Goal: Task Accomplishment & Management: Manage account settings

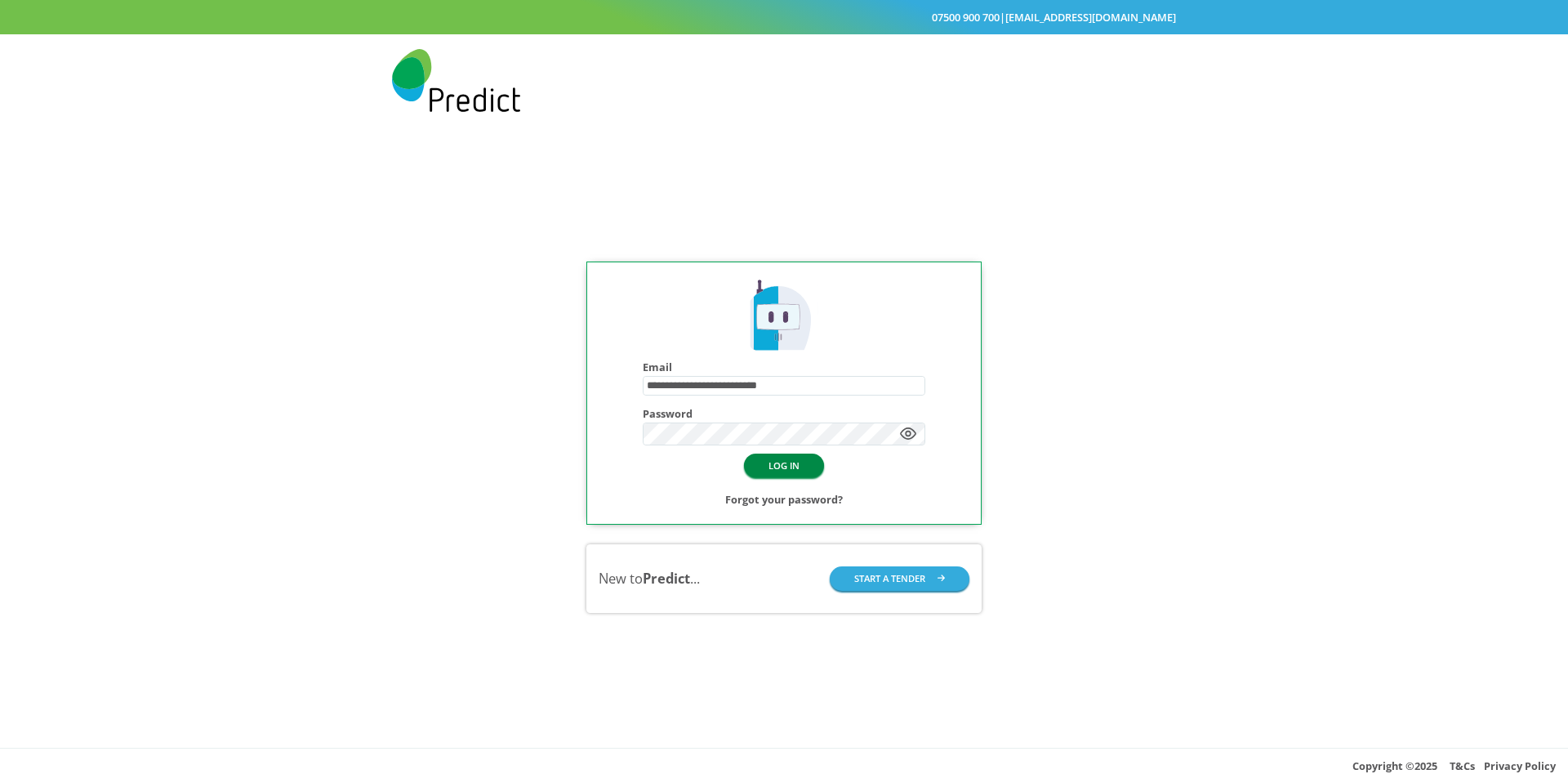
click at [798, 474] on button "LOG IN" at bounding box center [784, 465] width 80 height 24
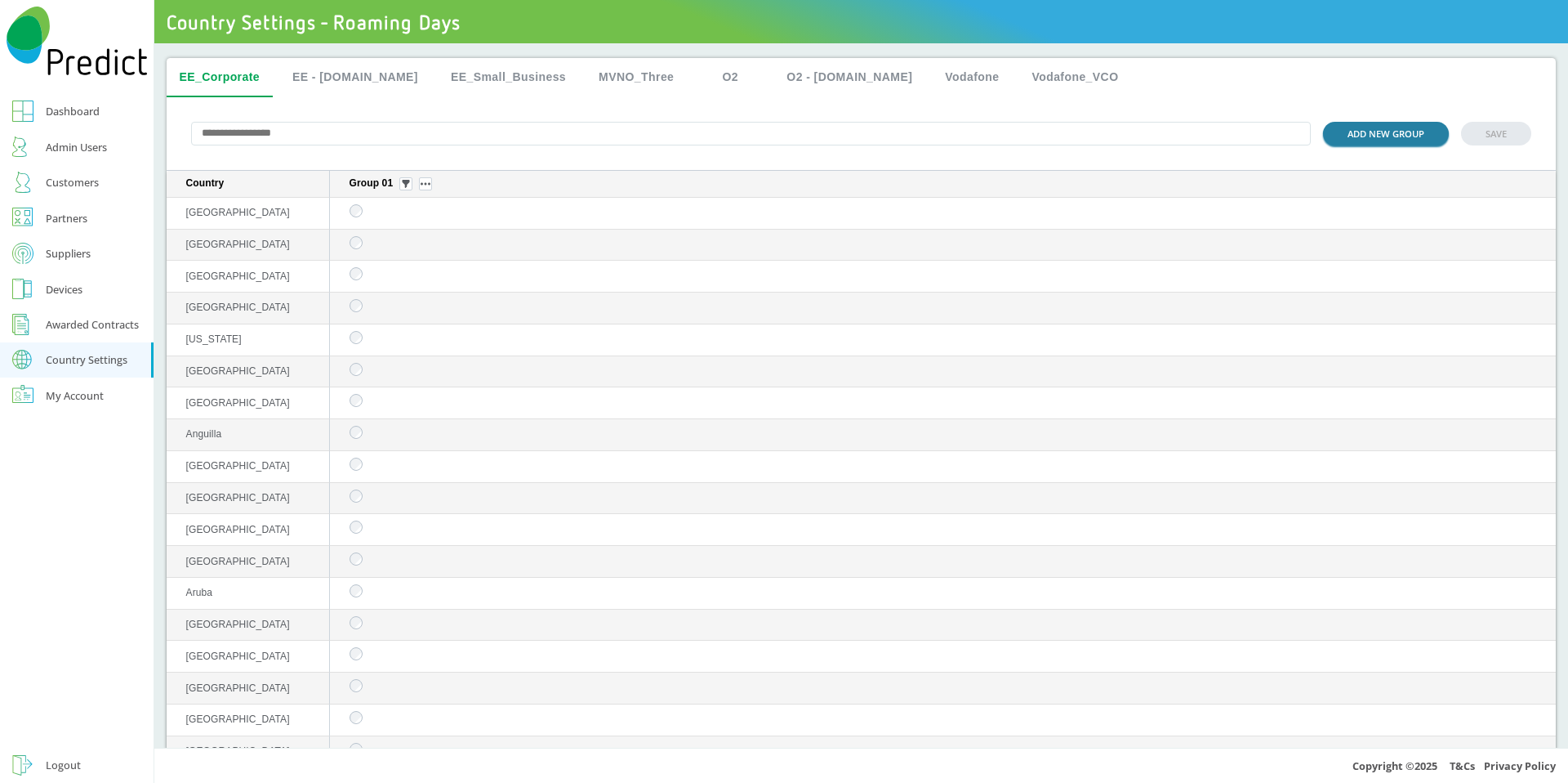
click at [1383, 141] on button "ADD NEW GROUP" at bounding box center [1385, 134] width 126 height 24
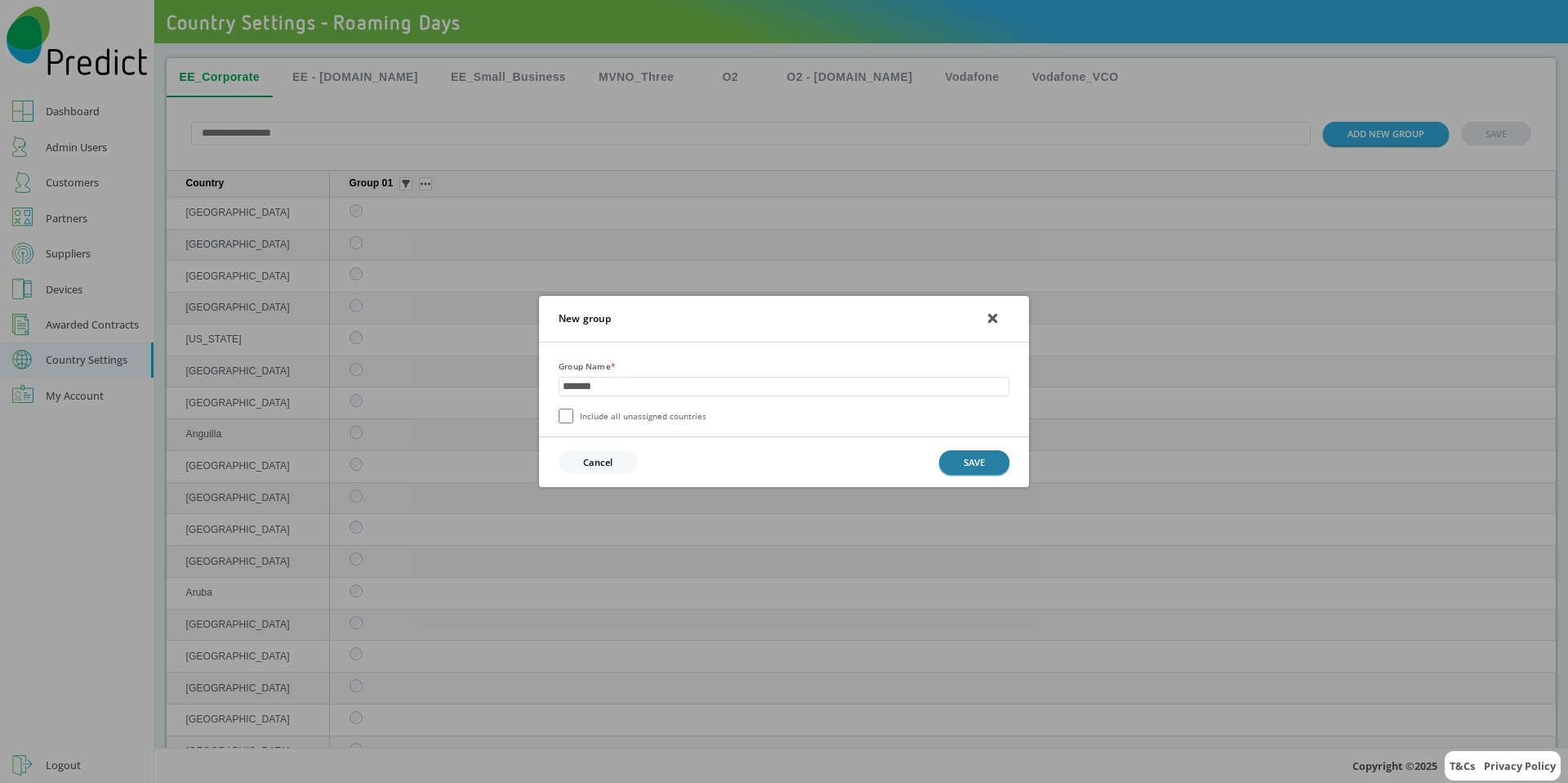
type input "*******"
click at [964, 457] on button "SAVE" at bounding box center [974, 462] width 70 height 24
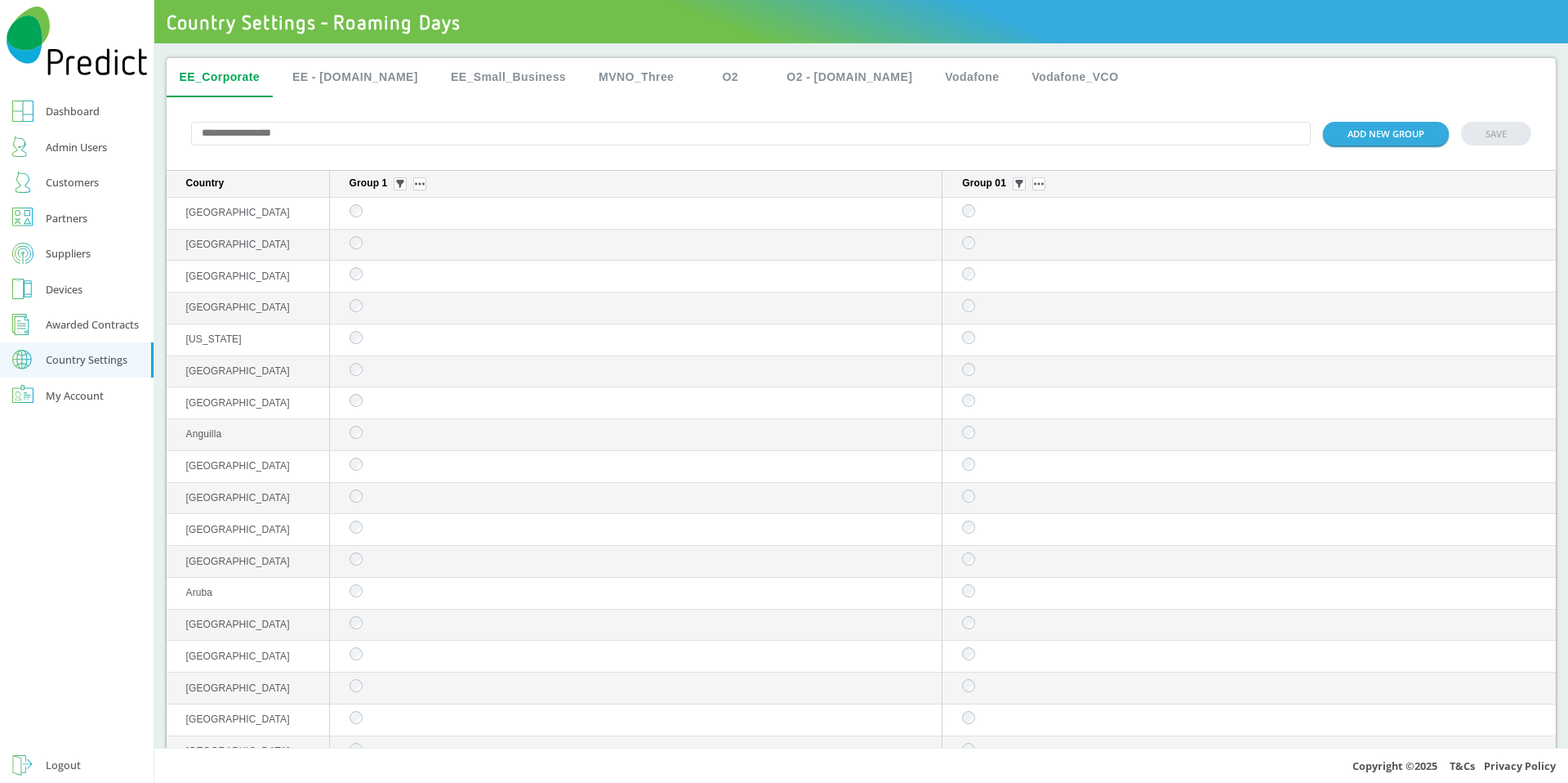
click at [949, 245] on td "sticky table" at bounding box center [1249, 245] width 613 height 32
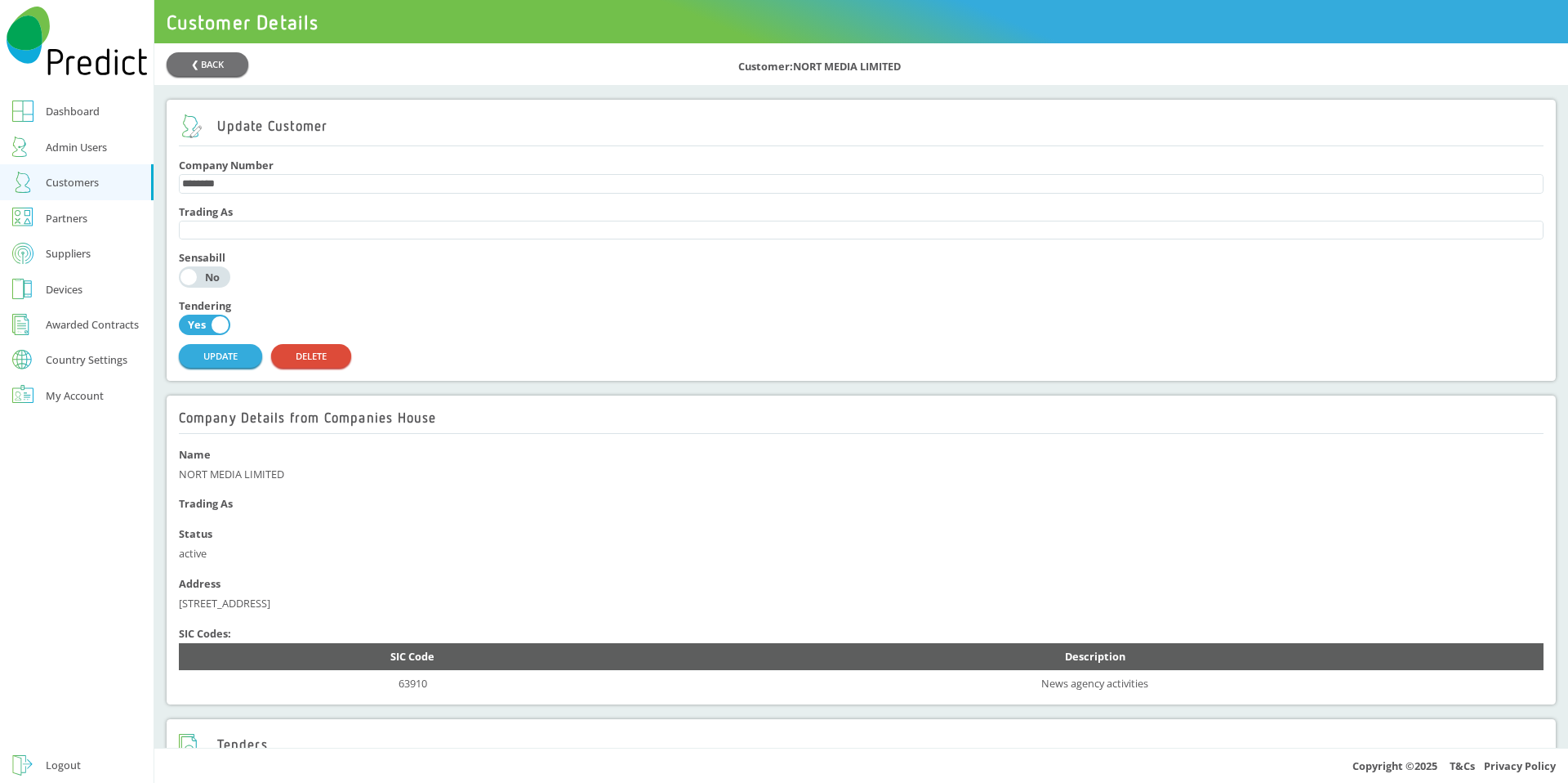
click at [82, 368] on button "Country Settings" at bounding box center [77, 360] width 153 height 36
click at [83, 392] on div "Roaming Days" at bounding box center [80, 387] width 70 height 20
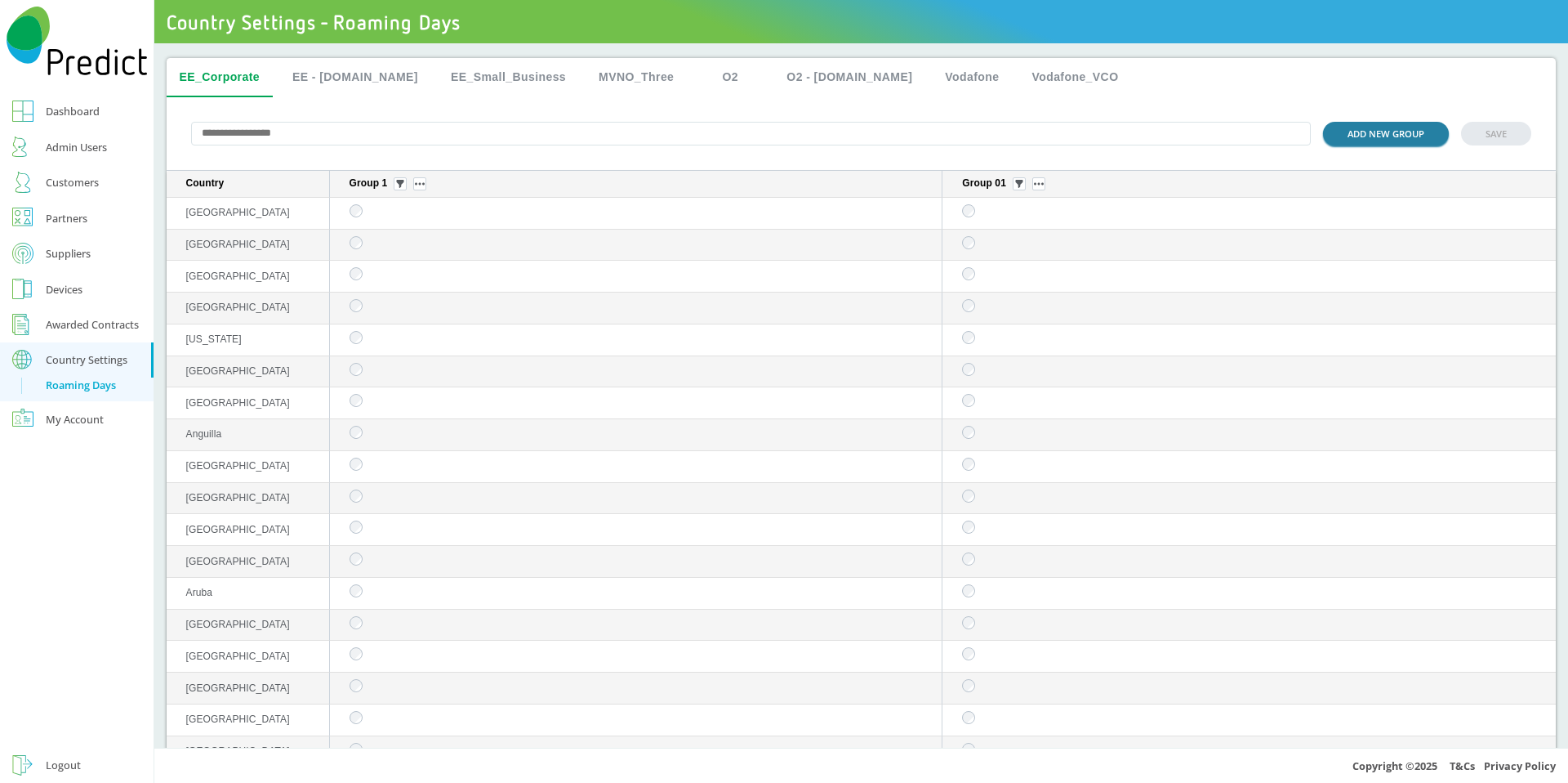
click at [1376, 130] on button "ADD NEW GROUP" at bounding box center [1385, 134] width 126 height 24
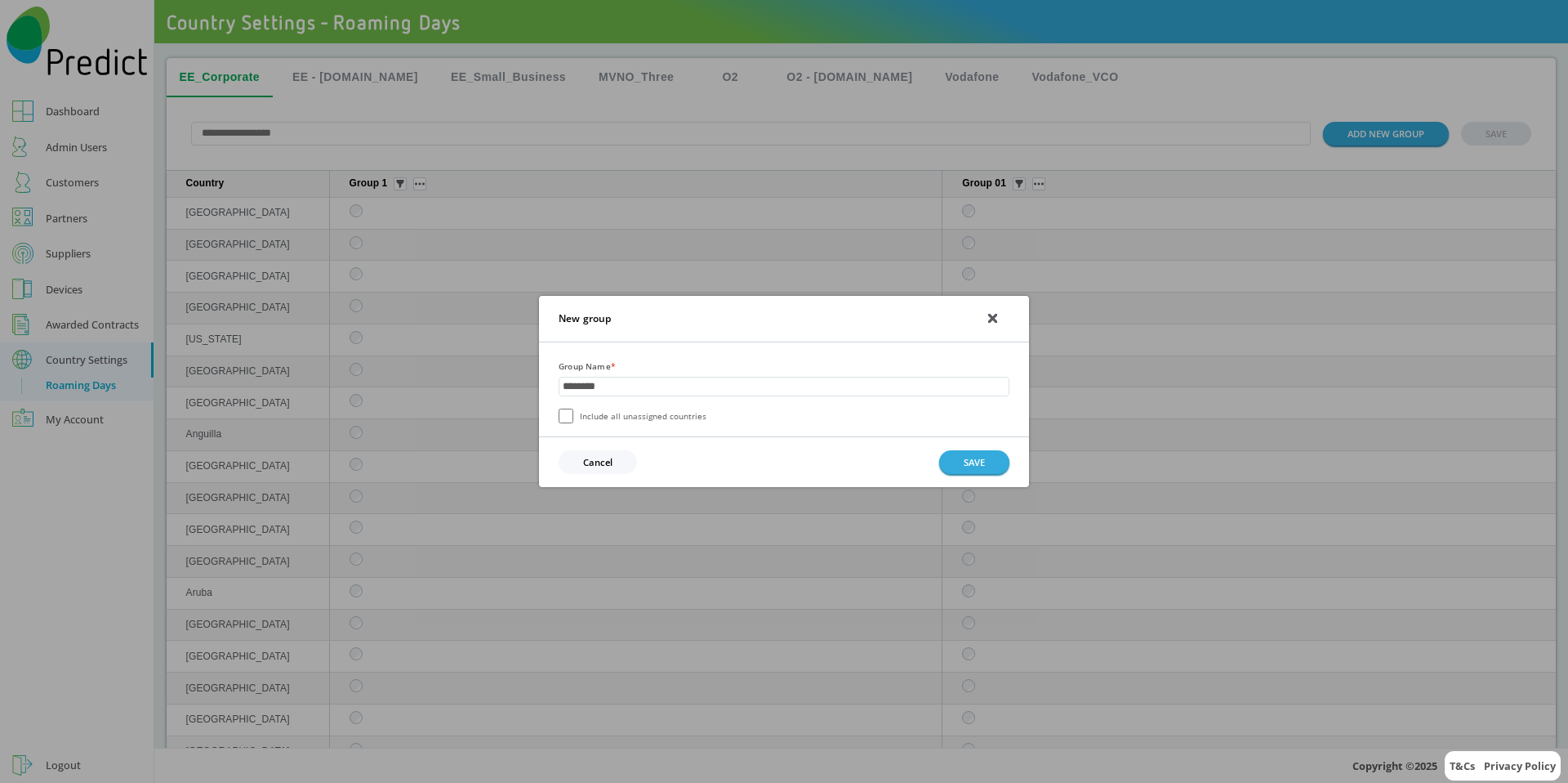
type input "********"
click at [968, 463] on button "SAVE" at bounding box center [974, 462] width 70 height 24
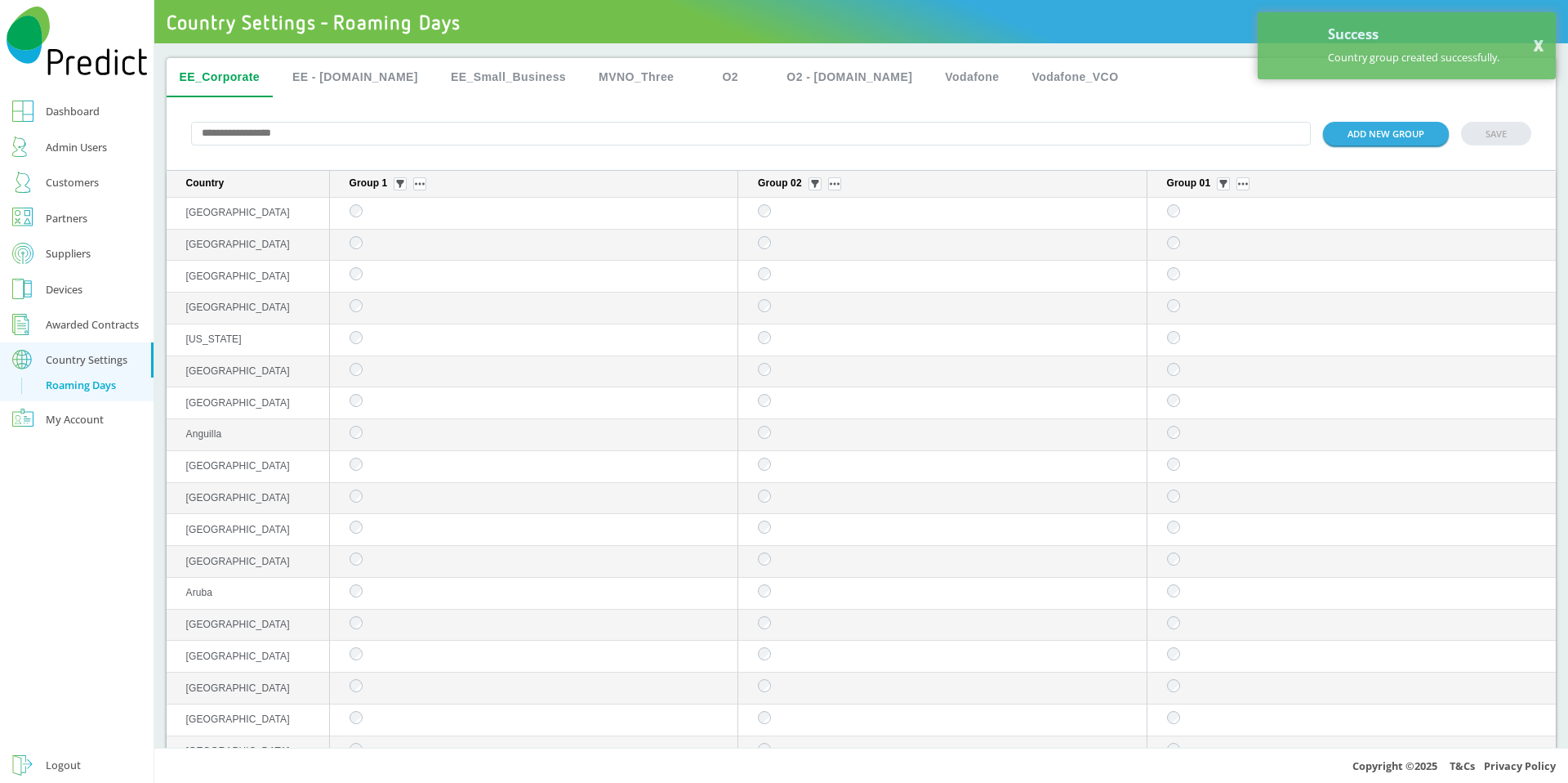
click at [1357, 134] on button "ADD NEW GROUP" at bounding box center [1385, 134] width 126 height 24
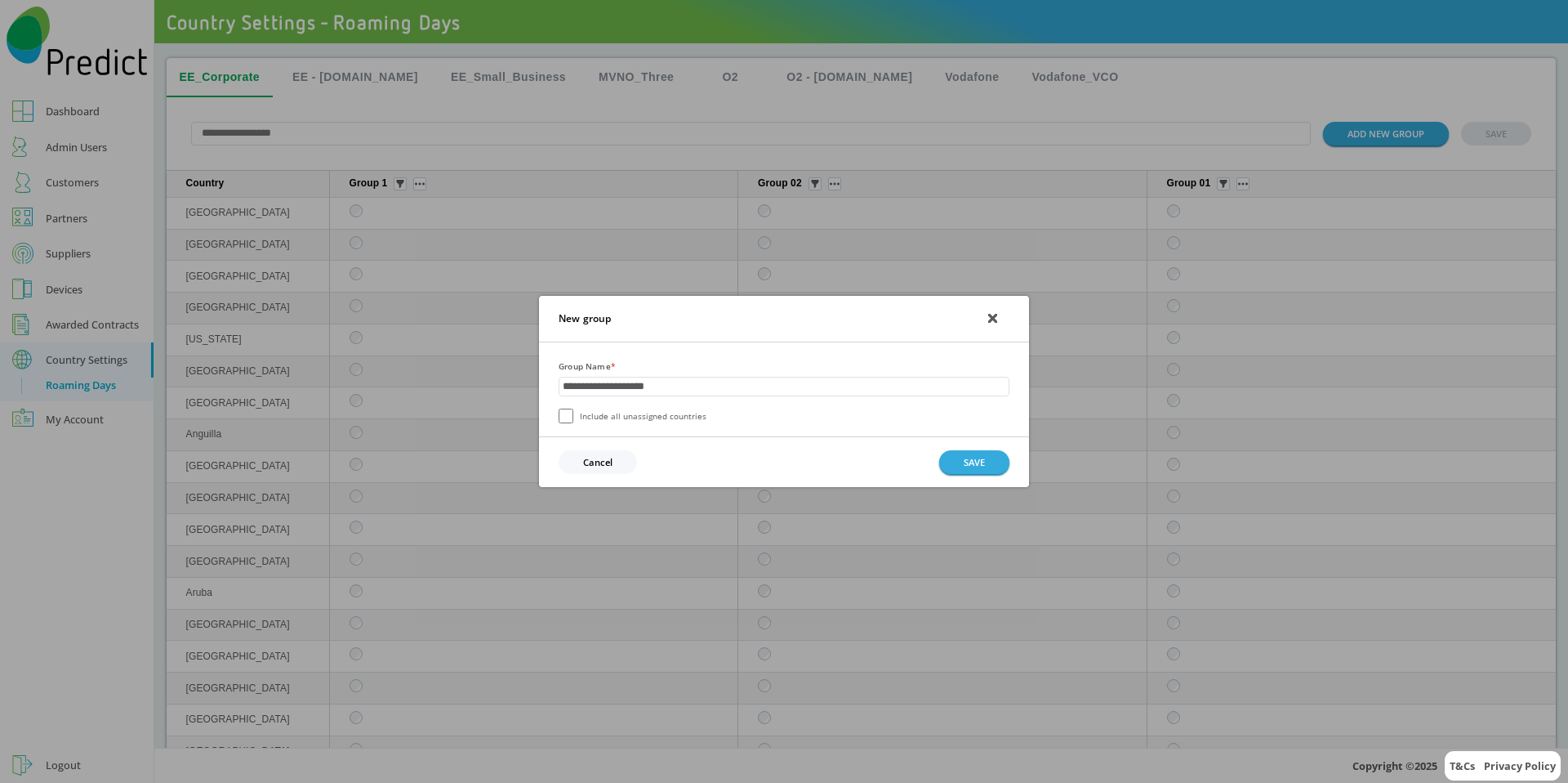
type input "**********"
click at [973, 453] on button "SAVE" at bounding box center [974, 462] width 70 height 24
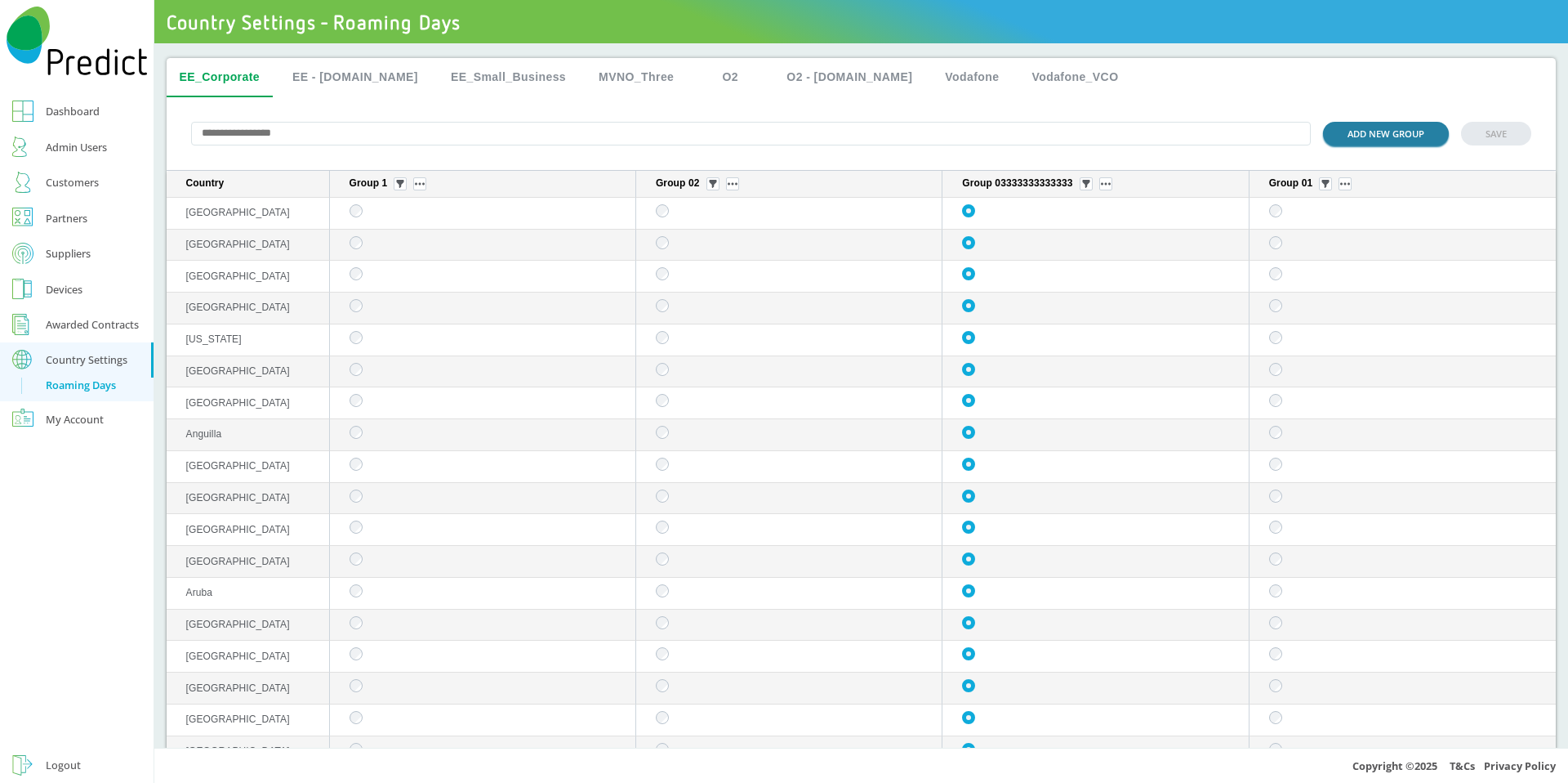
click at [1379, 143] on button "ADD NEW GROUP" at bounding box center [1385, 134] width 126 height 24
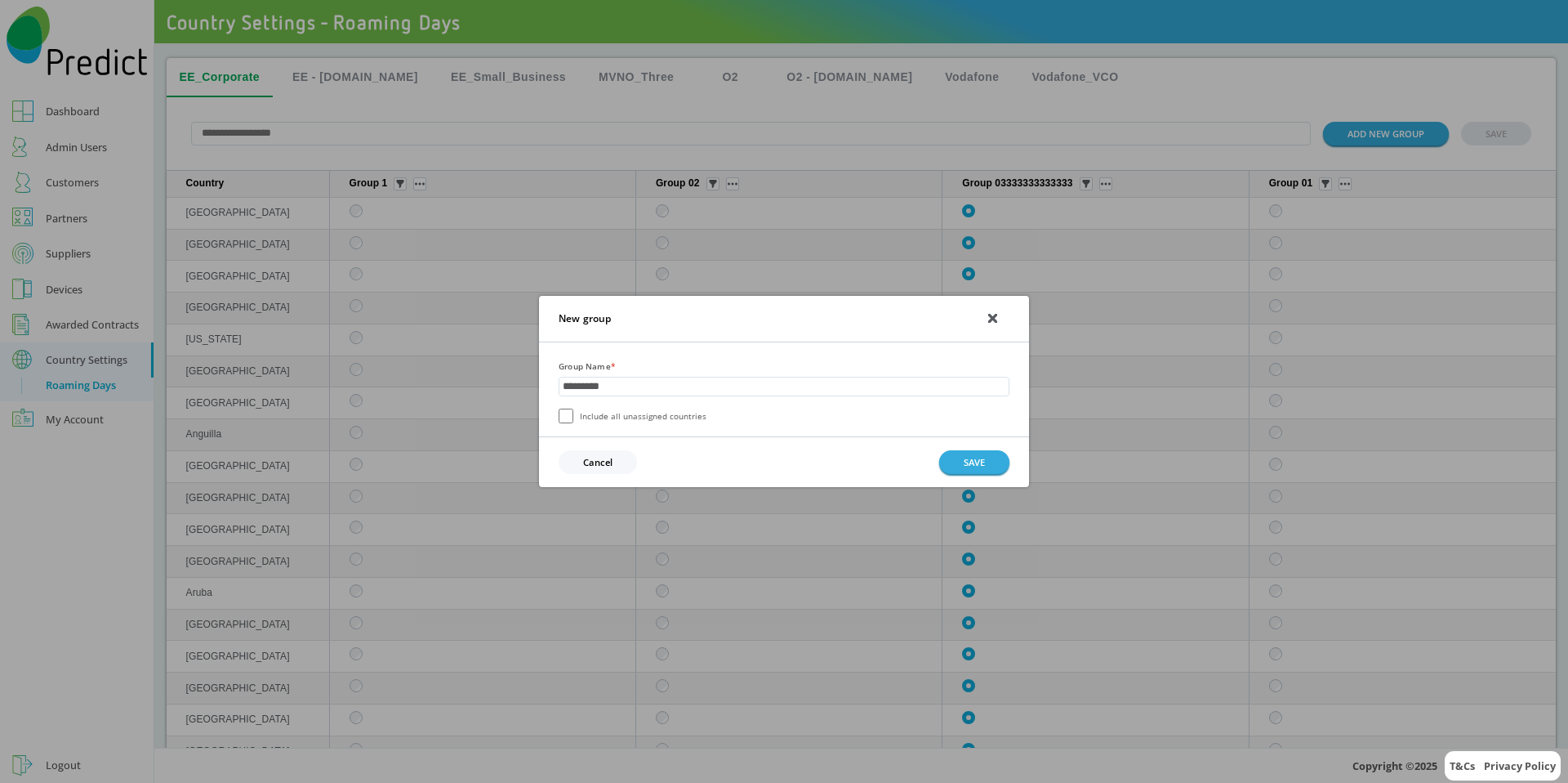
type input "*********"
click at [989, 465] on button "SAVE" at bounding box center [974, 462] width 70 height 24
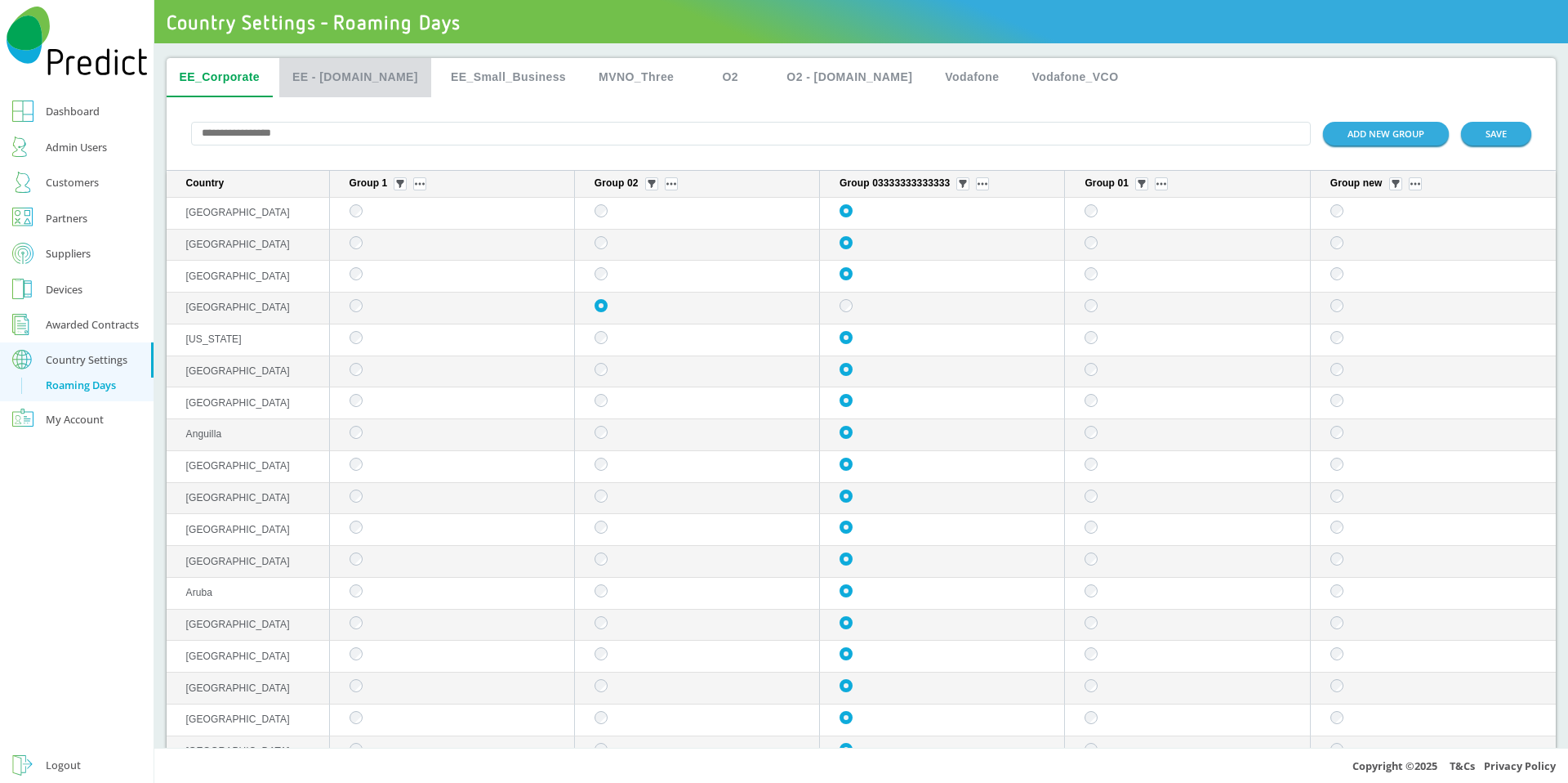
click at [357, 78] on button "EE - [DOMAIN_NAME]" at bounding box center [355, 78] width 152 height 39
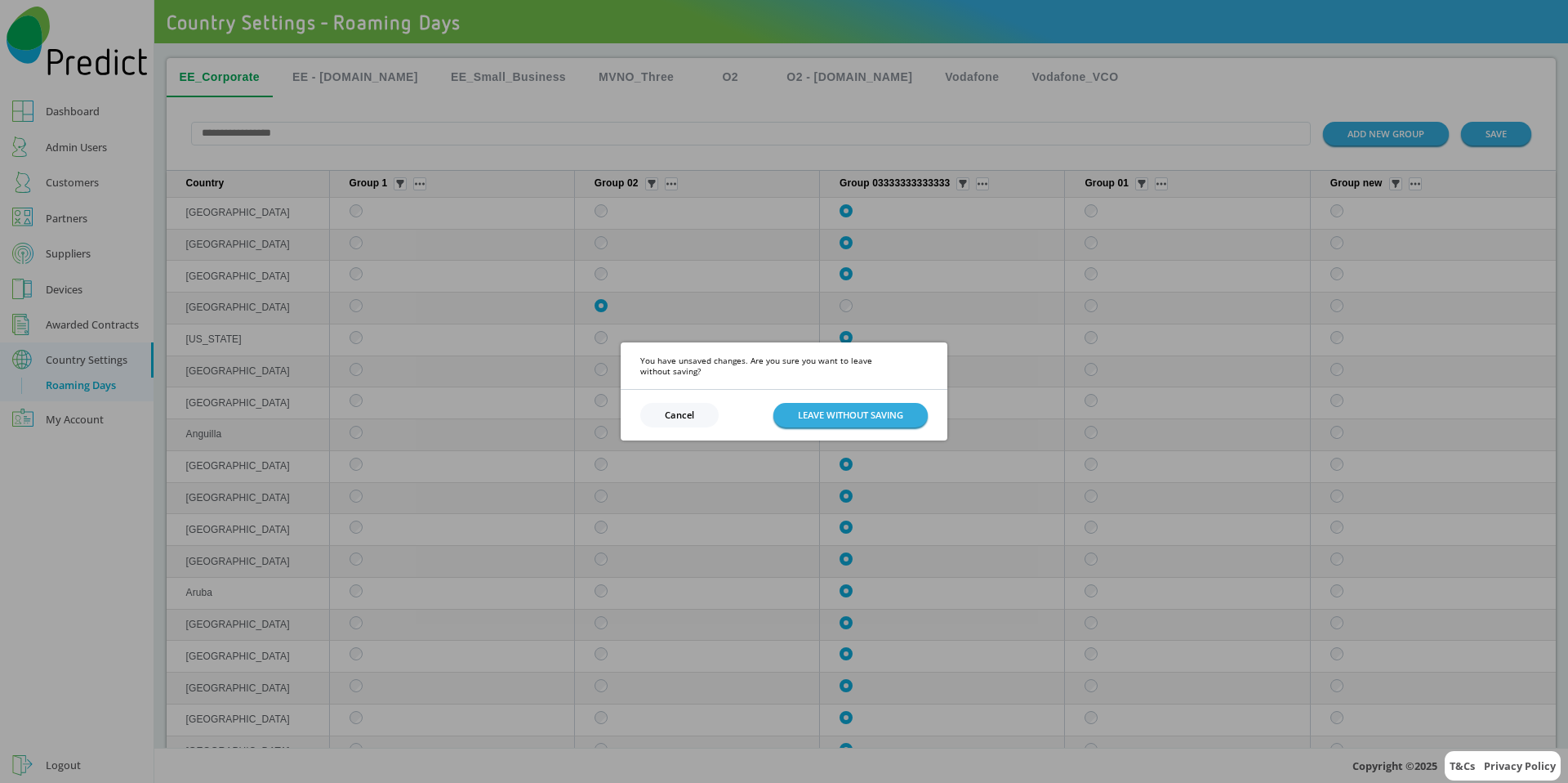
click at [685, 411] on button "Cancel" at bounding box center [679, 415] width 78 height 24
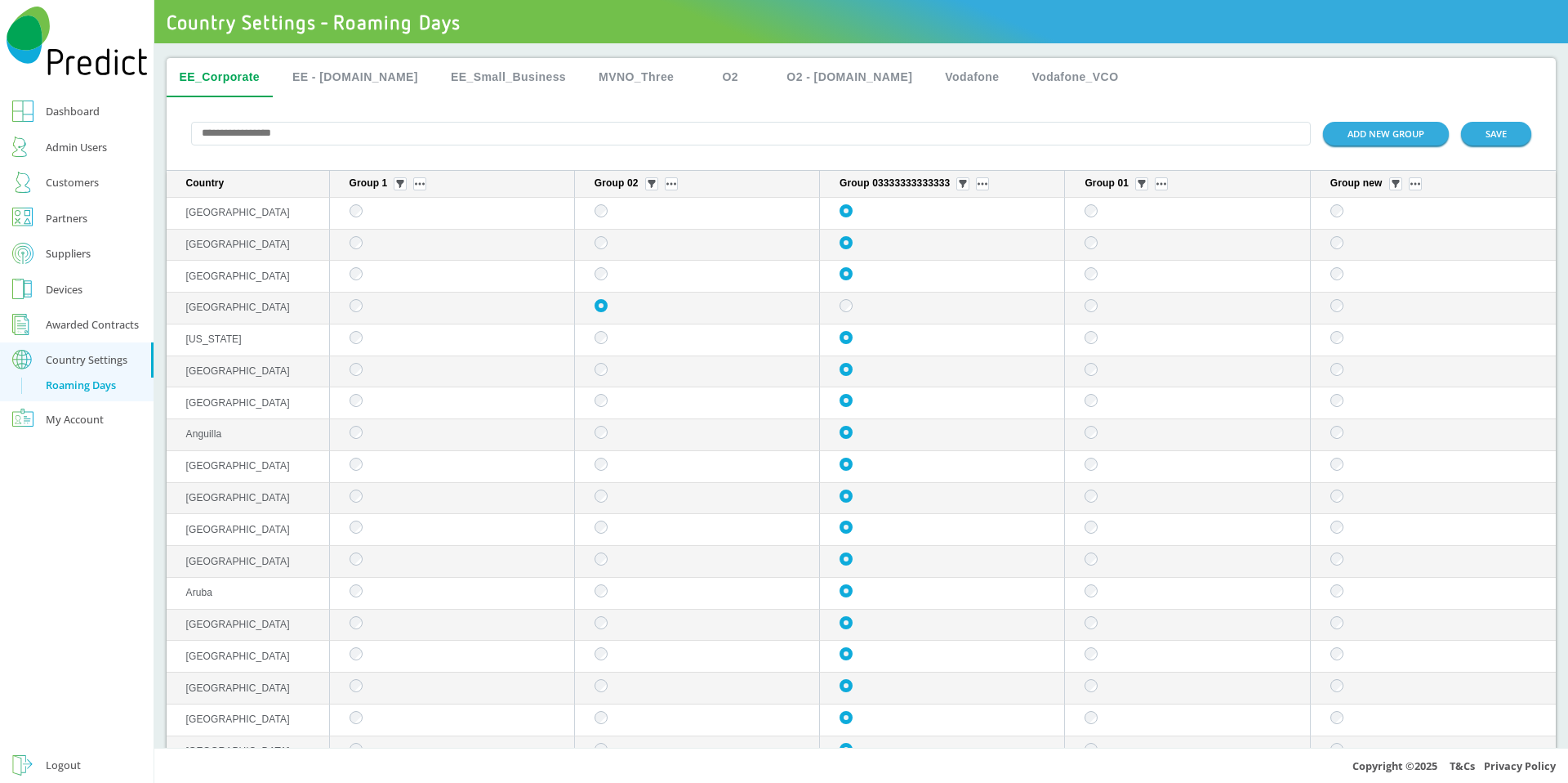
click at [485, 83] on button "EE_Small_Business" at bounding box center [508, 78] width 142 height 39
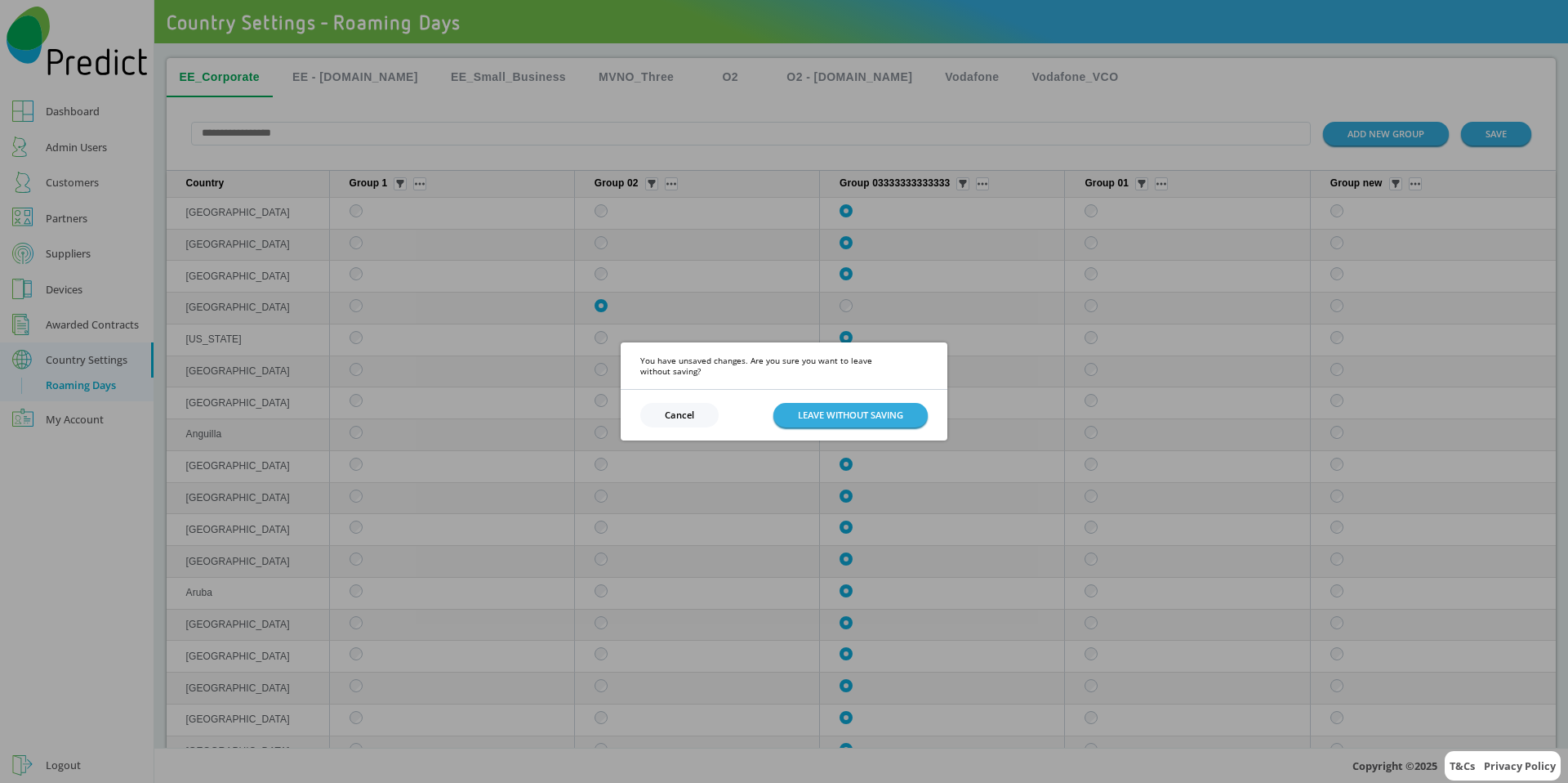
click at [678, 405] on button "Cancel" at bounding box center [679, 415] width 78 height 24
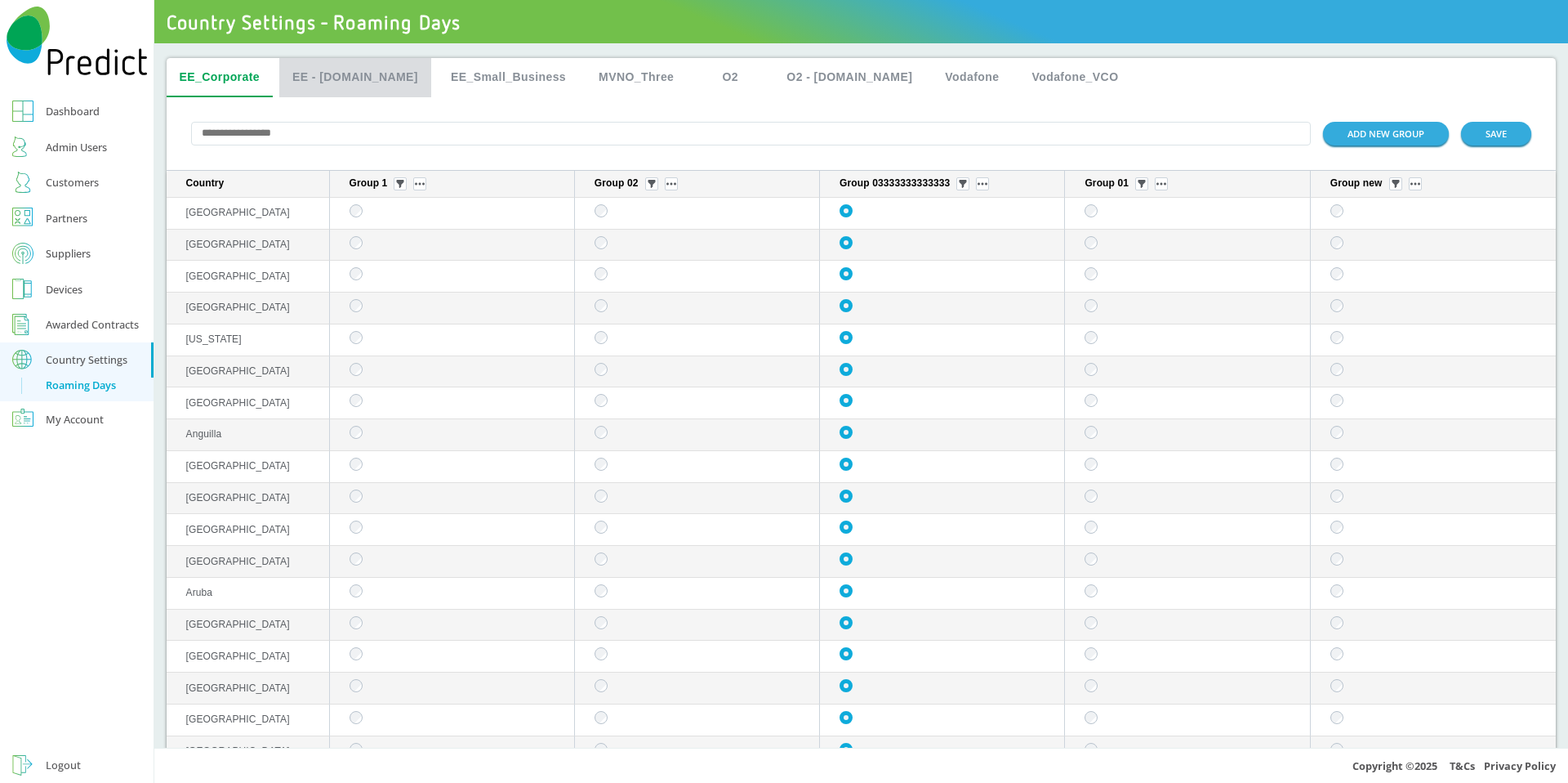
drag, startPoint x: 374, startPoint y: 77, endPoint x: 394, endPoint y: 75, distance: 20.1
click at [374, 77] on button "EE - [DOMAIN_NAME]" at bounding box center [355, 78] width 152 height 39
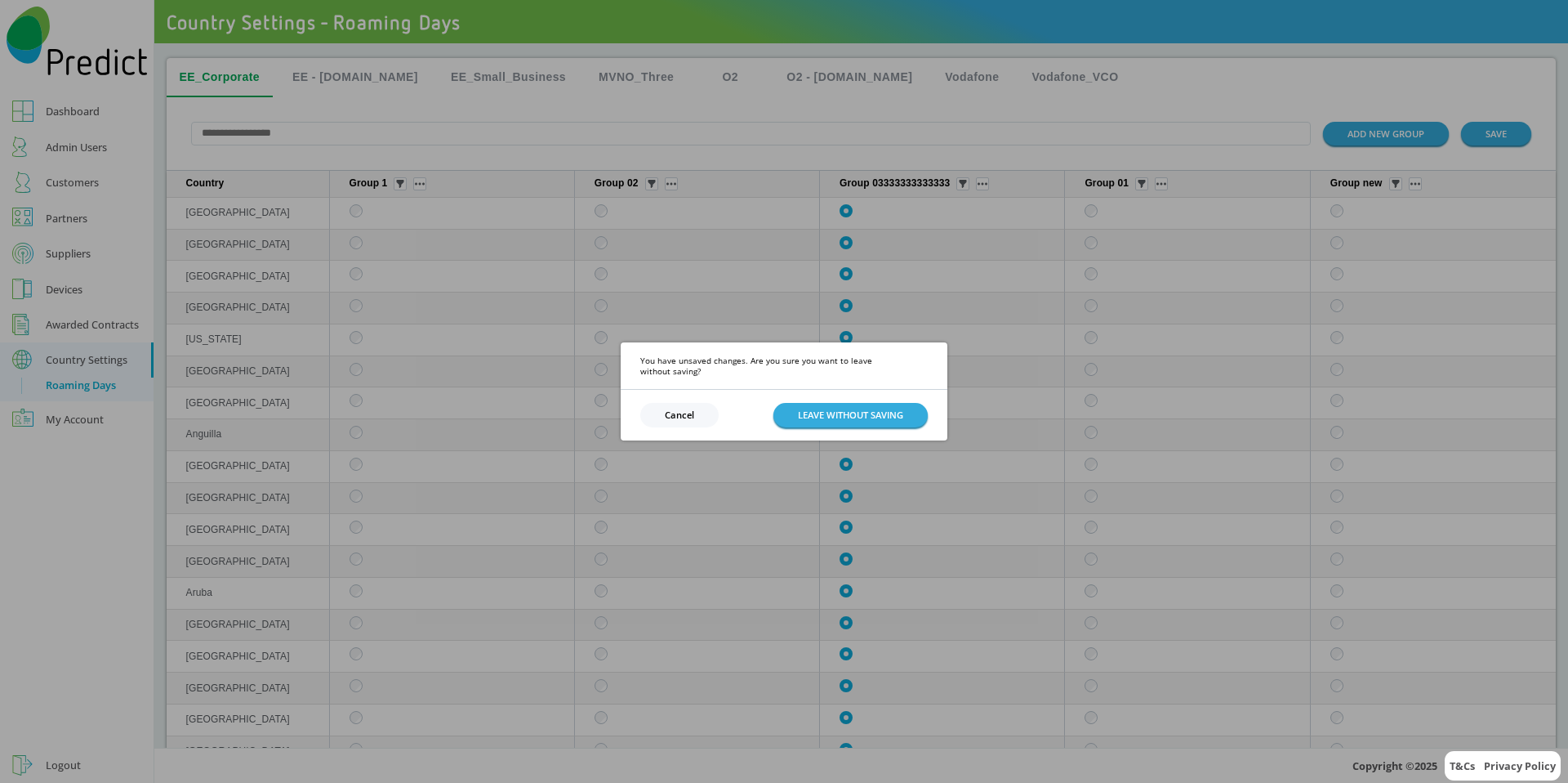
click at [473, 83] on div "You have unsaved changes. Are you sure you want to leave without saving? Cancel…" at bounding box center [784, 392] width 1568 height 783
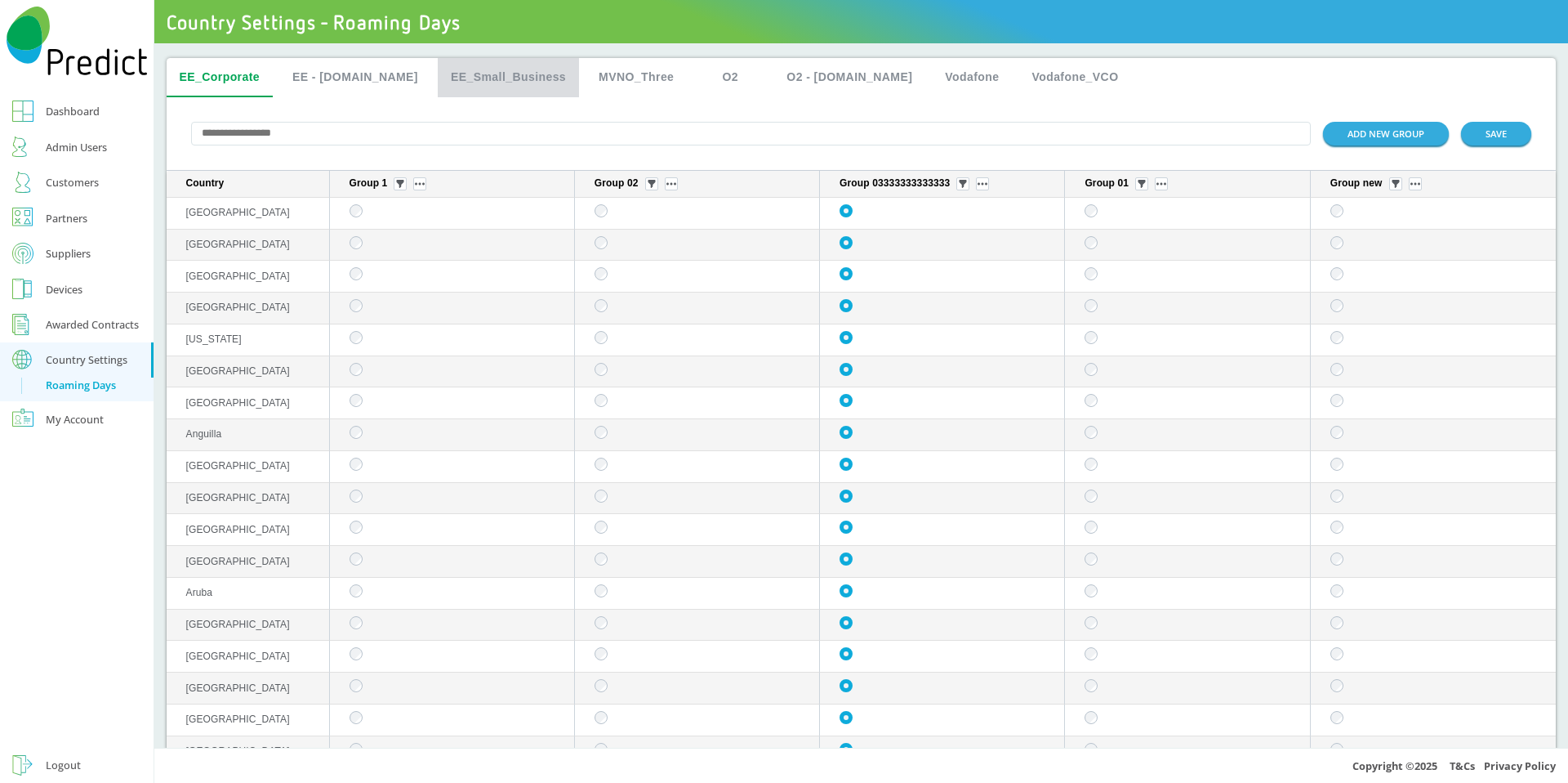
click at [504, 75] on button "EE_Small_Business" at bounding box center [508, 78] width 142 height 39
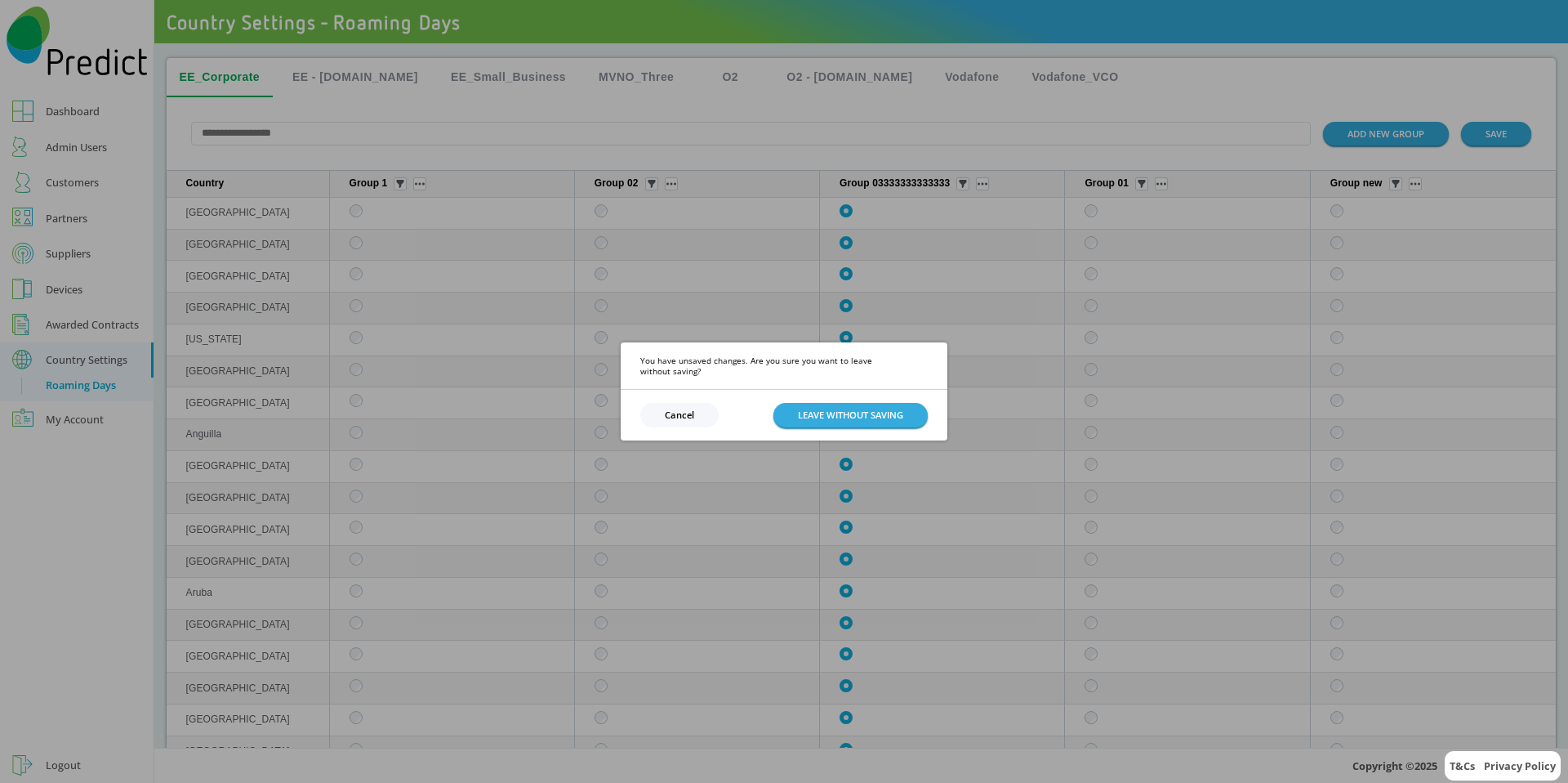
click at [589, 82] on div "You have unsaved changes. Are you sure you want to leave without saving? Cancel…" at bounding box center [784, 392] width 1568 height 783
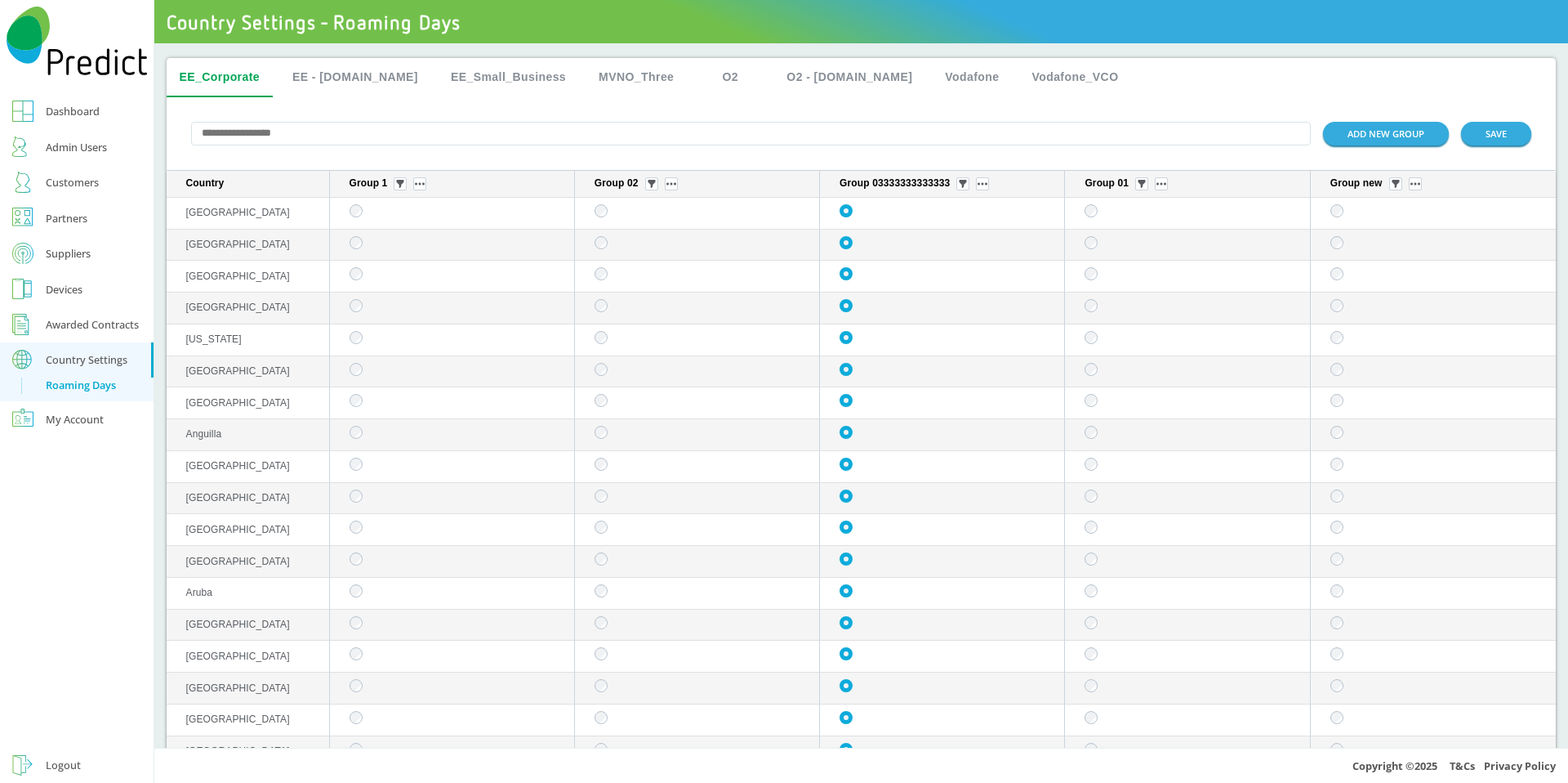
click at [599, 71] on button "MVNO_Three" at bounding box center [636, 78] width 102 height 39
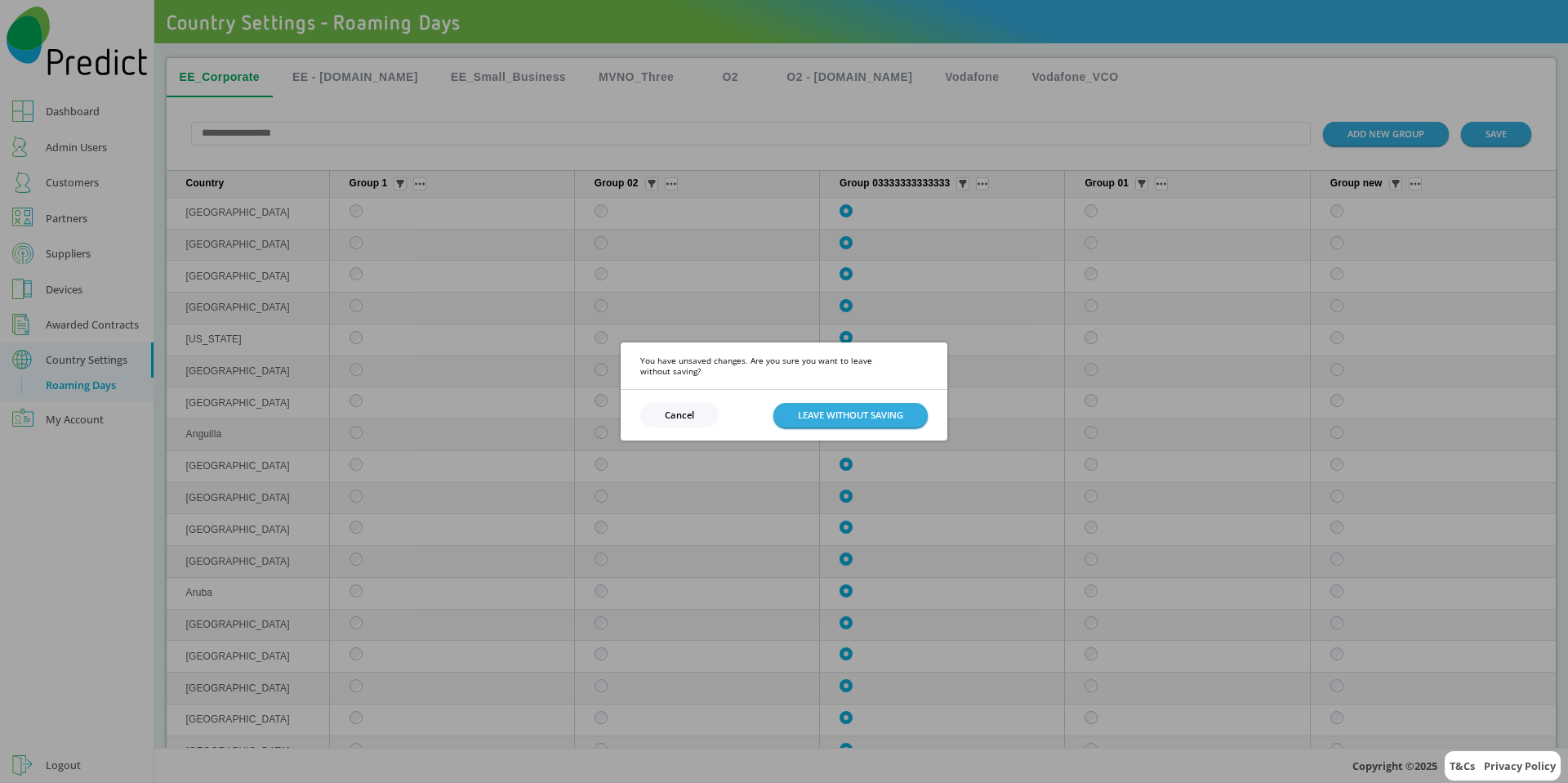
click at [697, 411] on button "Cancel" at bounding box center [679, 415] width 78 height 24
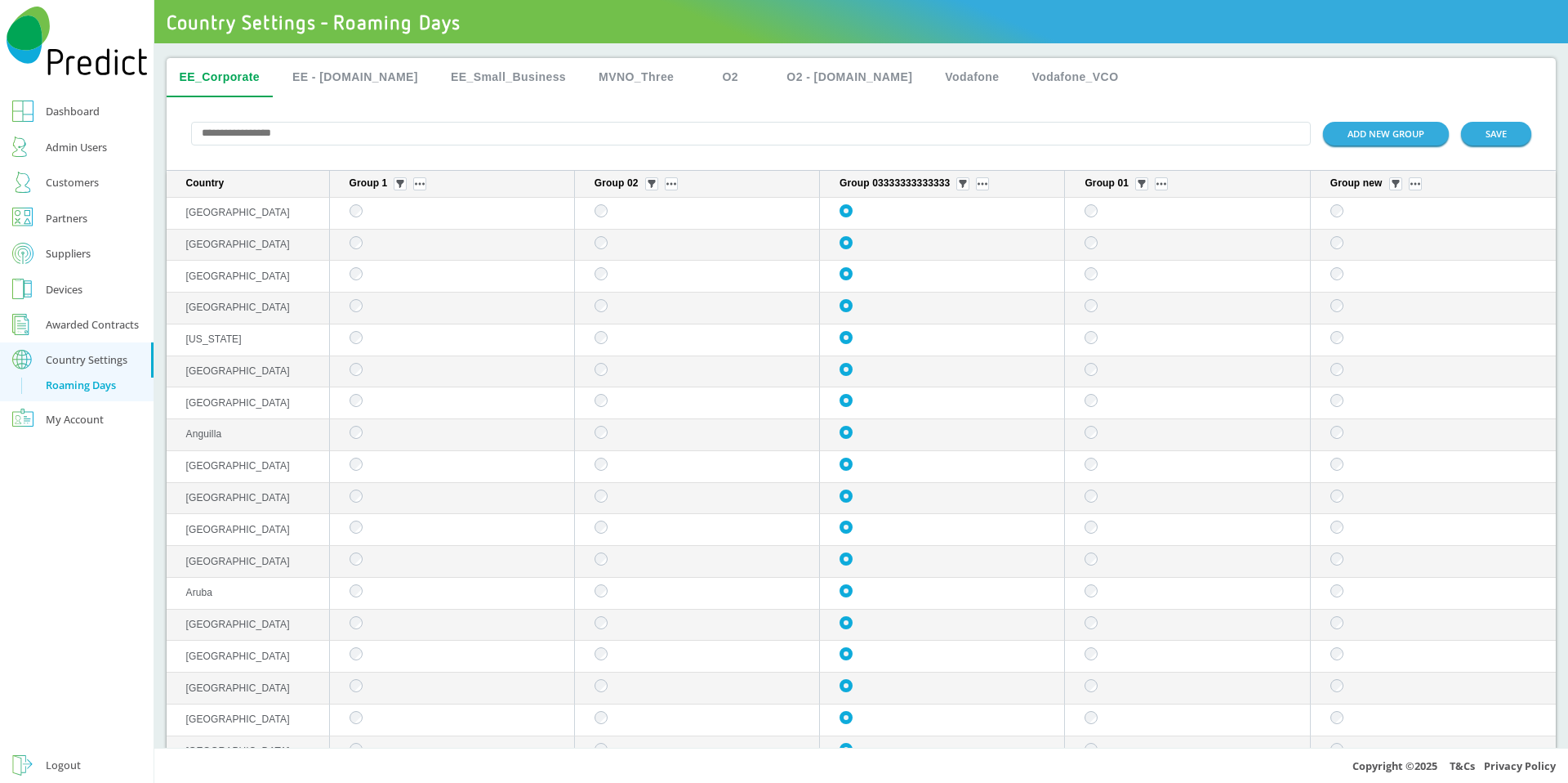
click at [80, 259] on div "Suppliers" at bounding box center [68, 253] width 45 height 20
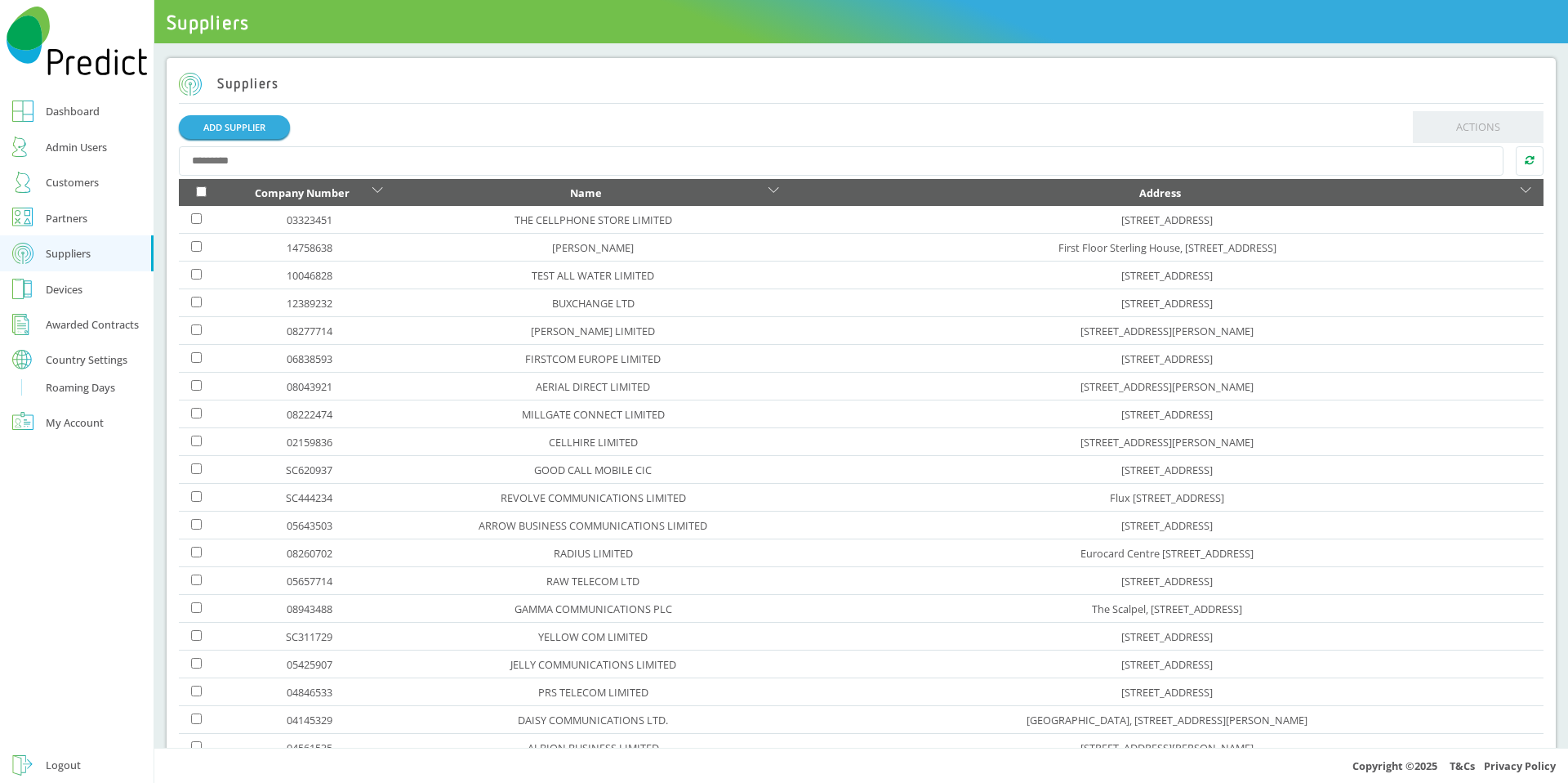
click at [74, 382] on div "Roaming Days" at bounding box center [80, 387] width 70 height 20
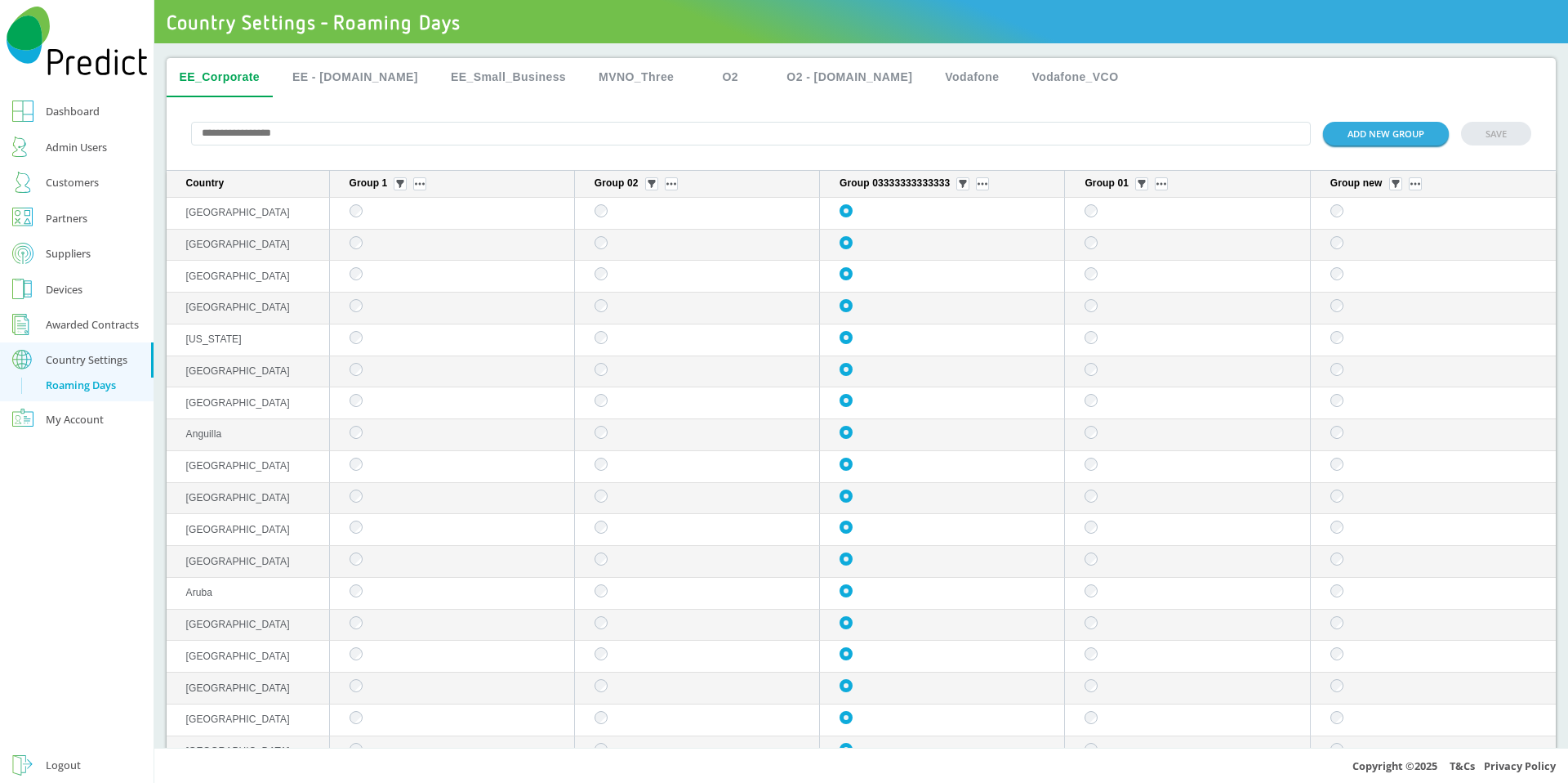
click at [519, 259] on td "sticky table" at bounding box center [452, 245] width 245 height 32
click at [1325, 405] on td "sticky table" at bounding box center [1433, 403] width 245 height 32
click at [338, 77] on button "EE - [DOMAIN_NAME]" at bounding box center [355, 78] width 152 height 39
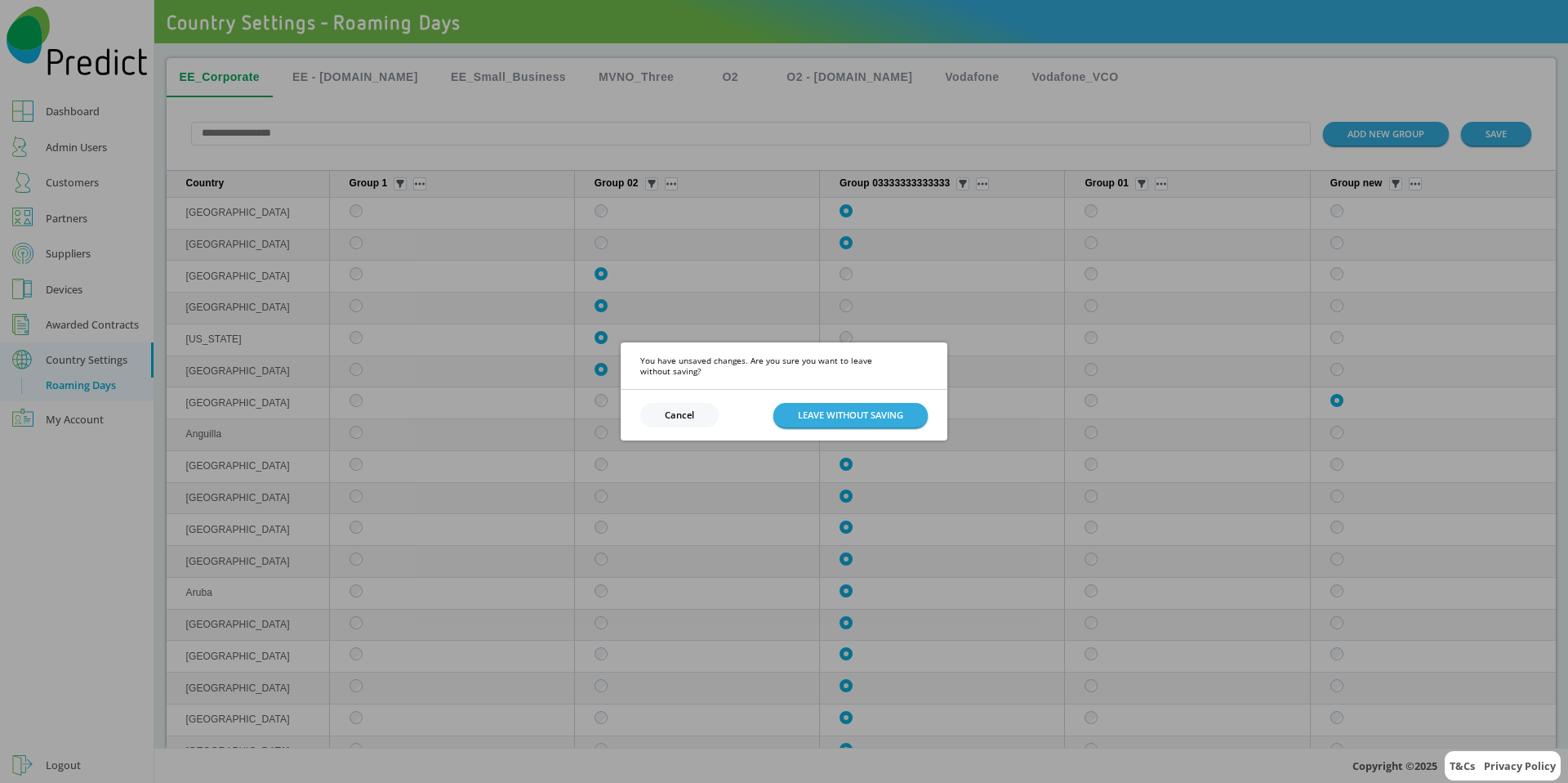
click at [660, 452] on div "You have unsaved changes. Are you sure you want to leave without saving? Cancel…" at bounding box center [784, 392] width 1568 height 783
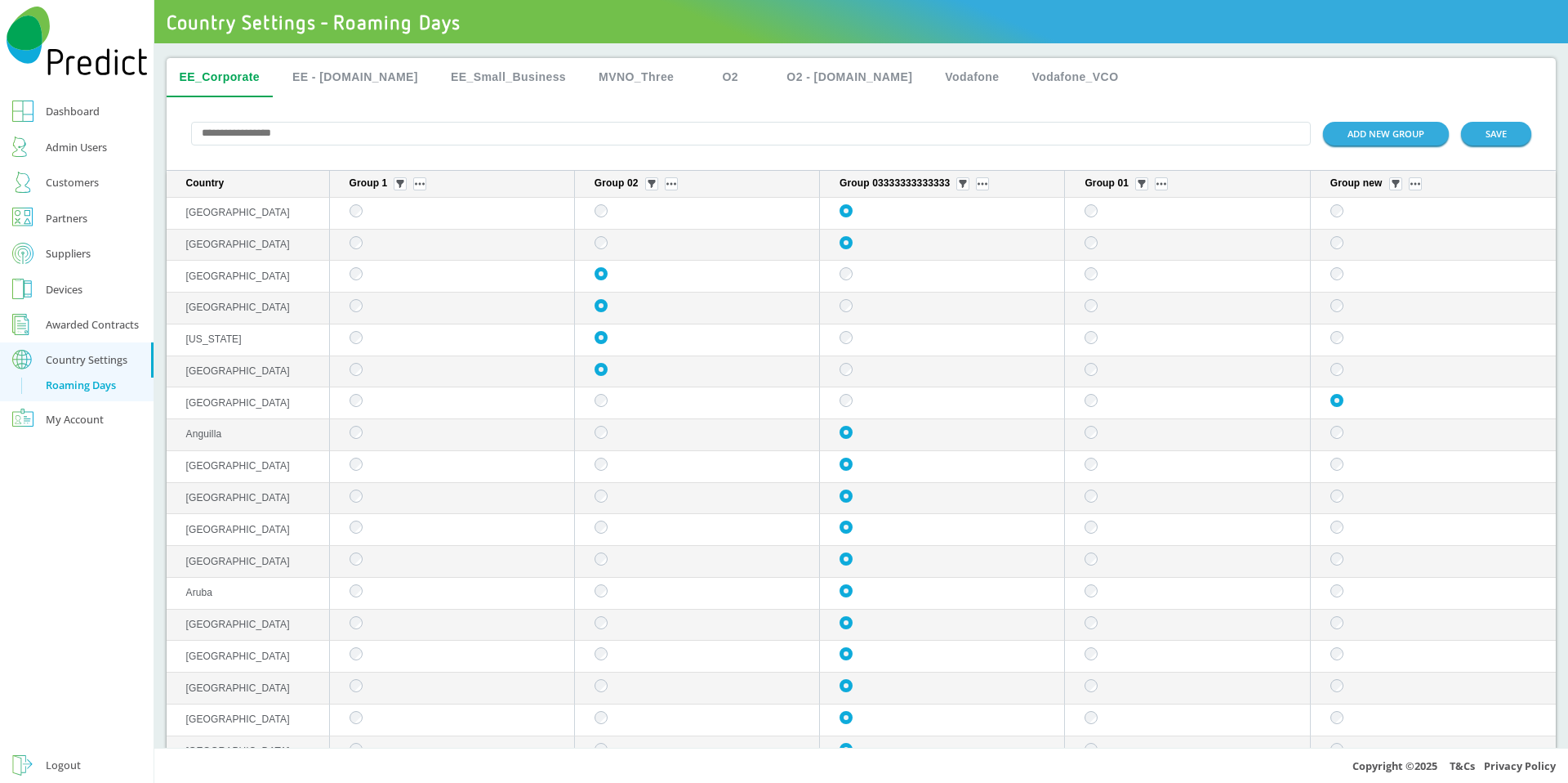
click at [74, 218] on div "Partners" at bounding box center [66, 218] width 42 height 20
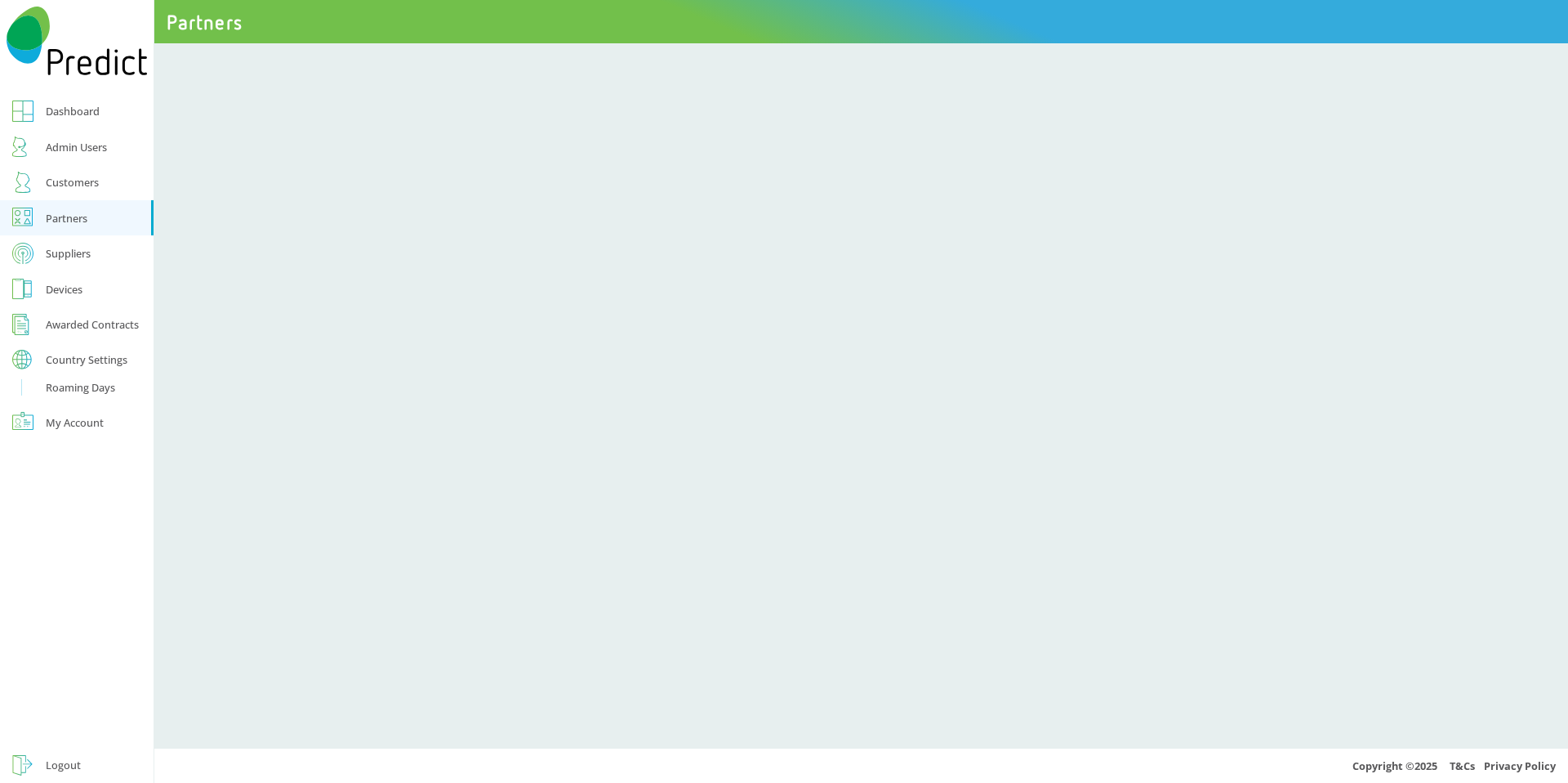
click at [81, 184] on div "Customers" at bounding box center [72, 182] width 53 height 20
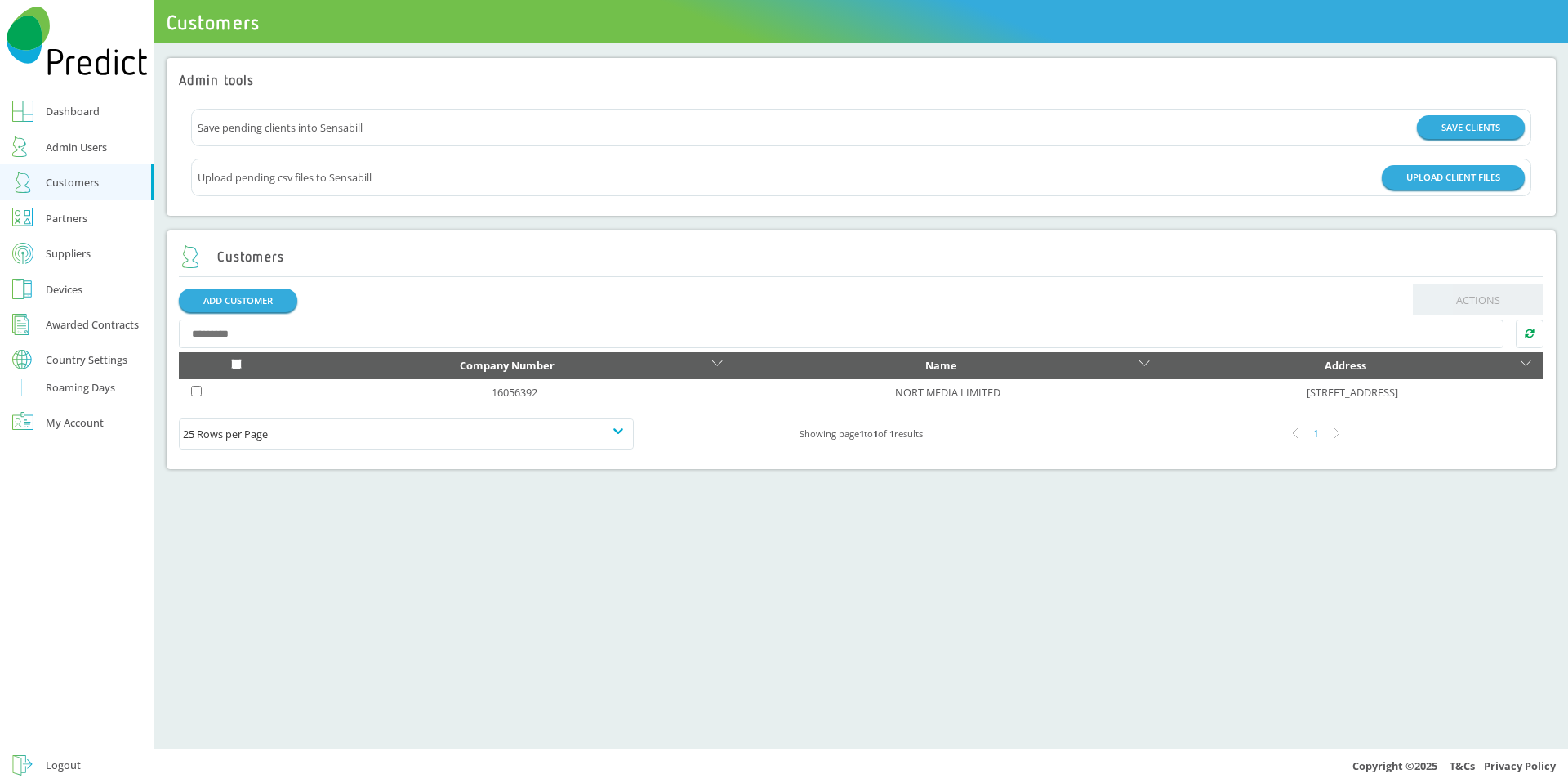
click at [83, 144] on div "Admin Users" at bounding box center [76, 147] width 62 height 20
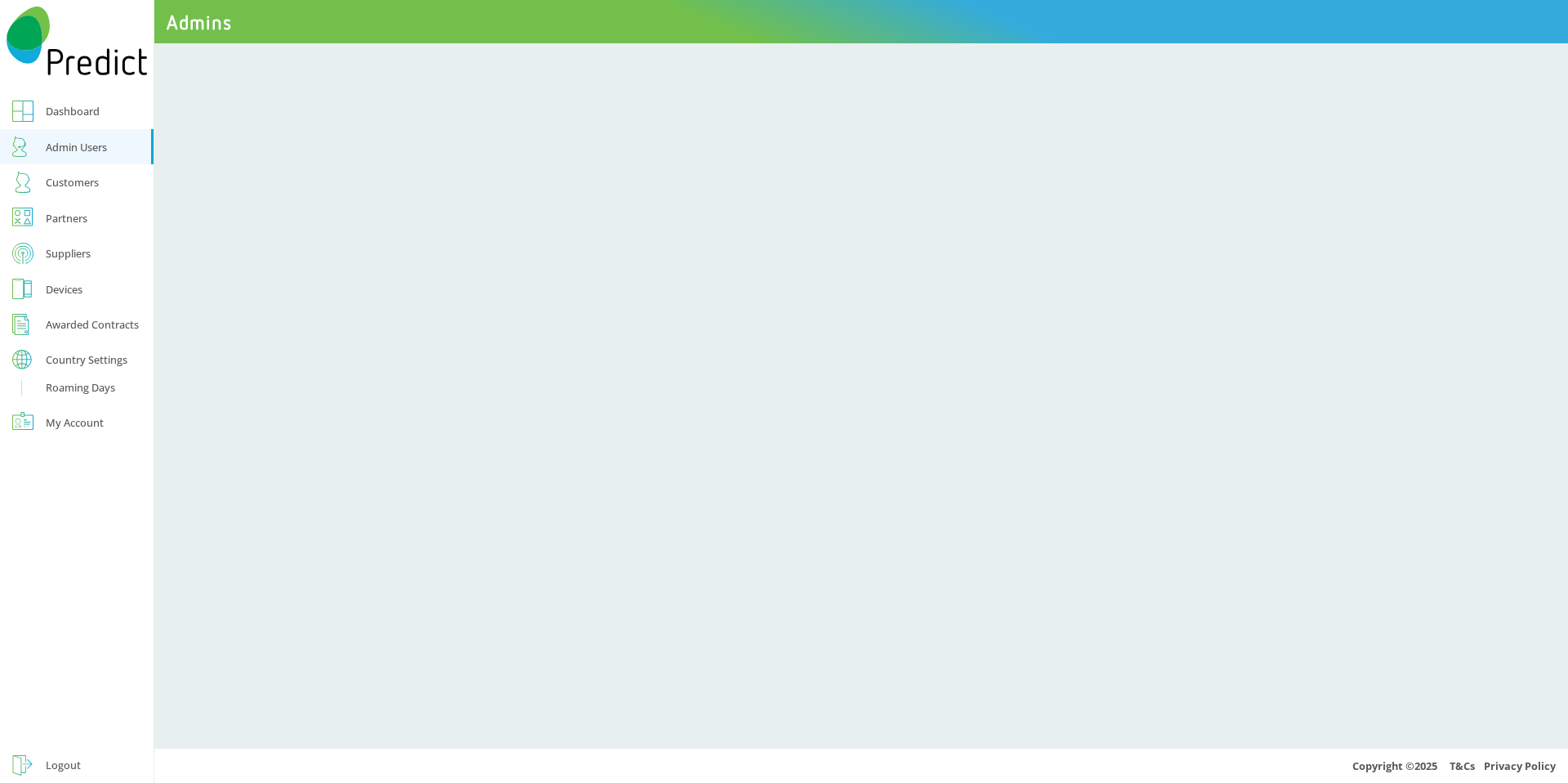
click at [85, 119] on div "Dashboard" at bounding box center [72, 111] width 53 height 20
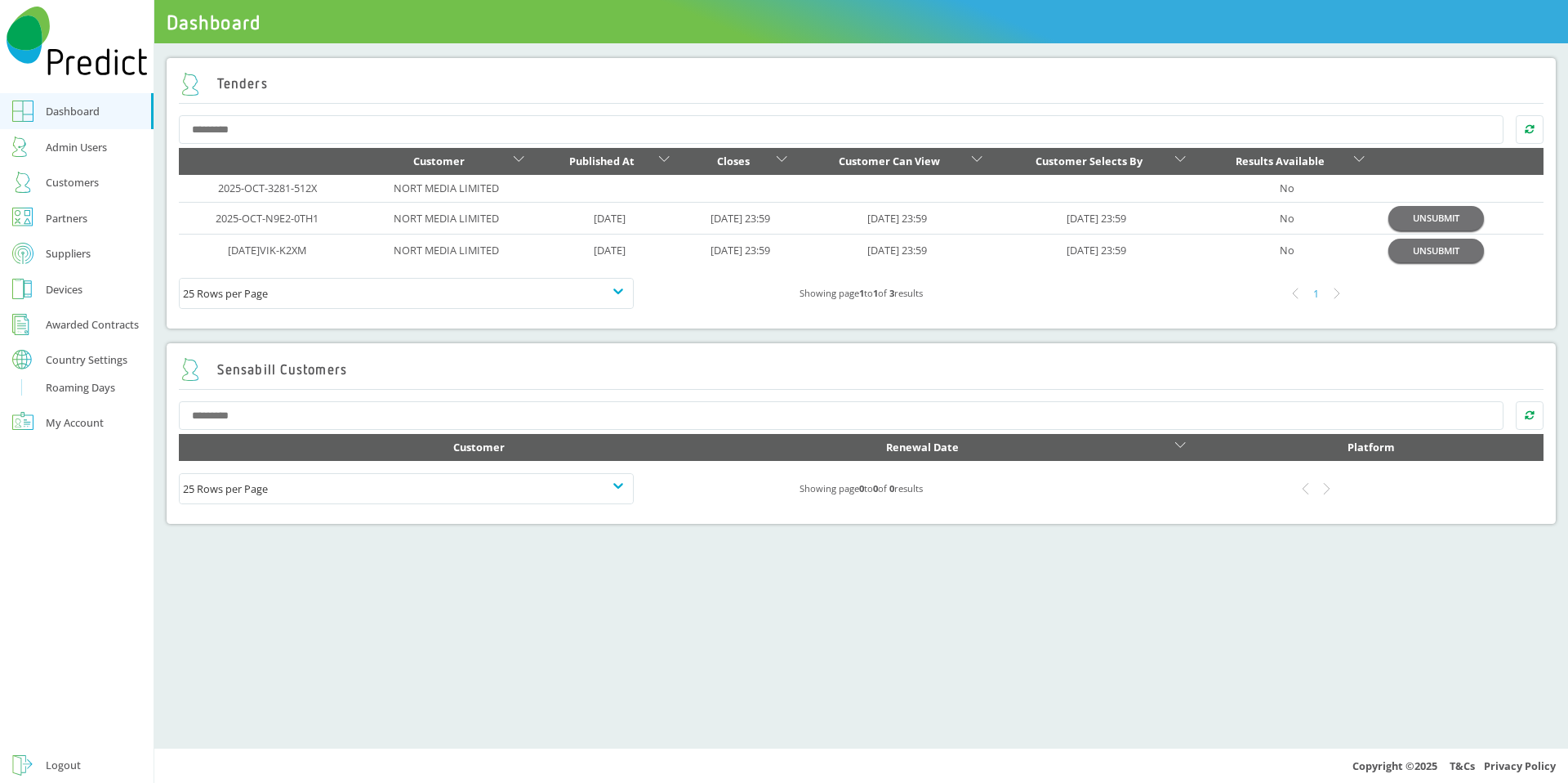
click at [80, 376] on button "Country Settings" at bounding box center [77, 360] width 153 height 36
click at [80, 359] on div "Country Settings" at bounding box center [86, 360] width 82 height 11
click at [80, 400] on link "Roaming Days" at bounding box center [77, 391] width 153 height 27
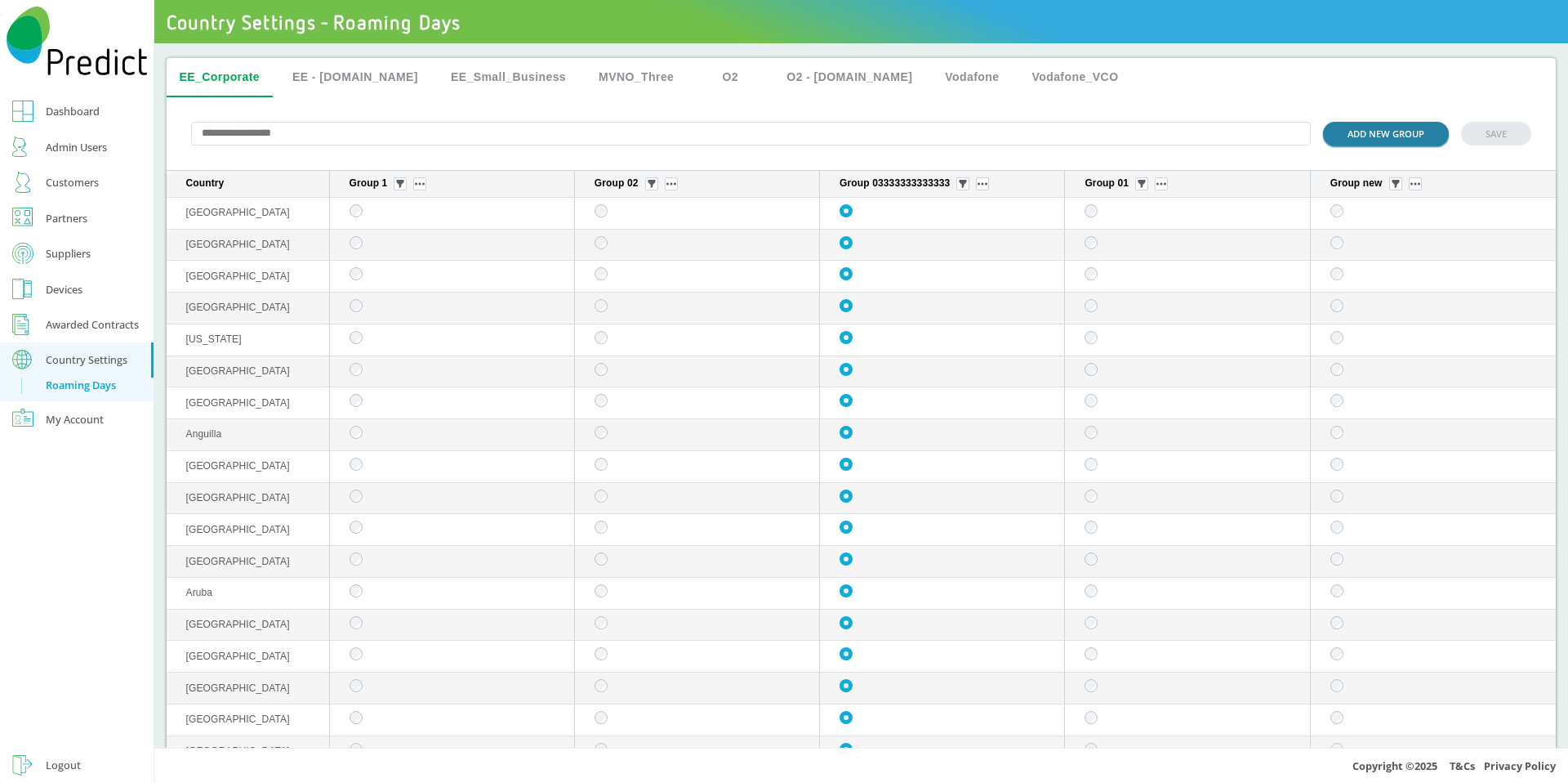
click at [1380, 131] on button "ADD NEW GROUP" at bounding box center [1385, 134] width 126 height 24
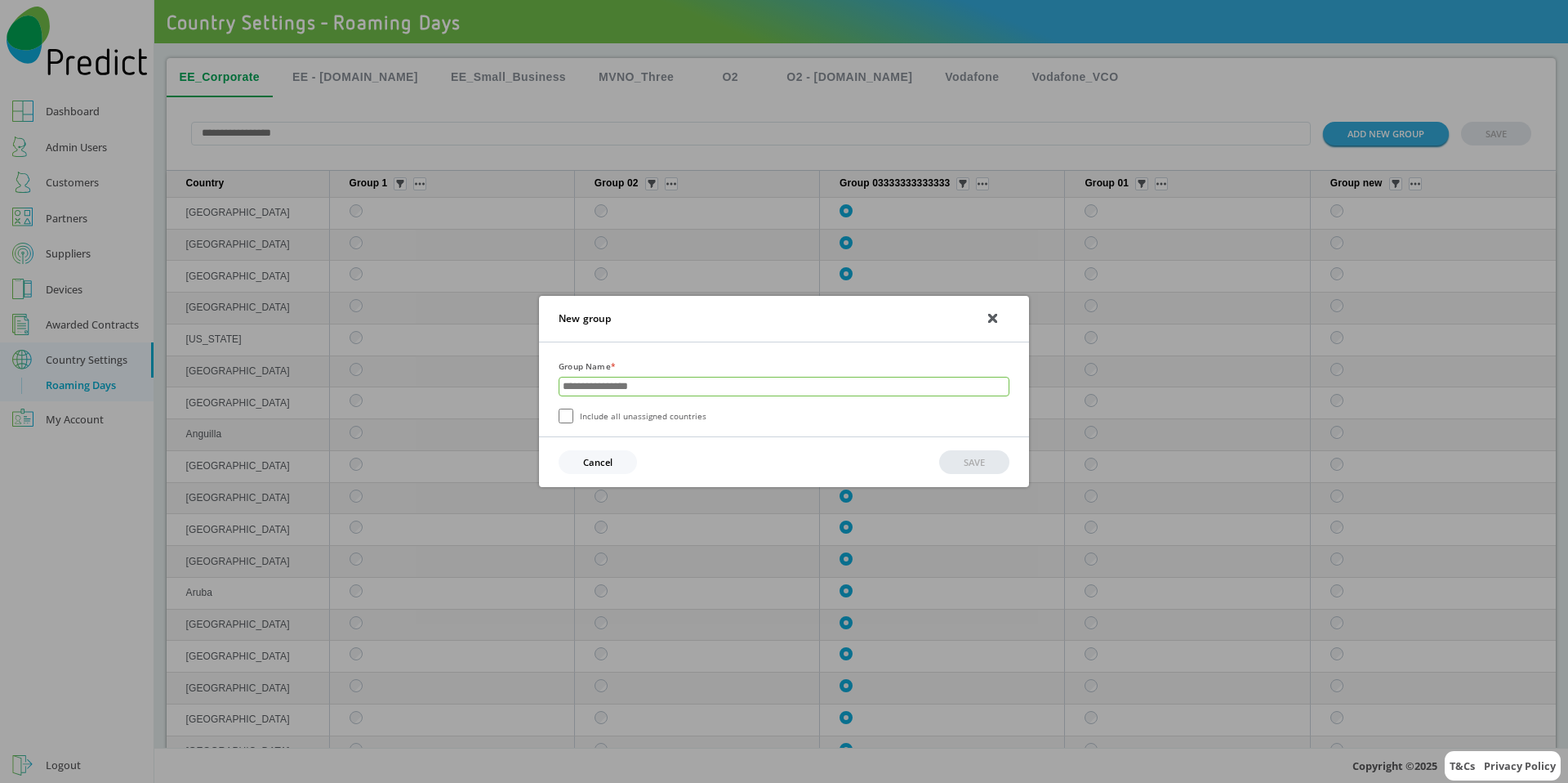
click at [648, 379] on input "text" at bounding box center [784, 386] width 451 height 20
click at [636, 382] on input "********" at bounding box center [784, 386] width 451 height 20
type input "********"
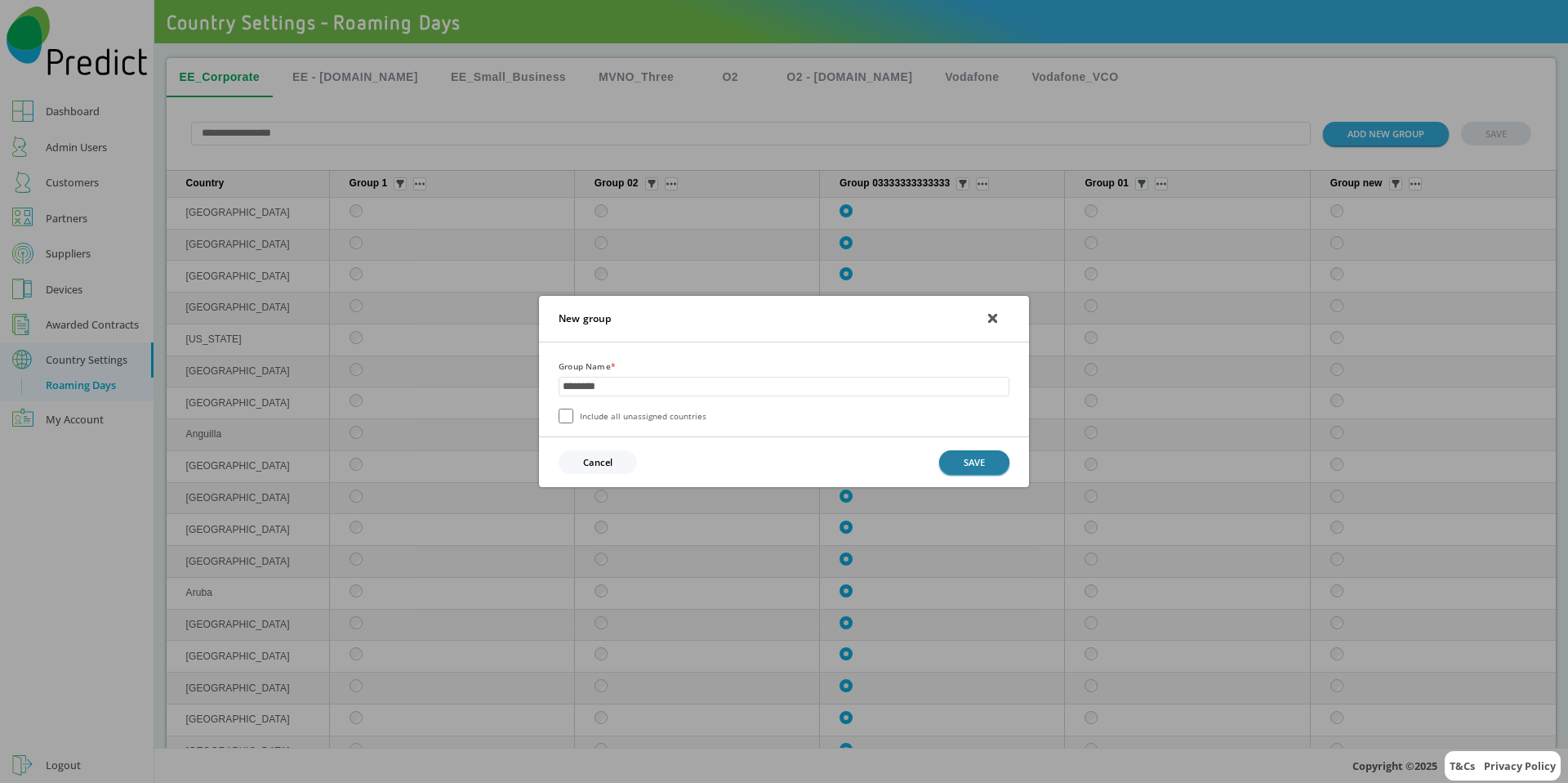
click at [975, 461] on button "SAVE" at bounding box center [974, 462] width 70 height 24
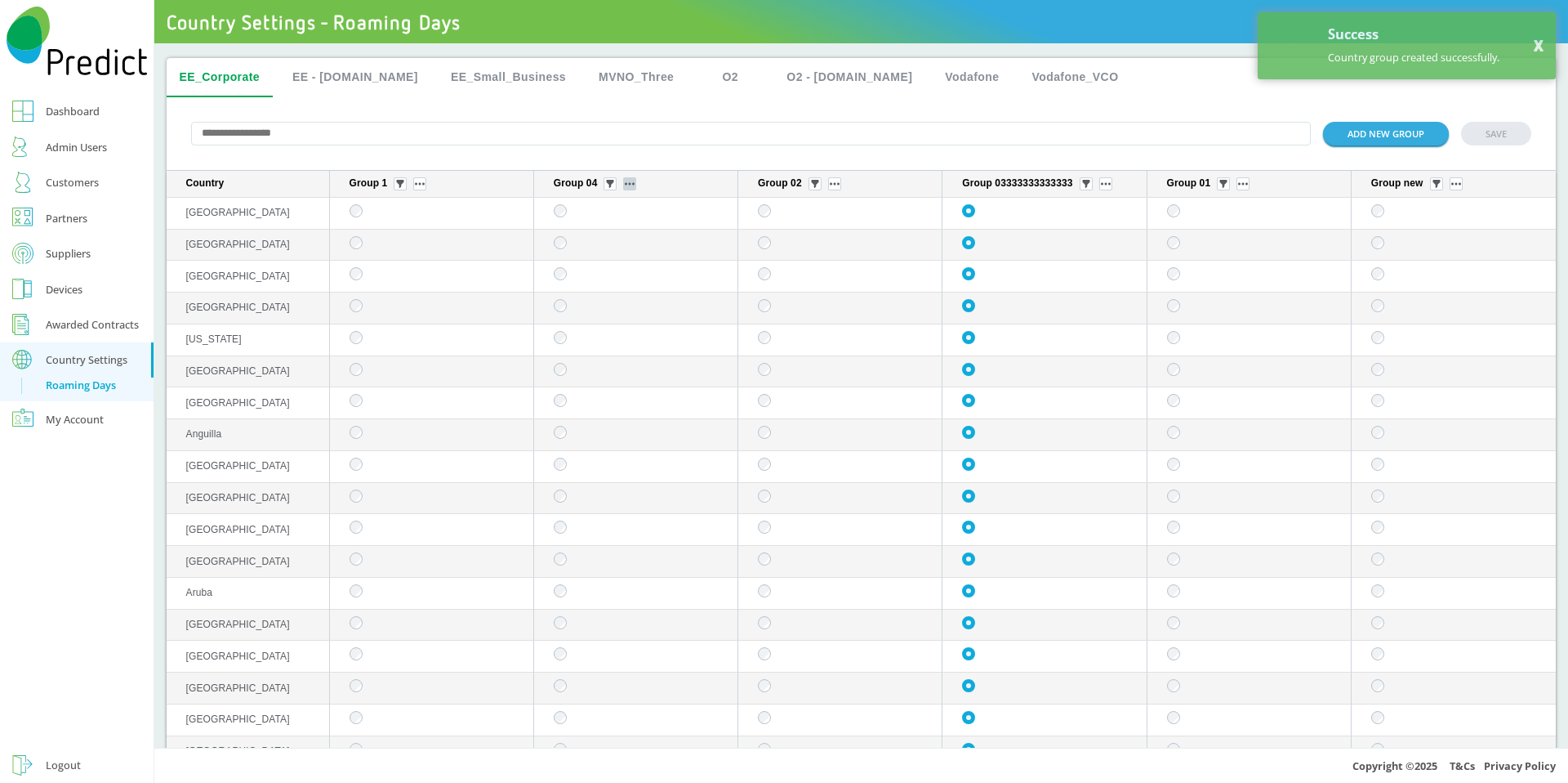
click at [630, 185] on img "sticky table" at bounding box center [629, 184] width 10 height 4
click at [629, 208] on button "Edit group" at bounding box center [627, 208] width 63 height 17
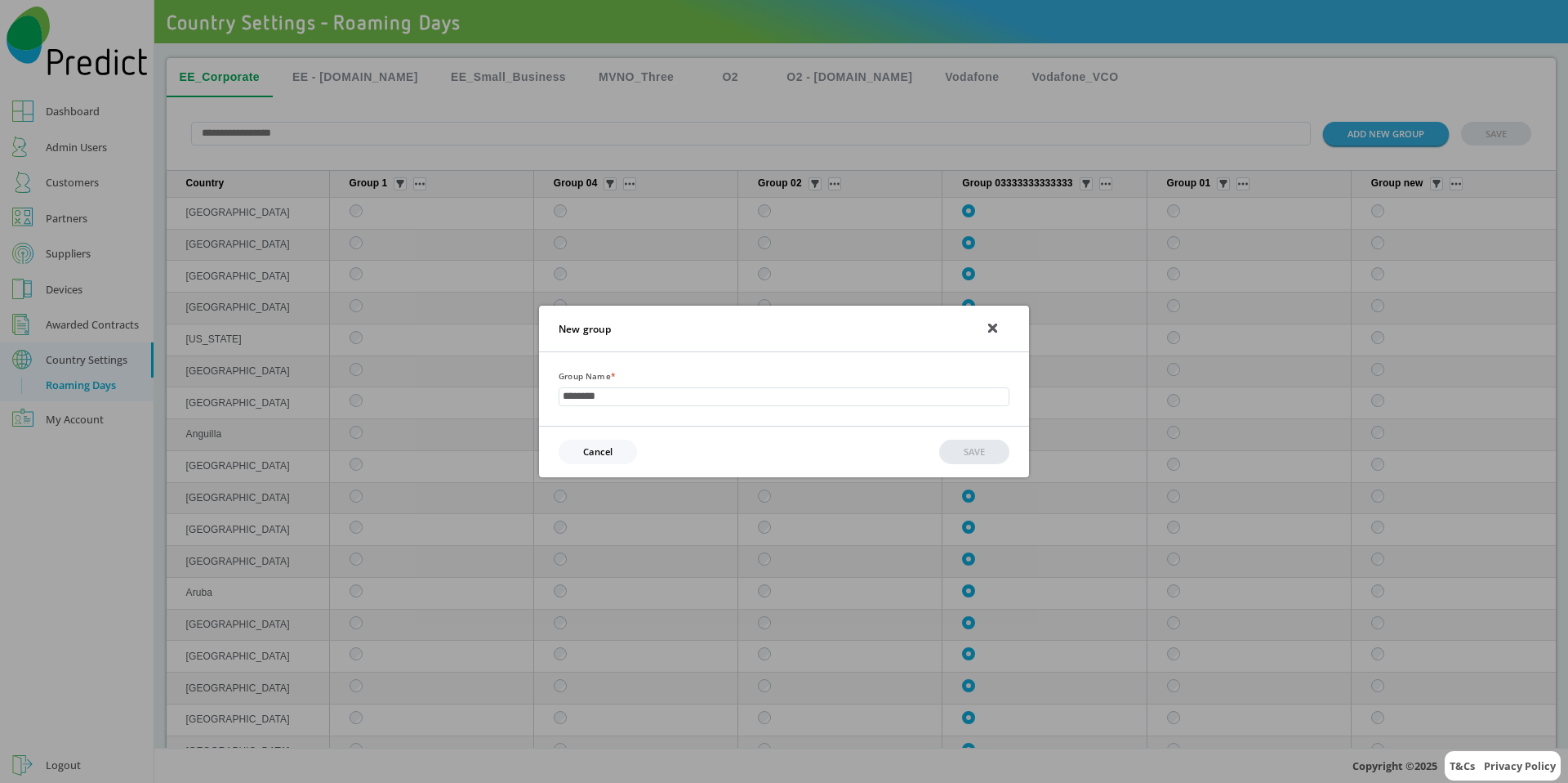
click at [997, 325] on div "New group" at bounding box center [784, 329] width 490 height 46
click at [994, 327] on icon at bounding box center [993, 328] width 7 height 7
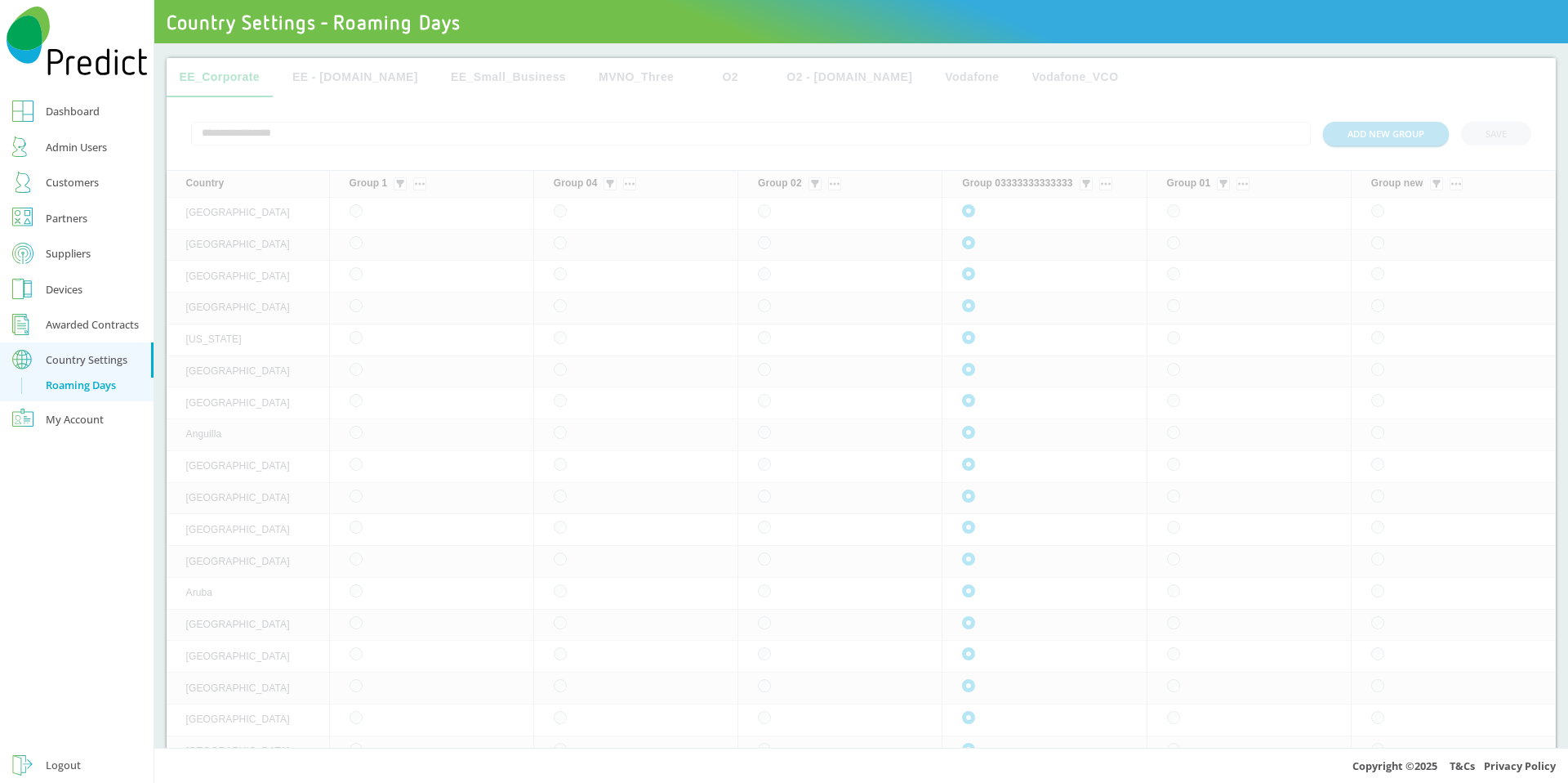
click at [1359, 132] on div at bounding box center [861, 406] width 1390 height 696
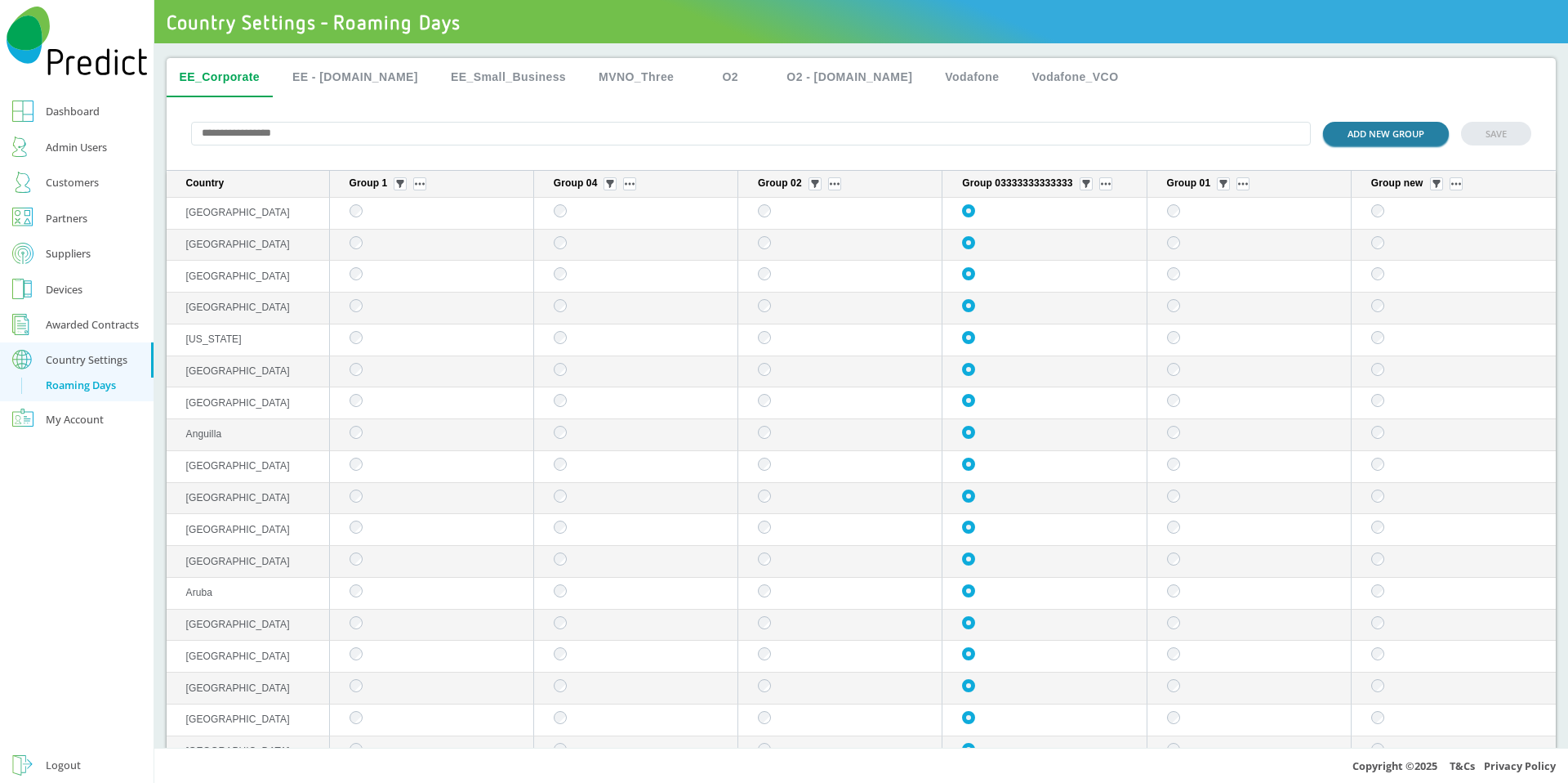
click at [1347, 136] on button "ADD NEW GROUP" at bounding box center [1385, 134] width 126 height 24
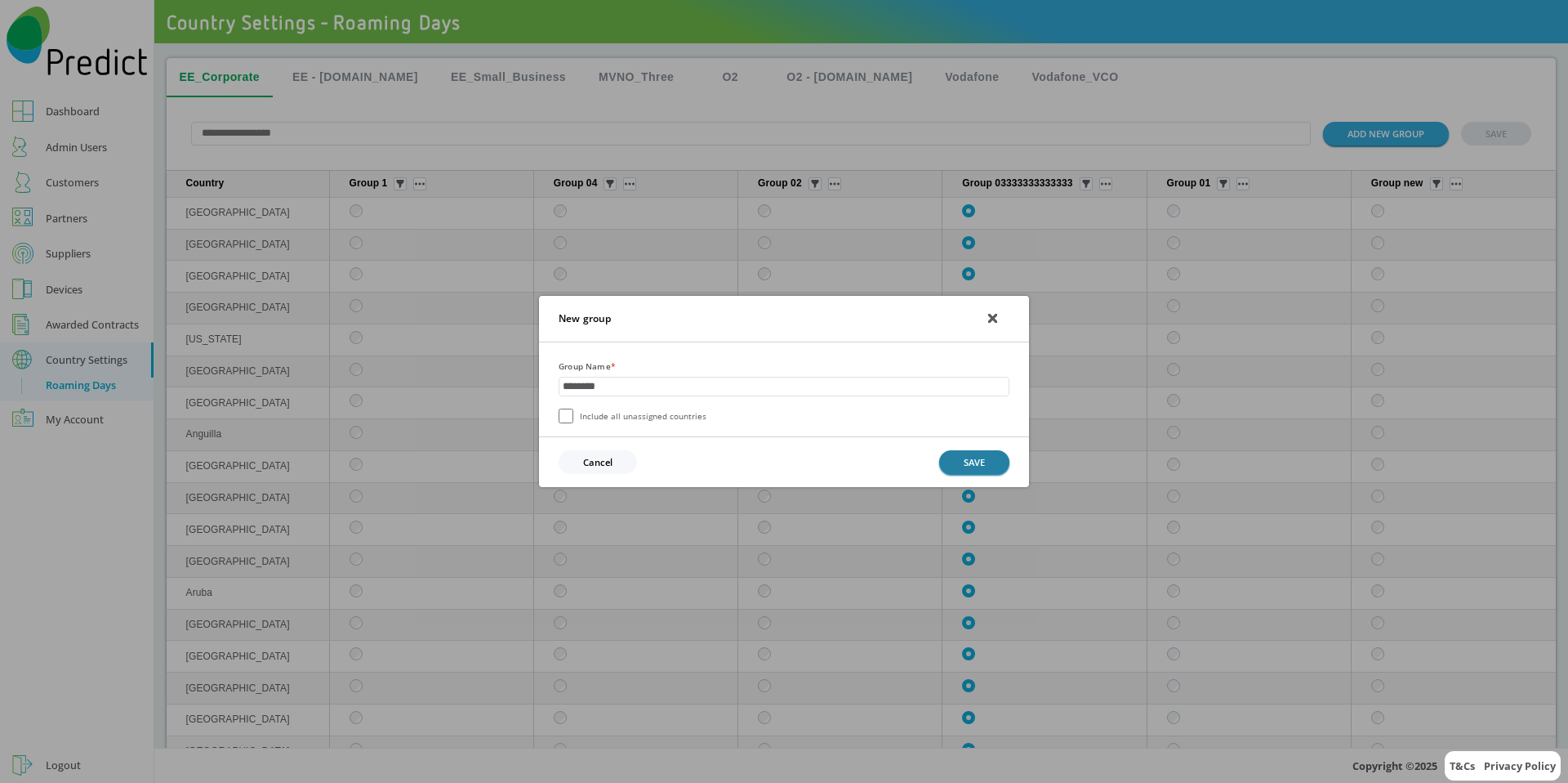
type input "********"
click at [951, 462] on button "SAVE" at bounding box center [974, 462] width 70 height 24
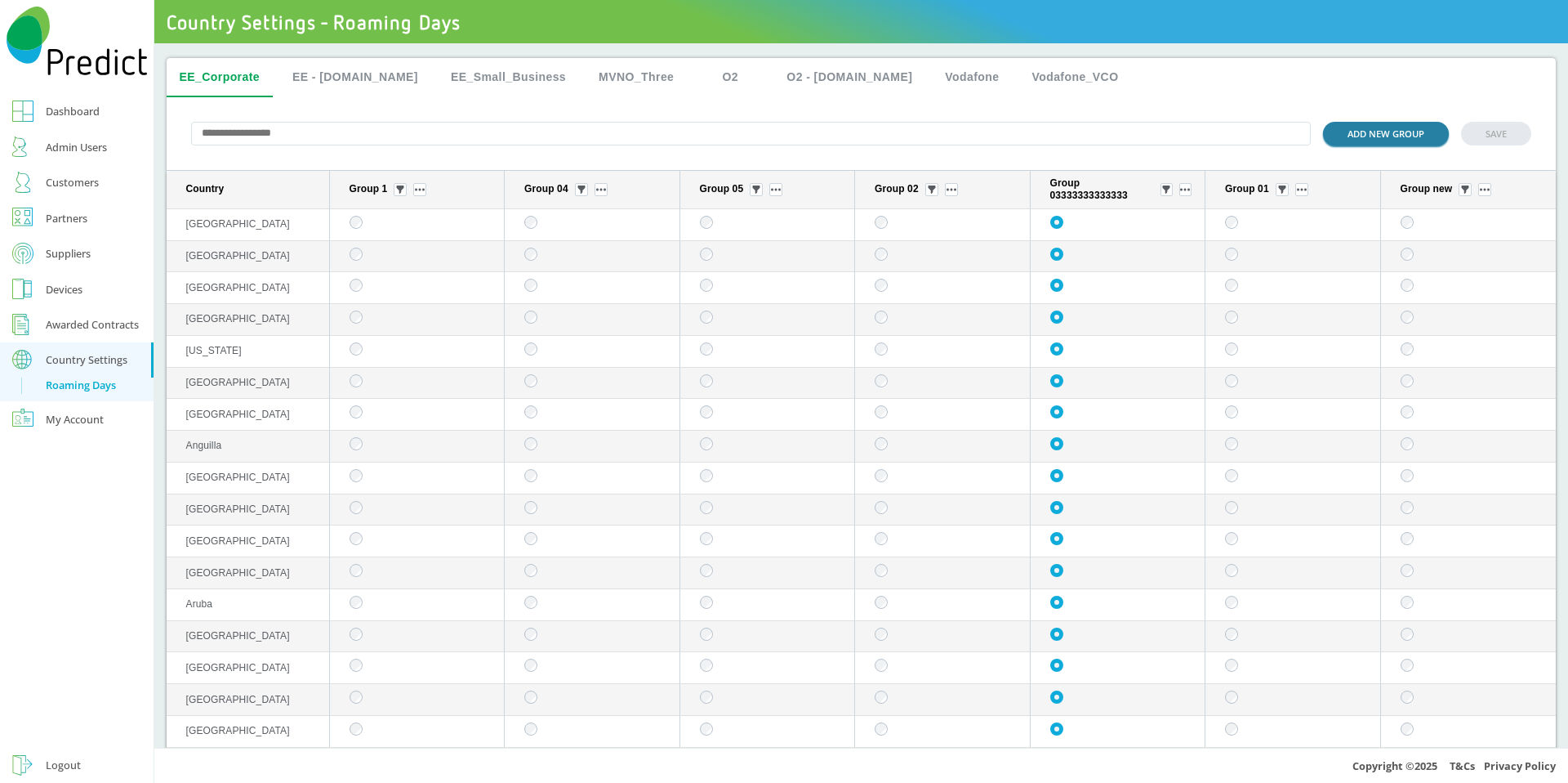
click at [1343, 131] on button "ADD NEW GROUP" at bounding box center [1385, 134] width 126 height 24
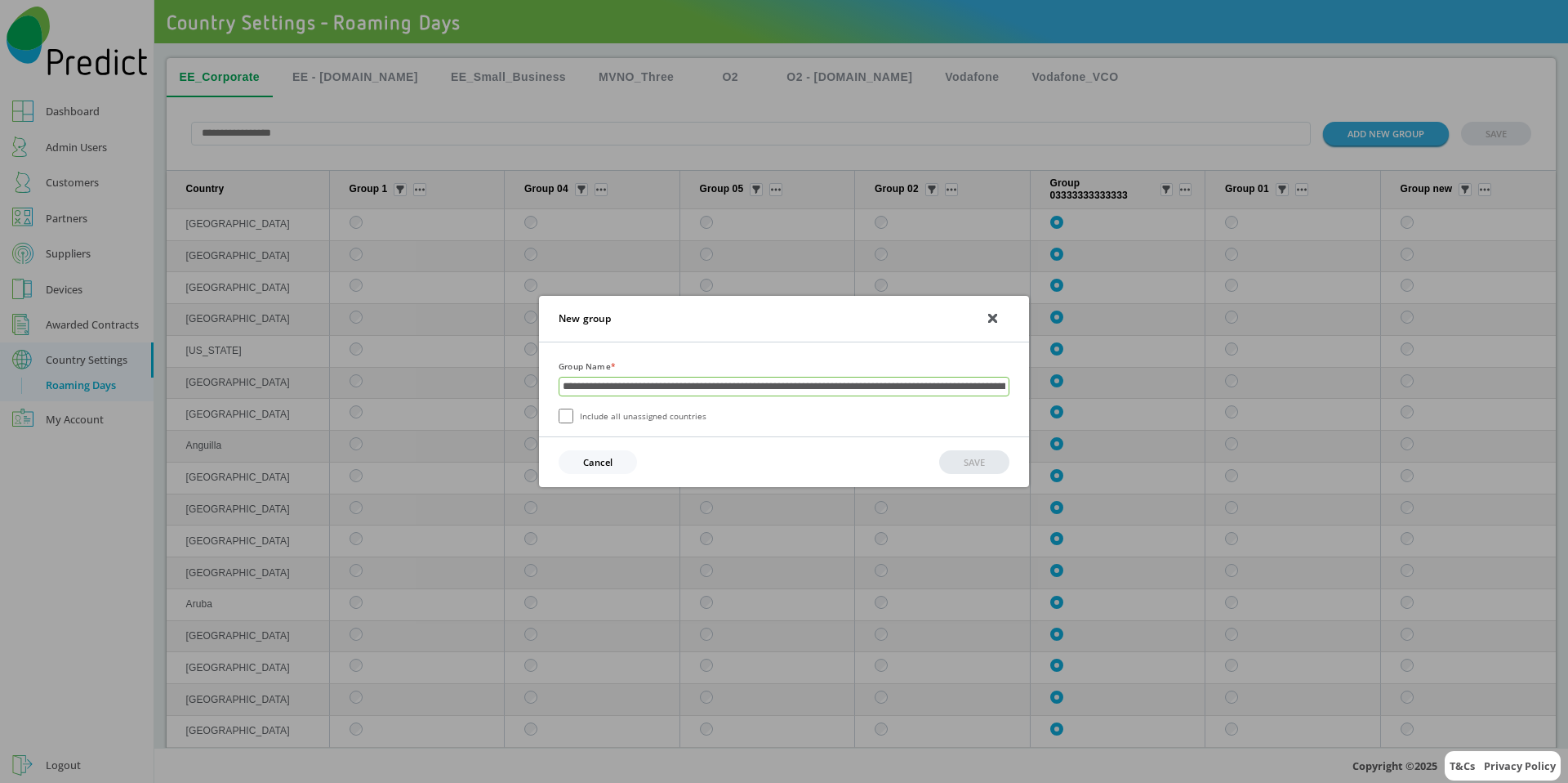
scroll to position [0, 808]
type input "**********"
click at [662, 410] on label "Include all unassigned countries" at bounding box center [633, 416] width 148 height 14
click at [965, 457] on button "SAVE" at bounding box center [974, 463] width 70 height 24
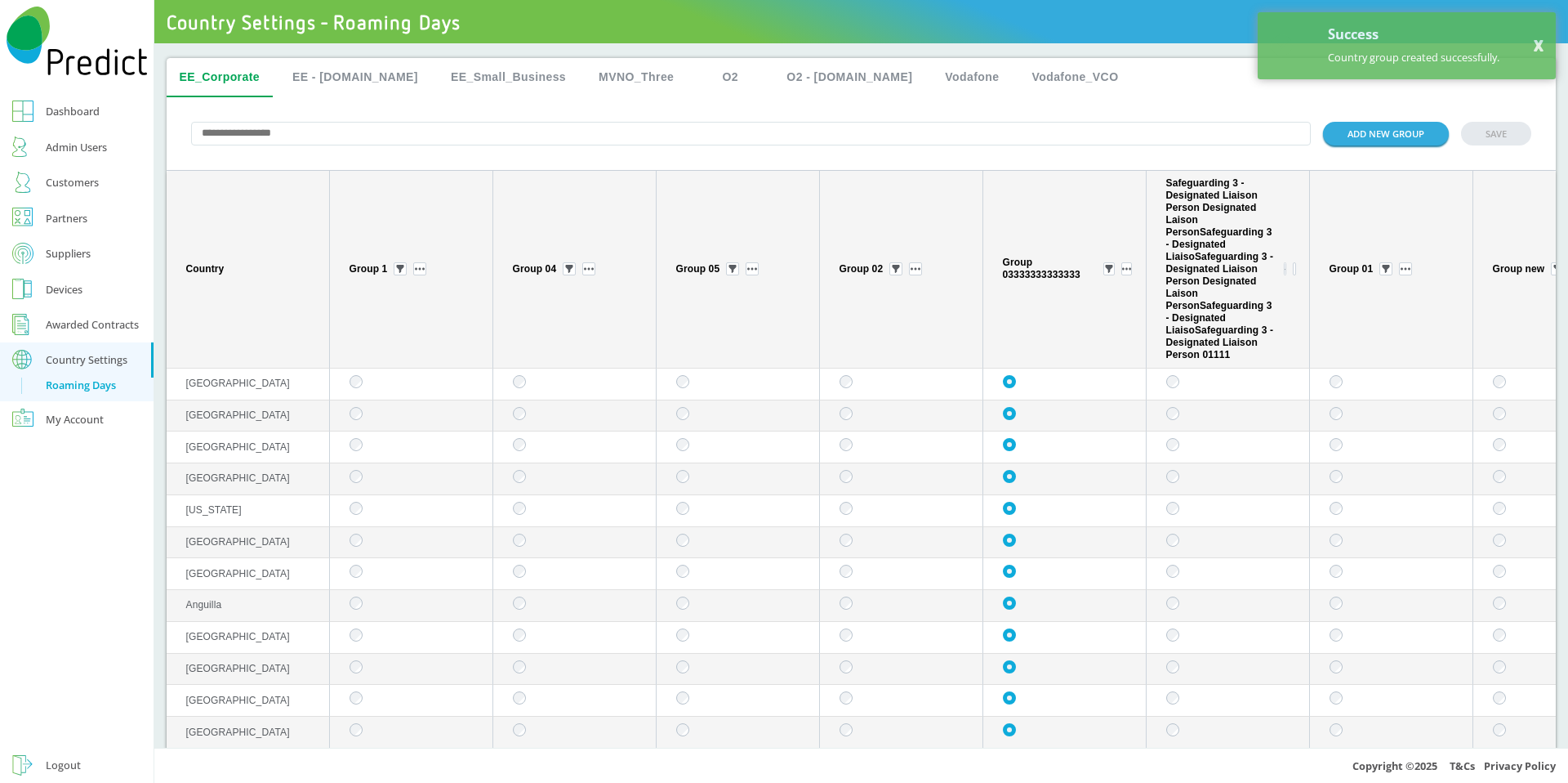
scroll to position [0, 106]
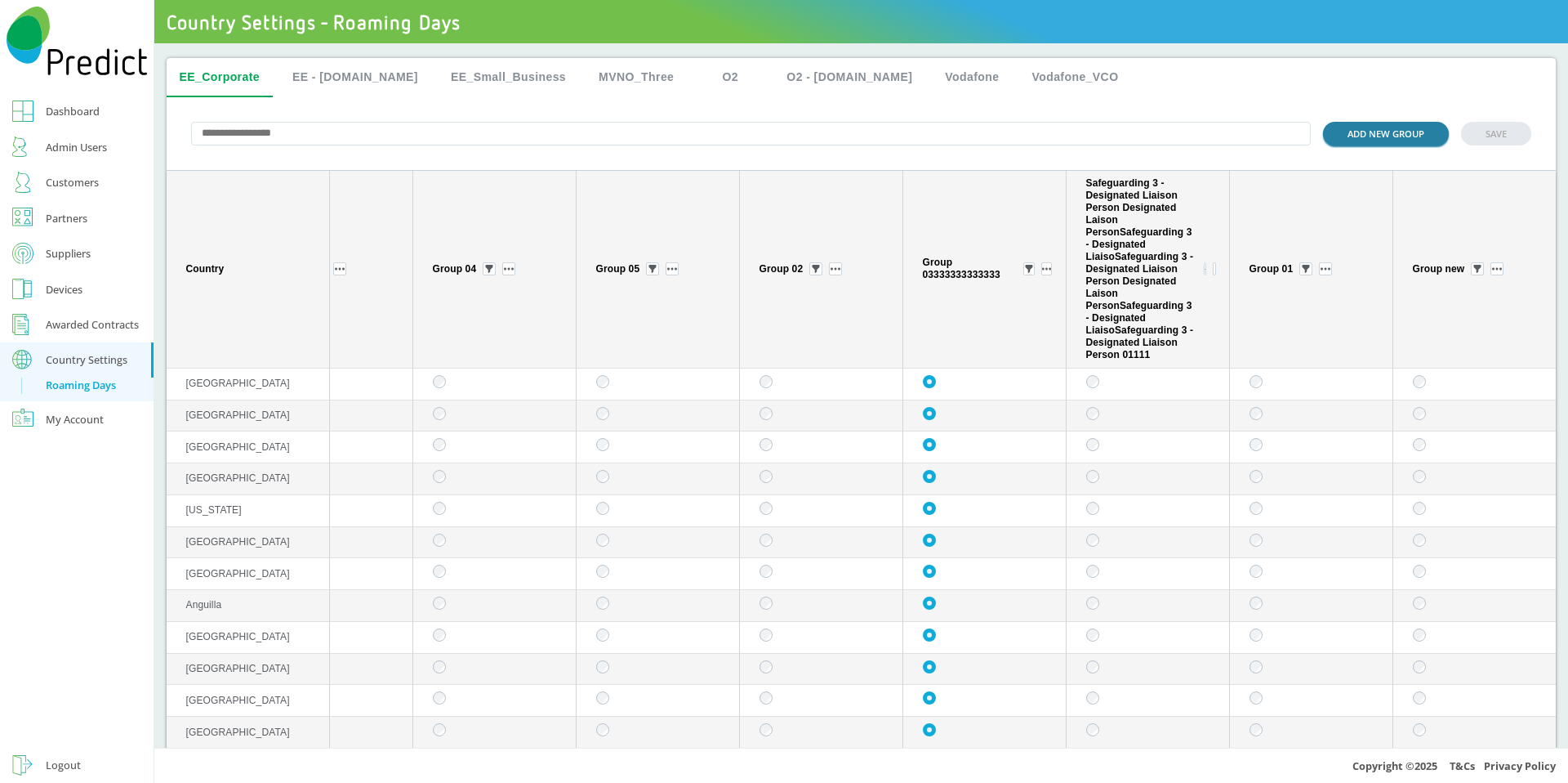
click at [1378, 137] on button "ADD NEW GROUP" at bounding box center [1385, 134] width 126 height 24
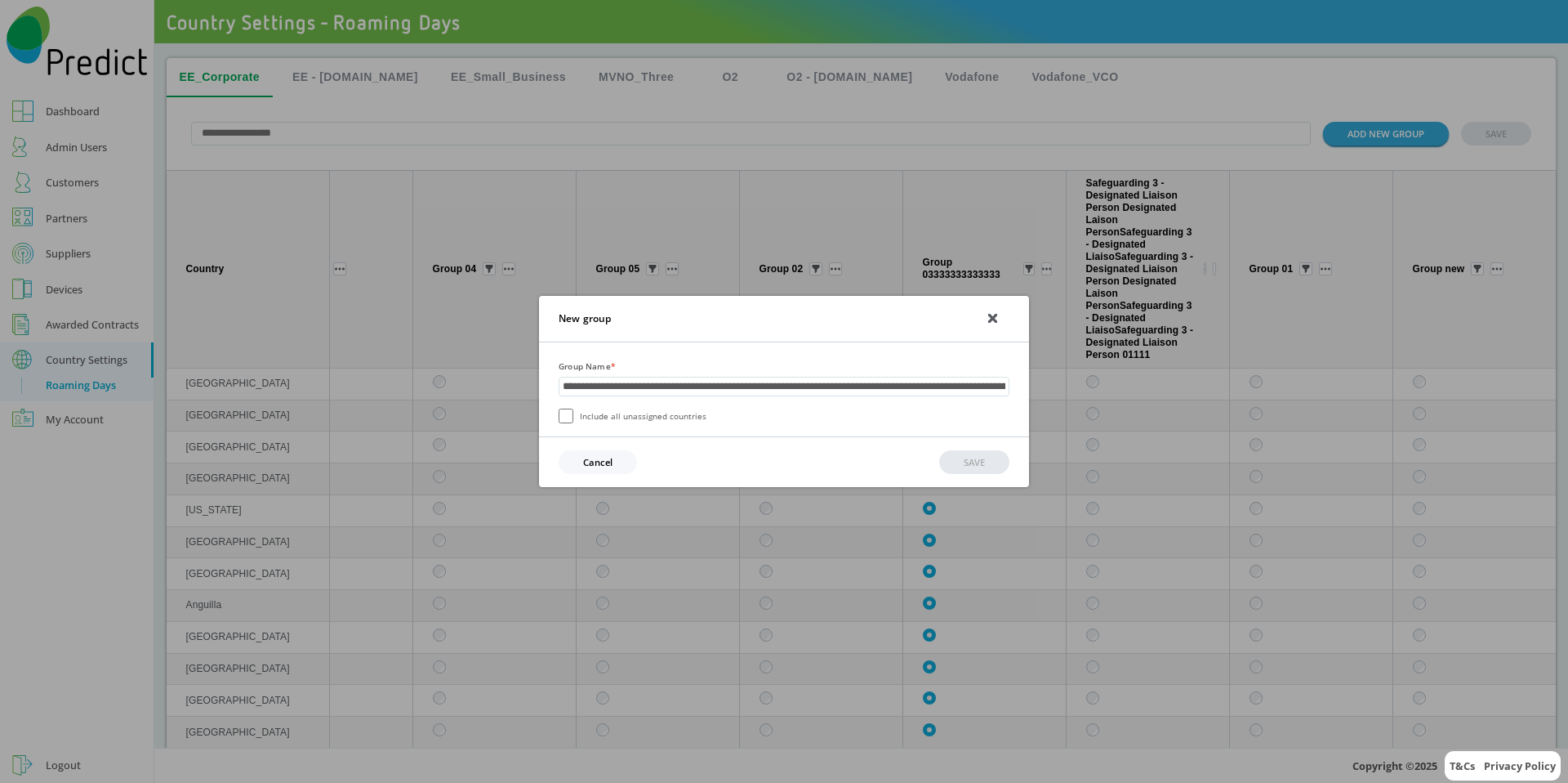
scroll to position [0, 808]
click at [568, 389] on input "**********" at bounding box center [784, 386] width 451 height 23
type input "**********"
click at [962, 456] on button "SAVE" at bounding box center [974, 463] width 70 height 24
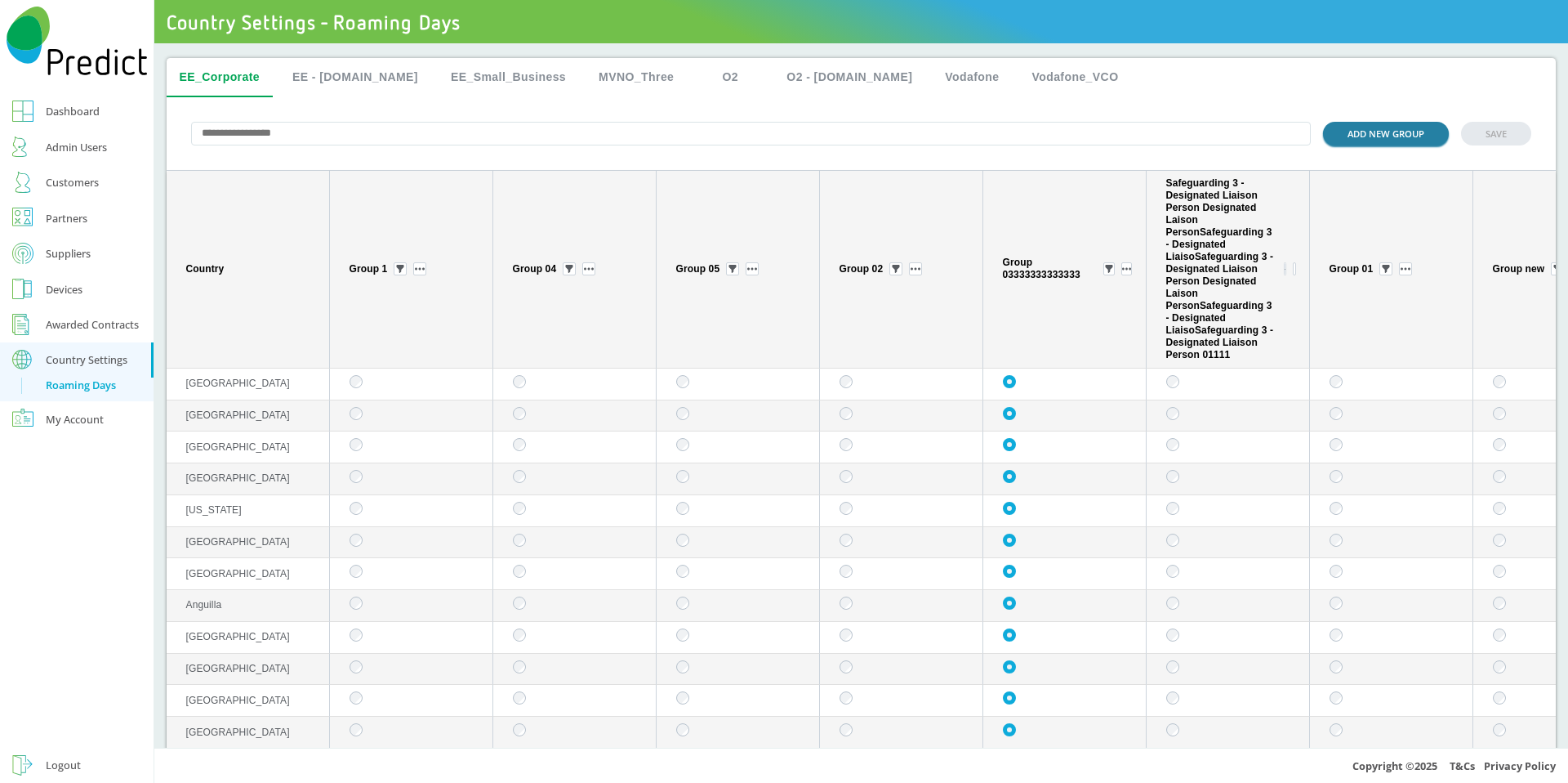
click at [1405, 141] on button "ADD NEW GROUP" at bounding box center [1385, 134] width 126 height 24
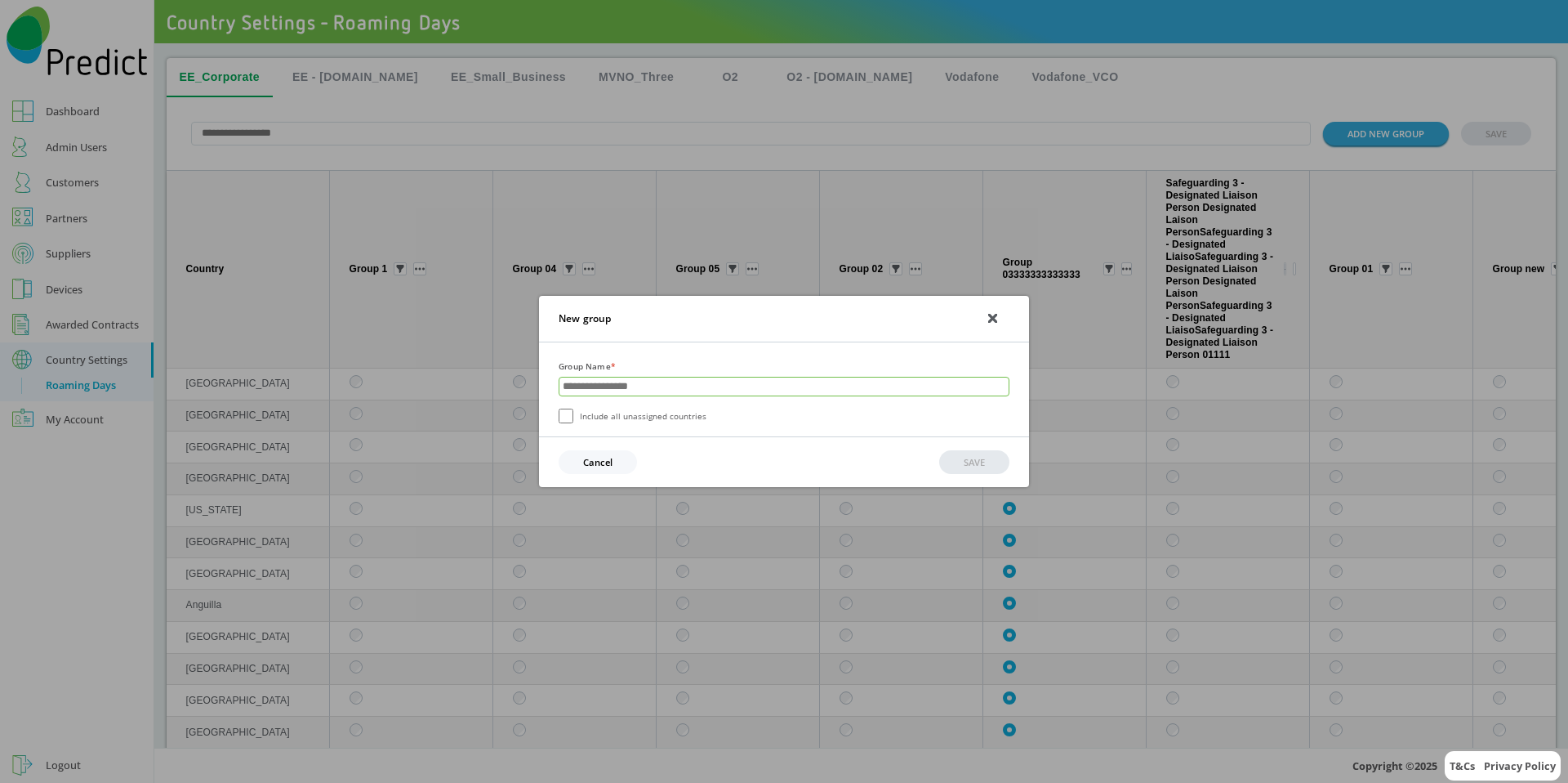
paste input "**********"
type input "**********"
click at [971, 461] on button "SAVE" at bounding box center [974, 462] width 70 height 24
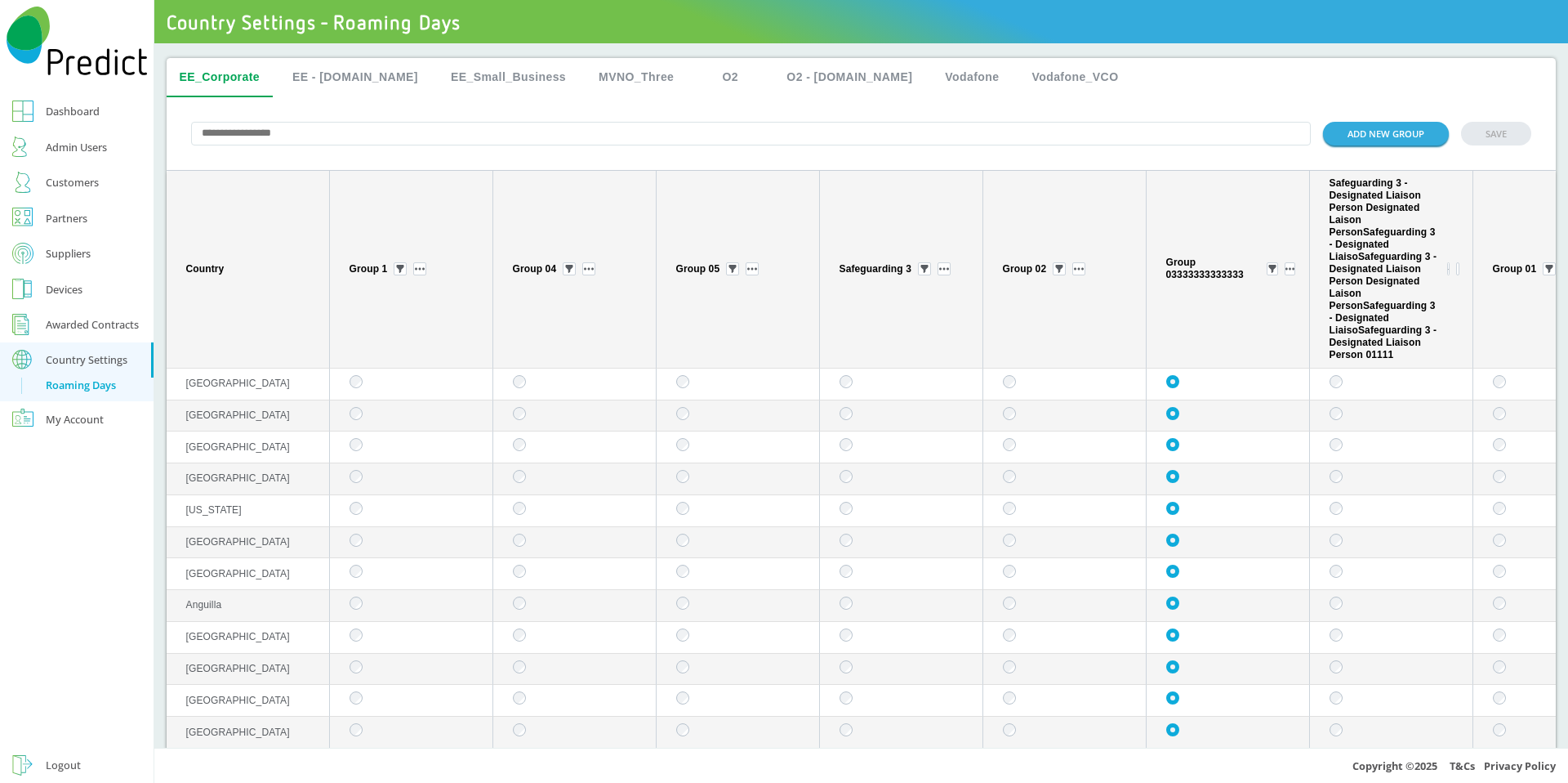
click at [364, 384] on td "sticky table" at bounding box center [411, 384] width 163 height 32
click at [372, 68] on button "EE - [DOMAIN_NAME]" at bounding box center [355, 78] width 152 height 39
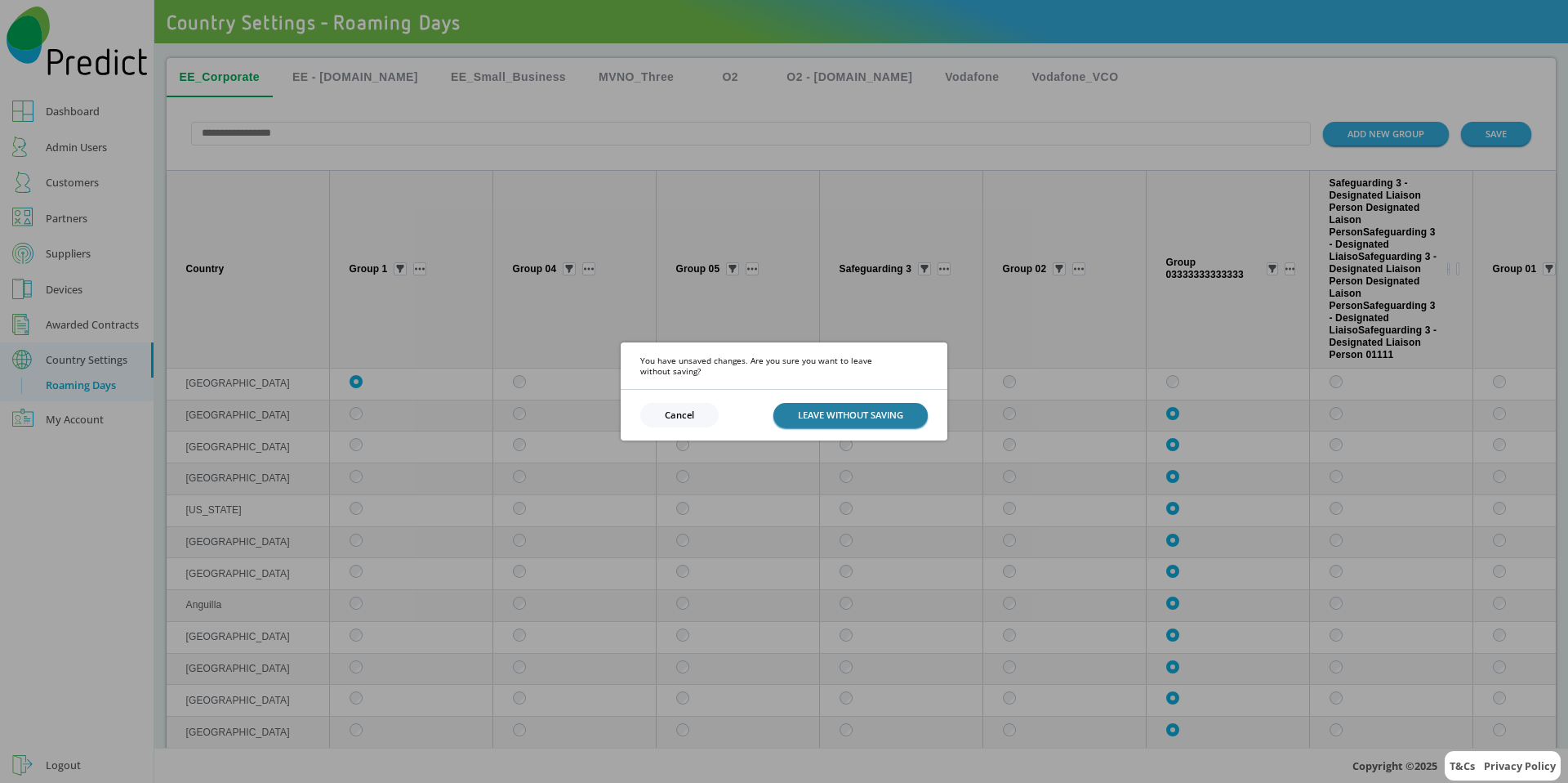
click at [859, 408] on button "LEAVE WITHOUT SAVING" at bounding box center [850, 415] width 154 height 24
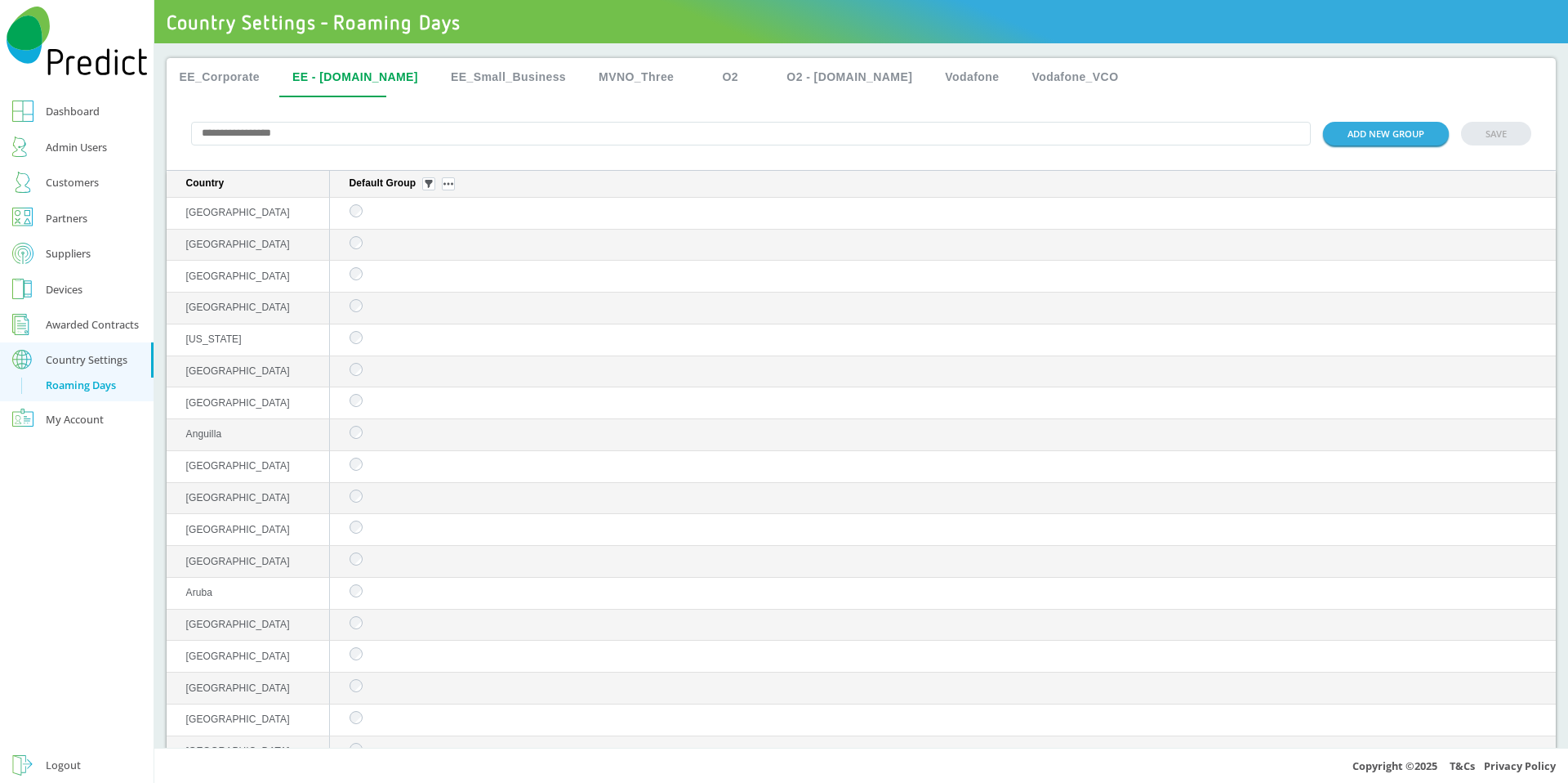
click at [216, 80] on button "EE_Corporate" at bounding box center [220, 78] width 107 height 39
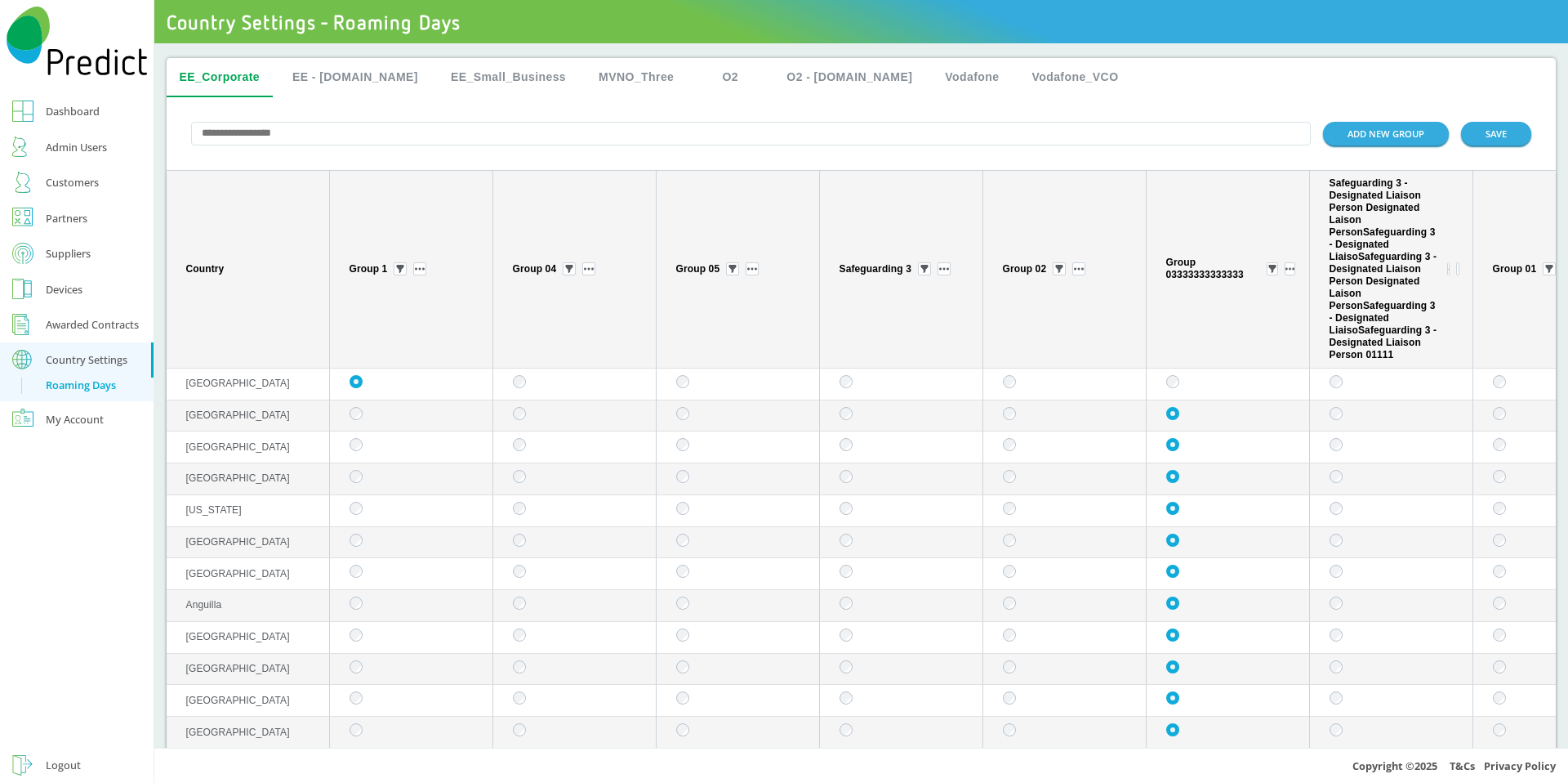
click at [521, 390] on td "sticky table" at bounding box center [574, 384] width 163 height 32
click at [360, 75] on button "EE - [DOMAIN_NAME]" at bounding box center [355, 78] width 152 height 39
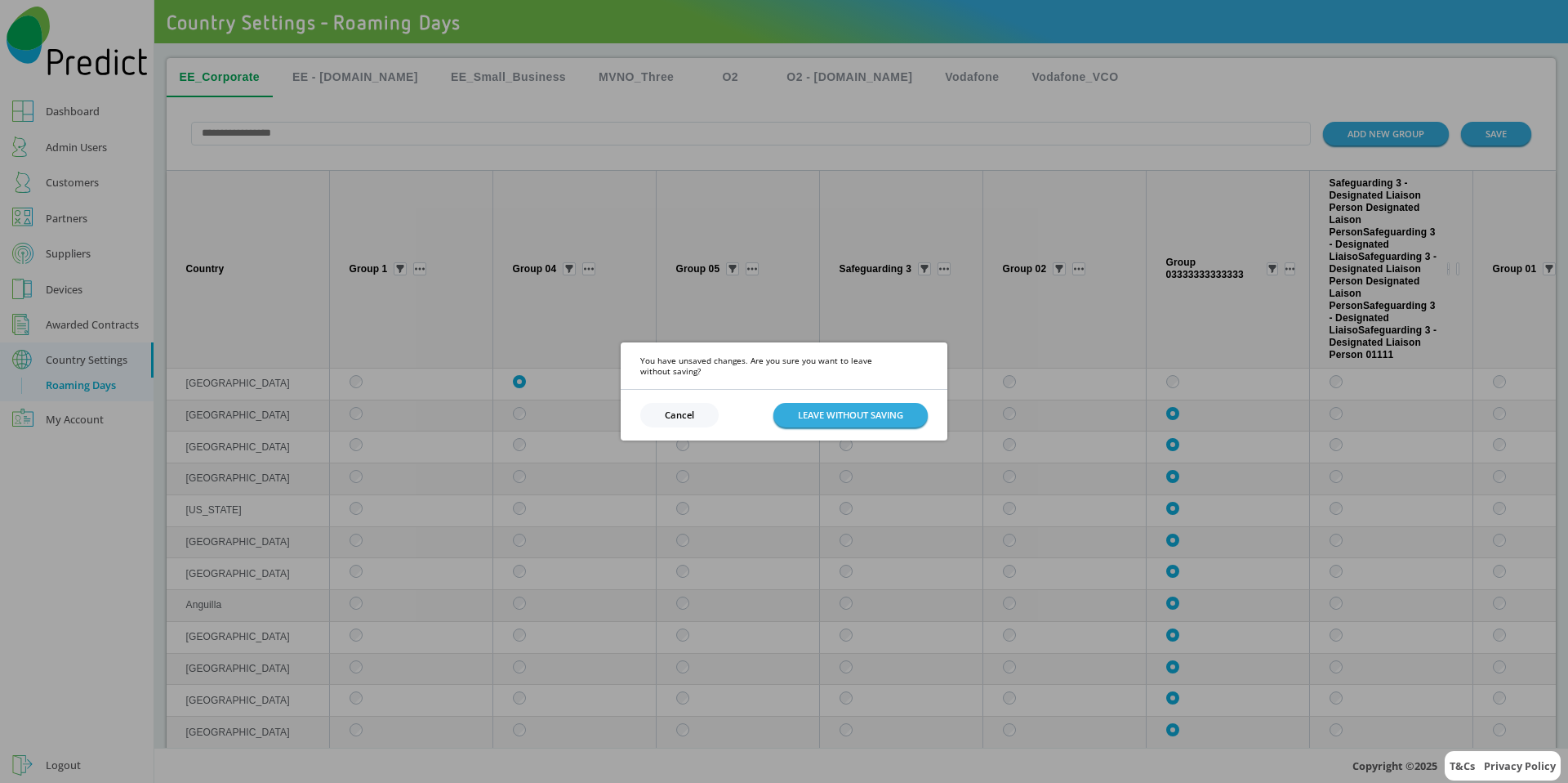
click at [677, 406] on button "Cancel" at bounding box center [679, 415] width 78 height 24
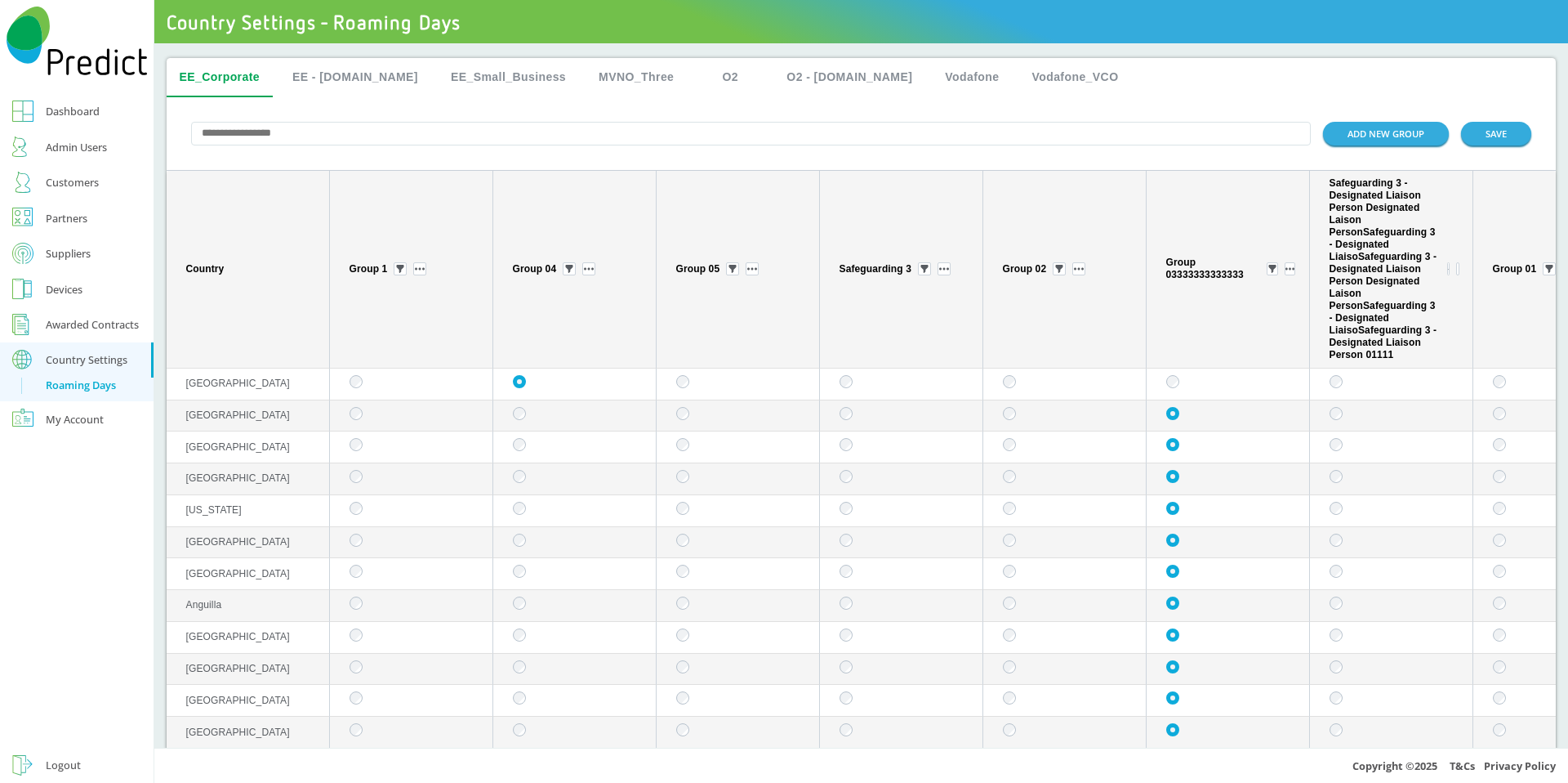
click at [341, 81] on button "EE - [DOMAIN_NAME]" at bounding box center [355, 78] width 152 height 39
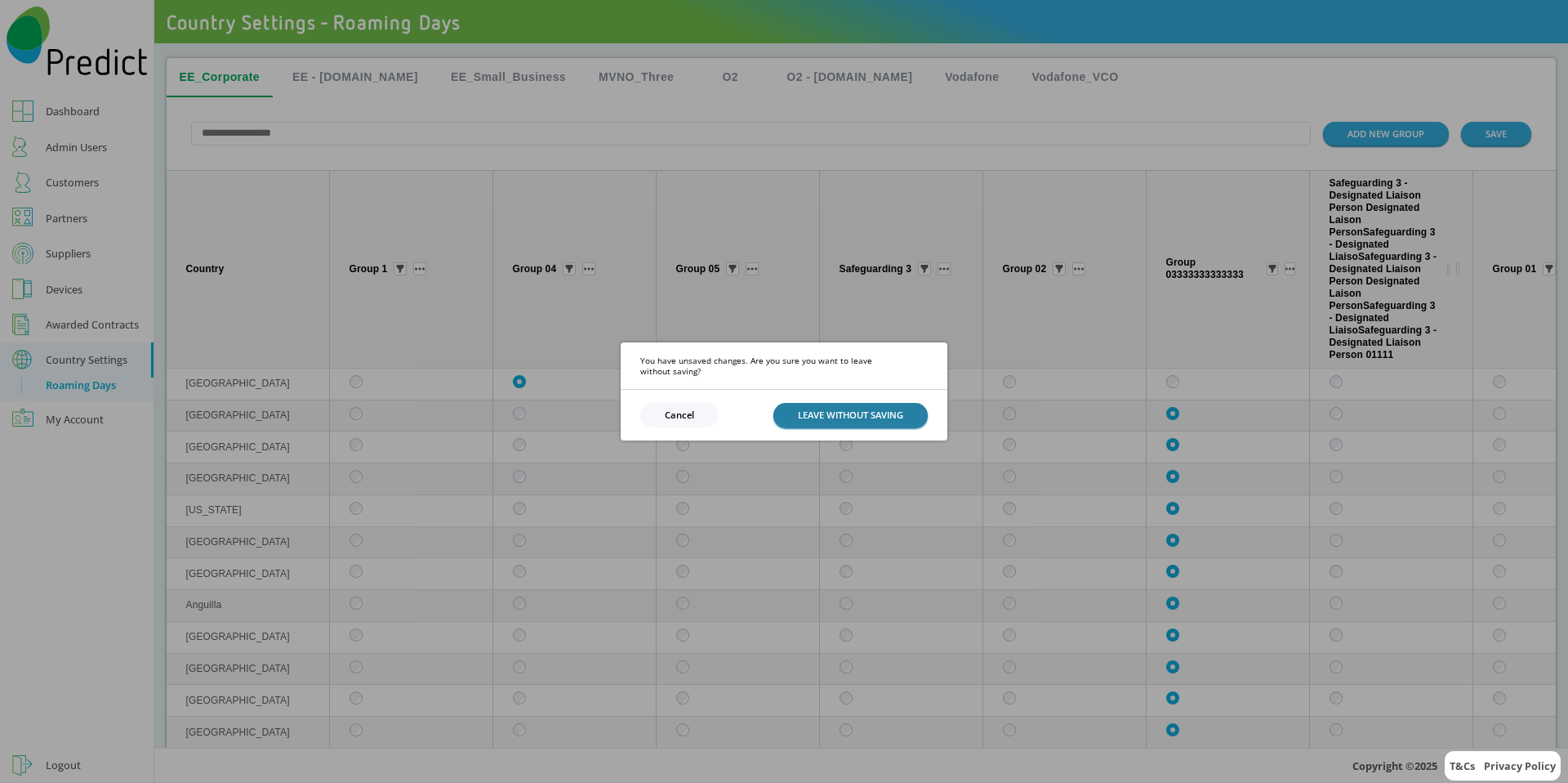
click at [833, 409] on button "LEAVE WITHOUT SAVING" at bounding box center [850, 415] width 154 height 24
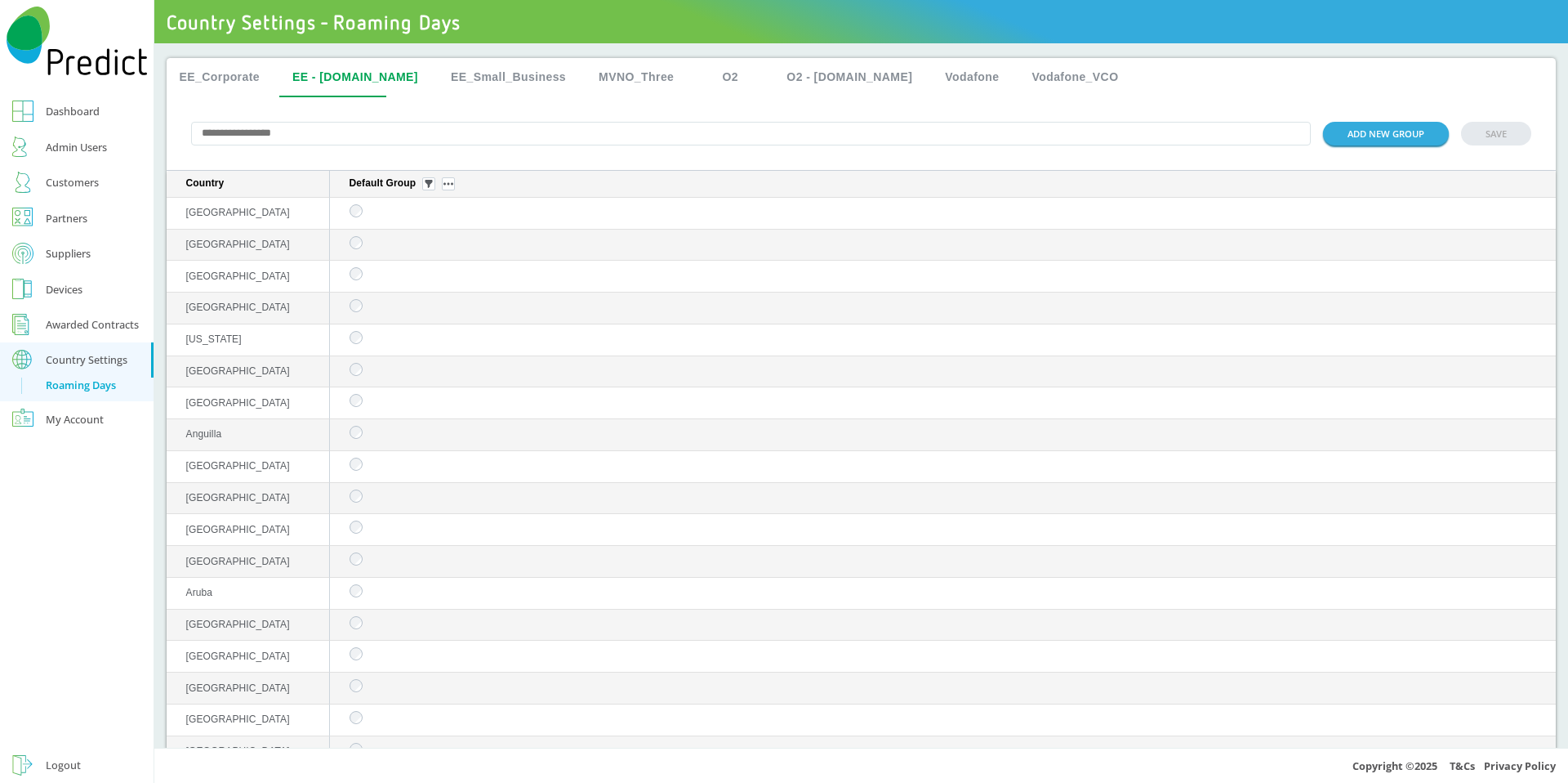
click at [476, 79] on button "EE_Small_Business" at bounding box center [508, 78] width 142 height 39
click at [323, 74] on button "EE - [DOMAIN_NAME]" at bounding box center [355, 78] width 152 height 39
click at [257, 72] on button "EE_Corporate" at bounding box center [220, 78] width 107 height 39
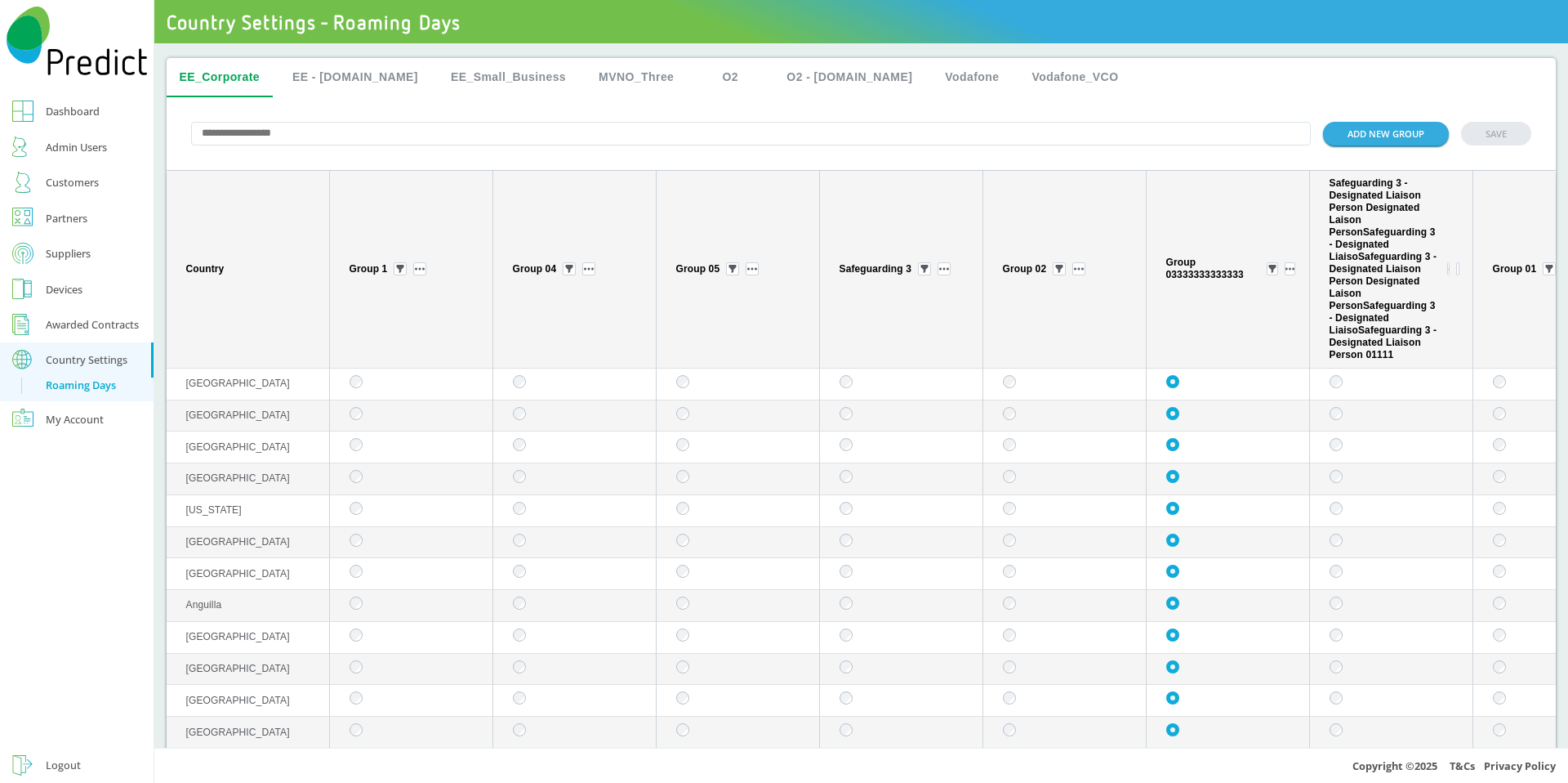
click at [322, 85] on button "EE - [DOMAIN_NAME]" at bounding box center [355, 78] width 152 height 39
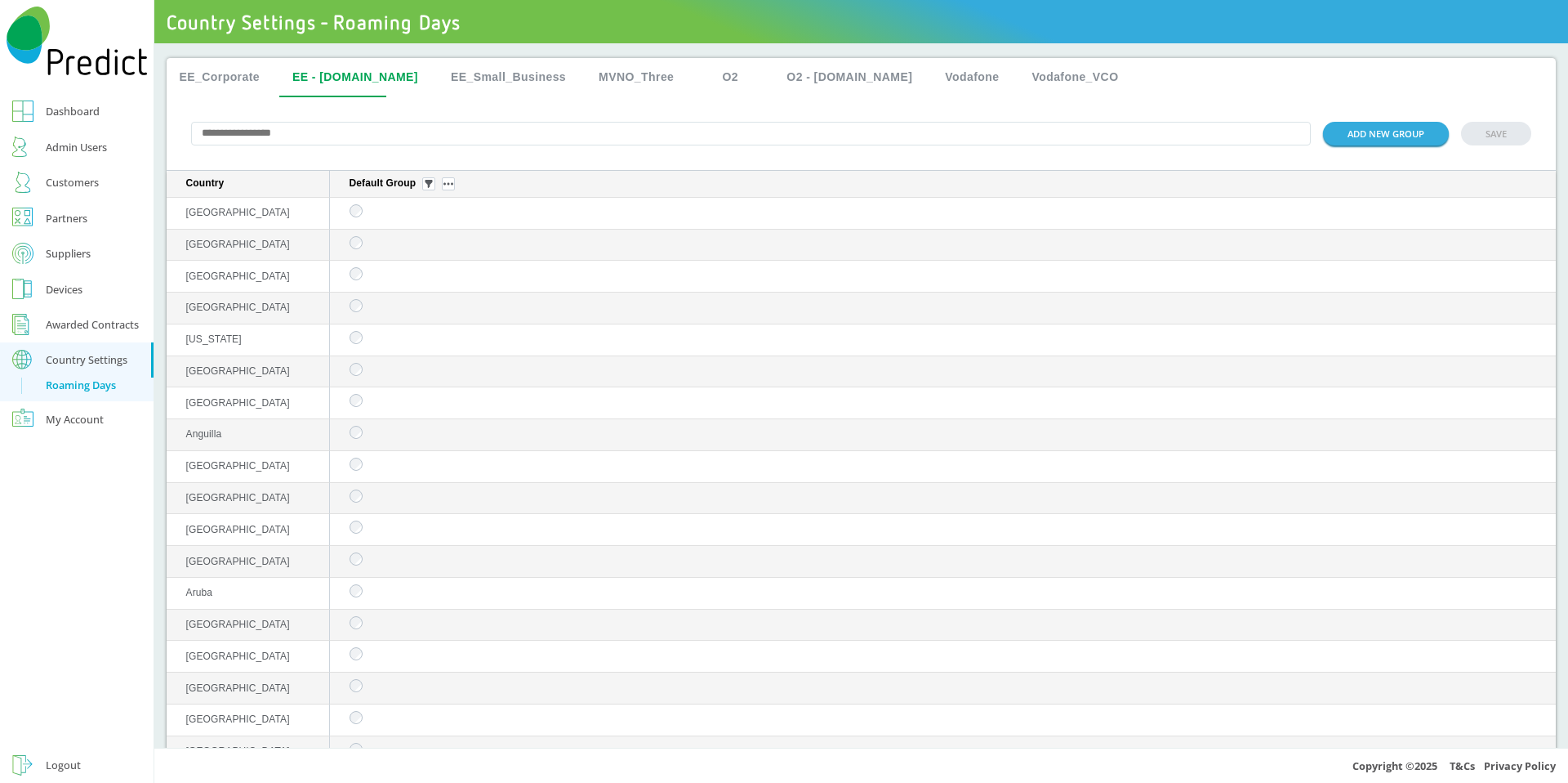
click at [482, 83] on button "EE_Small_Business" at bounding box center [508, 78] width 142 height 39
click at [233, 79] on button "EE_Corporate" at bounding box center [220, 78] width 107 height 39
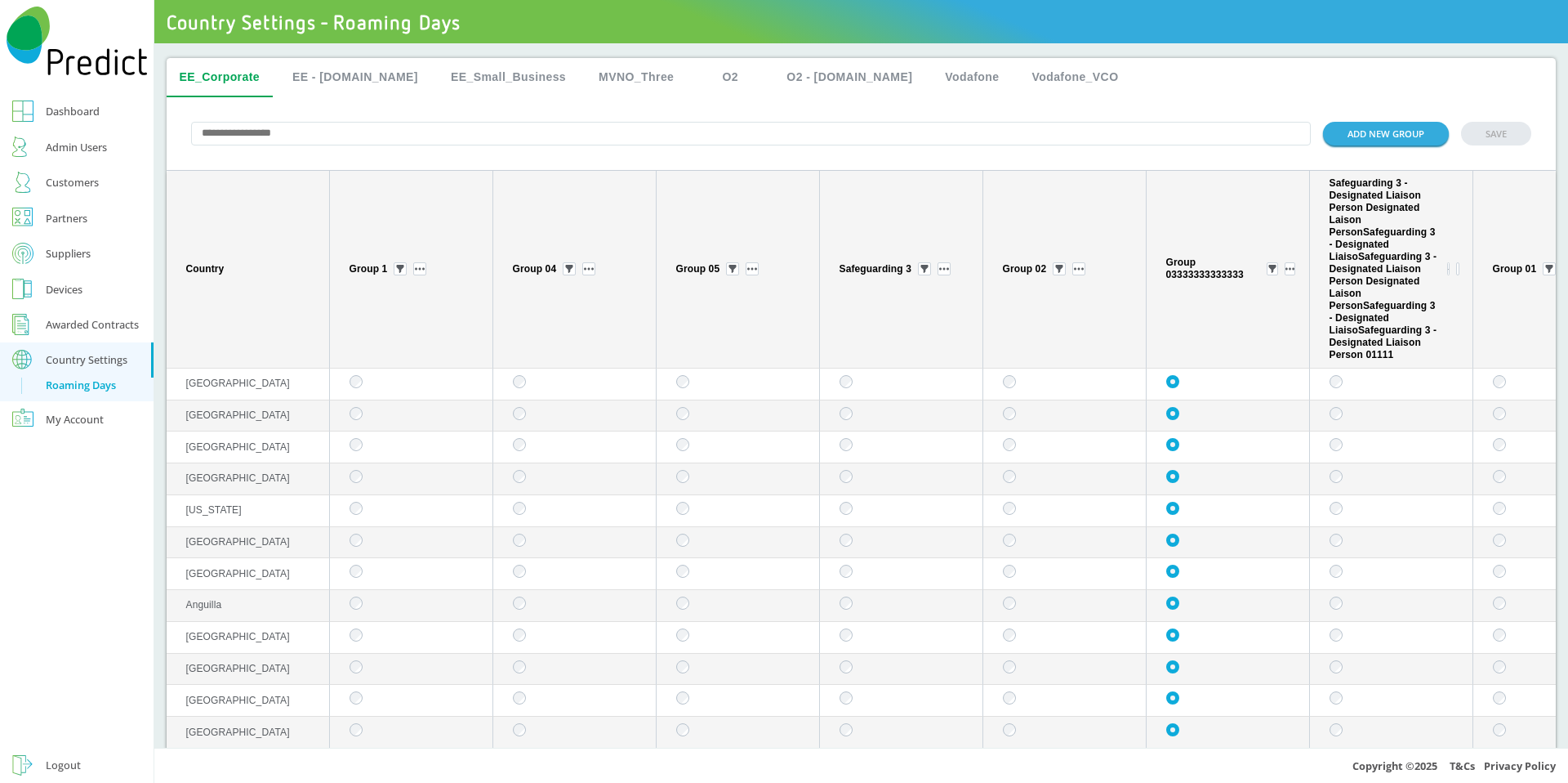
click at [482, 463] on td "sticky table" at bounding box center [411, 448] width 163 height 32
click at [1508, 134] on button "SAVE" at bounding box center [1496, 134] width 70 height 24
click at [1490, 136] on button "SAVE" at bounding box center [1496, 134] width 70 height 24
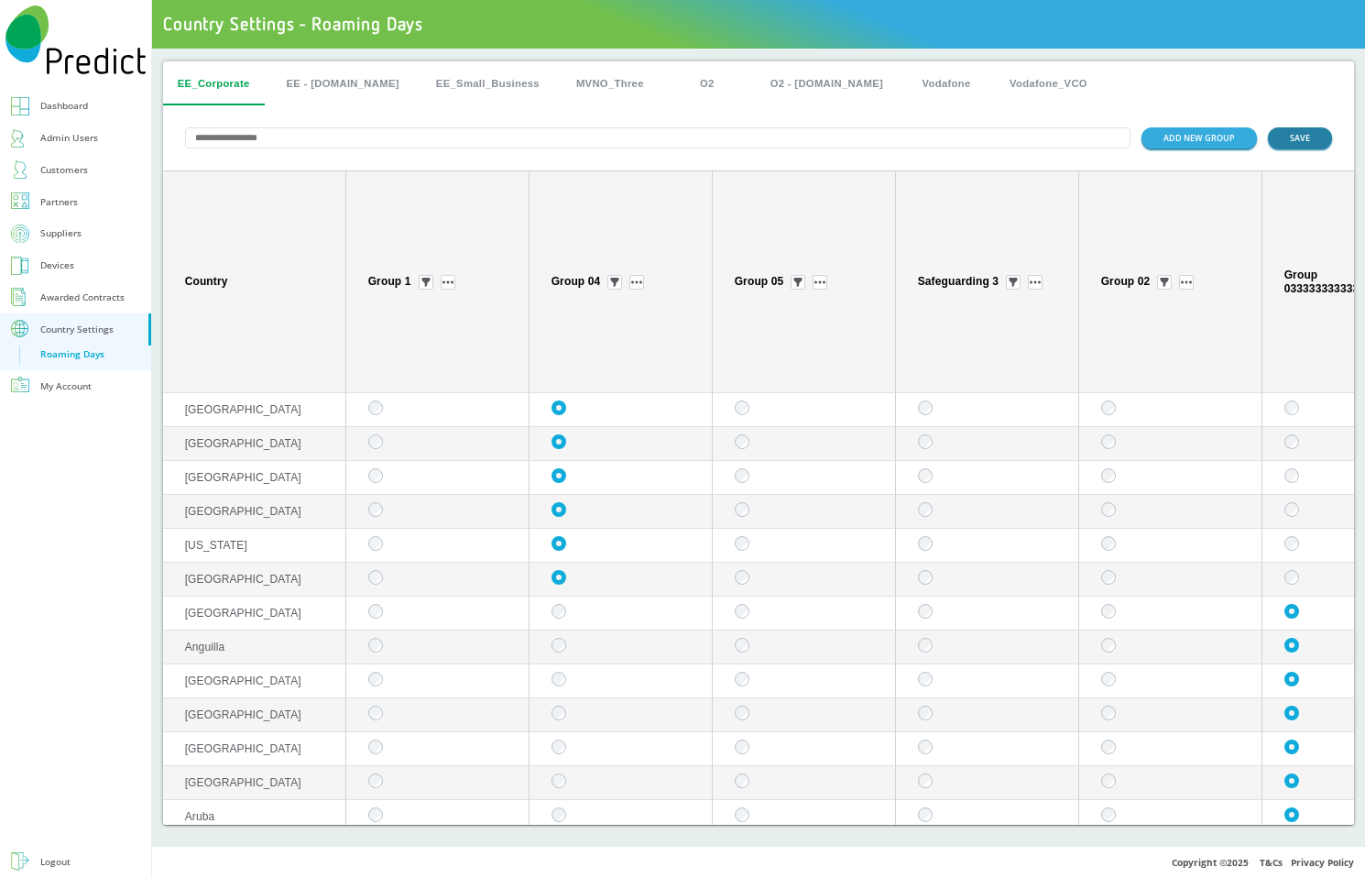
click at [1307, 133] on button "SAVE" at bounding box center [1300, 137] width 64 height 21
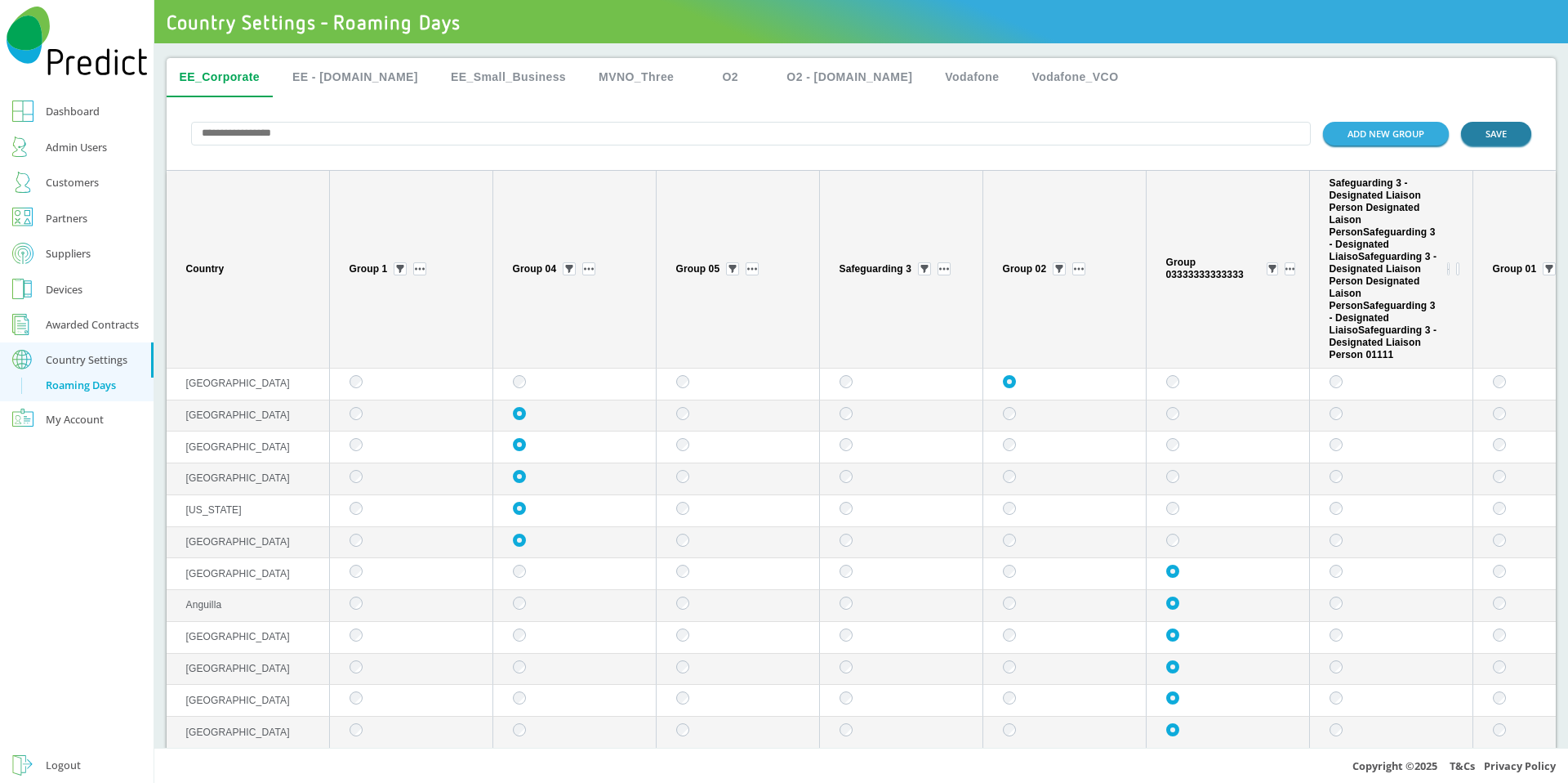
click at [1482, 132] on button "SAVE" at bounding box center [1496, 134] width 70 height 24
click at [1464, 127] on button "SAVE" at bounding box center [1496, 134] width 70 height 24
click at [1482, 136] on button "SAVE" at bounding box center [1496, 134] width 70 height 24
click at [1359, 142] on button "ADD NEW GROUP" at bounding box center [1385, 134] width 126 height 24
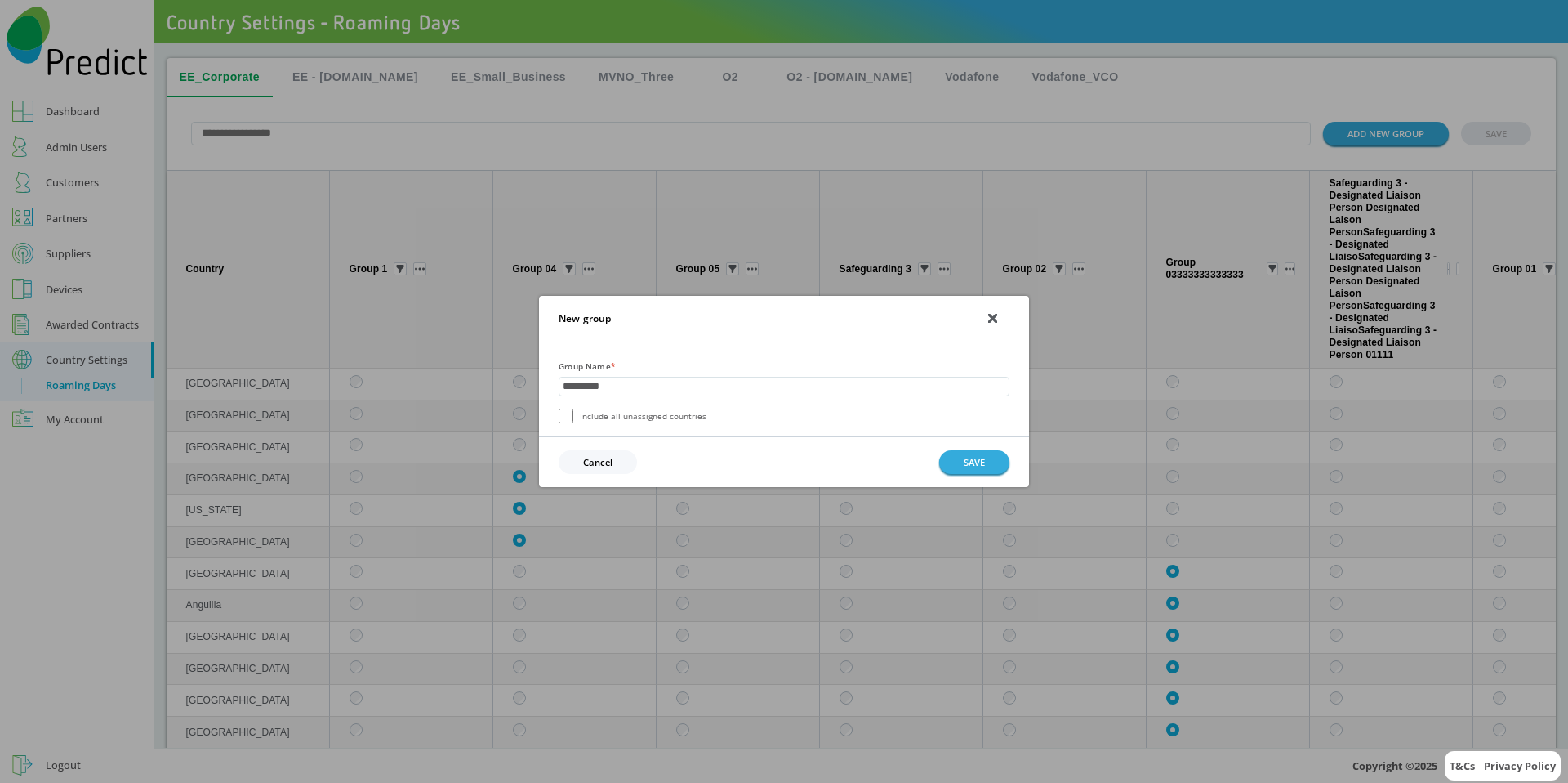
type input "*********"
click at [612, 412] on label "Include all unassigned countries" at bounding box center [633, 416] width 148 height 14
click at [954, 466] on button "SAVE" at bounding box center [974, 462] width 70 height 24
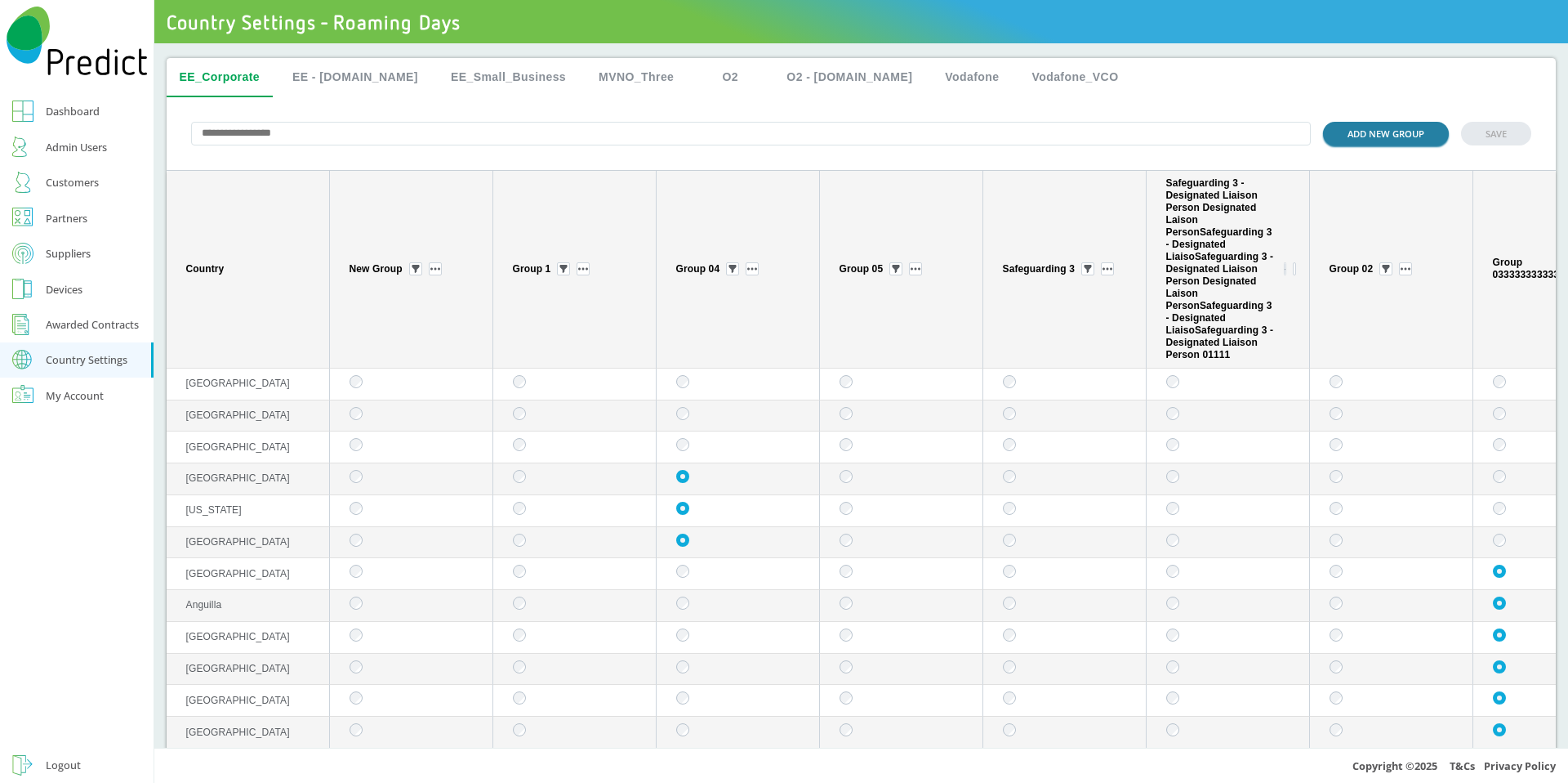
click at [1372, 138] on button "ADD NEW GROUP" at bounding box center [1385, 134] width 126 height 24
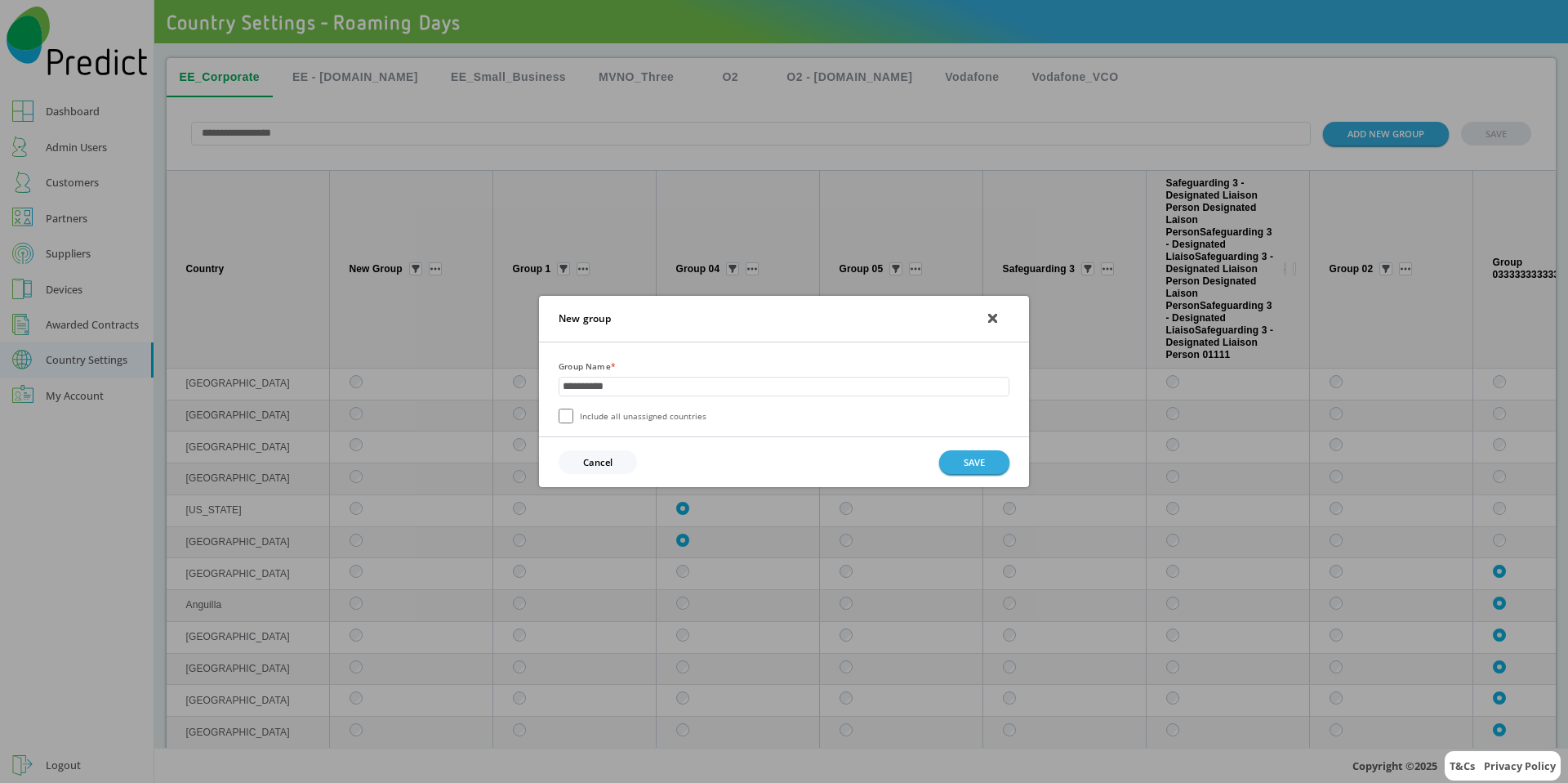
type input "**********"
click at [988, 472] on button "SAVE" at bounding box center [974, 462] width 70 height 24
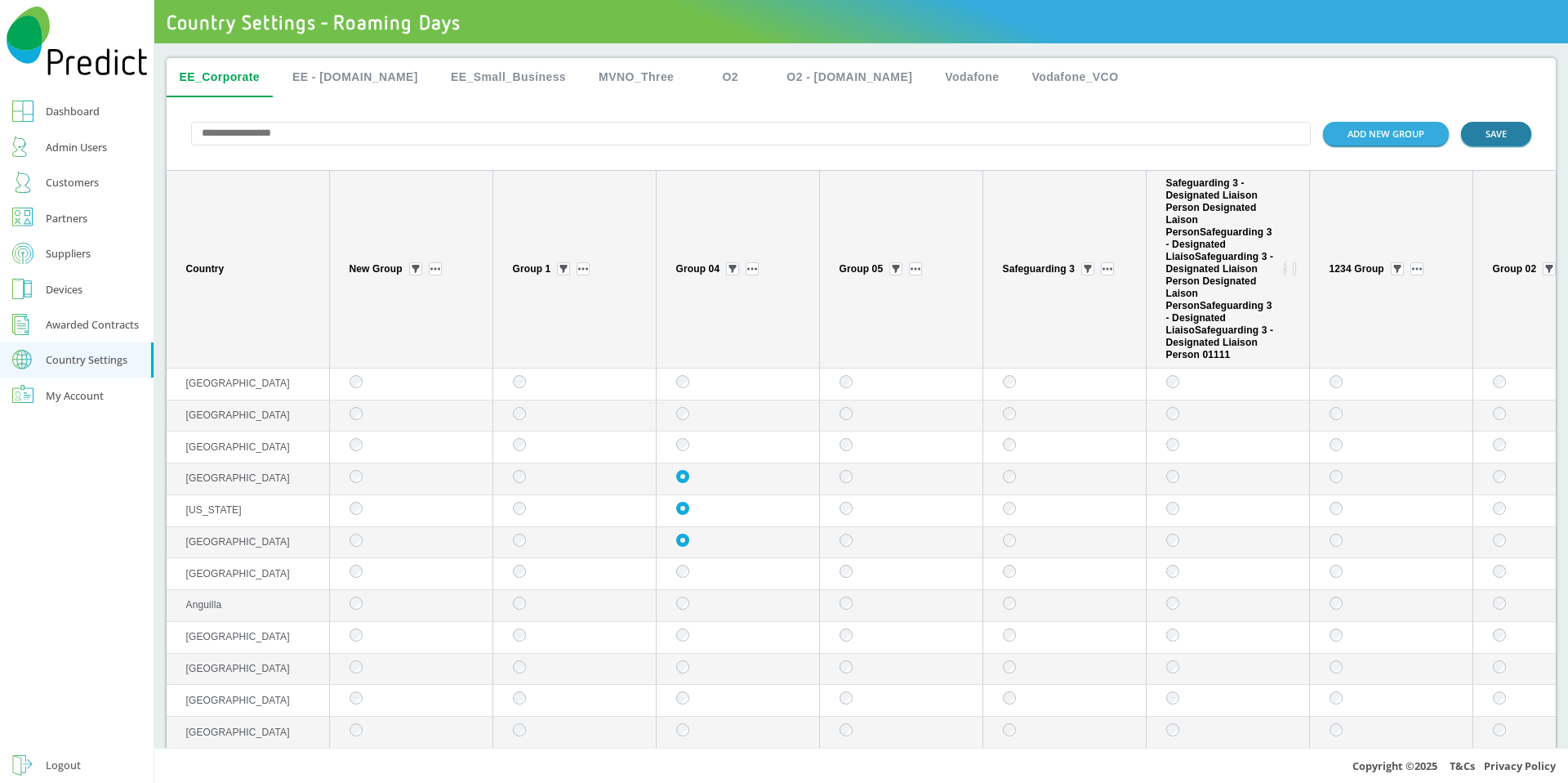
click at [1470, 142] on button "SAVE" at bounding box center [1496, 134] width 70 height 24
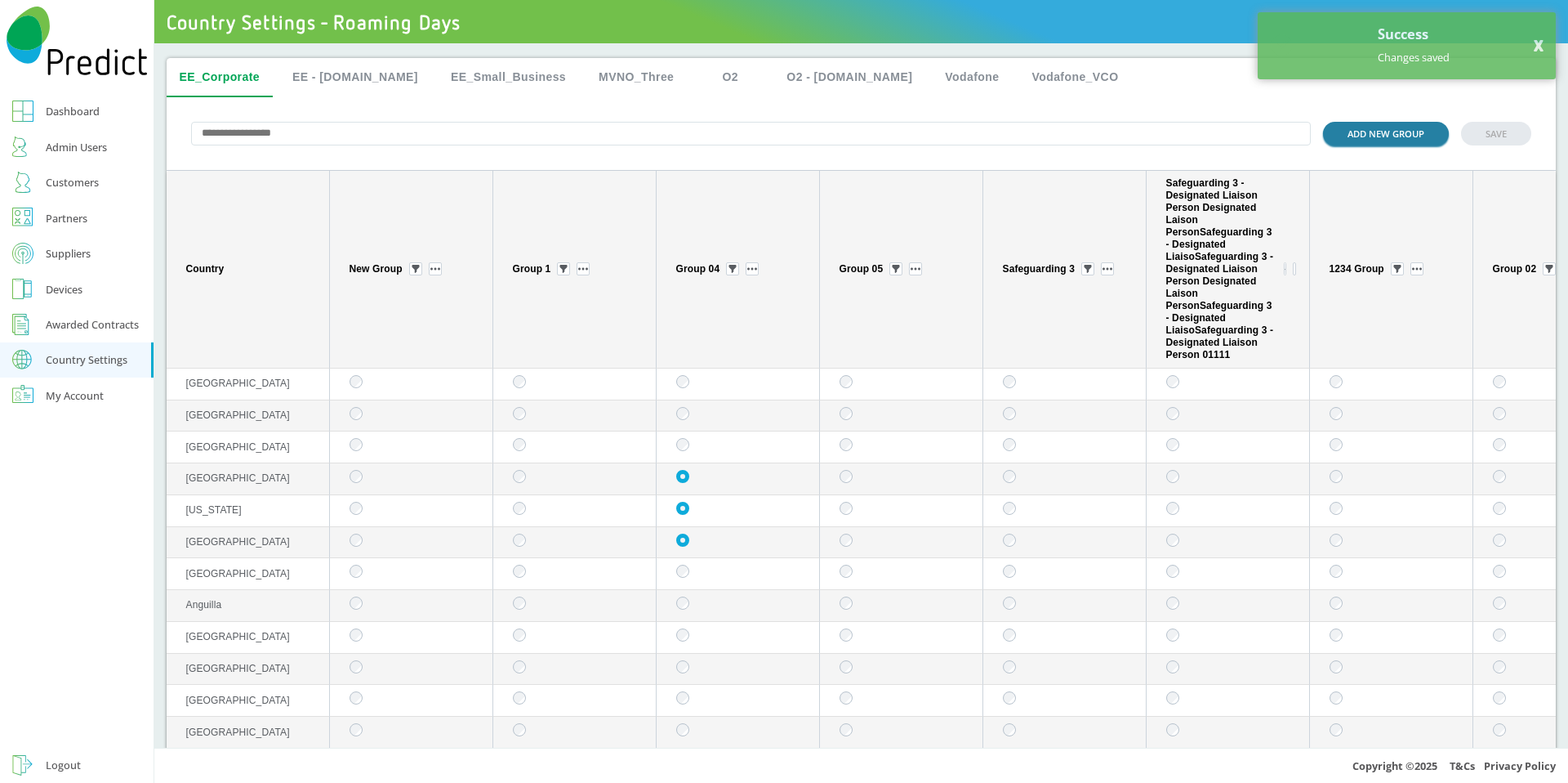
click at [1356, 128] on button "ADD NEW GROUP" at bounding box center [1385, 134] width 126 height 24
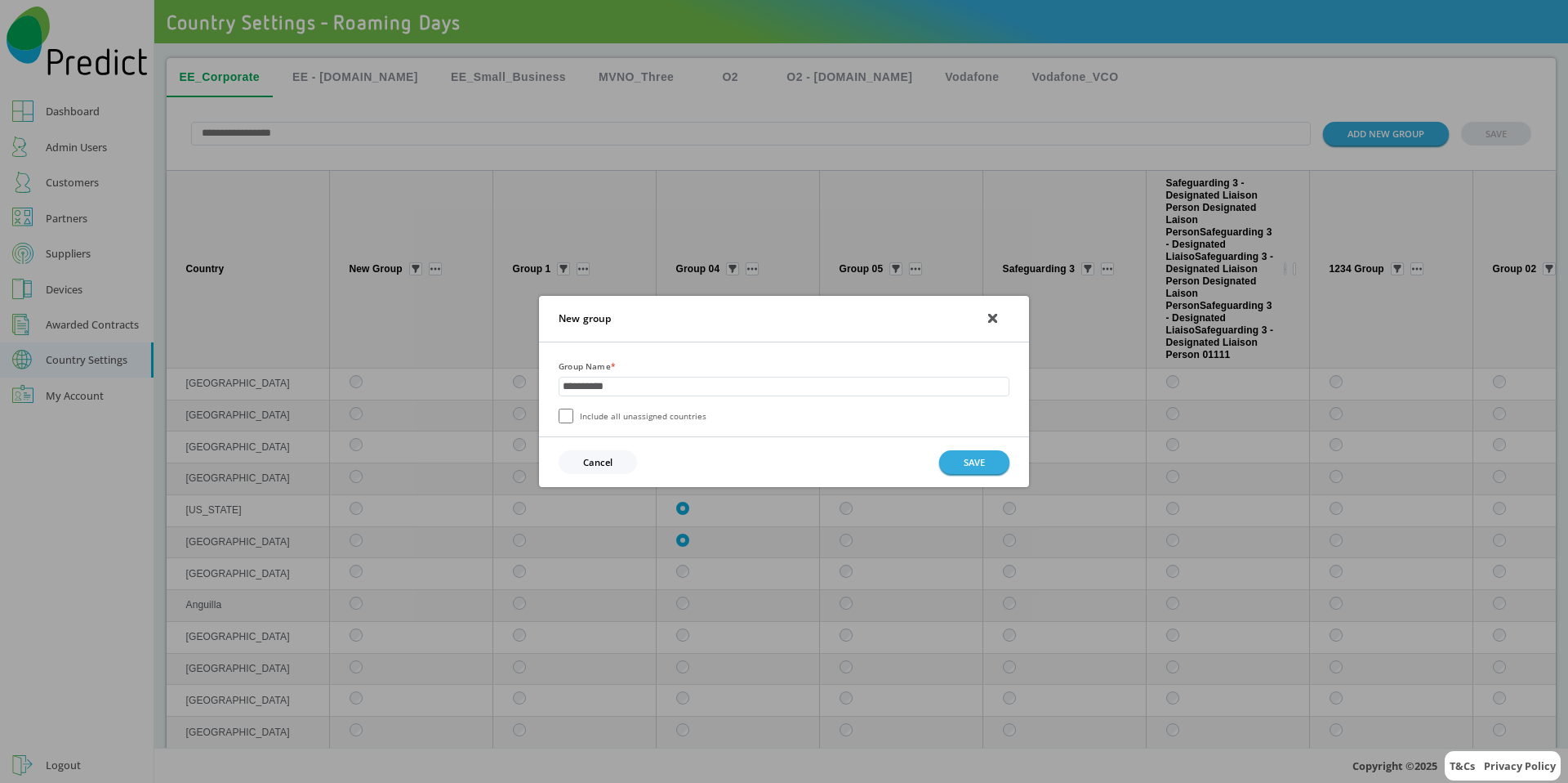
type input "**********"
click at [943, 455] on button "SAVE" at bounding box center [974, 462] width 70 height 24
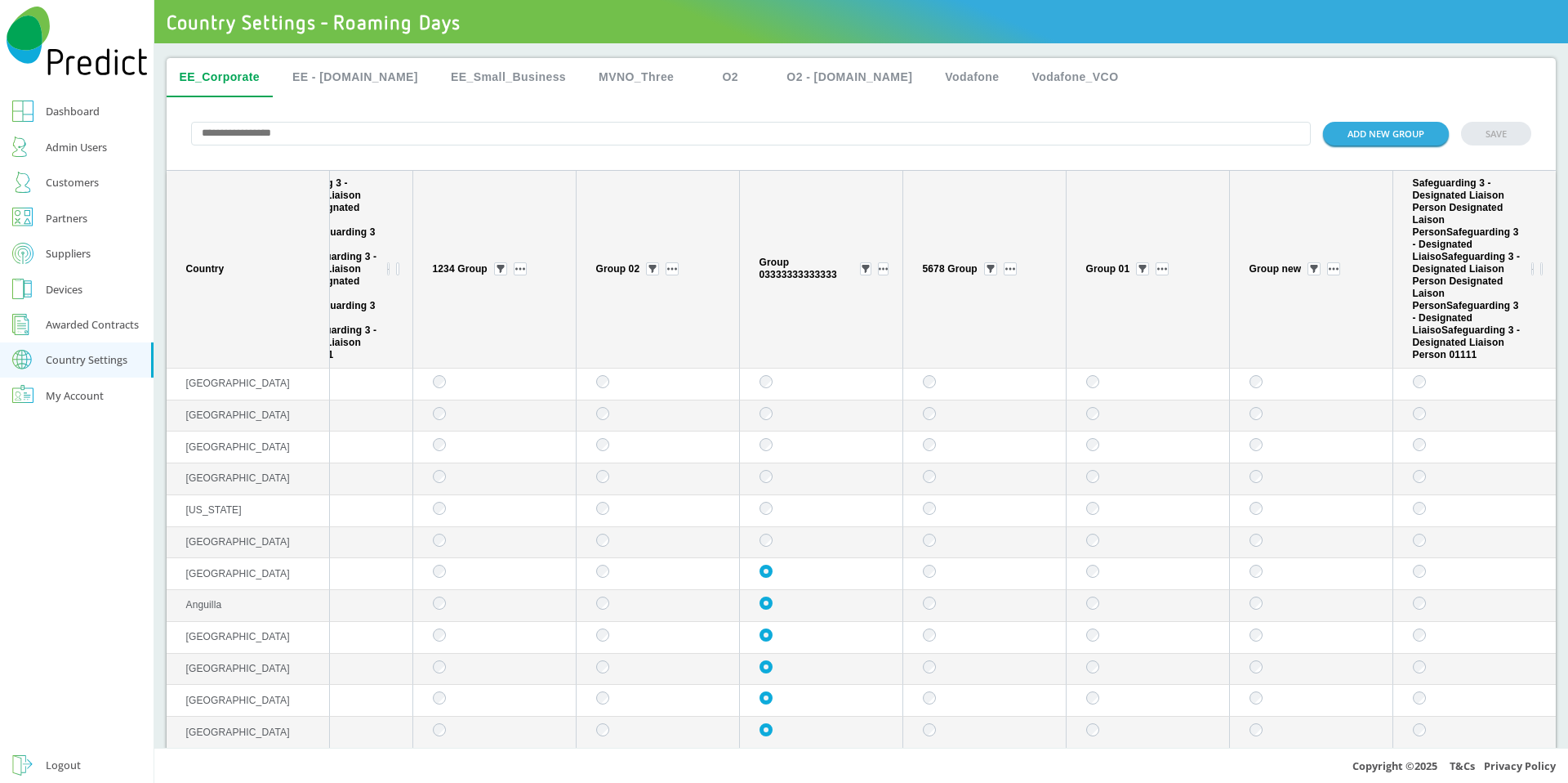
scroll to position [0, 923]
drag, startPoint x: 931, startPoint y: 383, endPoint x: 932, endPoint y: 472, distance: 89.0
click at [937, 416] on td "sticky table" at bounding box center [984, 416] width 163 height 32
drag, startPoint x: 933, startPoint y: 392, endPoint x: 933, endPoint y: 453, distance: 61.0
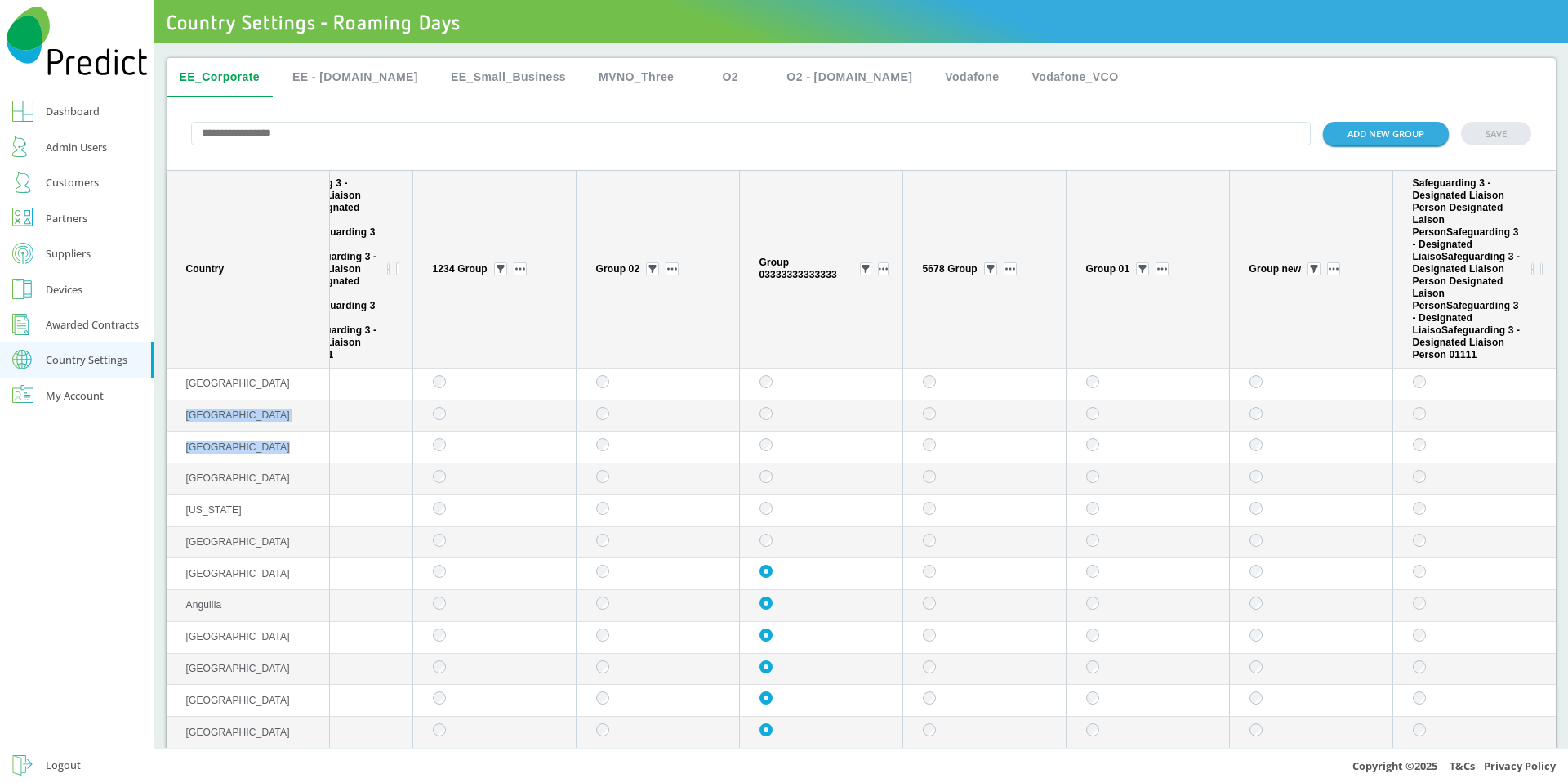
drag, startPoint x: 909, startPoint y: 274, endPoint x: 964, endPoint y: 274, distance: 55.0
click at [964, 274] on th "5678 Group" at bounding box center [984, 269] width 163 height 198
click at [1359, 136] on button "ADD NEW GROUP" at bounding box center [1385, 134] width 126 height 24
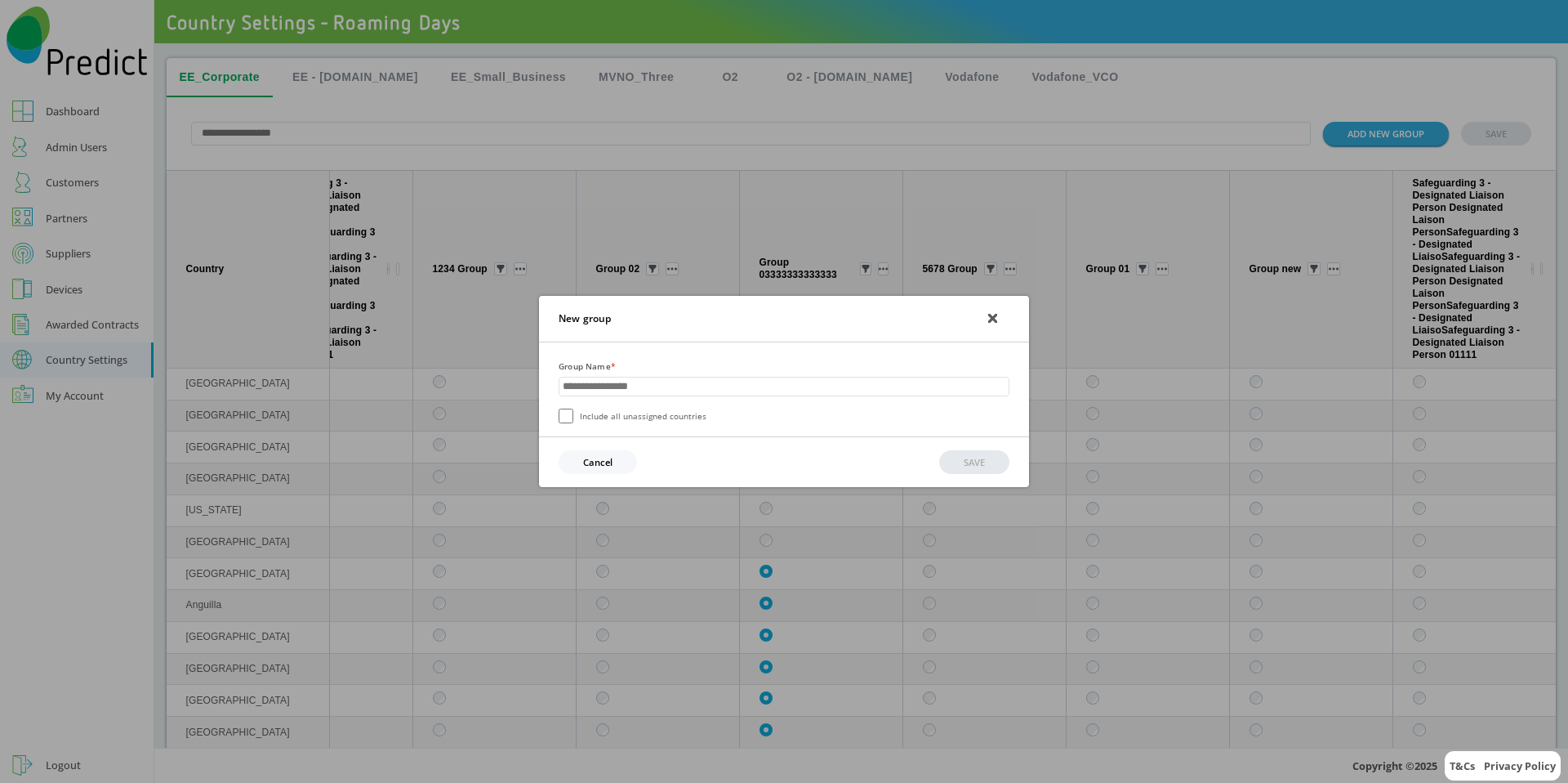
click at [994, 317] on icon at bounding box center [993, 318] width 7 height 7
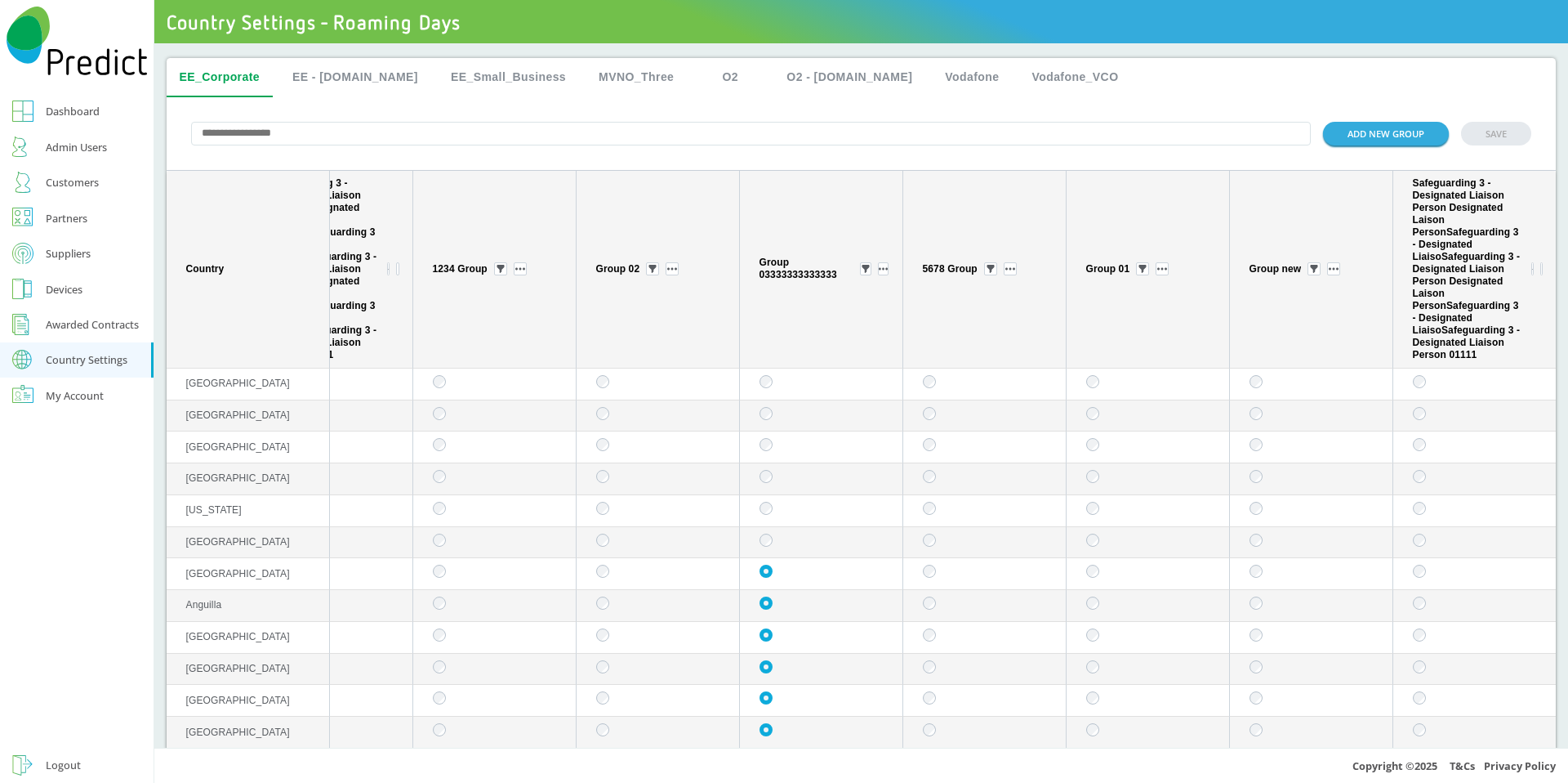
click at [360, 77] on button "EE - [DOMAIN_NAME]" at bounding box center [355, 78] width 152 height 39
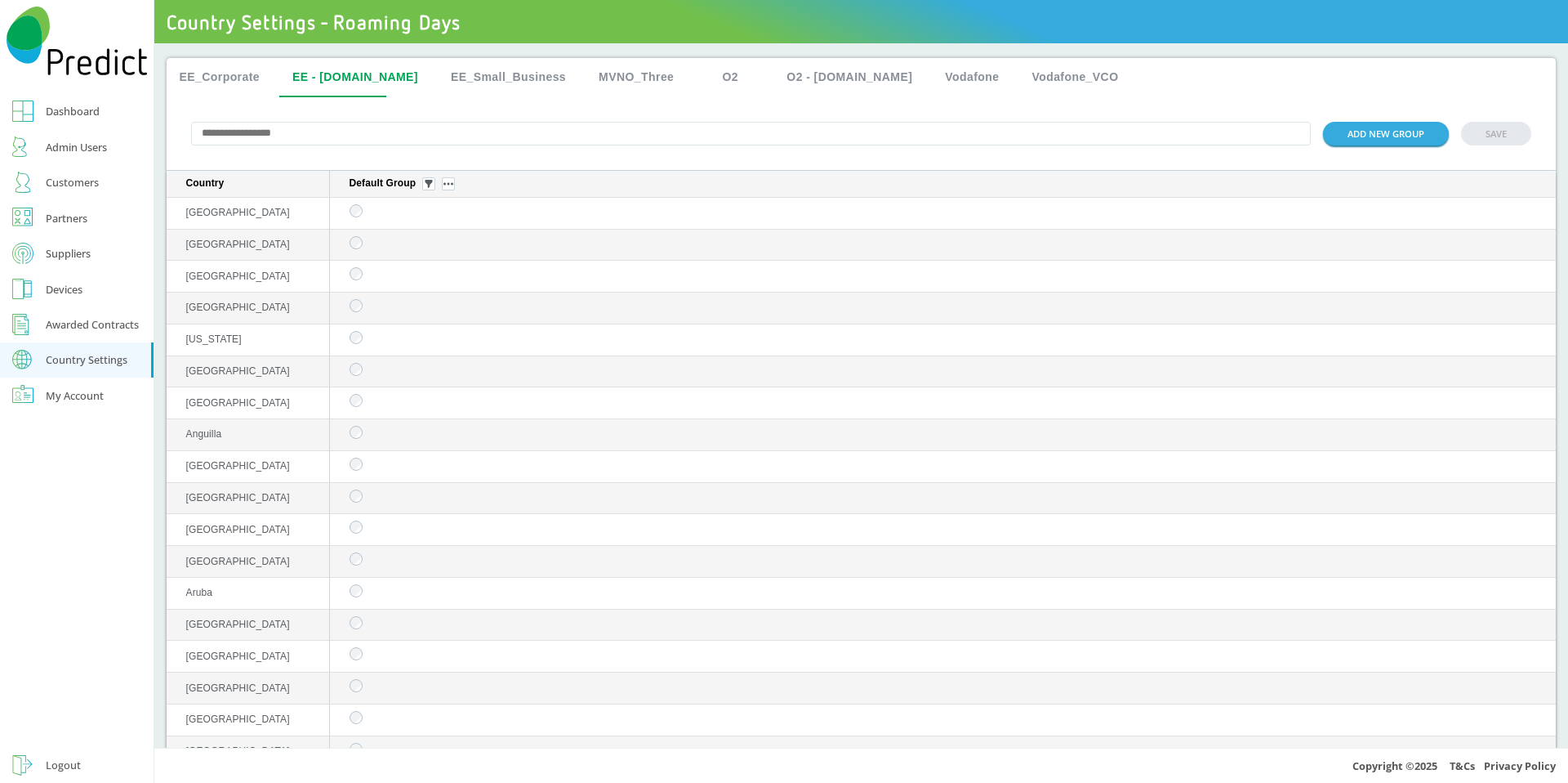
scroll to position [0, 0]
click at [1381, 139] on button "ADD NEW GROUP" at bounding box center [1385, 134] width 126 height 24
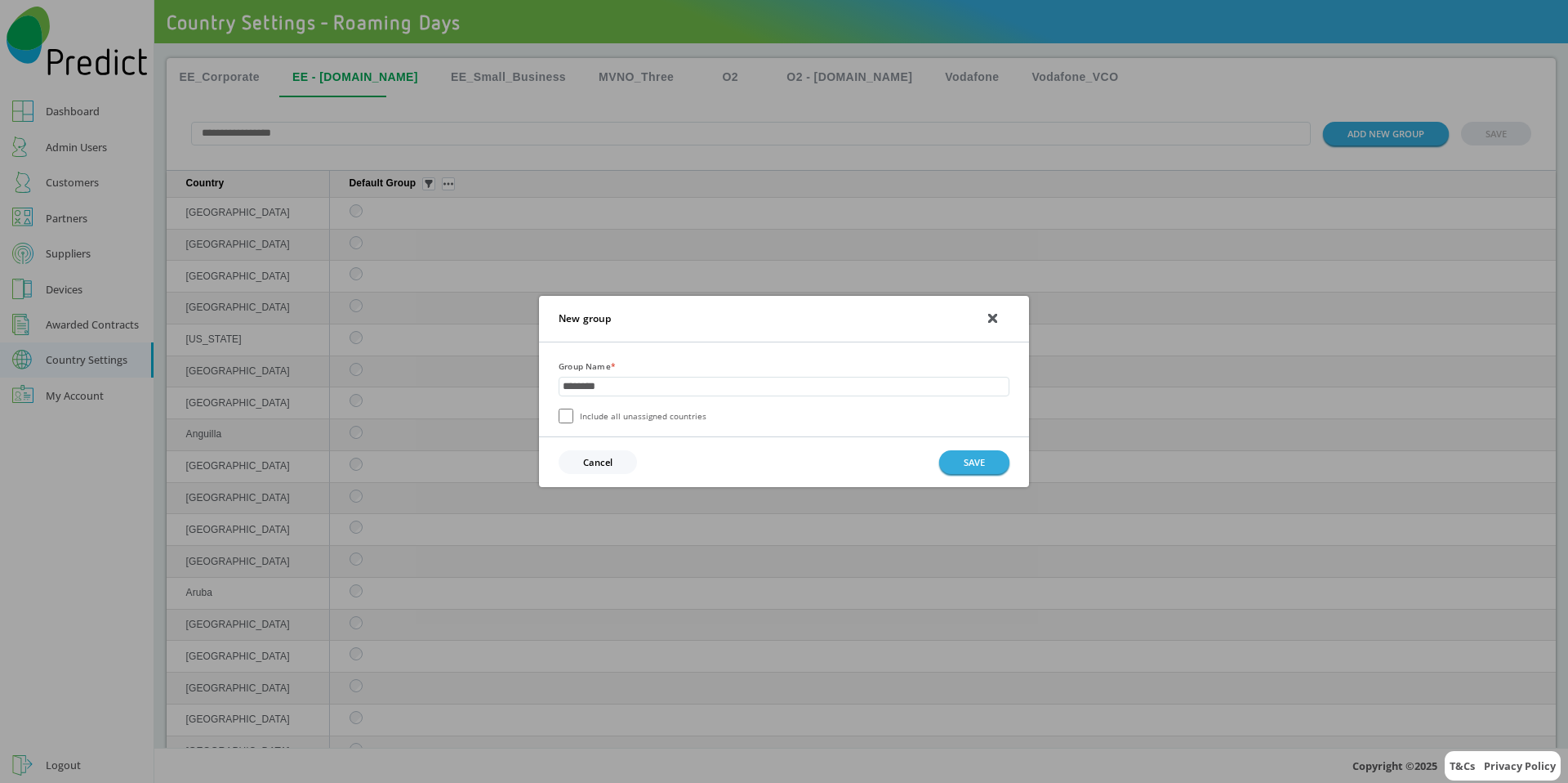
type input "********"
click at [638, 412] on label "Include all unassigned countries" at bounding box center [633, 416] width 148 height 14
click at [957, 465] on button "SAVE" at bounding box center [974, 462] width 70 height 24
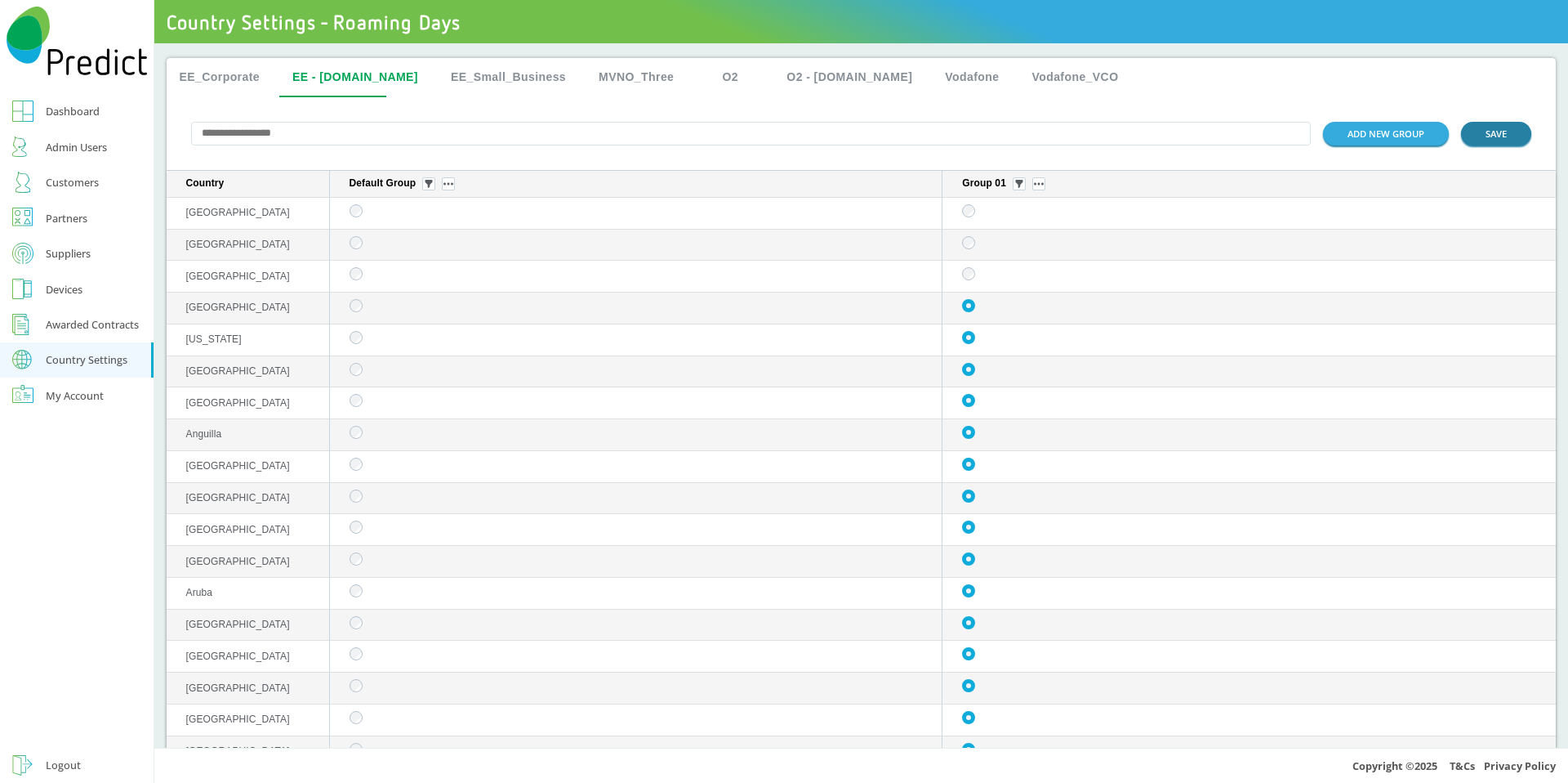
click at [1488, 142] on button "SAVE" at bounding box center [1496, 134] width 70 height 24
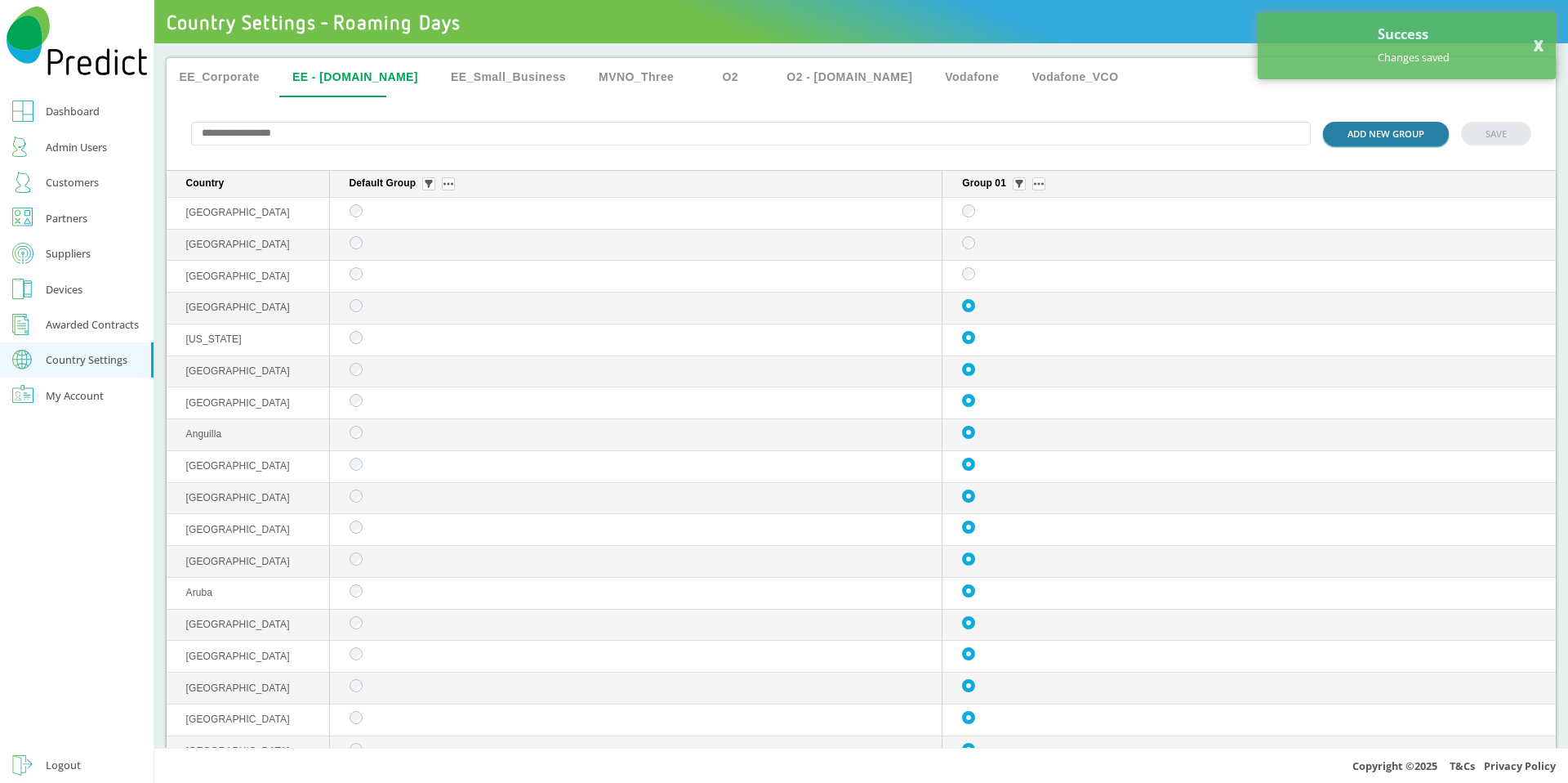
click at [1373, 139] on button "ADD NEW GROUP" at bounding box center [1385, 134] width 126 height 24
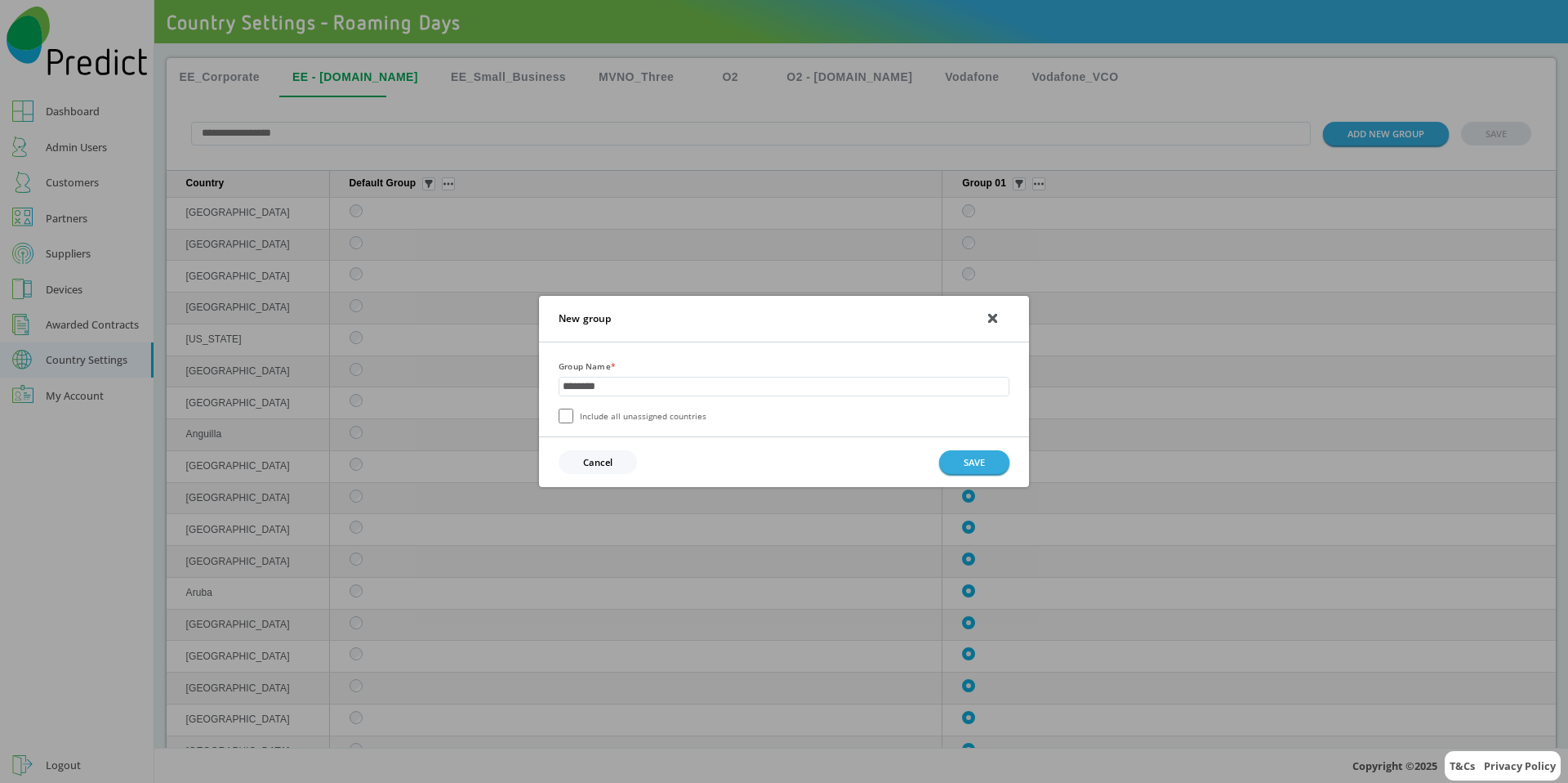
type input "********"
click at [974, 455] on button "SAVE" at bounding box center [974, 462] width 70 height 24
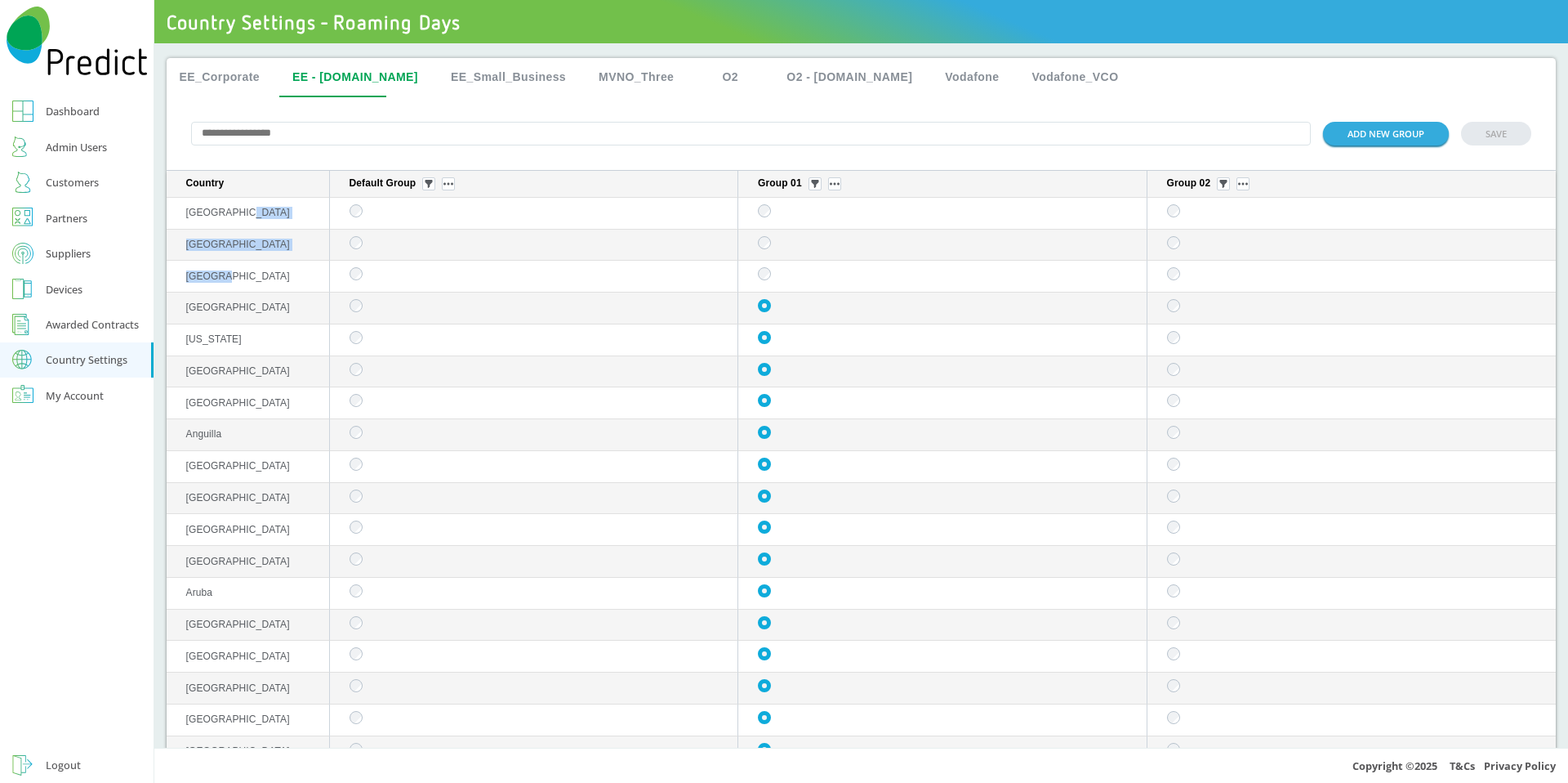
drag, startPoint x: 261, startPoint y: 215, endPoint x: 387, endPoint y: 256, distance: 132.5
click at [1330, 145] on button "ADD NEW GROUP" at bounding box center [1385, 134] width 126 height 24
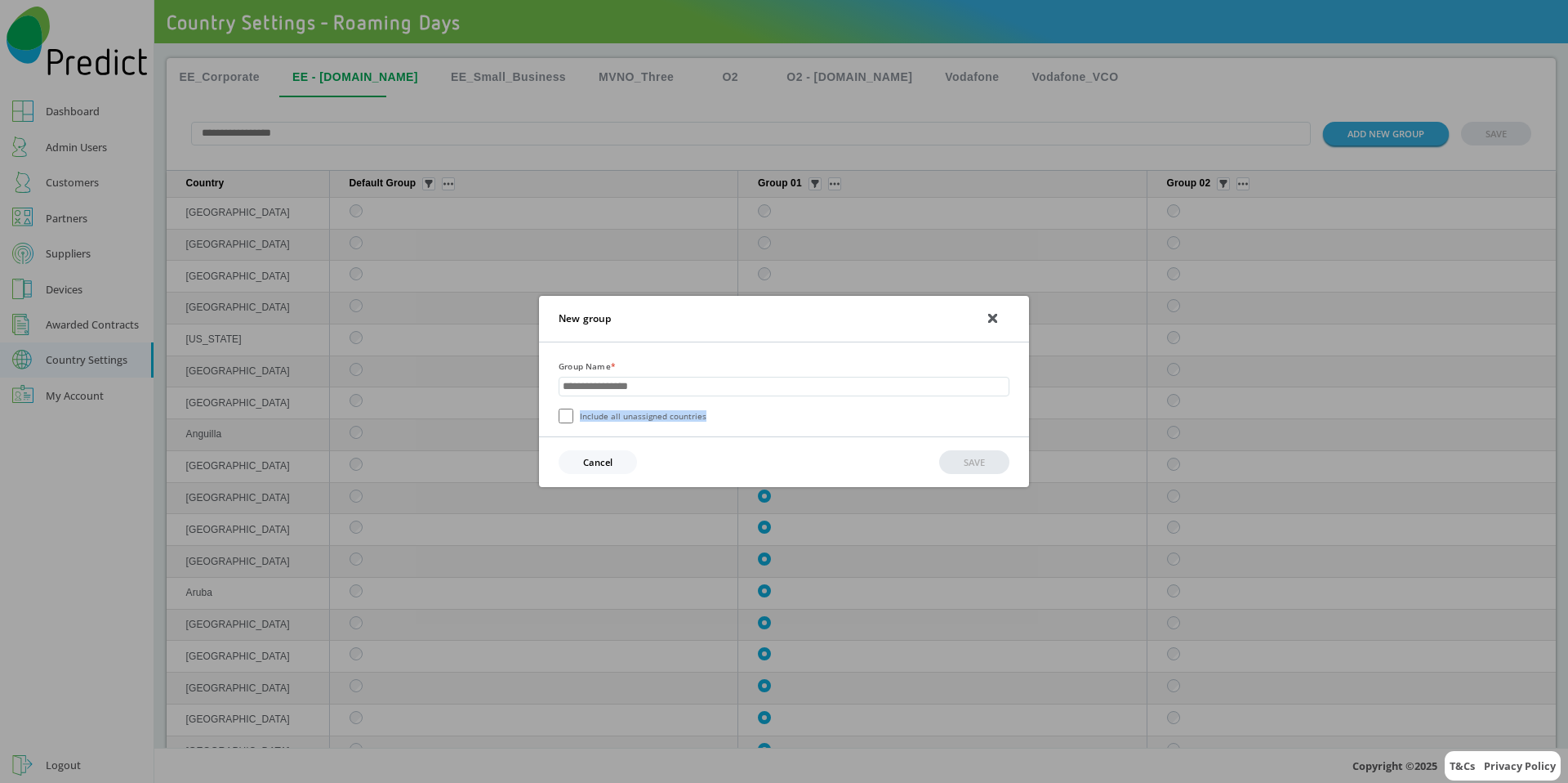
copy label "Include all unassigned countries"
drag, startPoint x: 715, startPoint y: 424, endPoint x: 701, endPoint y: 415, distance: 16.6
click at [701, 415] on div "Include all unassigned countries" at bounding box center [784, 416] width 451 height 14
click at [466, 6] on div "New group Group Name * Include all unassigned countries Cancel SAVE" at bounding box center [784, 392] width 1568 height 783
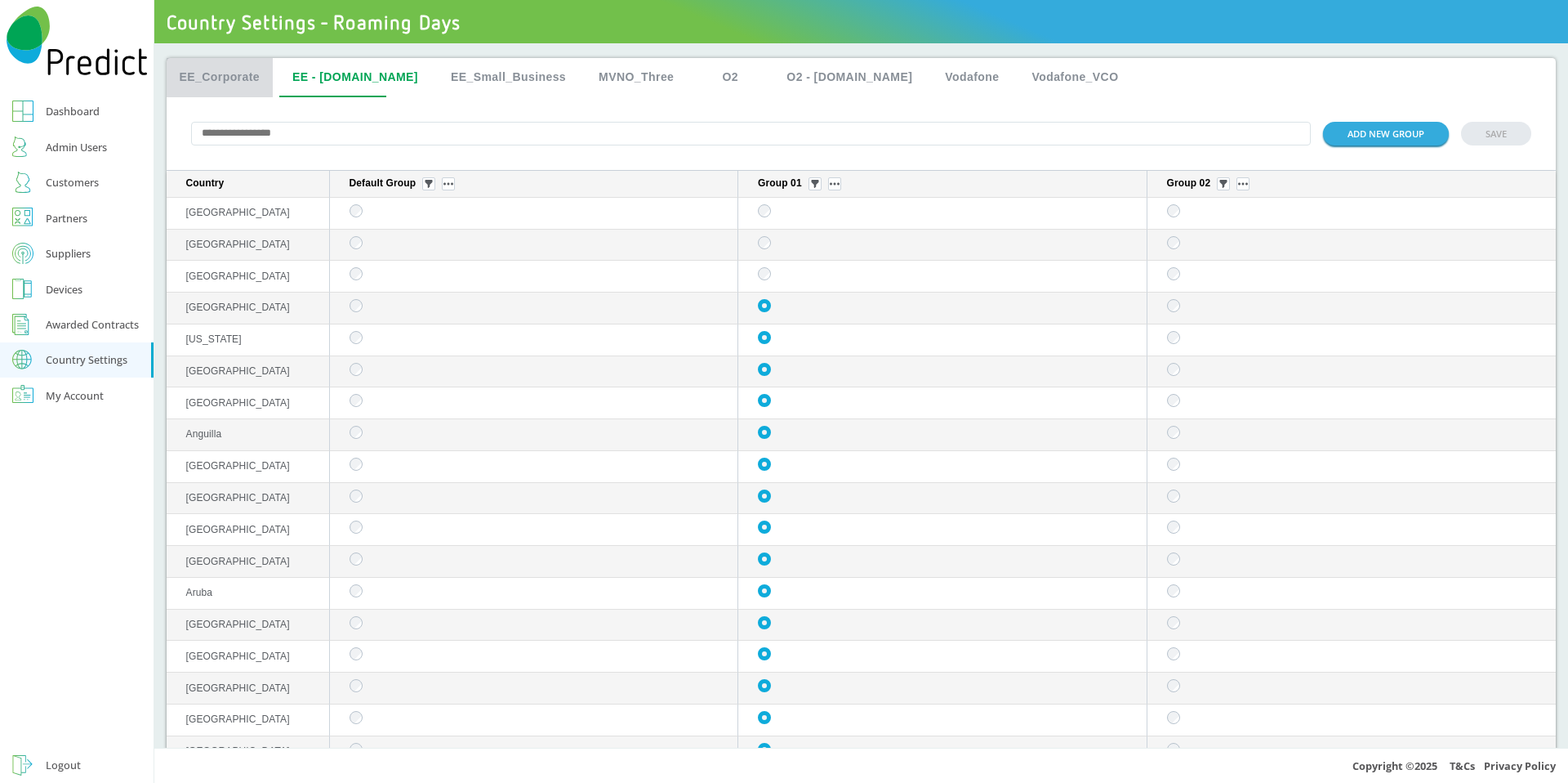
click at [209, 74] on button "EE_Corporate" at bounding box center [220, 78] width 107 height 39
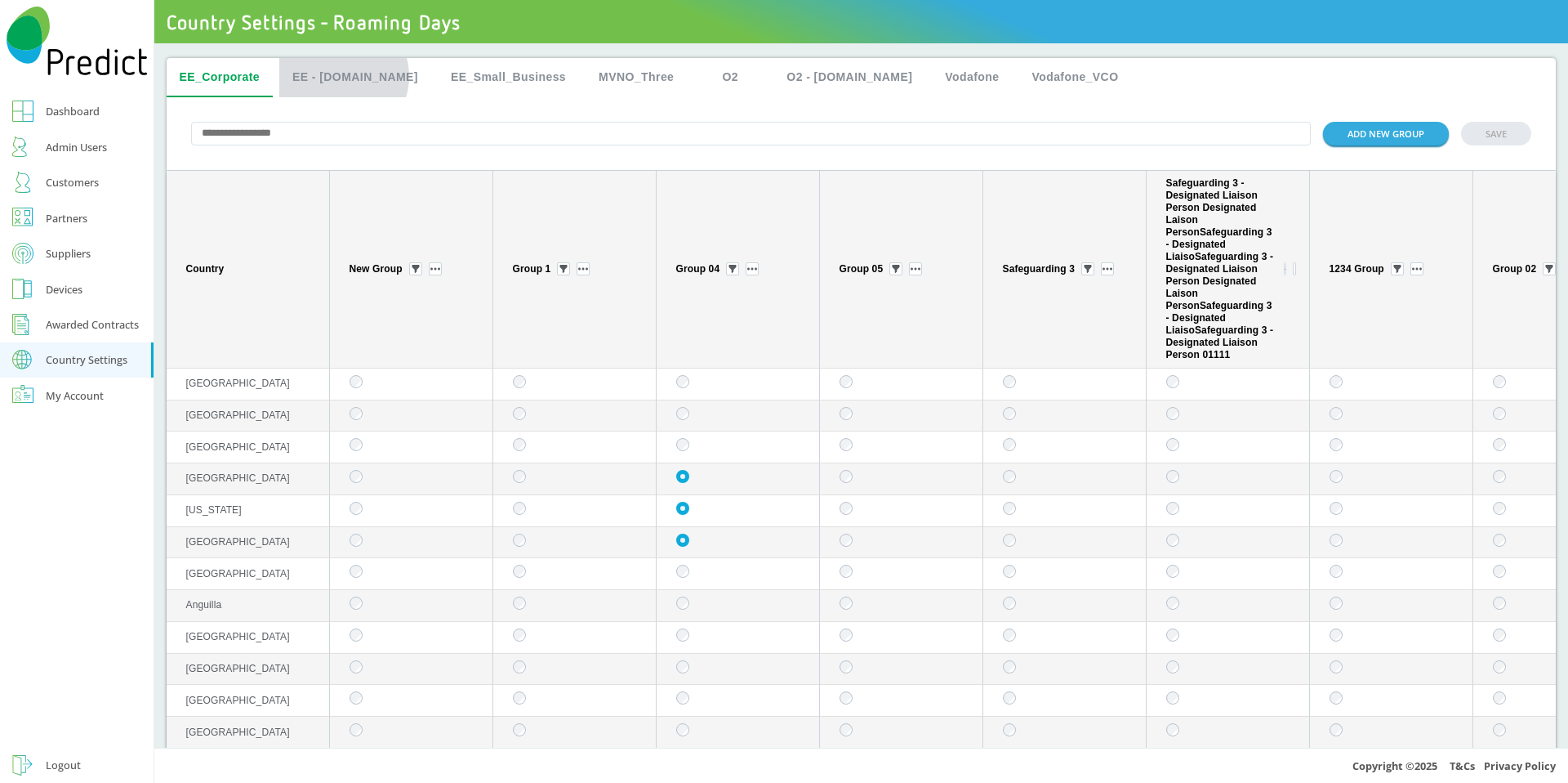
click at [344, 76] on button "EE - [DOMAIN_NAME]" at bounding box center [355, 78] width 152 height 39
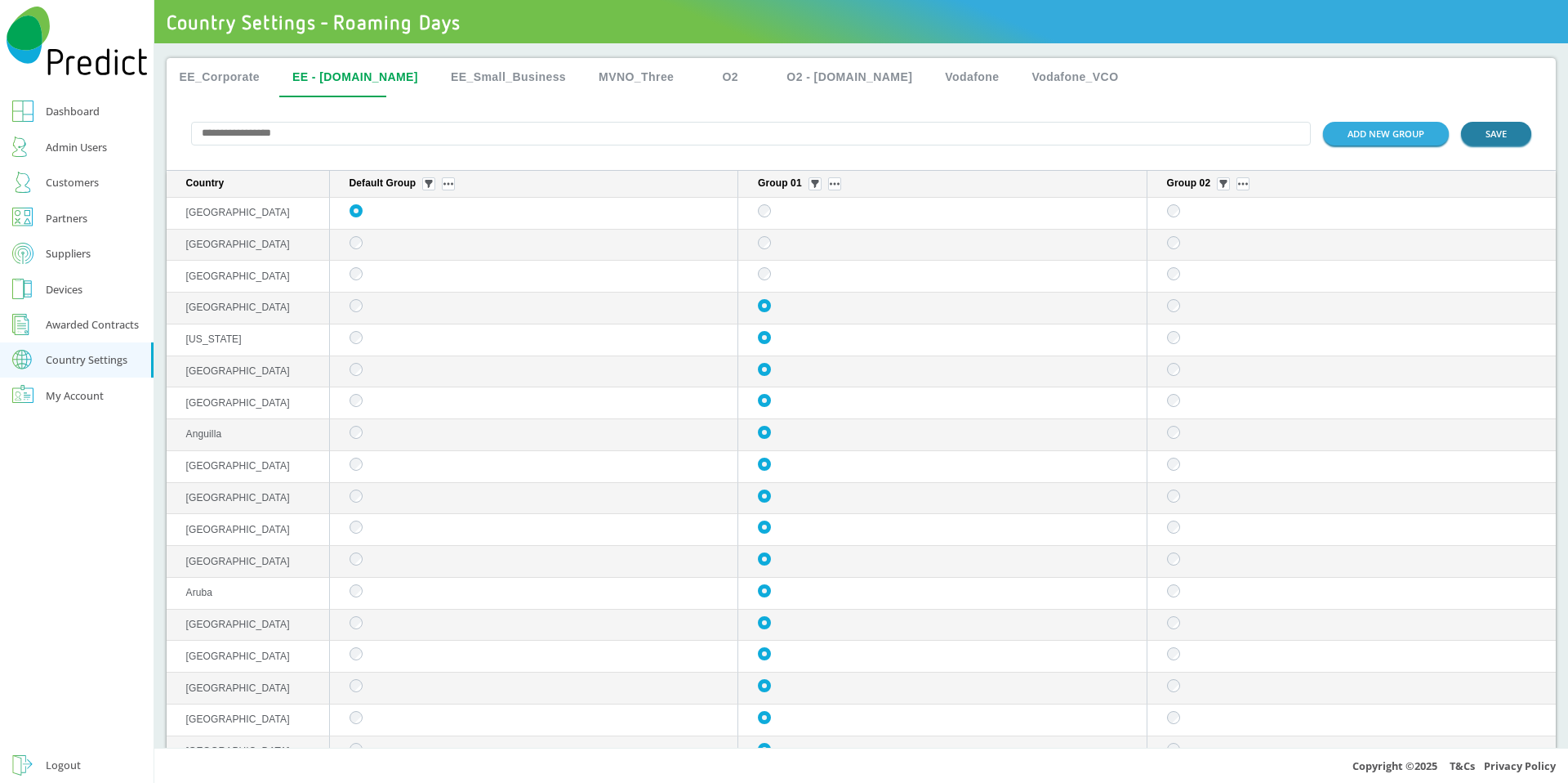
click at [1489, 143] on button "SAVE" at bounding box center [1496, 134] width 70 height 24
click at [1464, 144] on button "SAVE" at bounding box center [1496, 134] width 70 height 24
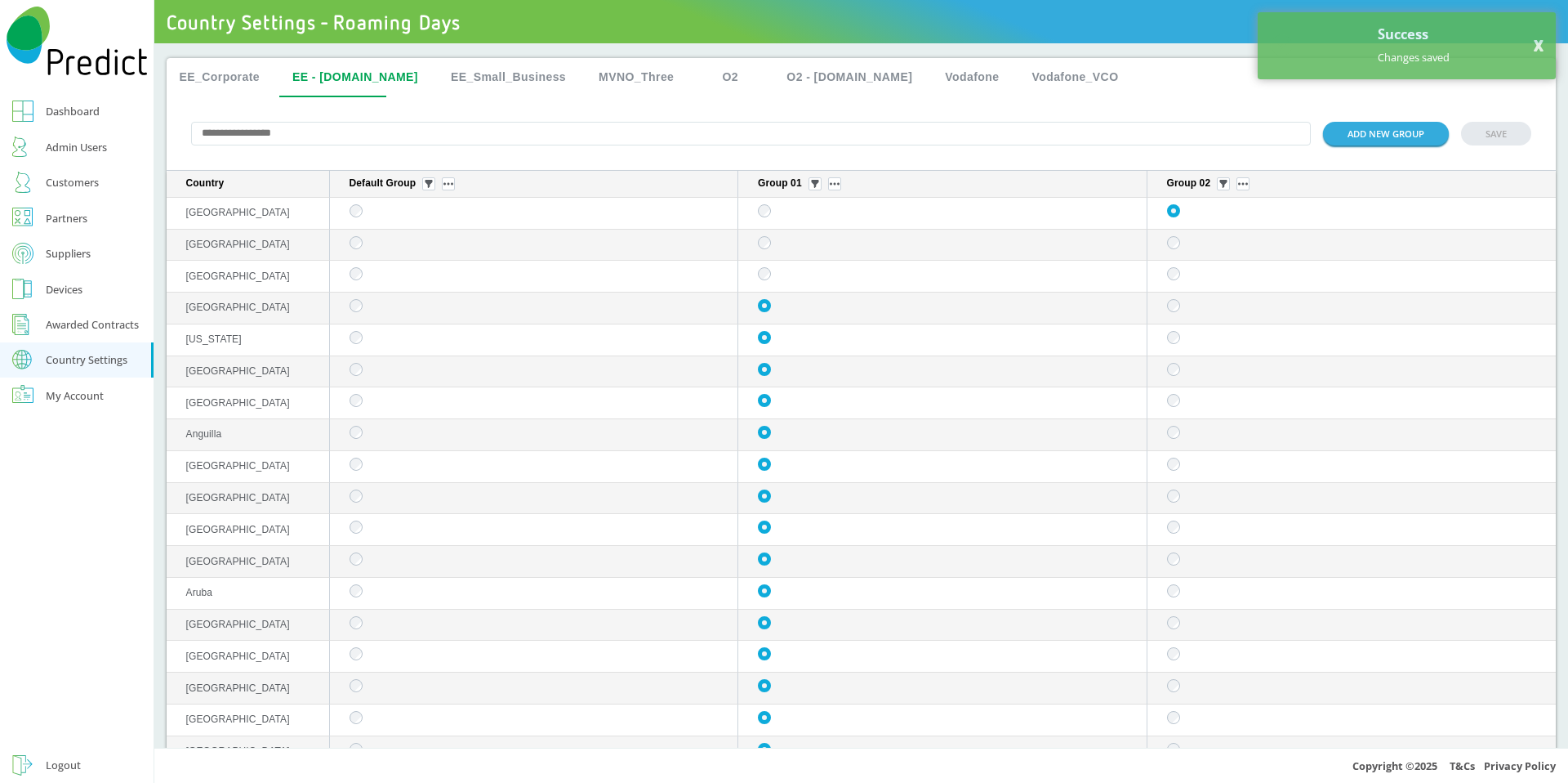
click at [438, 72] on button "EE_Small_Business" at bounding box center [508, 78] width 142 height 39
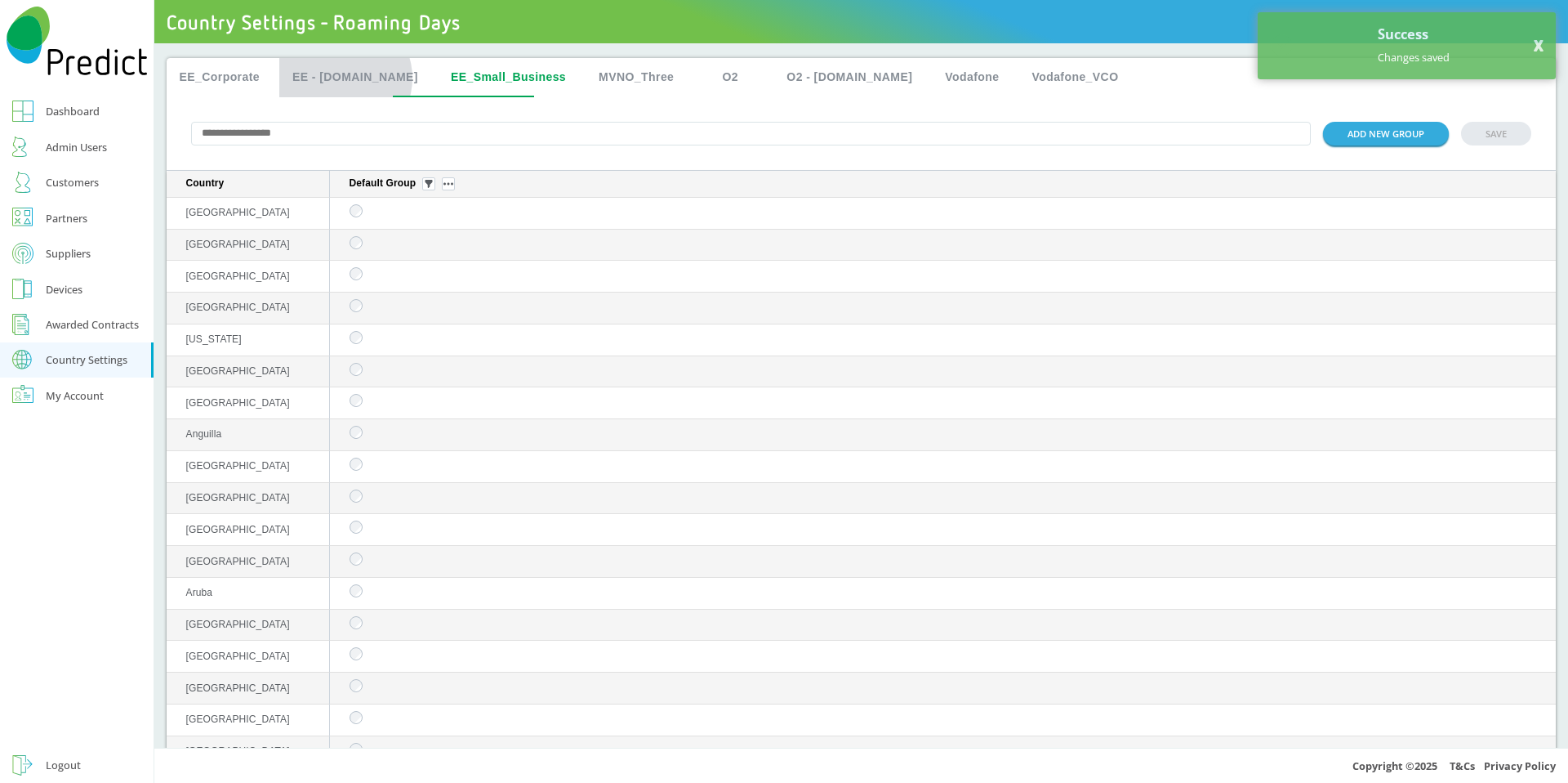
click at [346, 78] on button "EE - [DOMAIN_NAME]" at bounding box center [355, 78] width 152 height 39
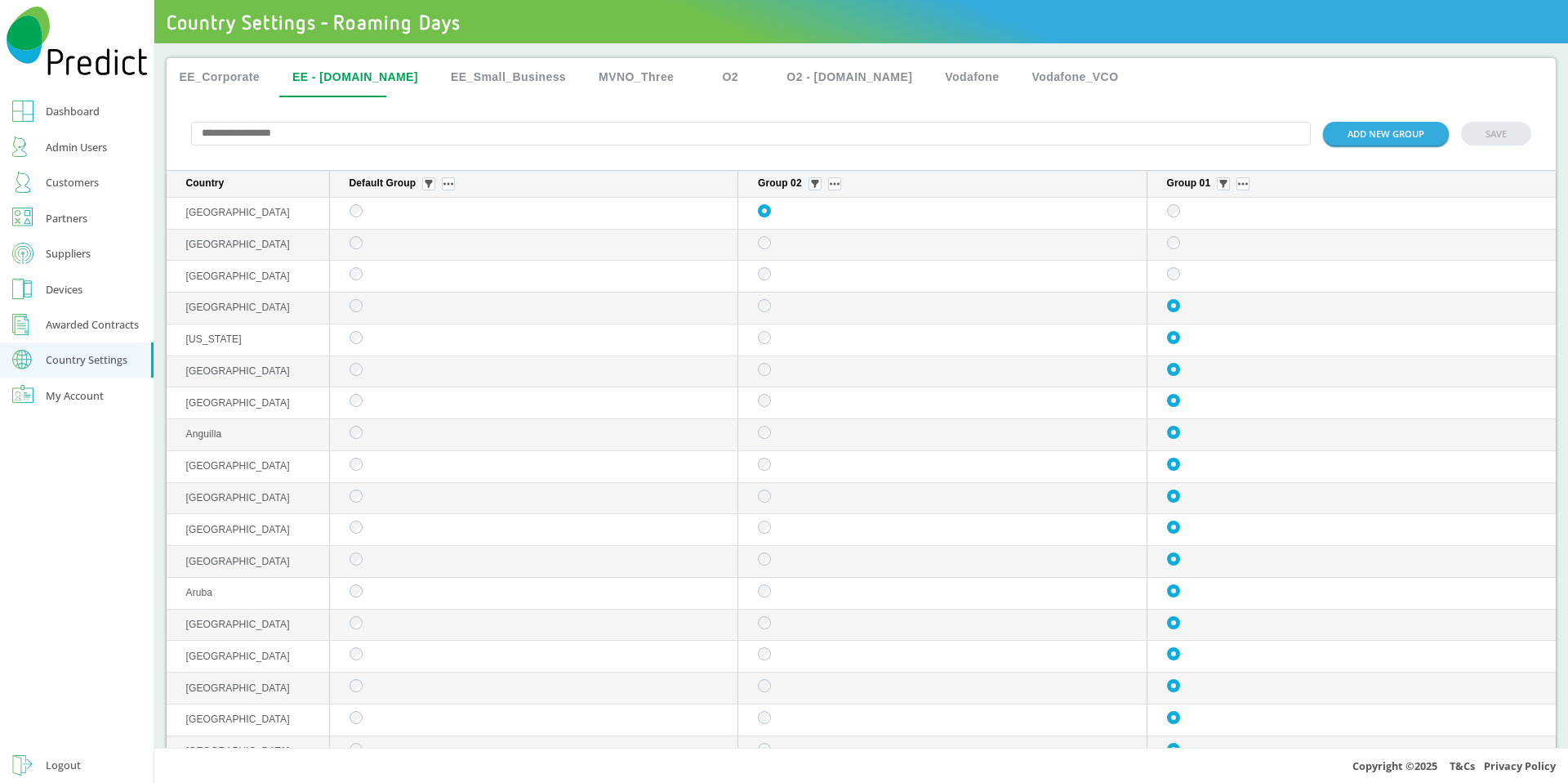
click at [1165, 212] on td "sticky table" at bounding box center [1351, 214] width 409 height 32
click at [1476, 138] on button "SAVE" at bounding box center [1496, 134] width 70 height 24
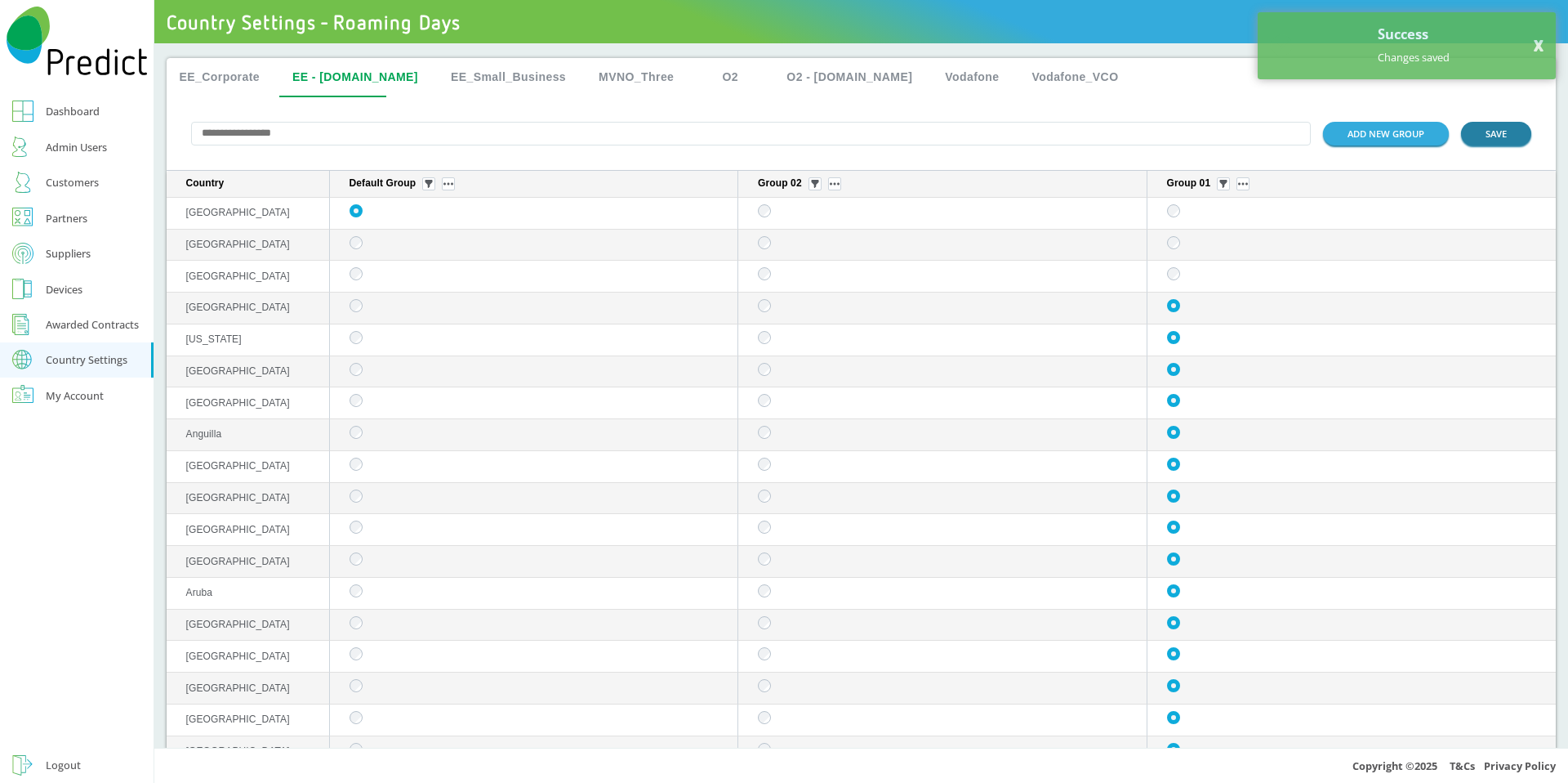
click at [1472, 141] on button "SAVE" at bounding box center [1496, 134] width 70 height 24
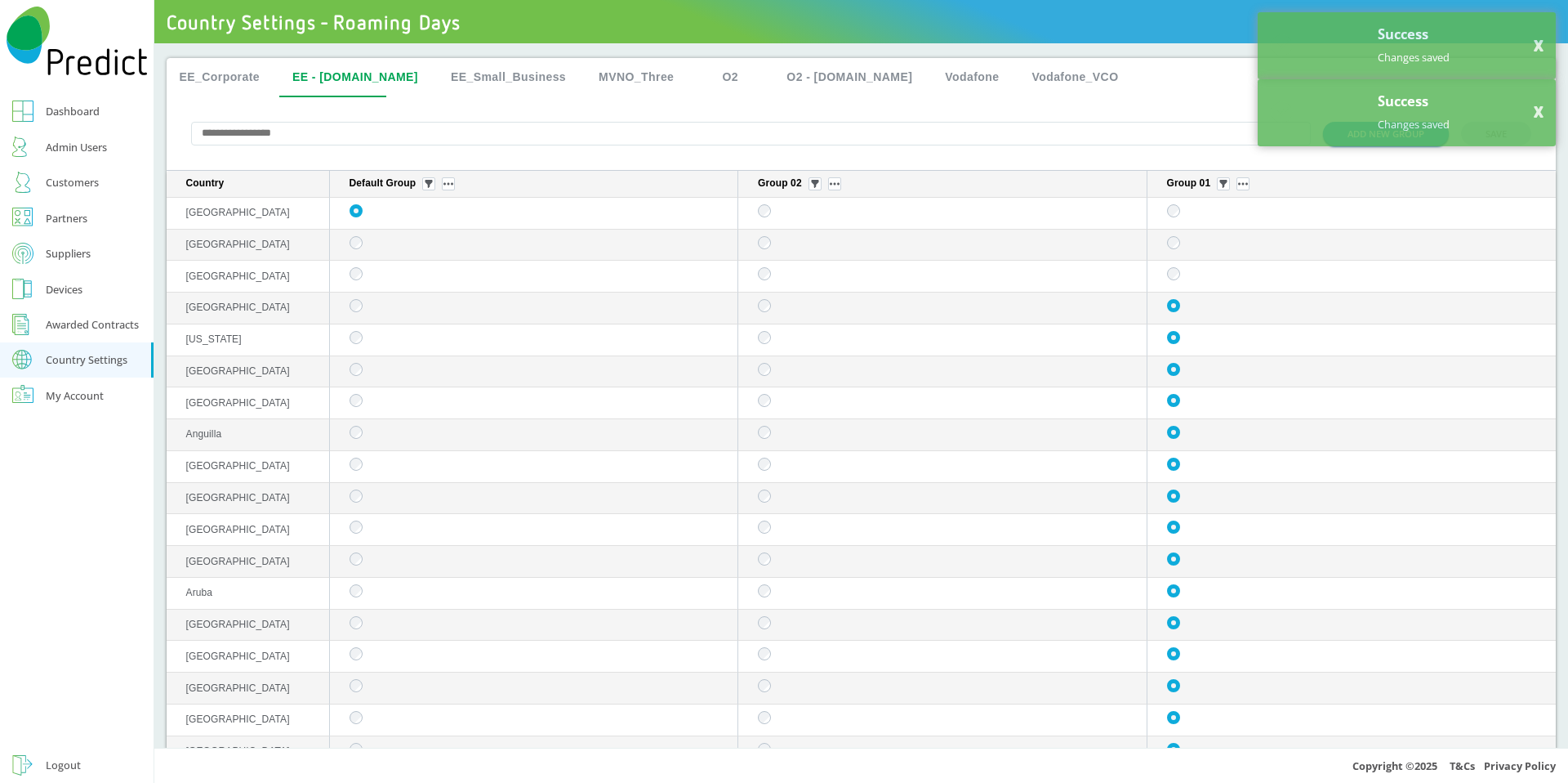
click at [209, 64] on button "EE_Corporate" at bounding box center [220, 78] width 107 height 39
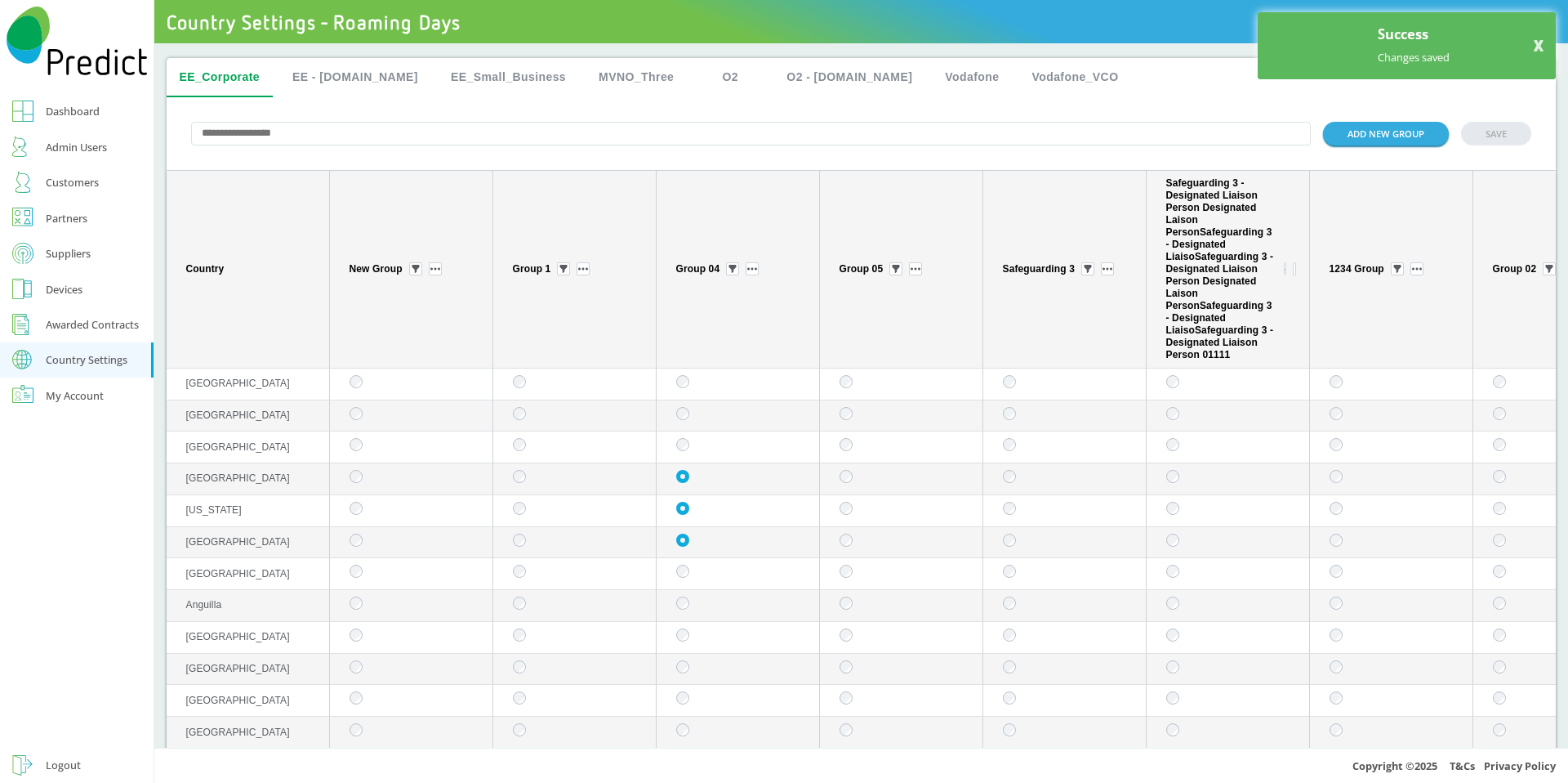
click at [1542, 39] on button "X" at bounding box center [1539, 46] width 10 height 14
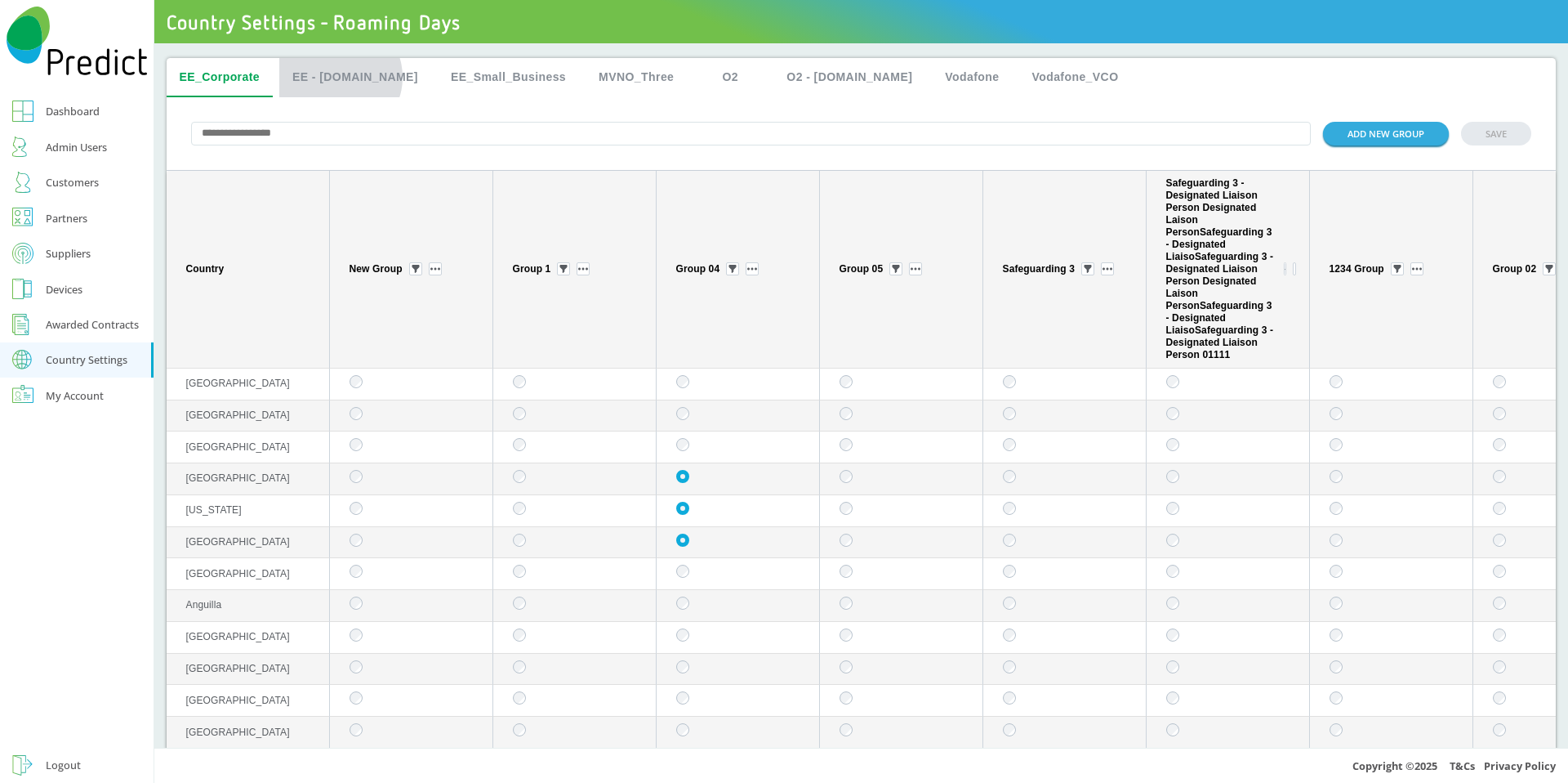
click at [341, 77] on button "EE - [DOMAIN_NAME]" at bounding box center [355, 78] width 152 height 39
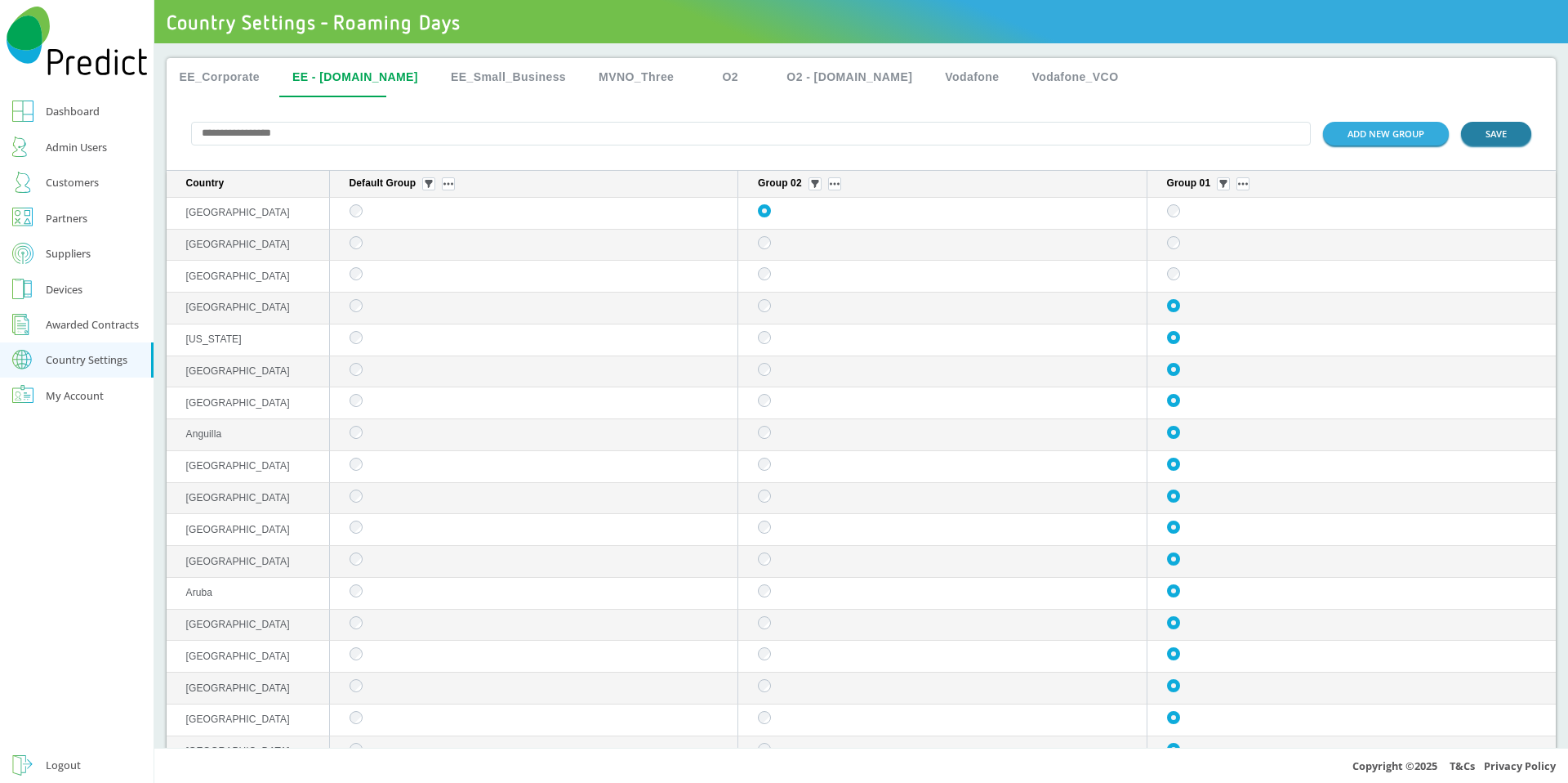
click at [1463, 133] on button "SAVE" at bounding box center [1496, 134] width 70 height 24
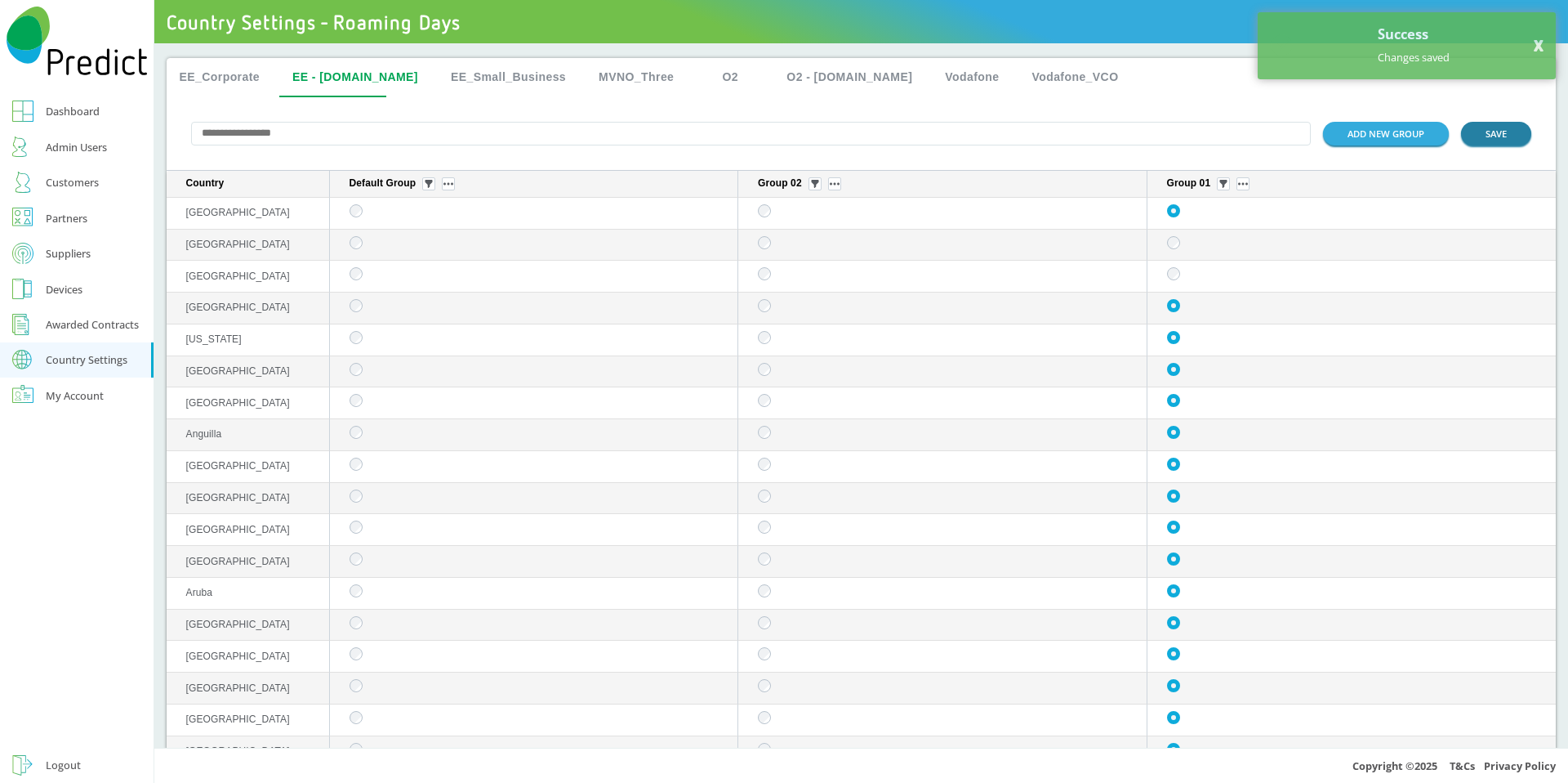
drag, startPoint x: 1486, startPoint y: 133, endPoint x: 1223, endPoint y: 139, distance: 263.1
click at [1486, 133] on button "SAVE" at bounding box center [1496, 134] width 70 height 24
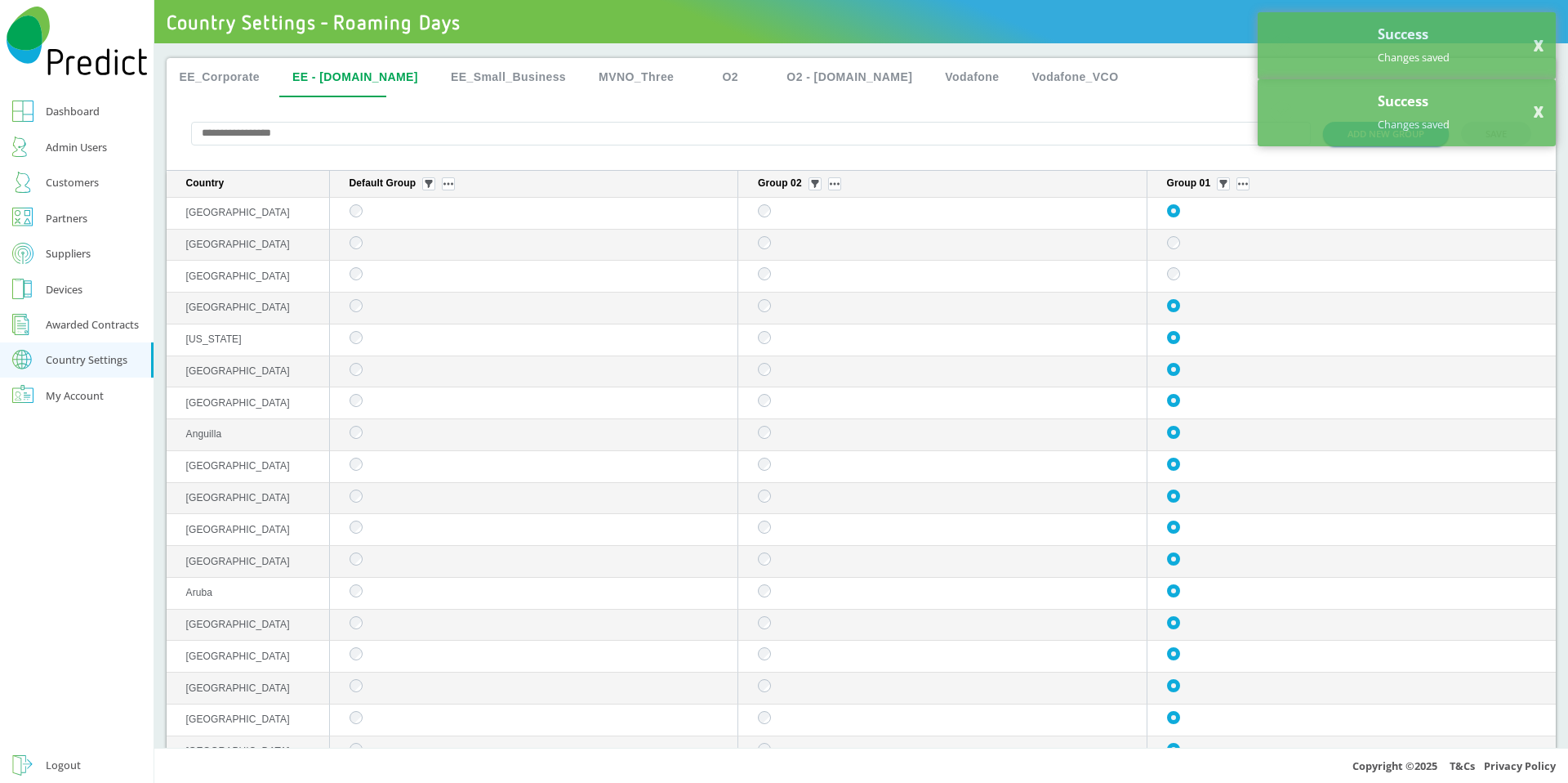
click at [487, 73] on button "EE_Small_Business" at bounding box center [508, 78] width 142 height 39
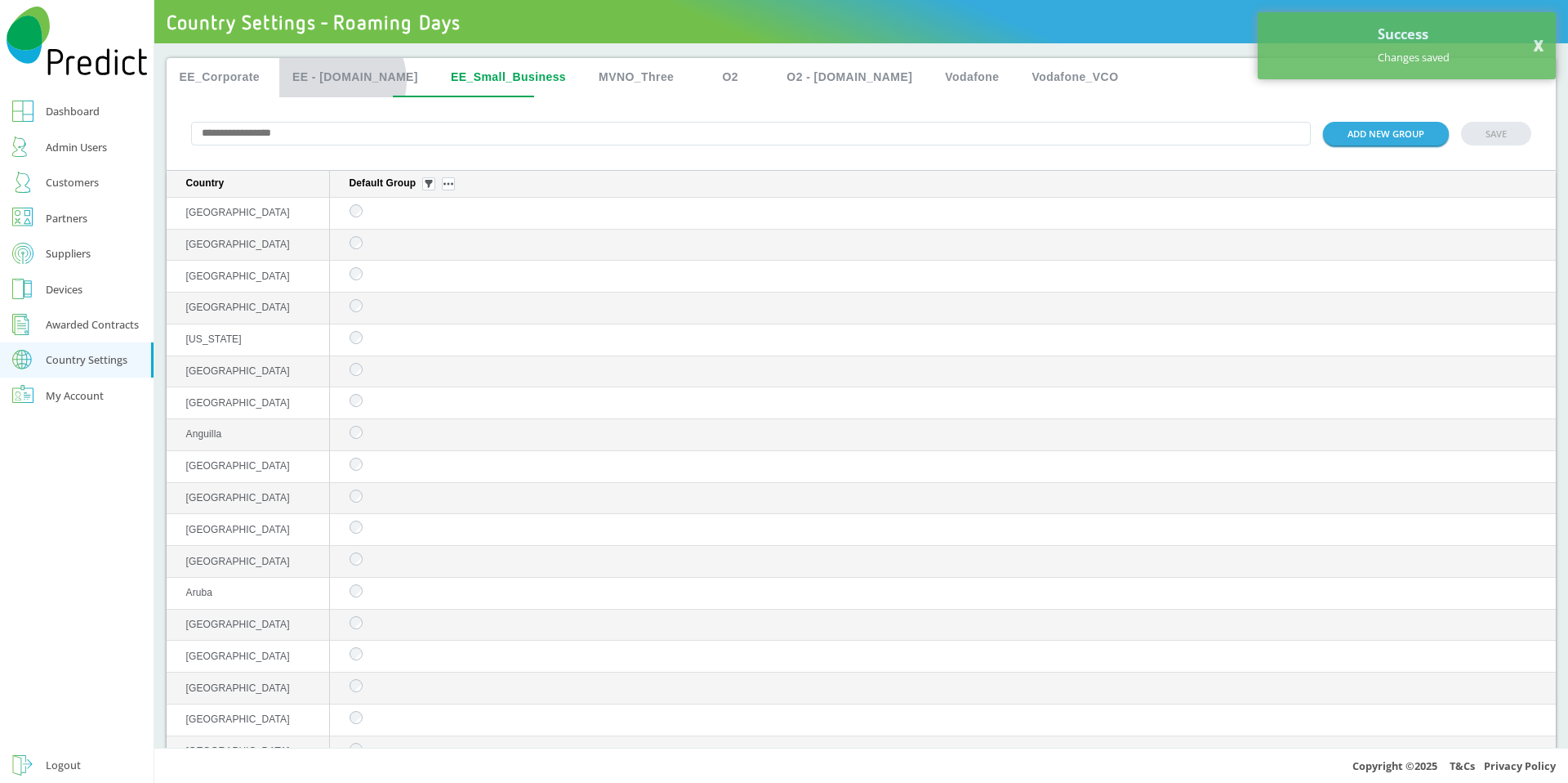
click at [342, 80] on button "EE - [DOMAIN_NAME]" at bounding box center [355, 78] width 152 height 39
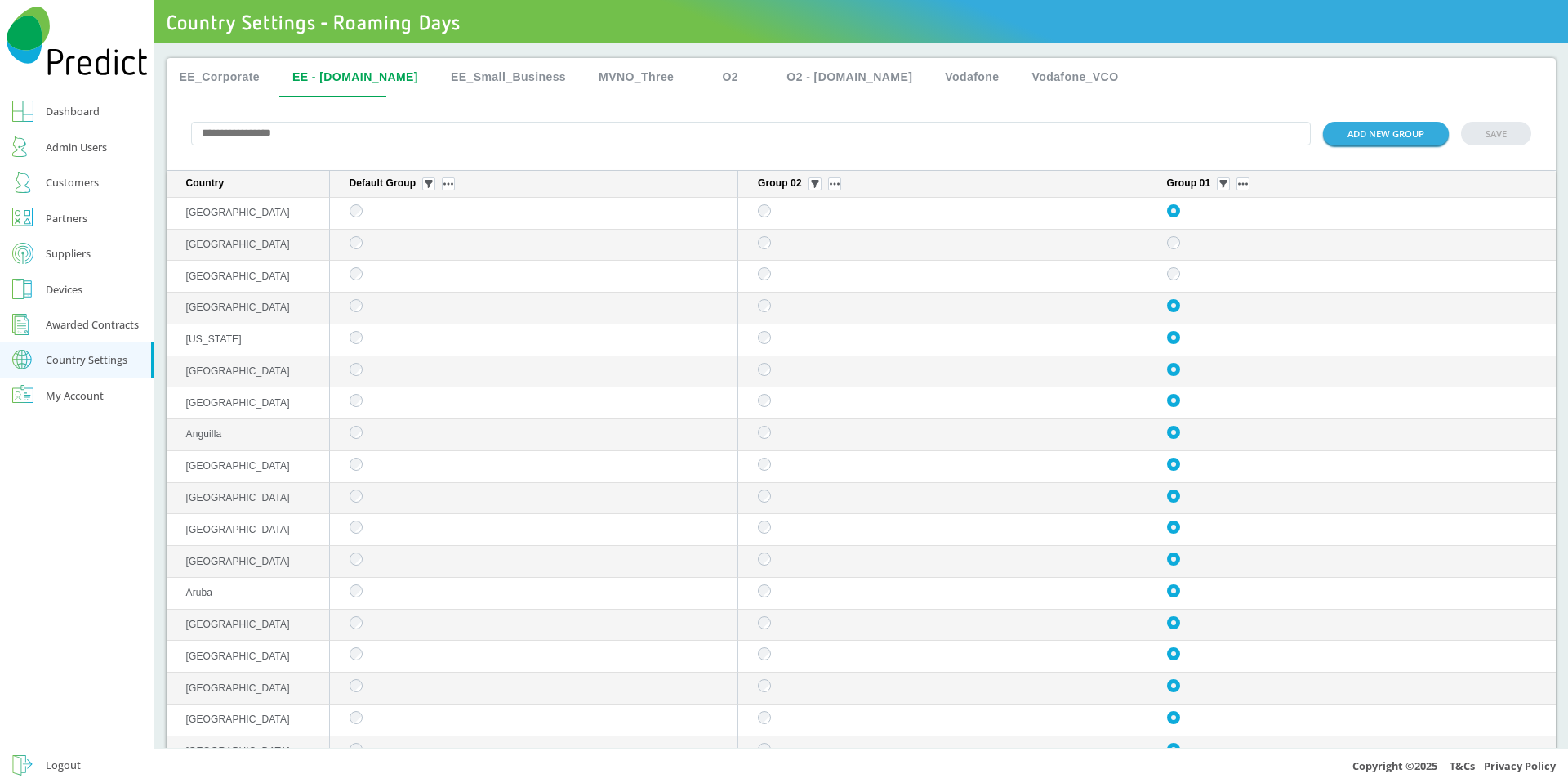
click at [188, 70] on button "EE_Corporate" at bounding box center [220, 78] width 107 height 39
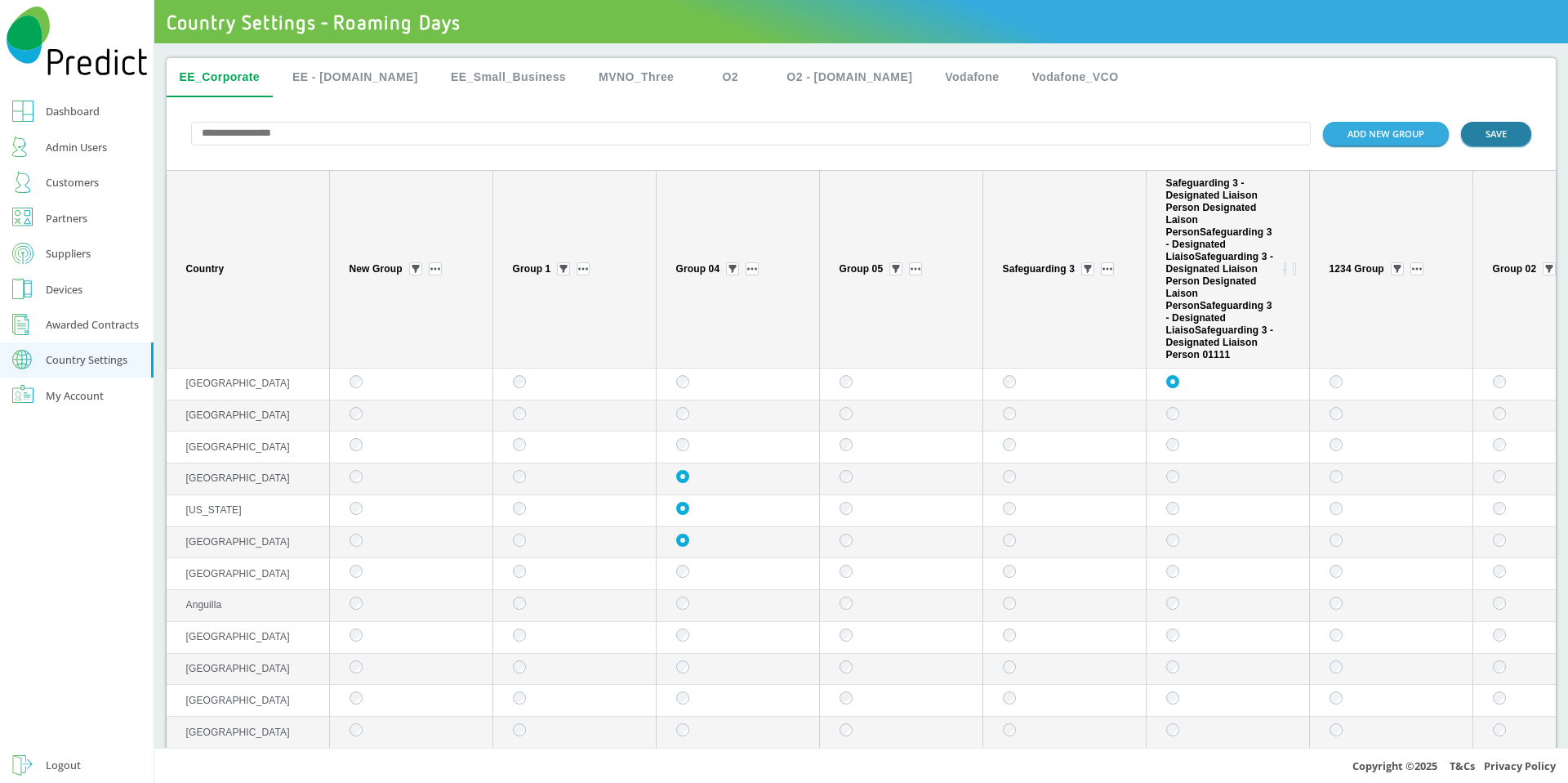
click at [1475, 136] on button "SAVE" at bounding box center [1496, 134] width 70 height 24
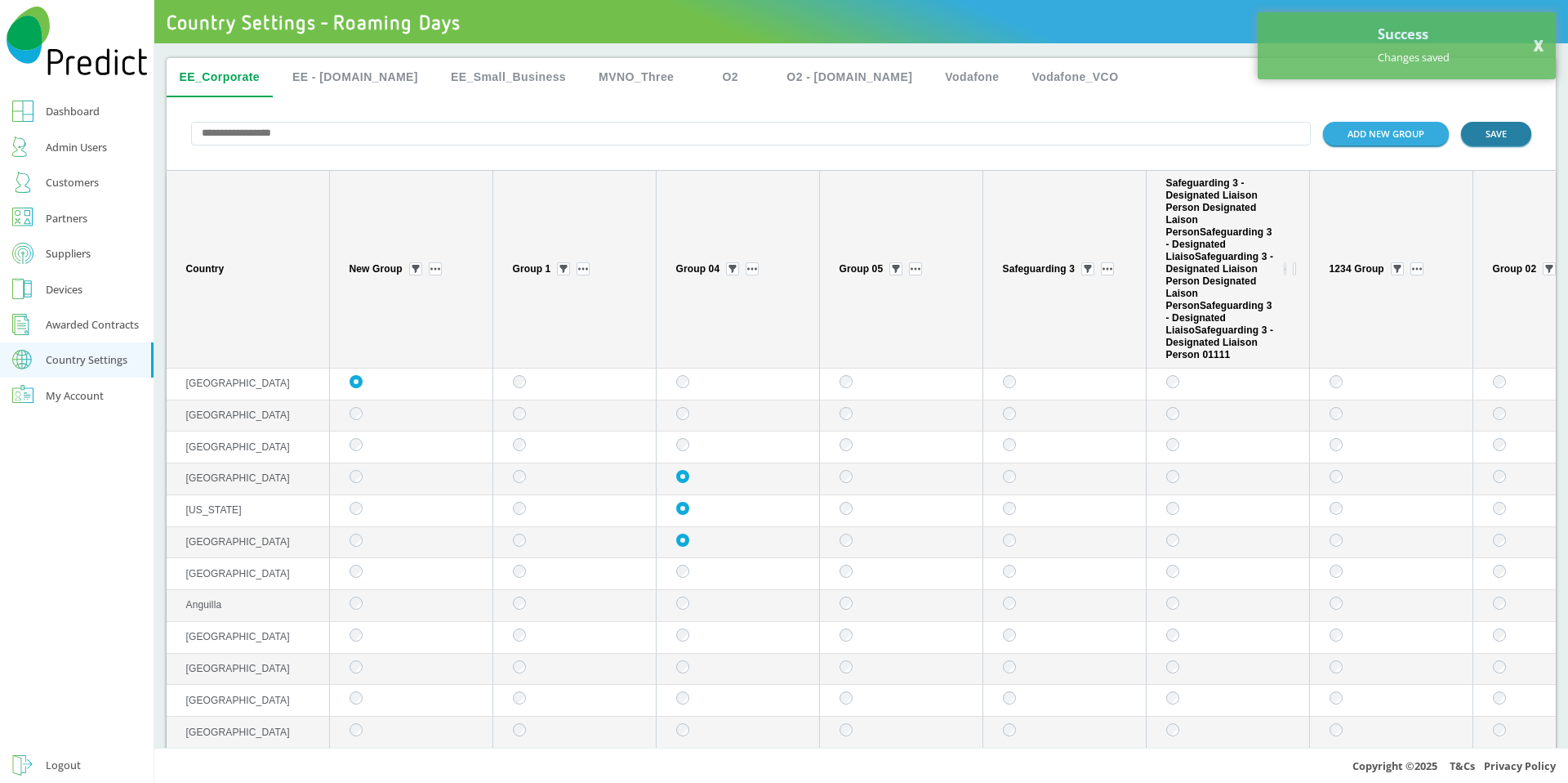
click at [1461, 136] on button "SAVE" at bounding box center [1496, 134] width 70 height 24
click at [356, 81] on button "EE - [DOMAIN_NAME]" at bounding box center [355, 78] width 152 height 39
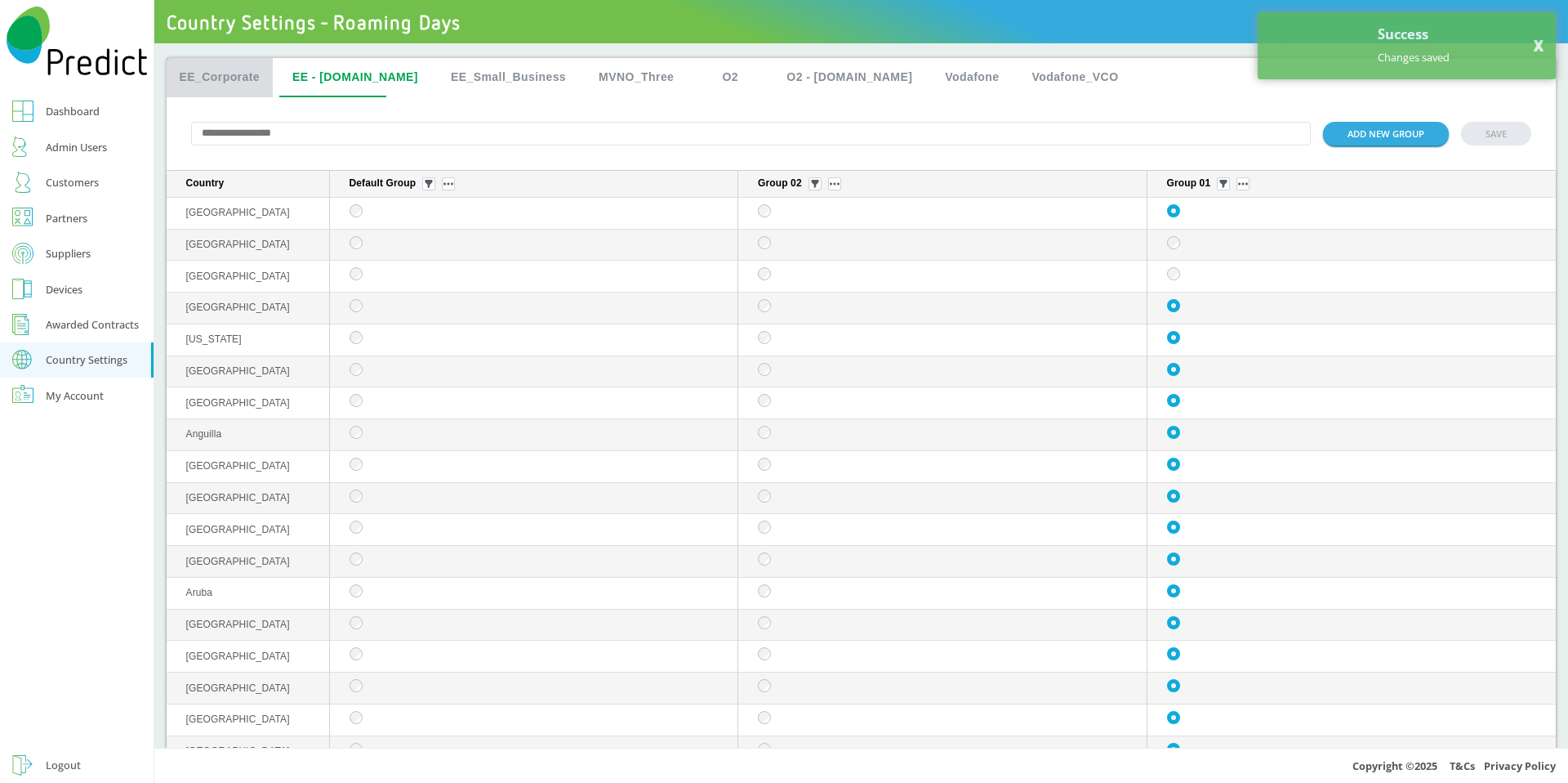
click at [210, 77] on button "EE_Corporate" at bounding box center [220, 78] width 107 height 39
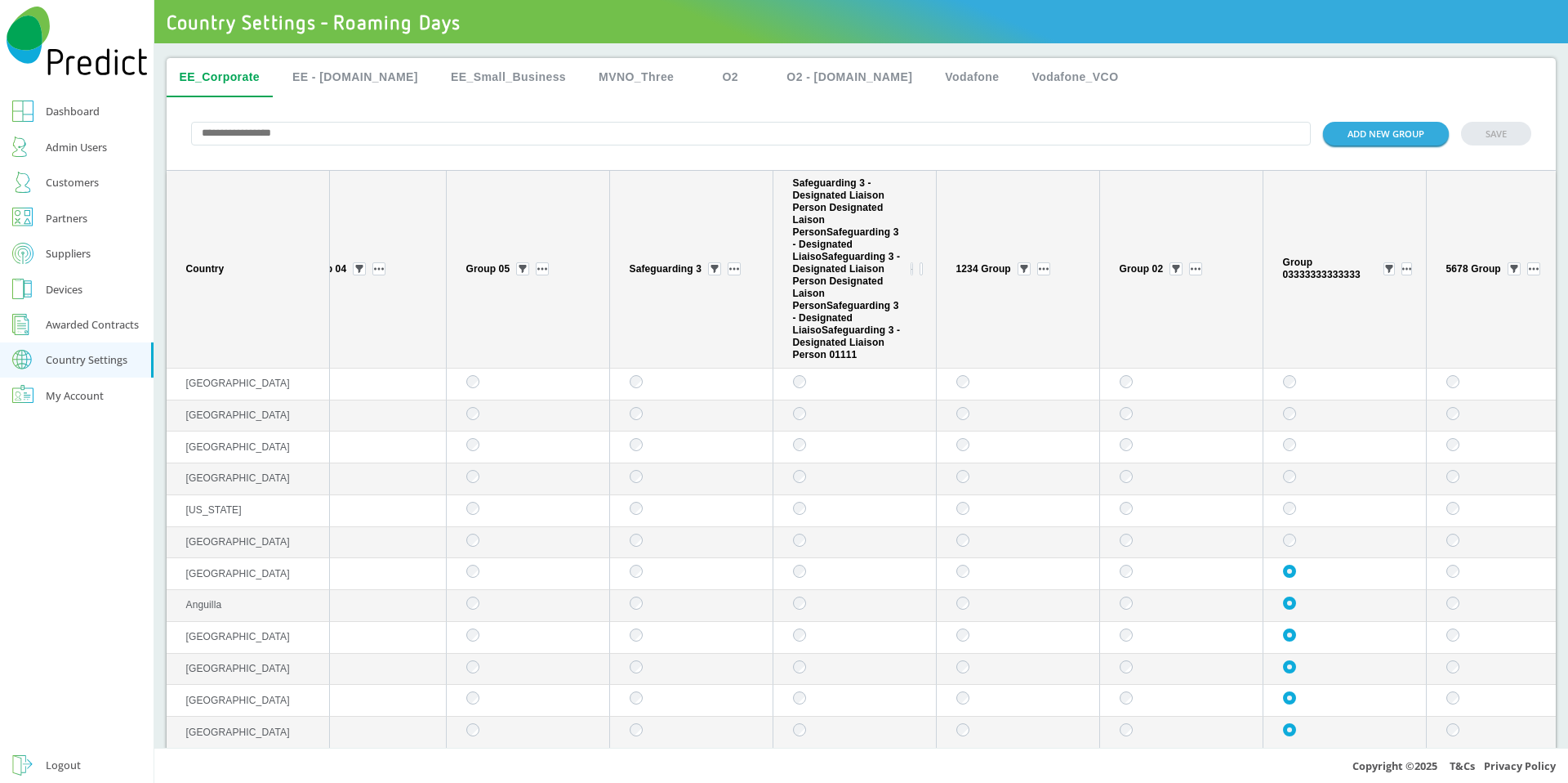
scroll to position [0, 376]
click at [1496, 133] on button "SAVE" at bounding box center [1496, 134] width 70 height 24
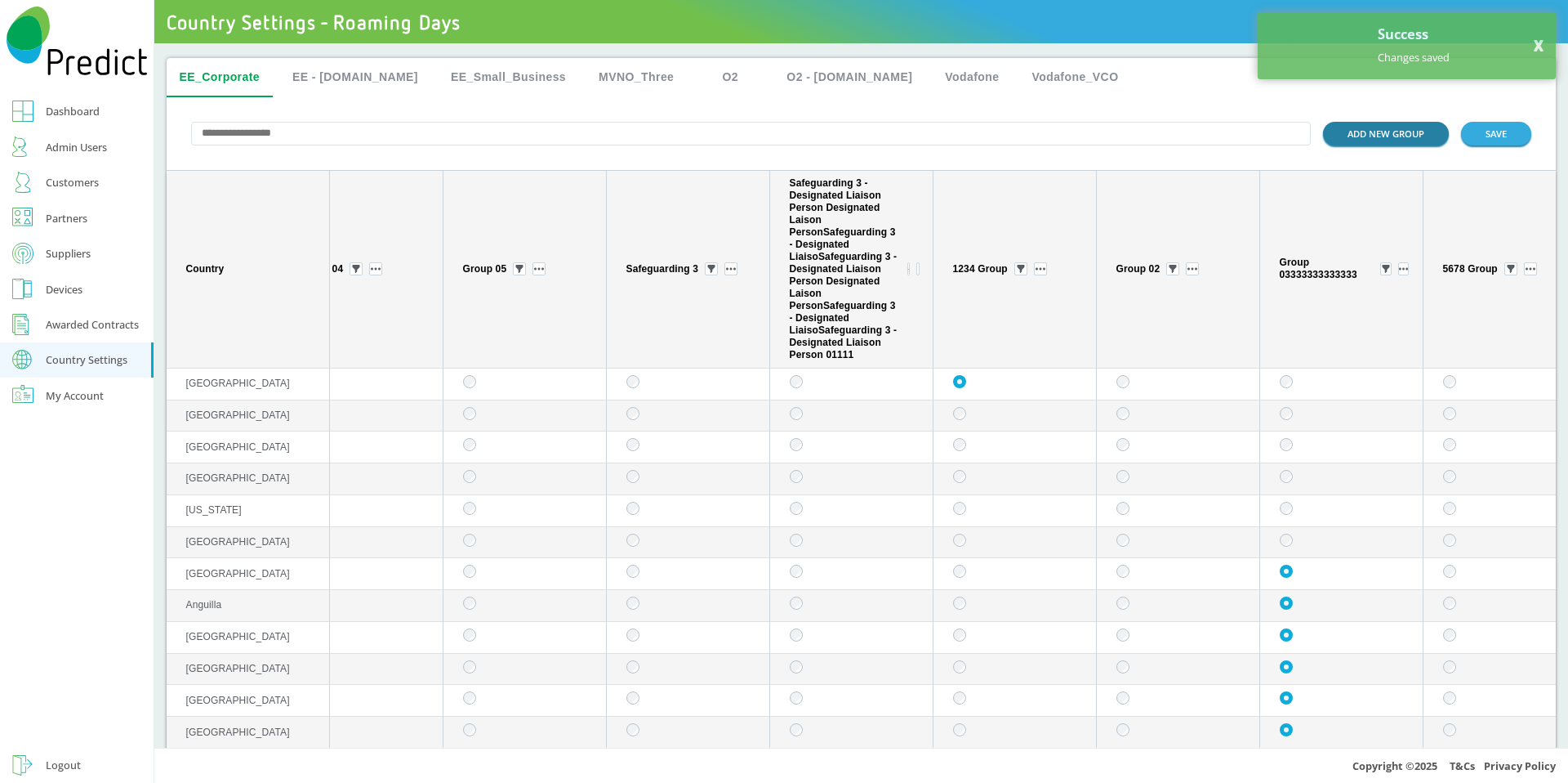
drag, startPoint x: 1496, startPoint y: 143, endPoint x: 1419, endPoint y: 142, distance: 77.0
click at [1496, 142] on button "SAVE" at bounding box center [1496, 134] width 70 height 24
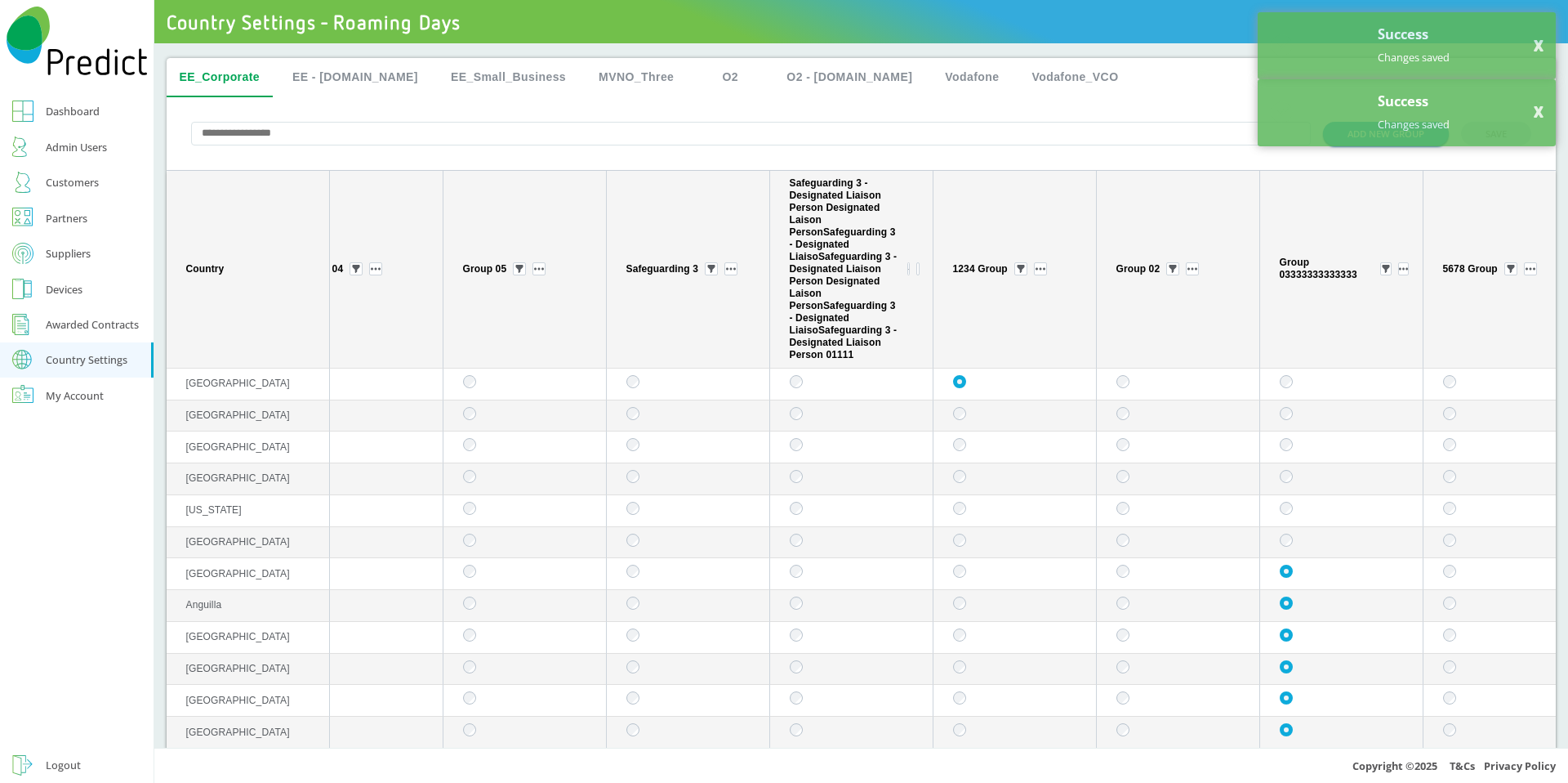
click at [347, 74] on button "EE - [DOMAIN_NAME]" at bounding box center [355, 78] width 152 height 39
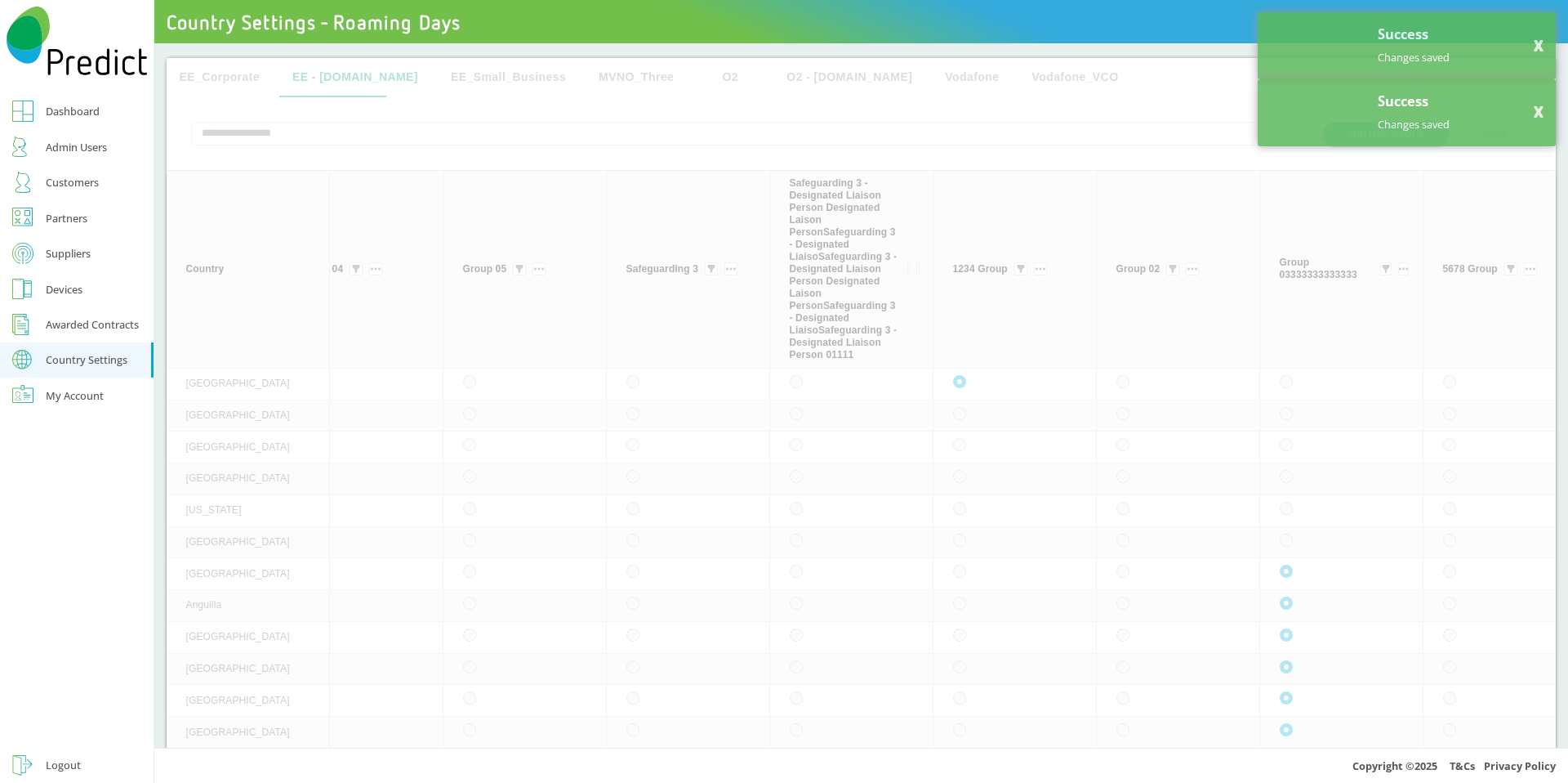
scroll to position [0, 0]
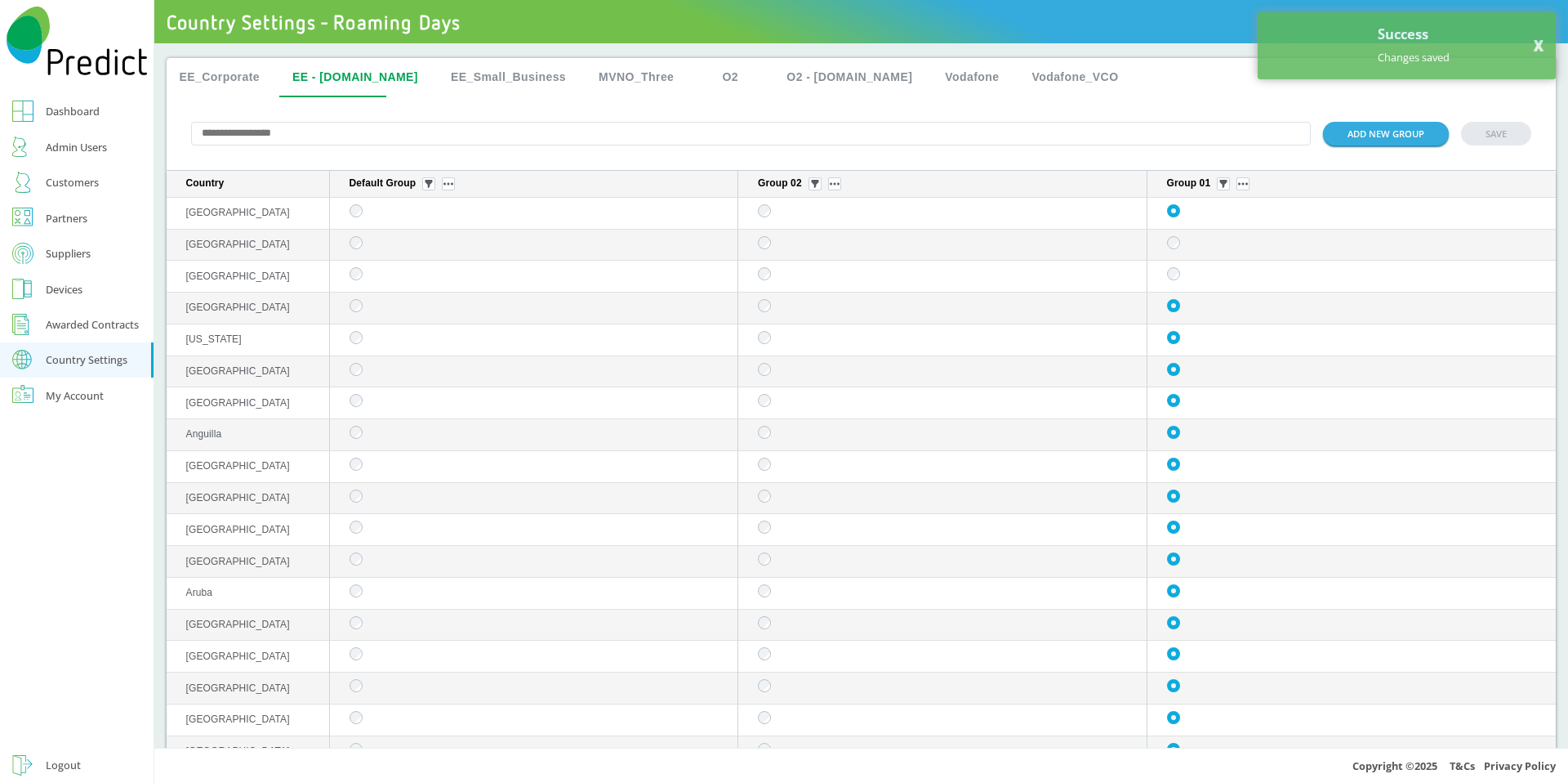
click at [223, 72] on button "EE_Corporate" at bounding box center [220, 78] width 107 height 39
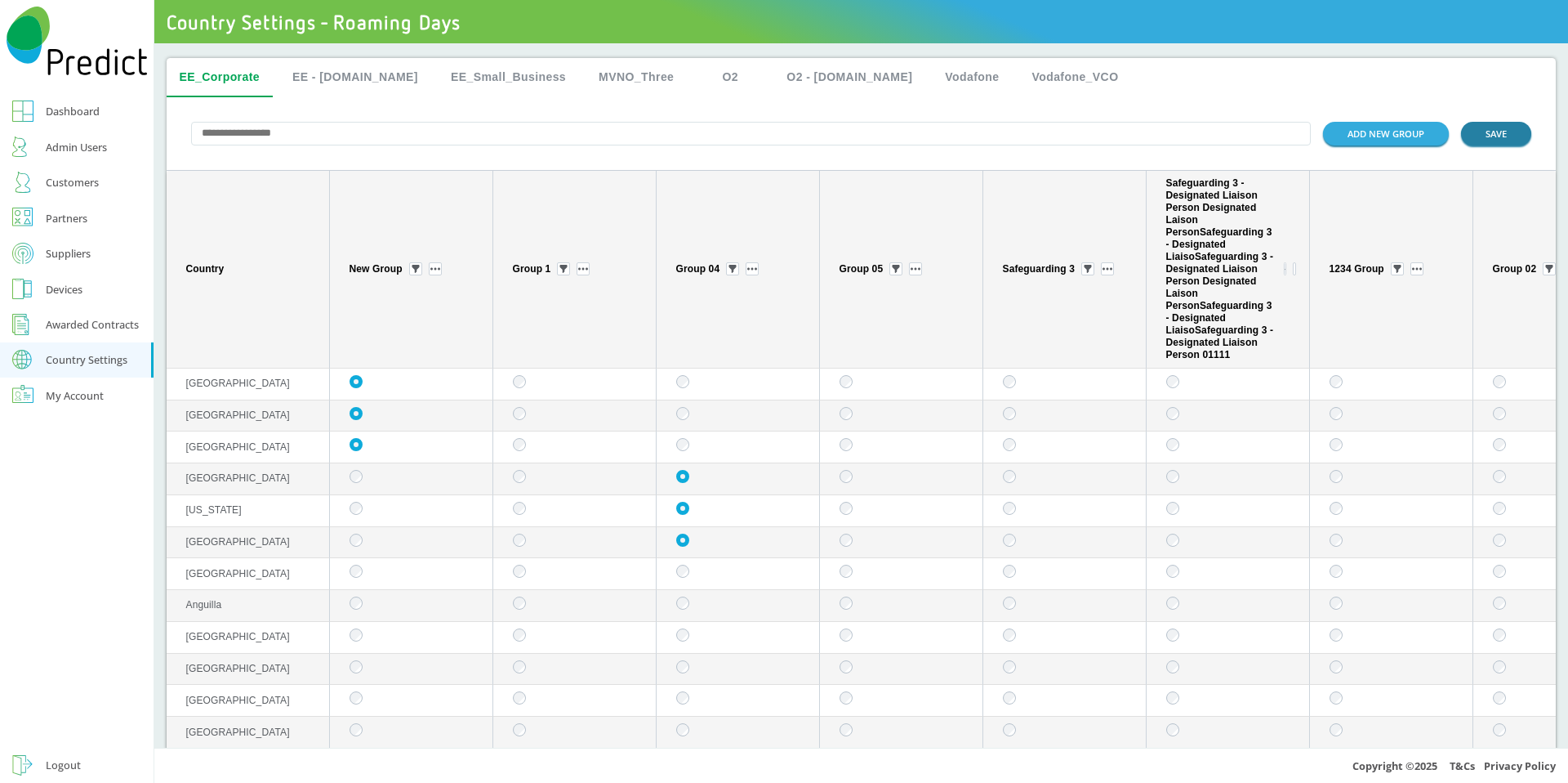
click at [1486, 135] on button "SAVE" at bounding box center [1496, 134] width 70 height 24
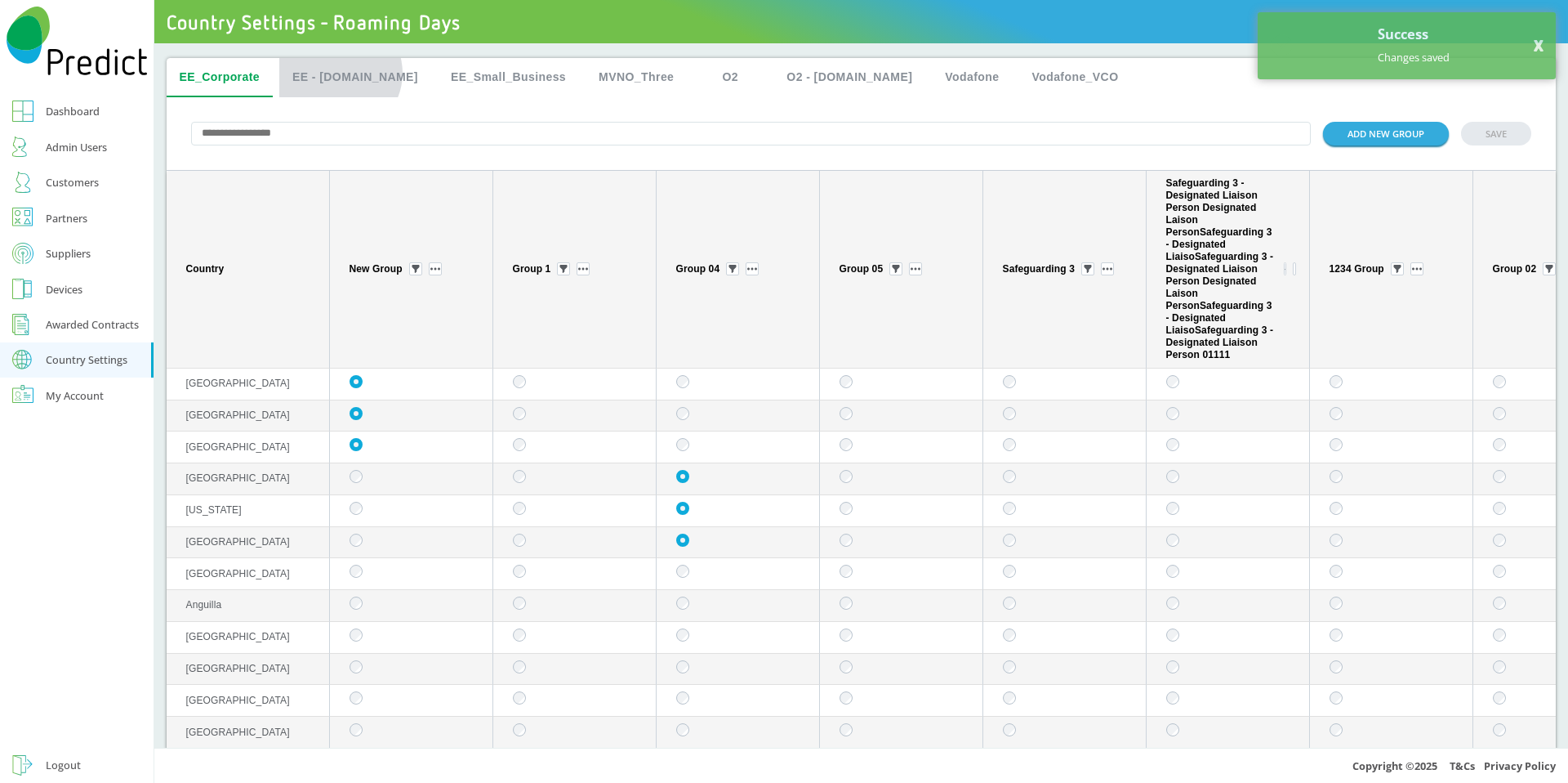
click at [340, 73] on button "EE - [DOMAIN_NAME]" at bounding box center [355, 78] width 152 height 39
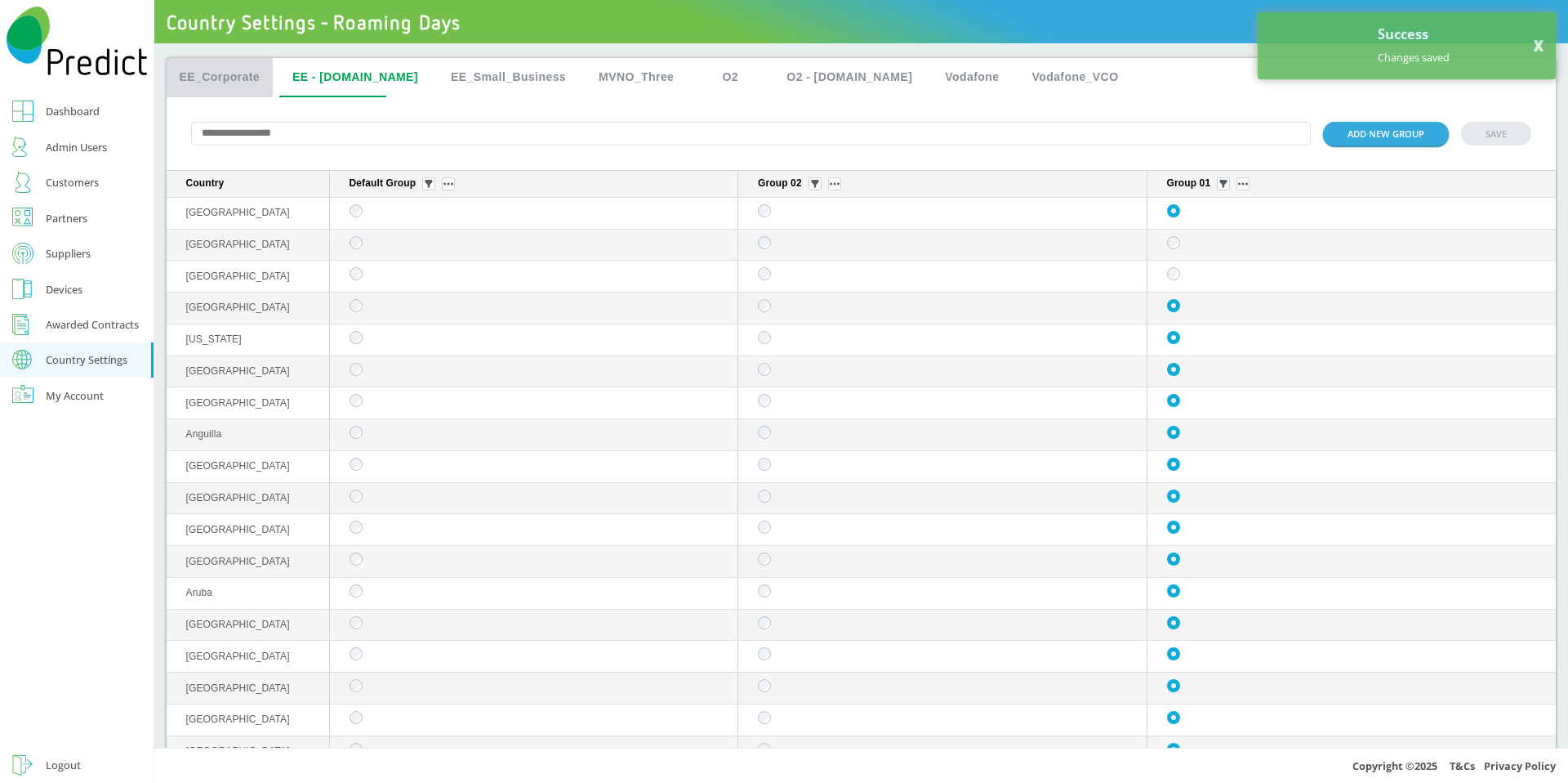
click at [240, 81] on button "EE_Corporate" at bounding box center [220, 78] width 107 height 39
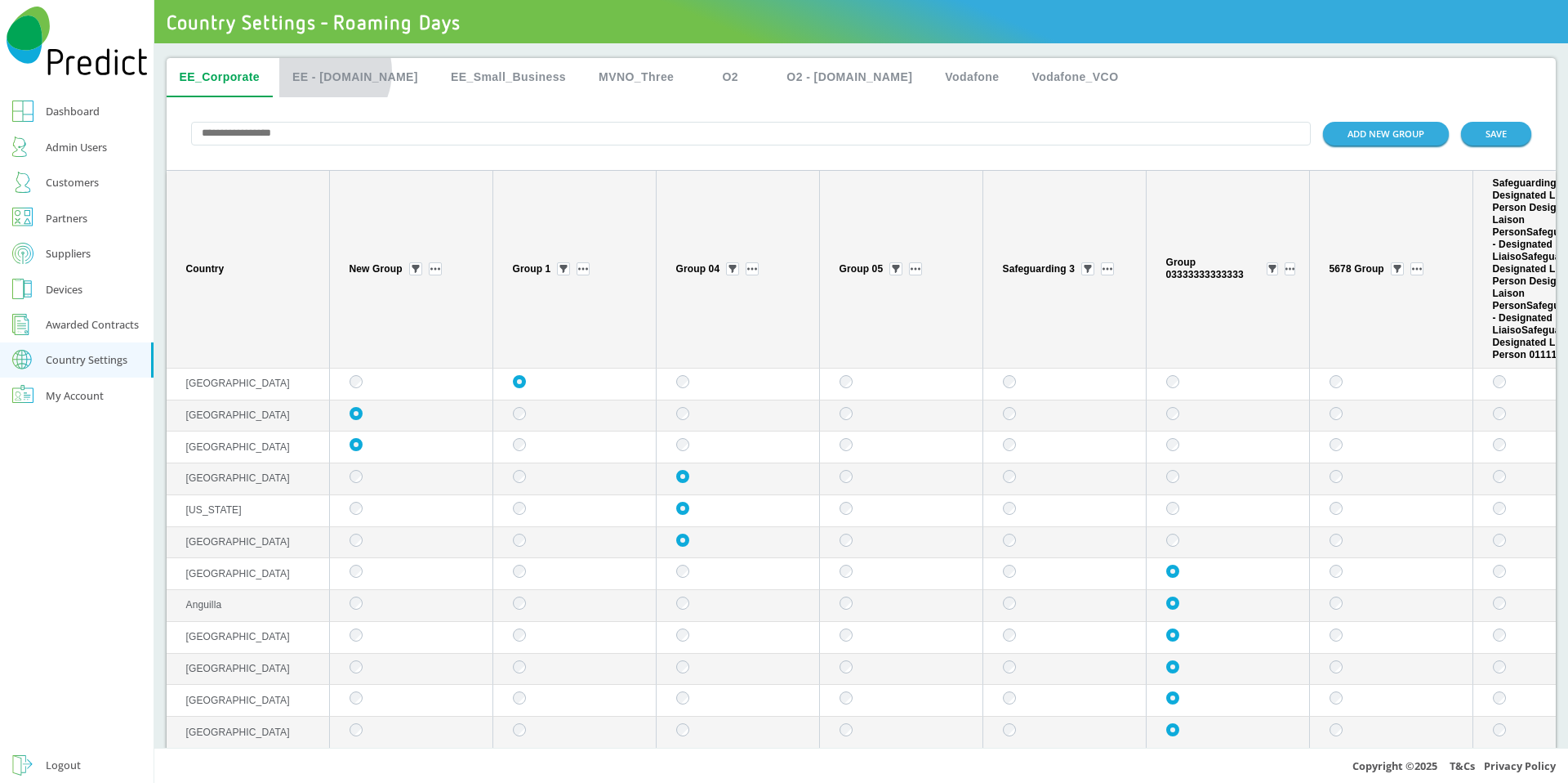
click at [319, 71] on button "EE - [DOMAIN_NAME]" at bounding box center [355, 78] width 152 height 39
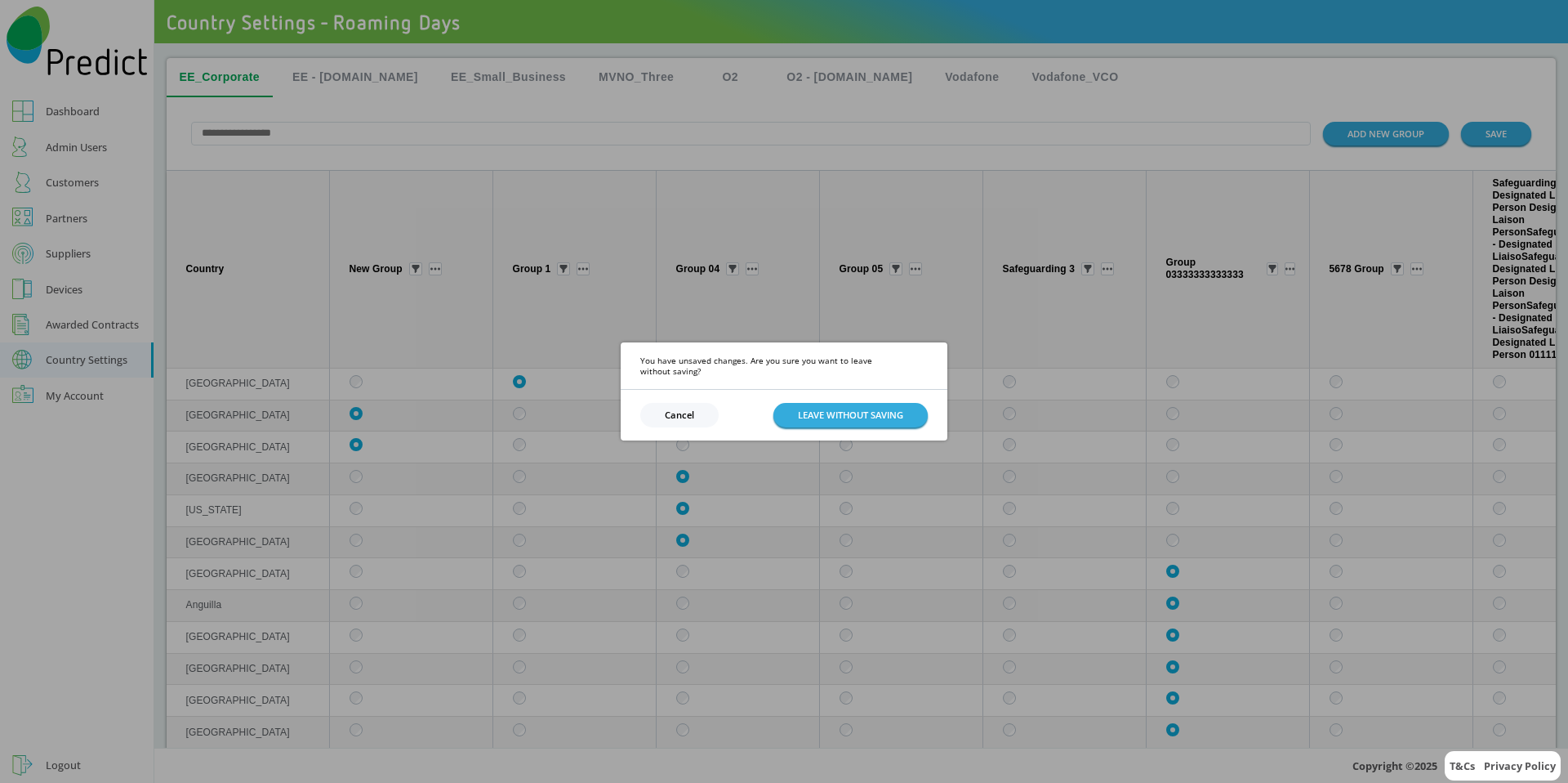
click at [700, 404] on button "Cancel" at bounding box center [679, 415] width 78 height 24
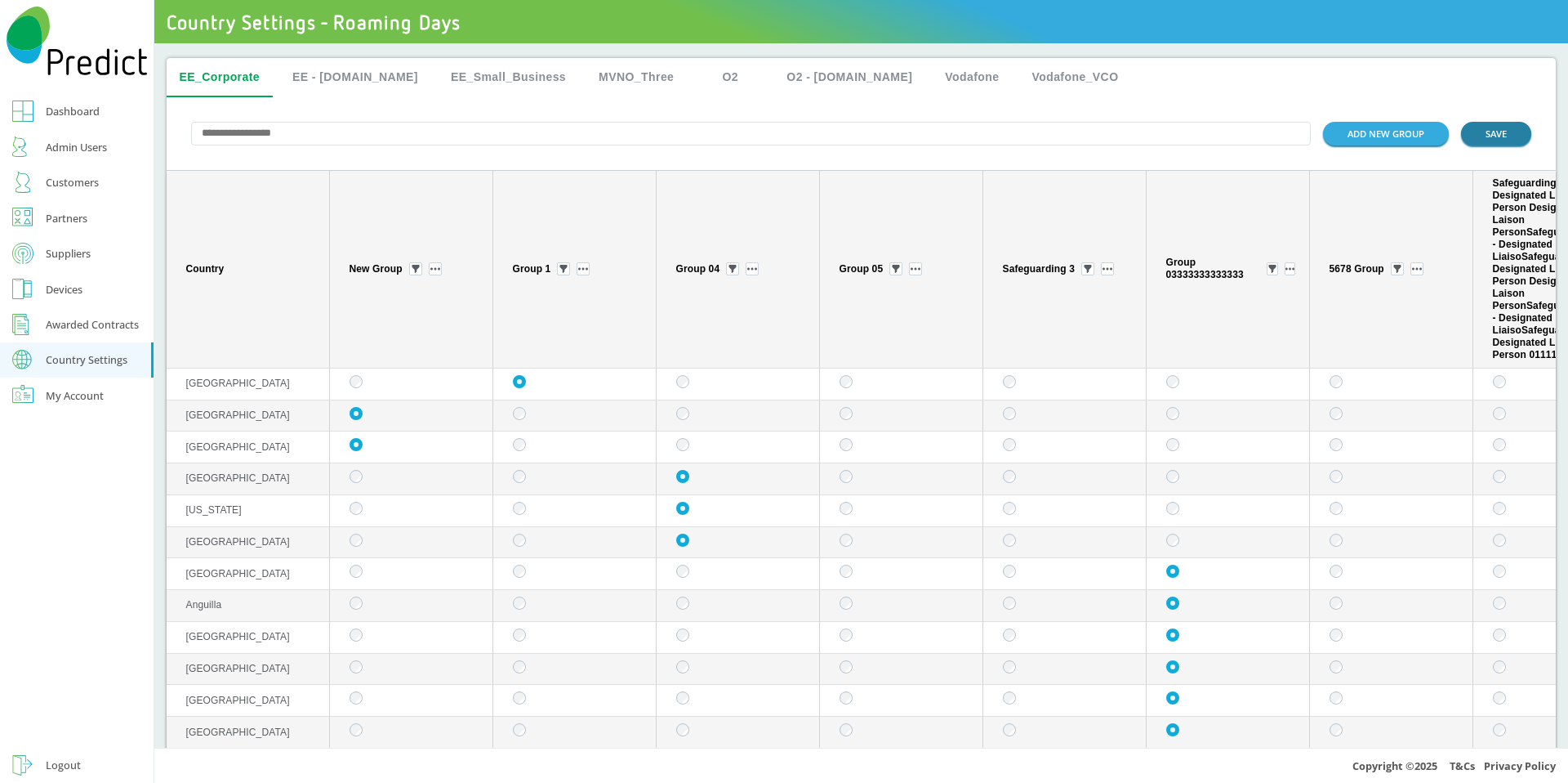
click at [1506, 142] on button "SAVE" at bounding box center [1496, 134] width 70 height 24
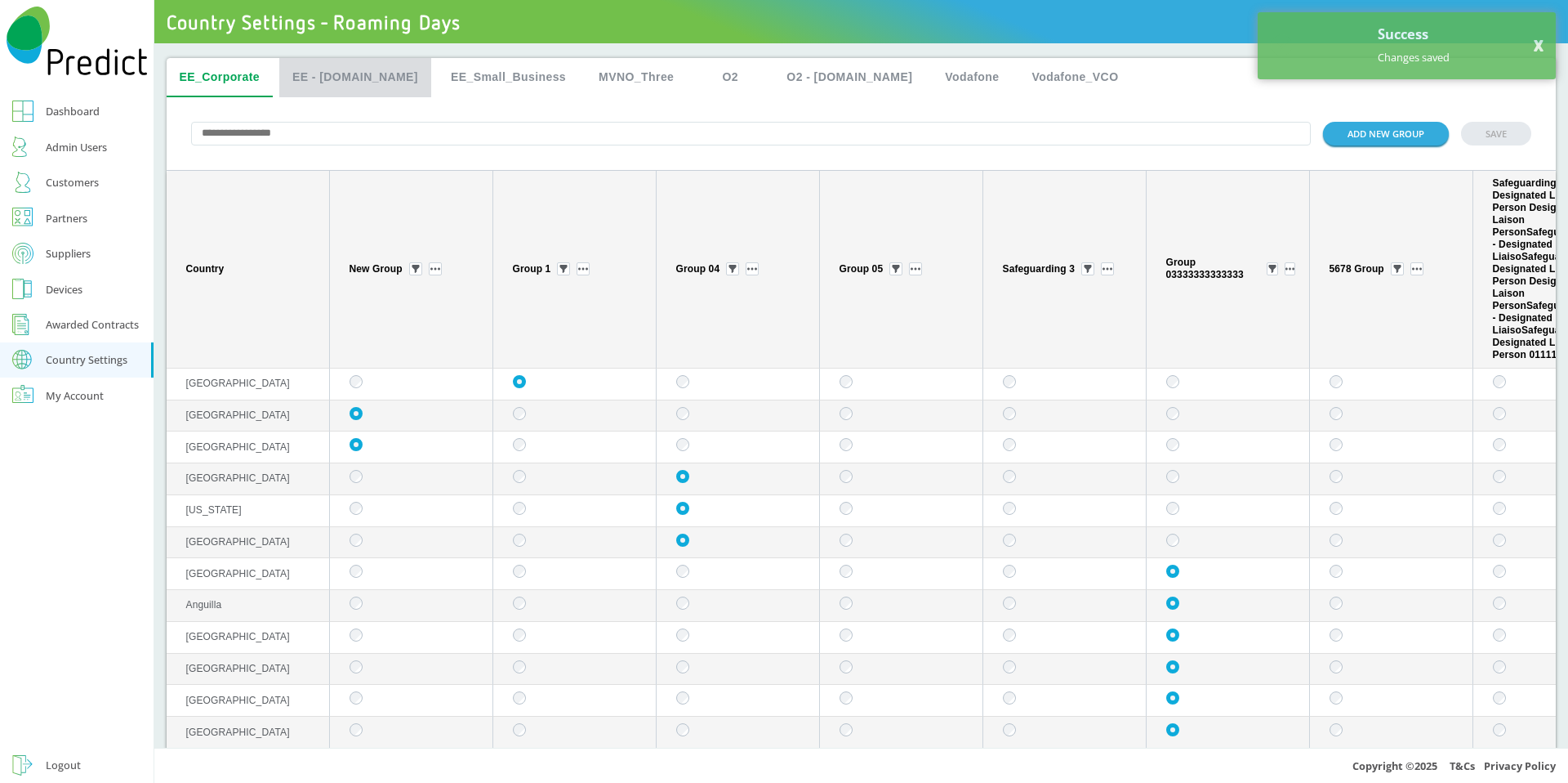
click at [357, 71] on button "EE - [DOMAIN_NAME]" at bounding box center [355, 78] width 152 height 39
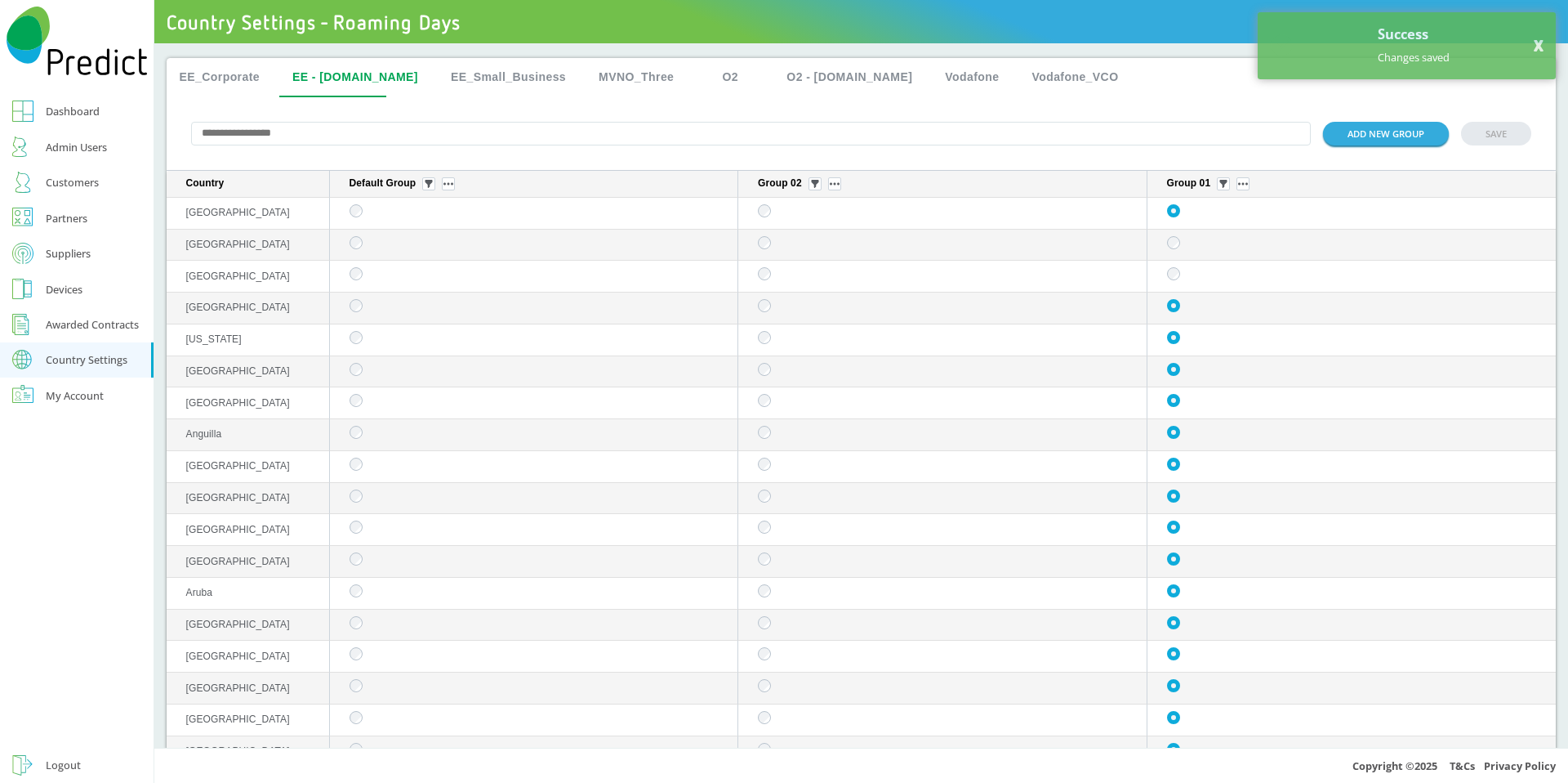
click at [232, 70] on button "EE_Corporate" at bounding box center [220, 78] width 107 height 39
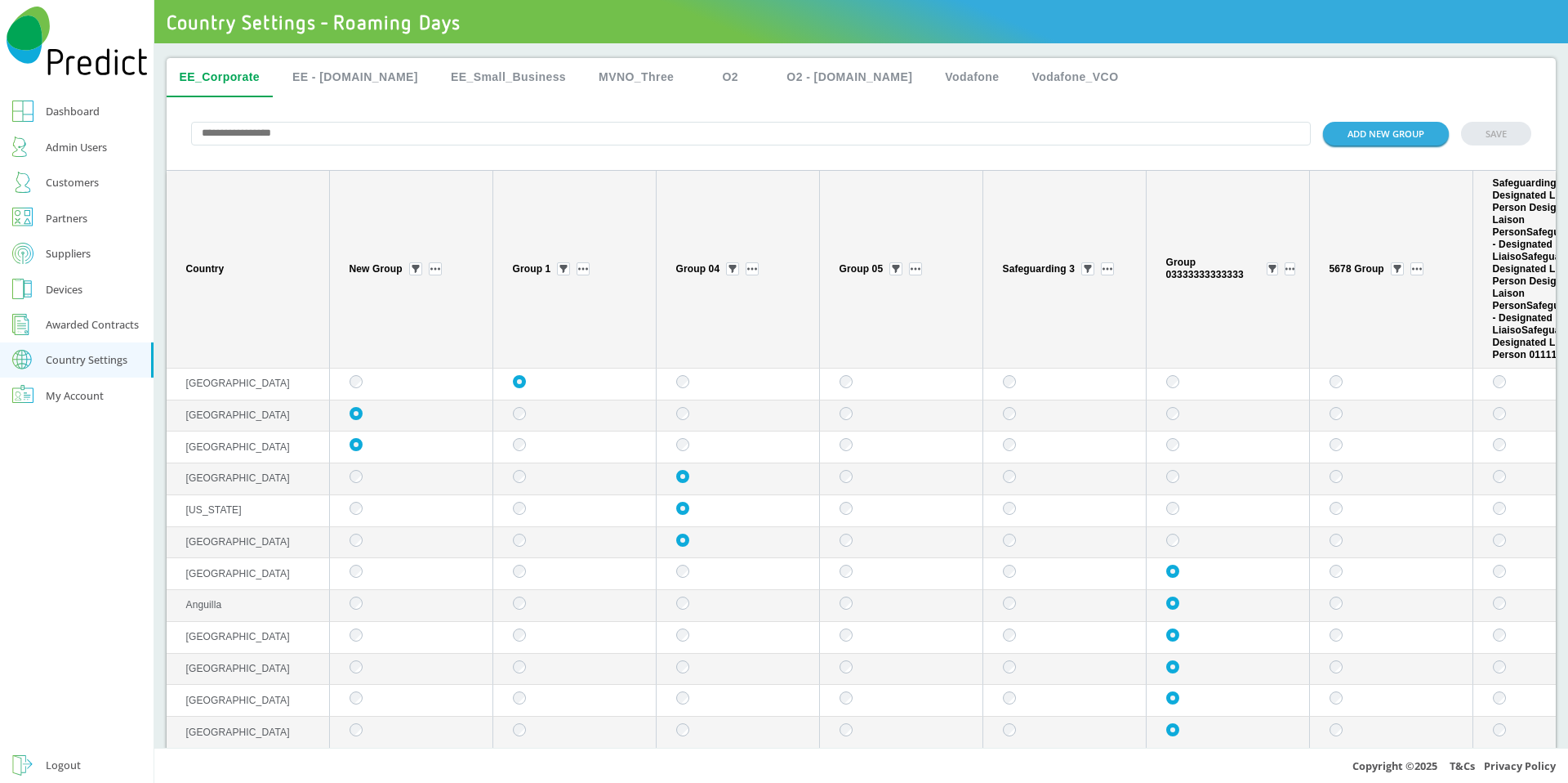
click at [932, 80] on button "Vodafone" at bounding box center [972, 78] width 80 height 39
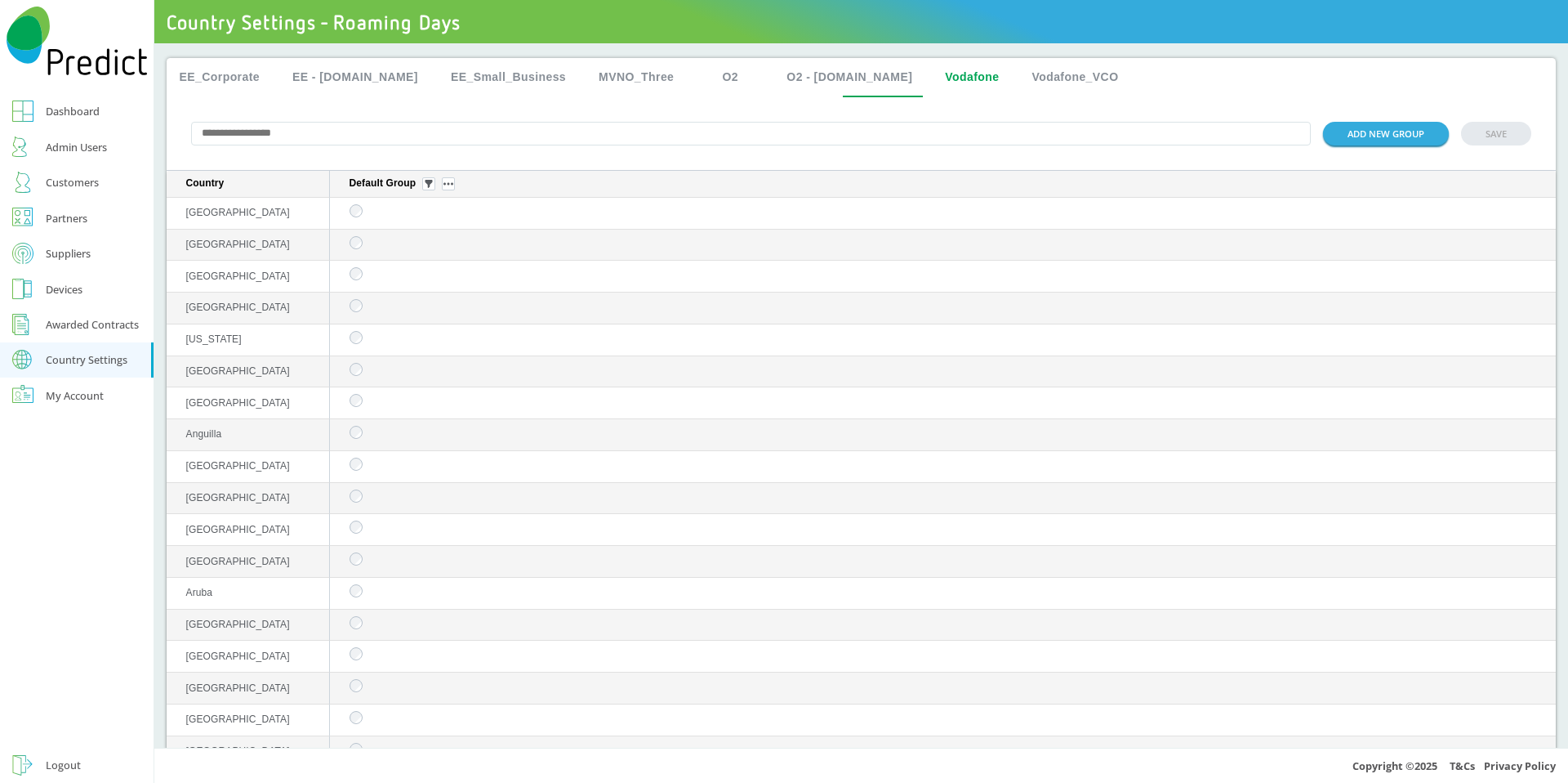
click at [806, 77] on button "O2 - [DOMAIN_NAME]" at bounding box center [850, 78] width 152 height 39
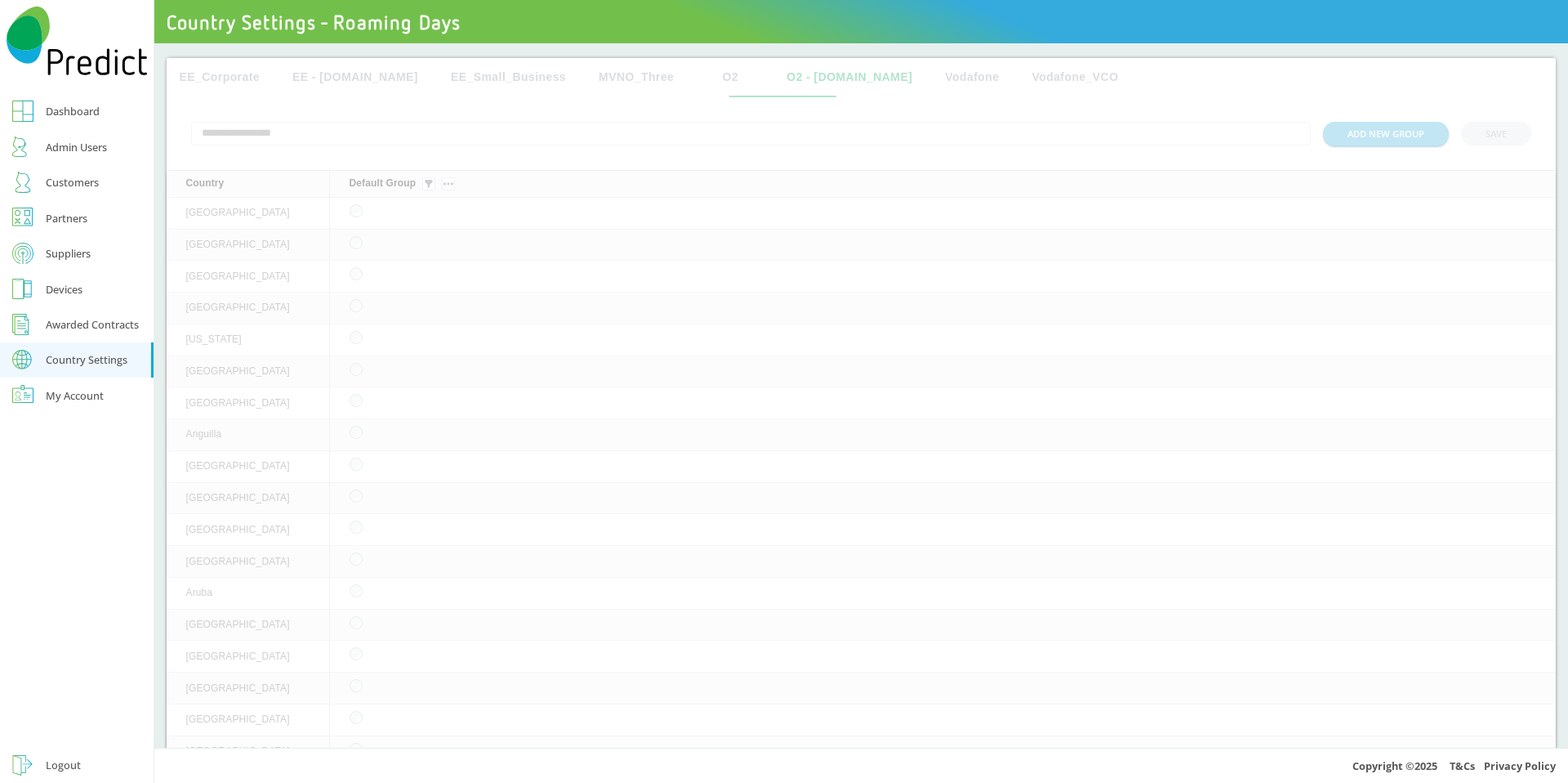
click at [697, 78] on div "EE_Corporate EE - Plan.com EE_Small_Business MVNO_Three O2 O2 - Plan.com Vodafo…" at bounding box center [861, 406] width 1390 height 696
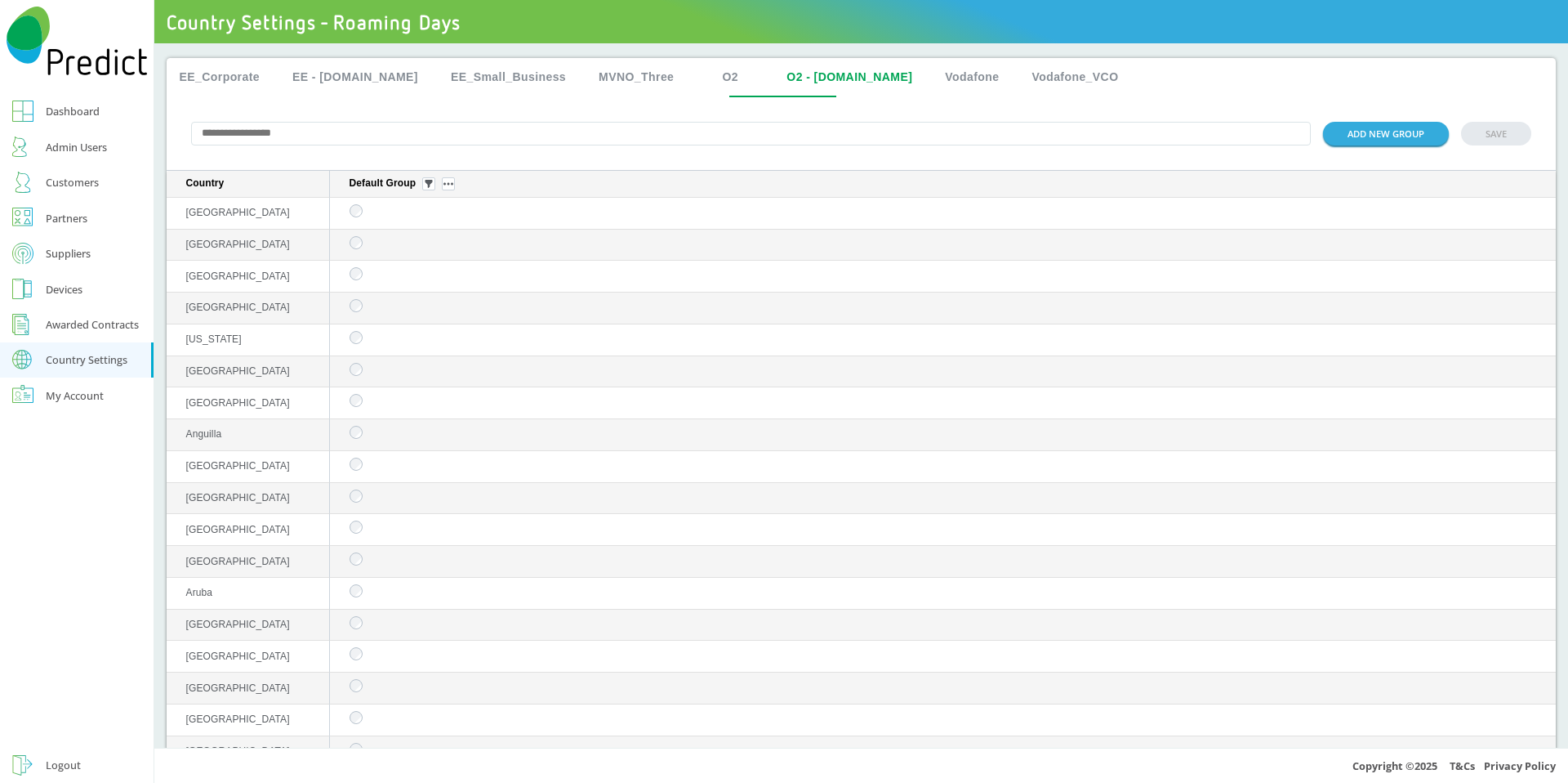
click at [589, 73] on button "MVNO_Three" at bounding box center [636, 78] width 102 height 39
click at [298, 77] on button "EE - [DOMAIN_NAME]" at bounding box center [355, 78] width 152 height 39
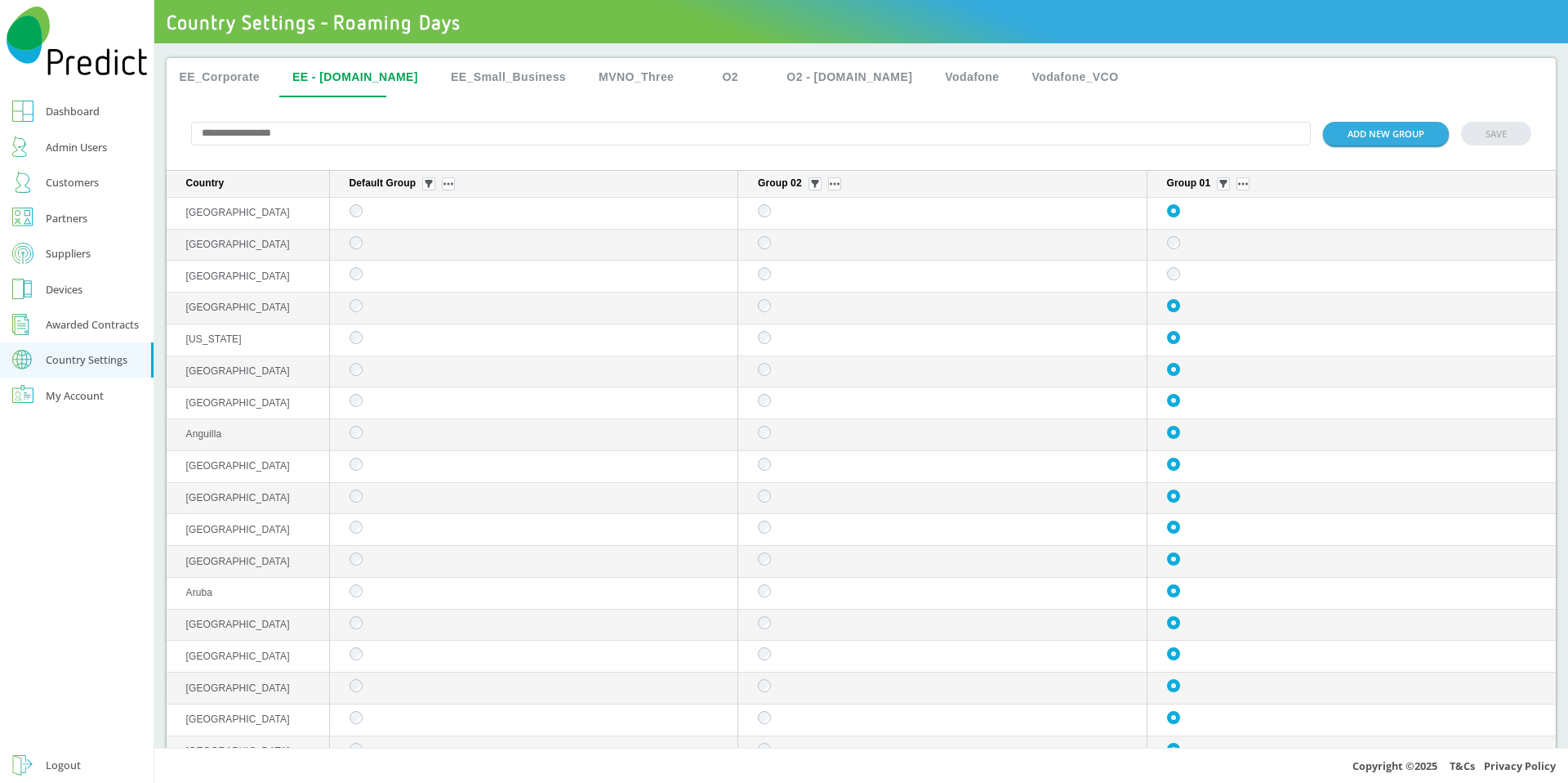
click at [233, 80] on button "EE_Corporate" at bounding box center [220, 78] width 107 height 39
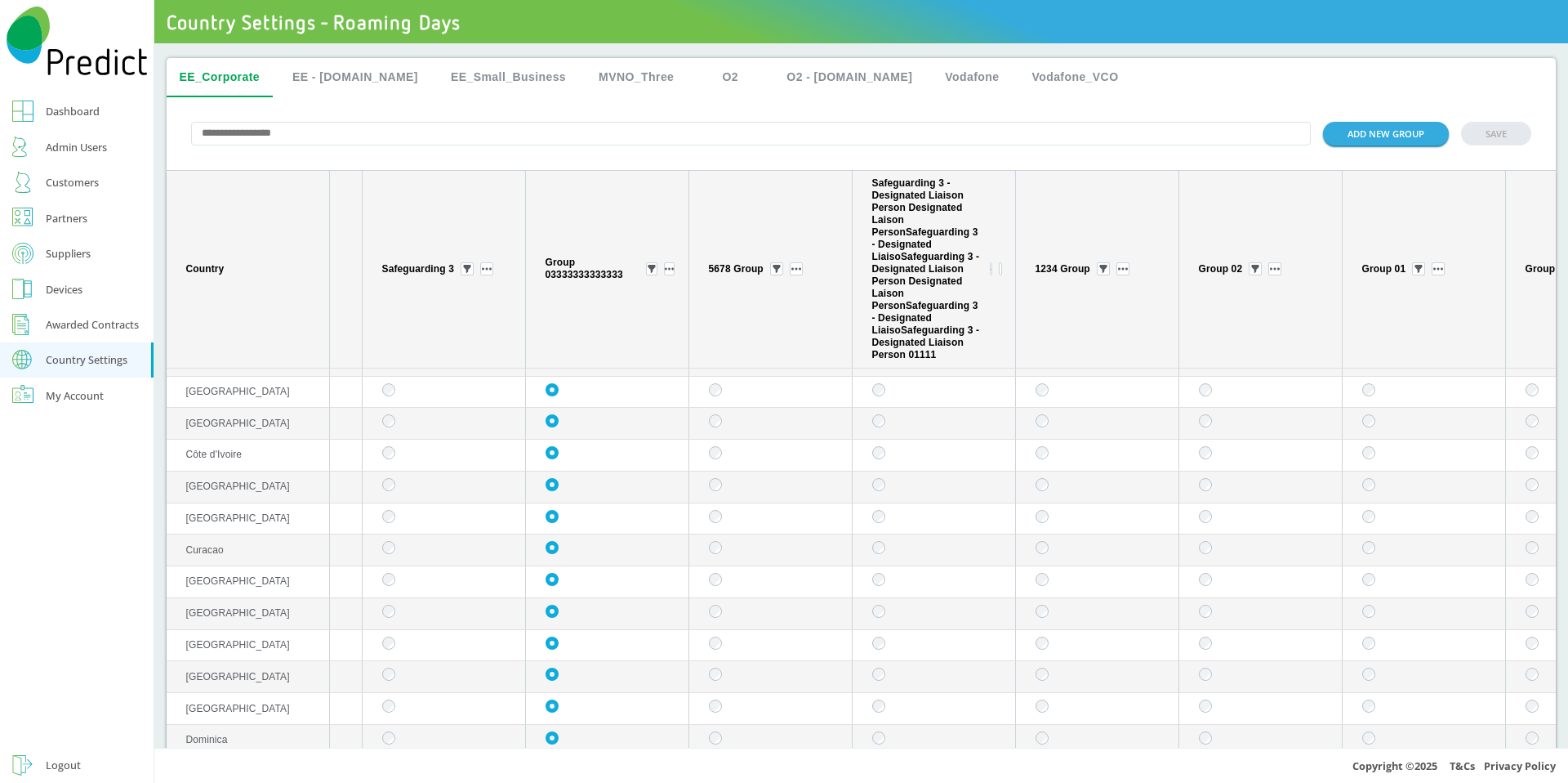
scroll to position [1589, 923]
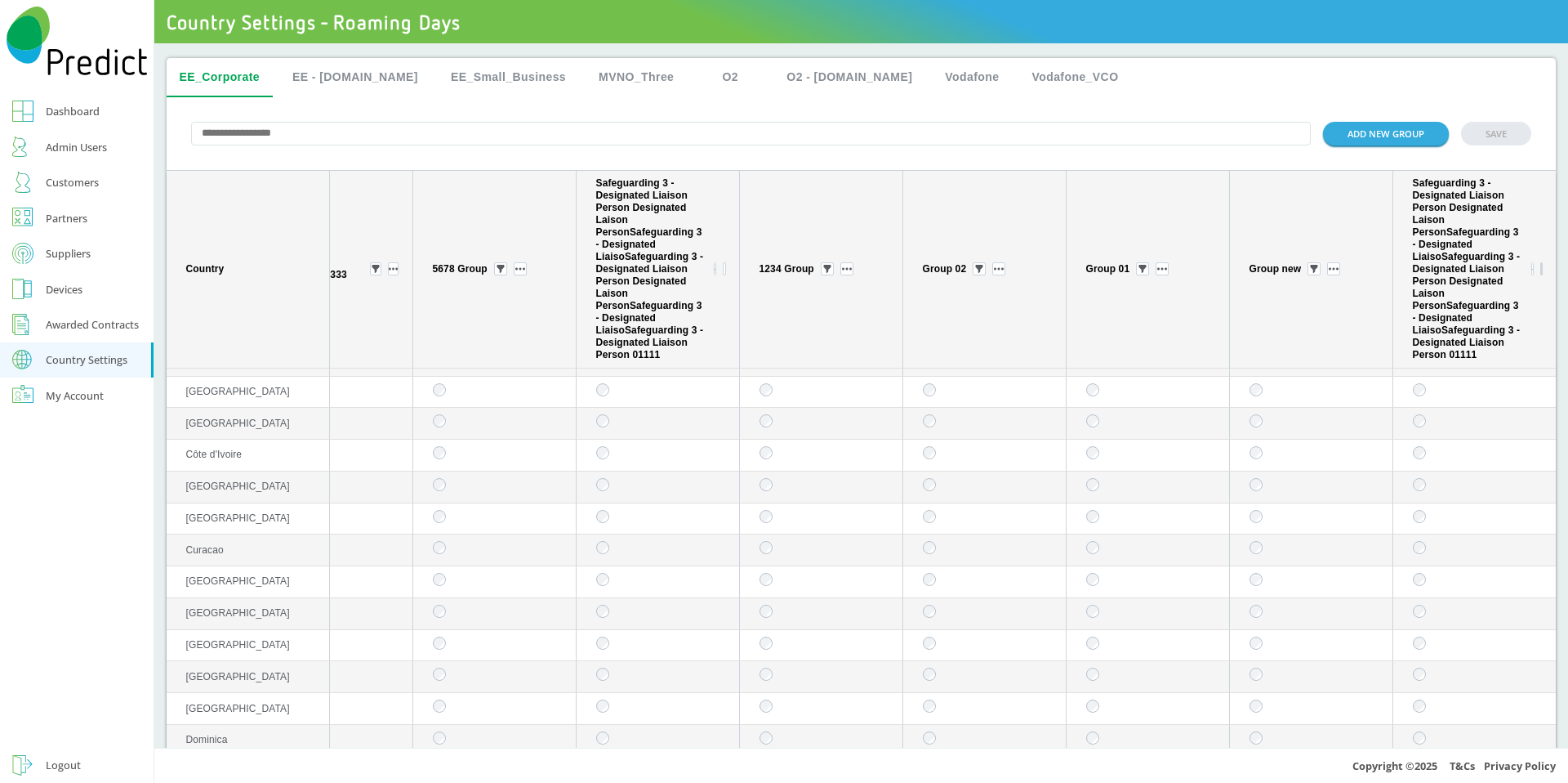
click at [1540, 269] on button "sticky table" at bounding box center [1541, 268] width 3 height 13
click at [1512, 289] on button "Edit group" at bounding box center [1517, 294] width 63 height 17
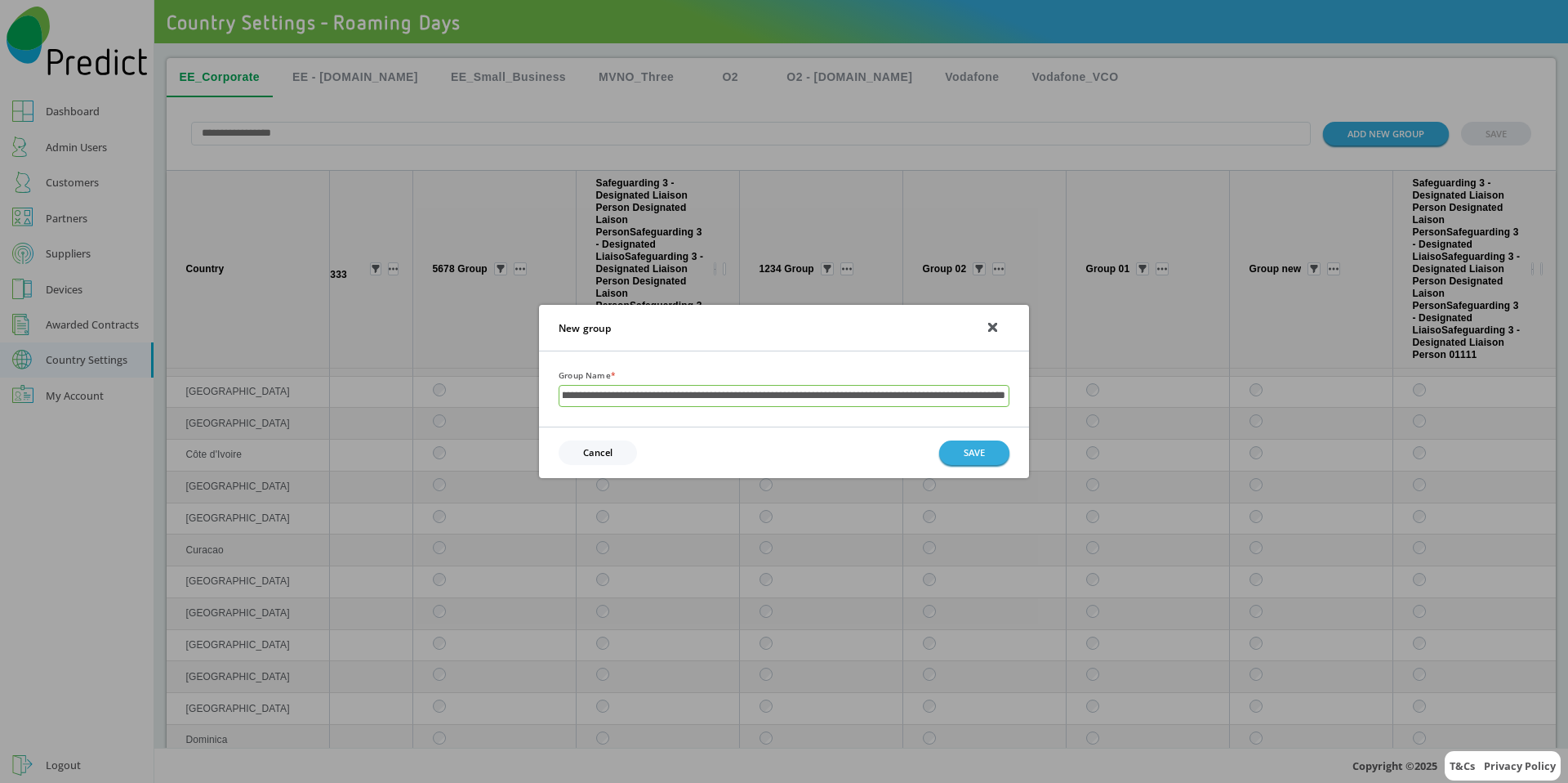
scroll to position [0, 0]
type input "**********"
click at [985, 442] on button "SAVE" at bounding box center [974, 452] width 70 height 24
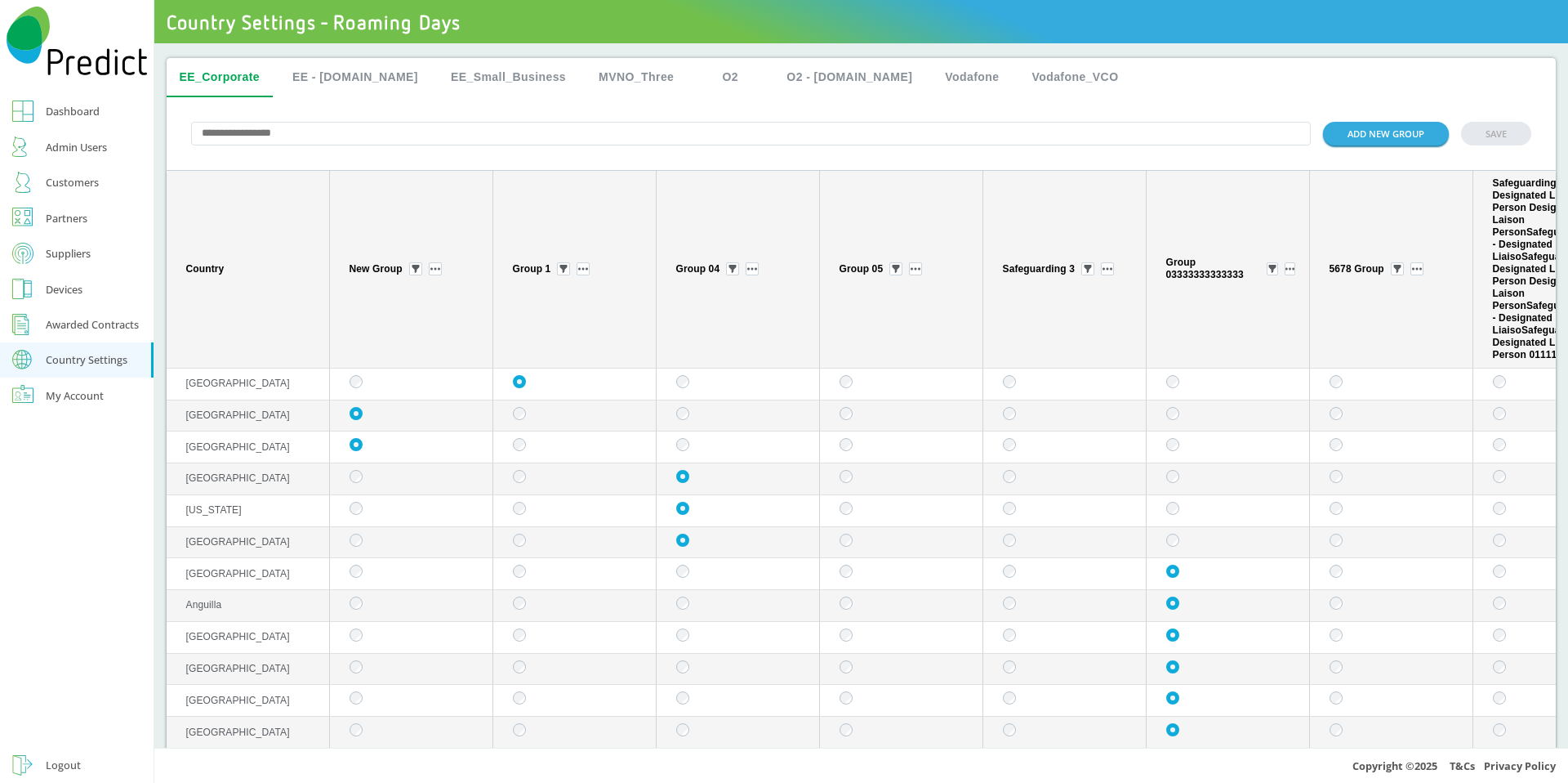
click at [373, 385] on td "sticky table" at bounding box center [411, 384] width 163 height 32
click at [1472, 144] on button "SAVE" at bounding box center [1496, 134] width 70 height 24
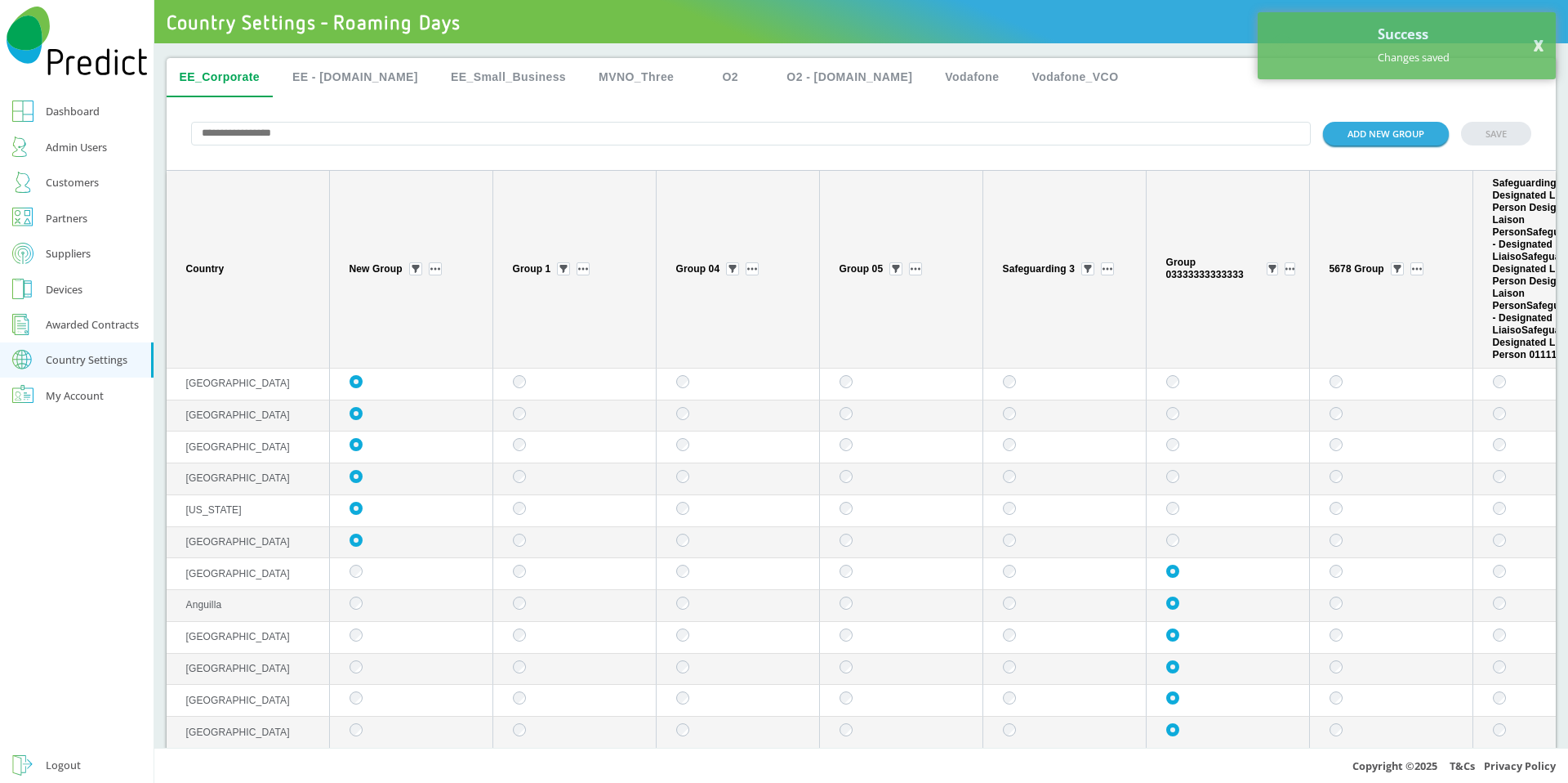
click at [326, 78] on button "EE - [DOMAIN_NAME]" at bounding box center [355, 78] width 152 height 39
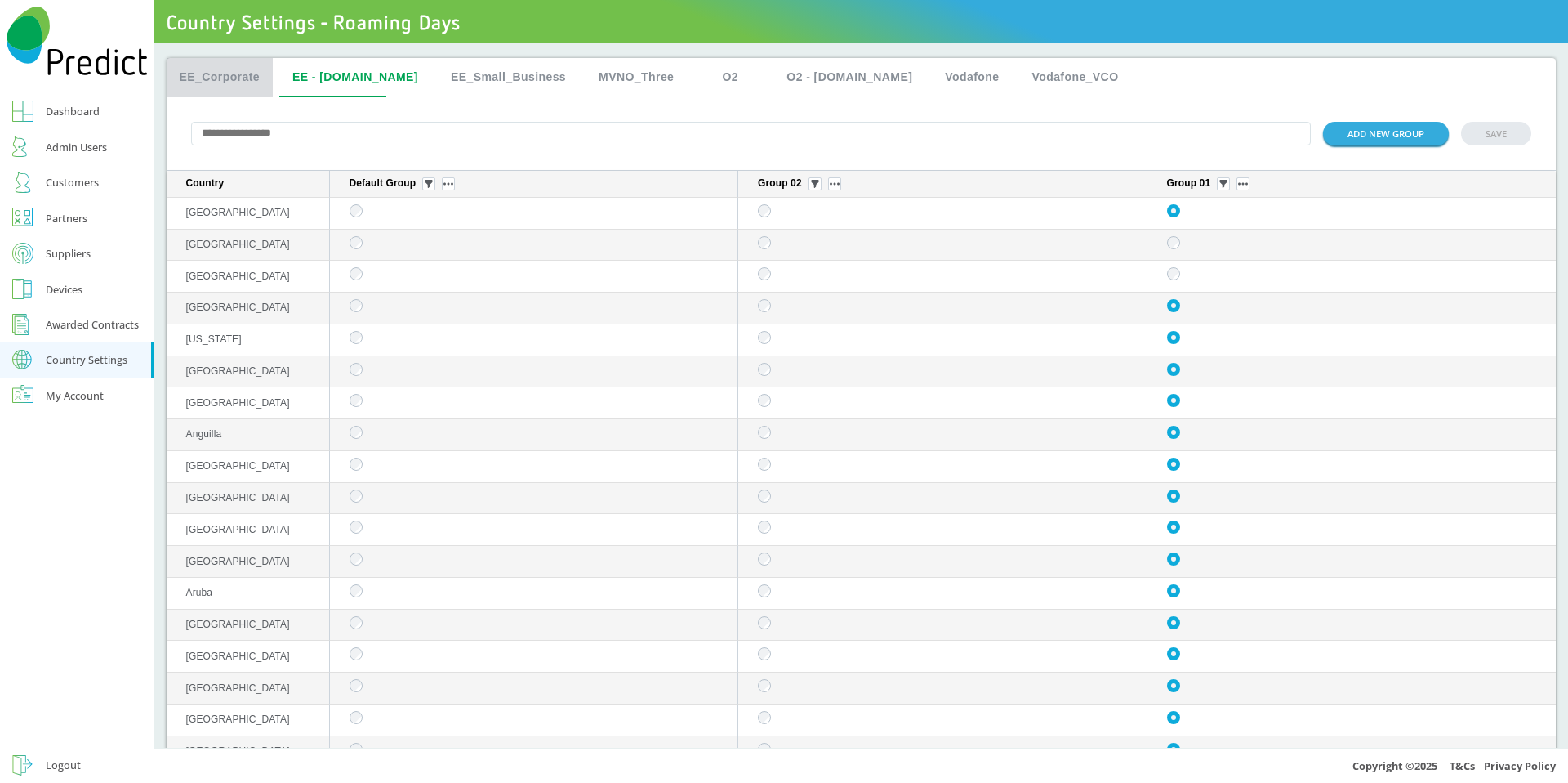
click at [232, 74] on button "EE_Corporate" at bounding box center [220, 78] width 107 height 39
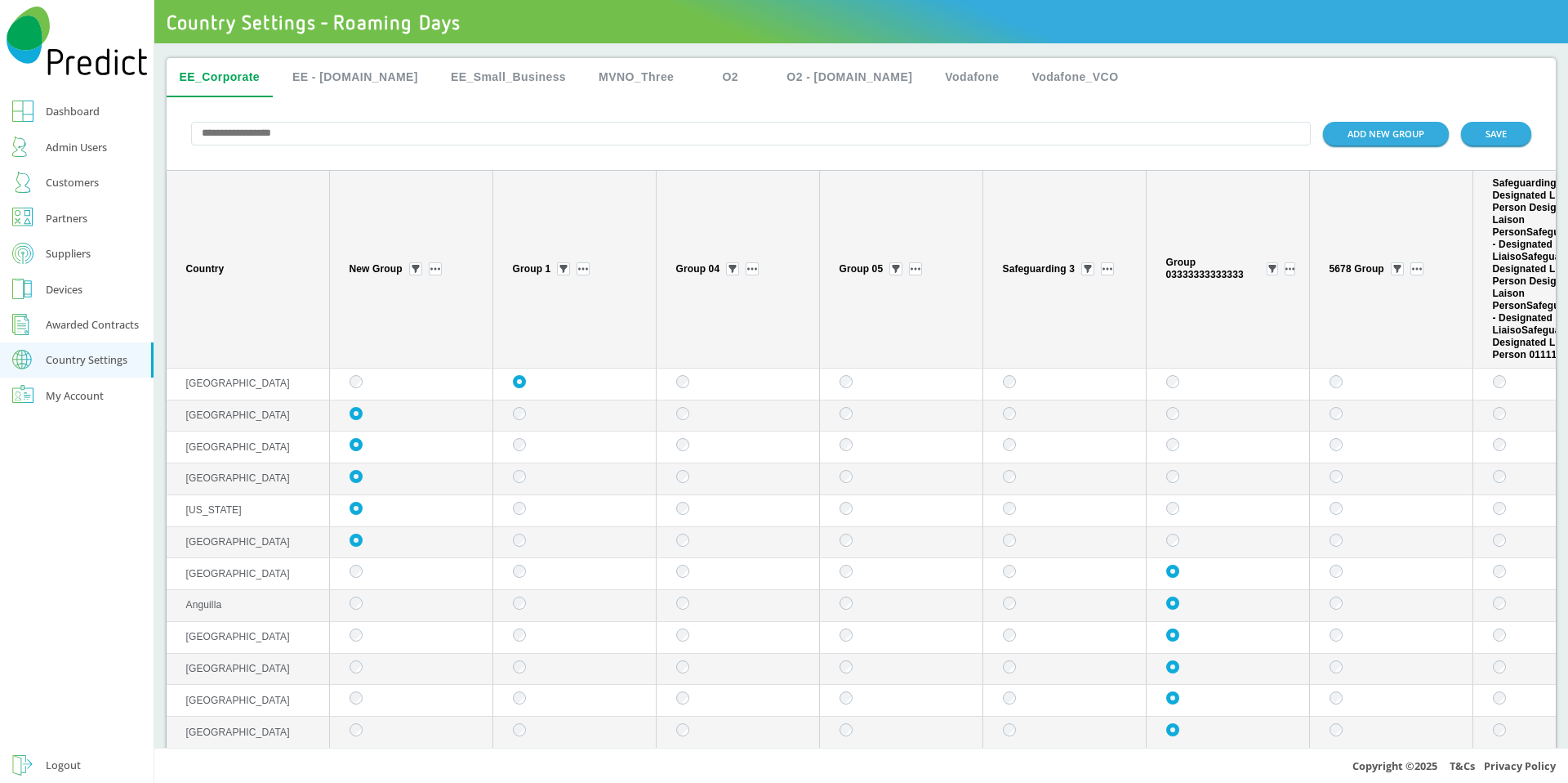
click at [680, 422] on td "sticky table" at bounding box center [738, 416] width 163 height 32
click at [447, 71] on button "EE_Small_Business" at bounding box center [508, 78] width 142 height 39
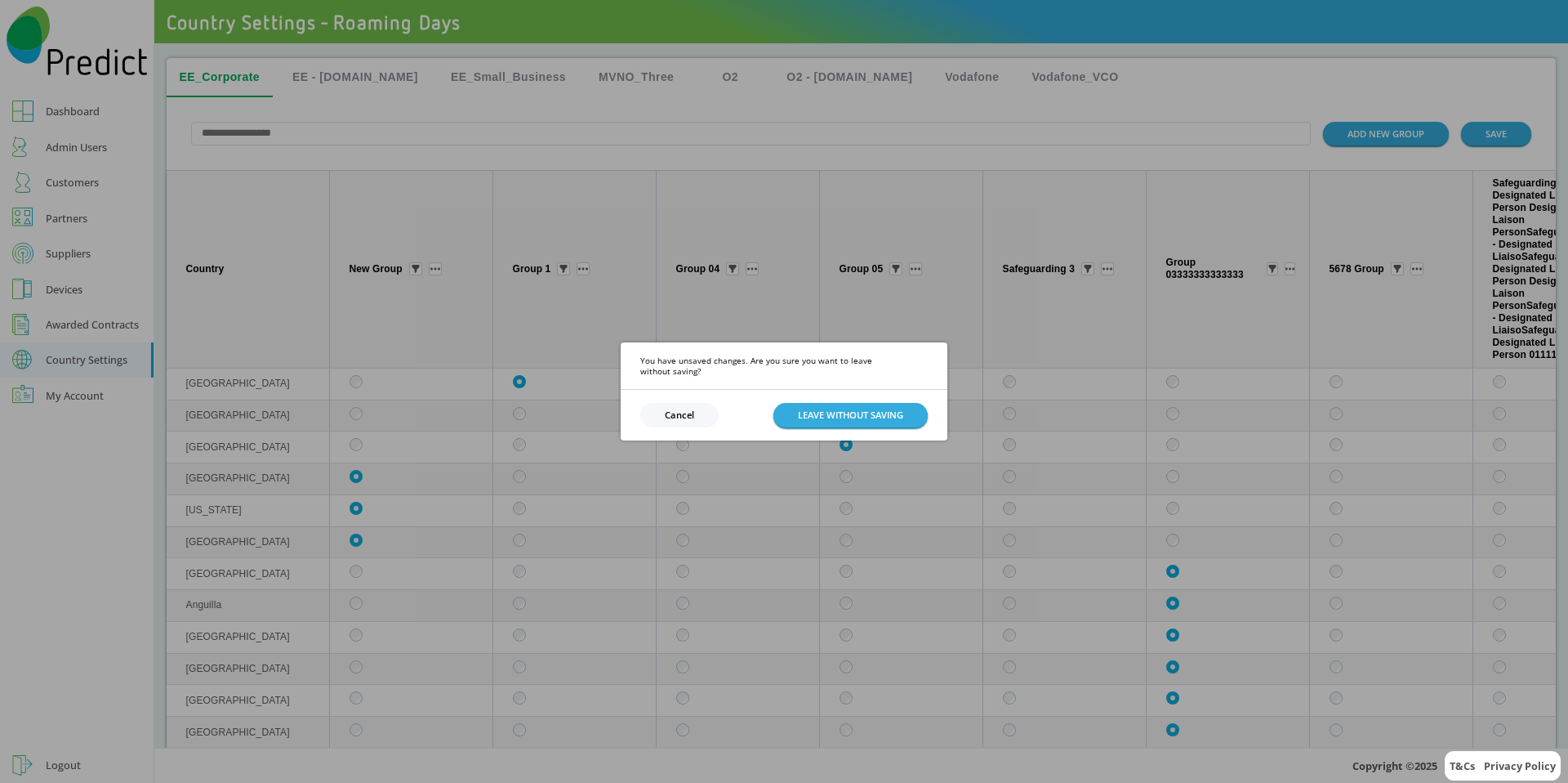
click at [708, 407] on button "Cancel" at bounding box center [679, 415] width 78 height 24
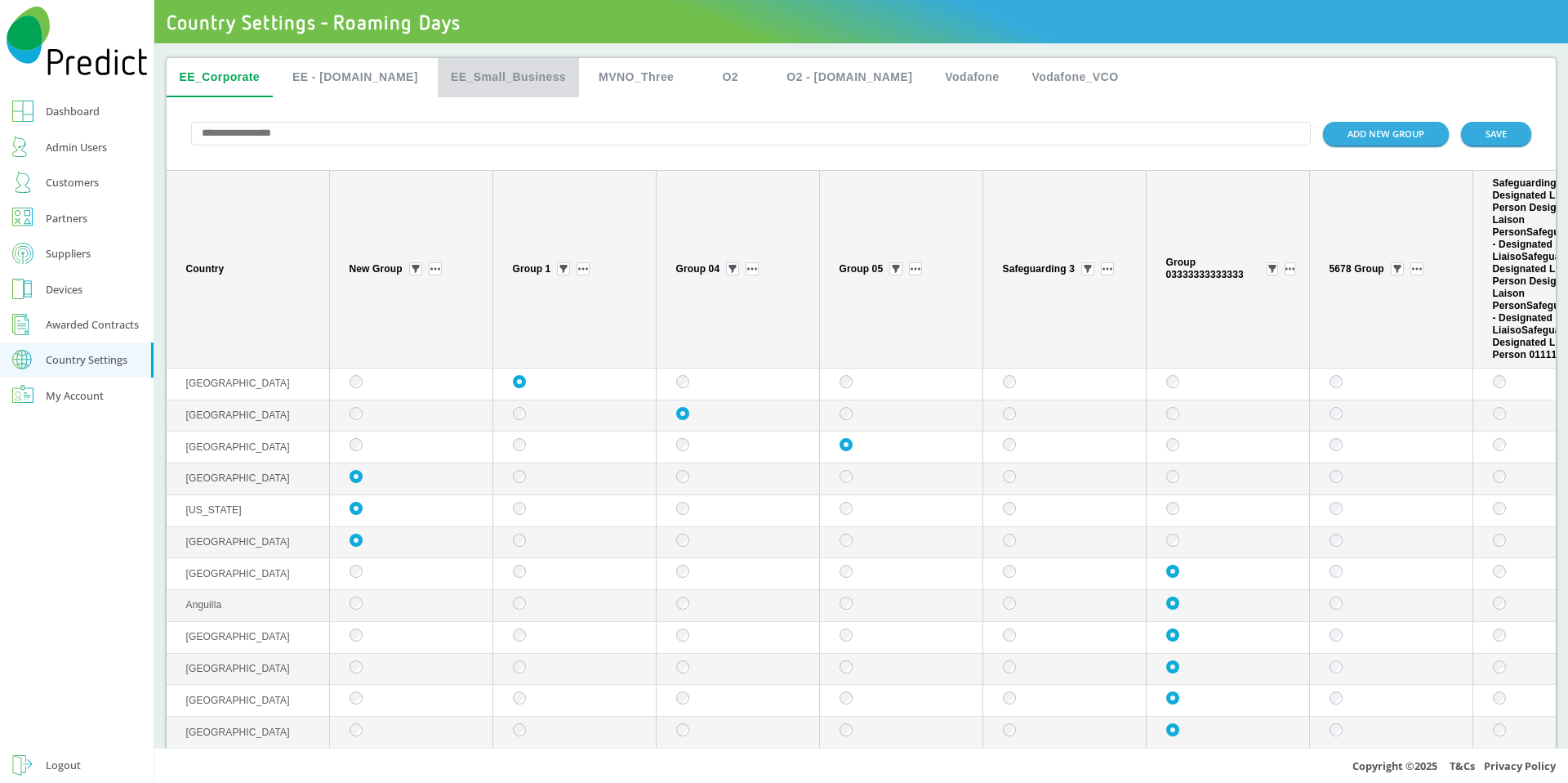
click at [522, 76] on button "EE_Small_Business" at bounding box center [508, 78] width 142 height 39
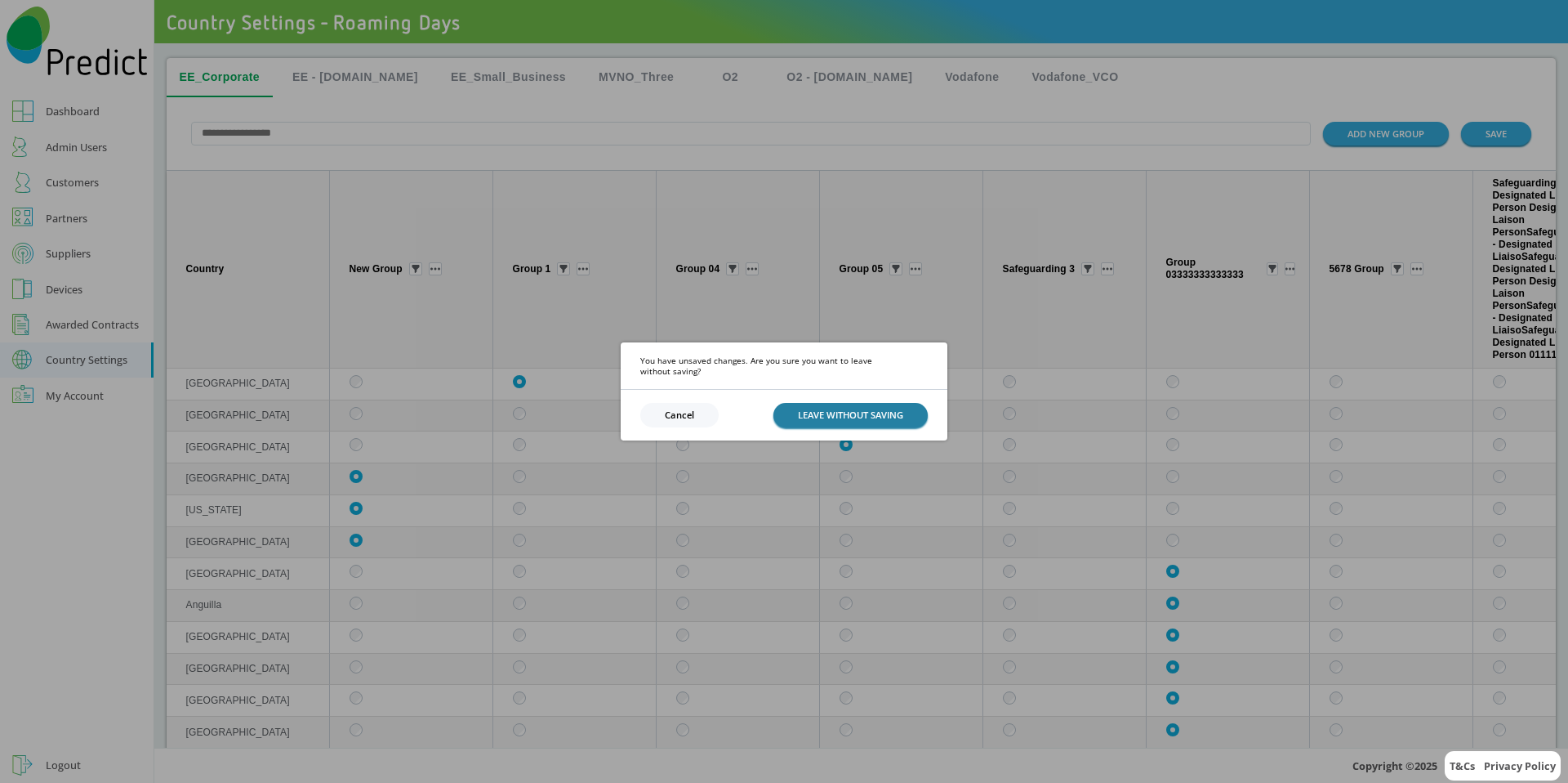
click at [865, 413] on button "LEAVE WITHOUT SAVING" at bounding box center [850, 415] width 154 height 24
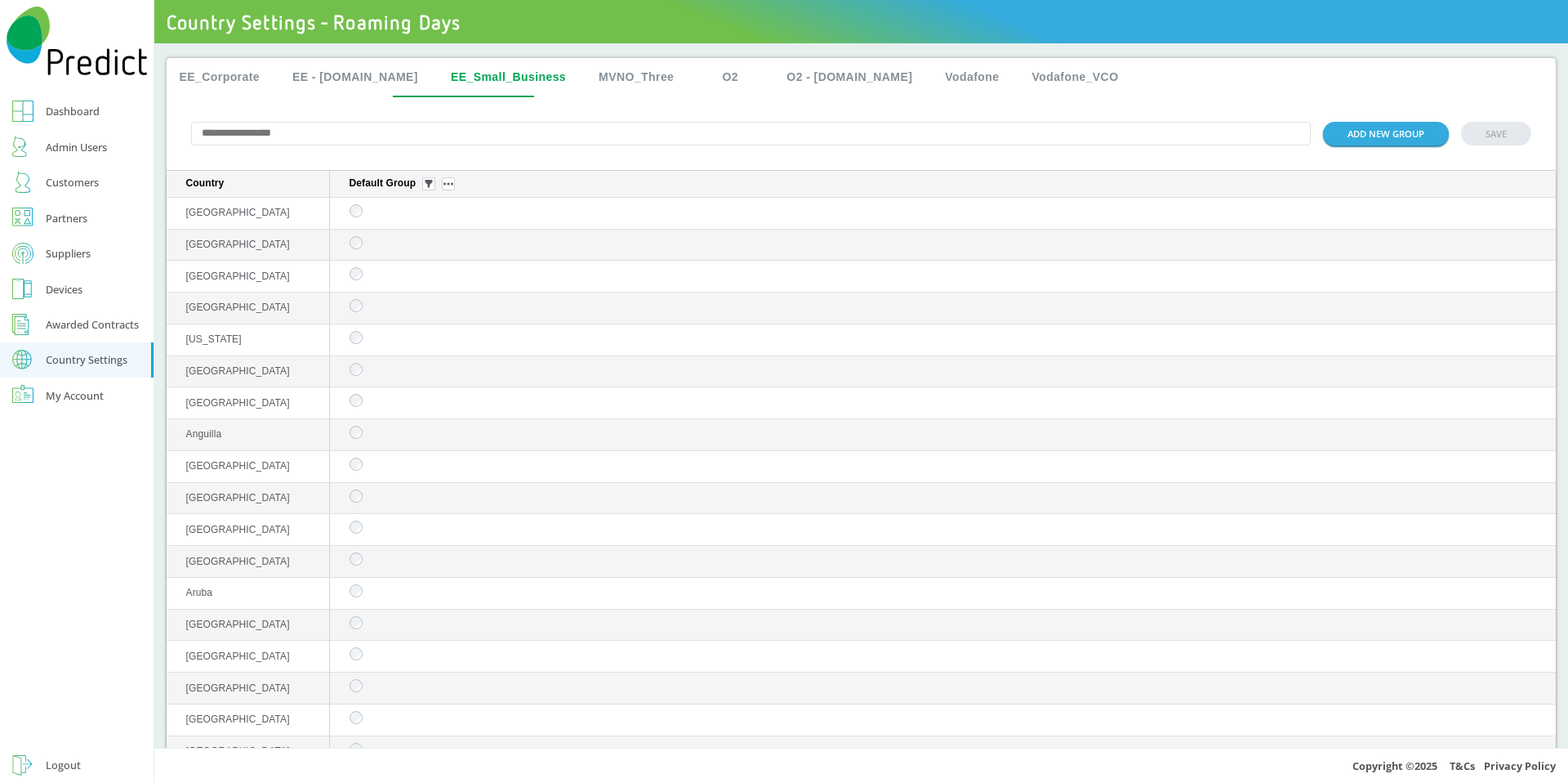
click at [186, 77] on button "EE_Corporate" at bounding box center [220, 78] width 107 height 39
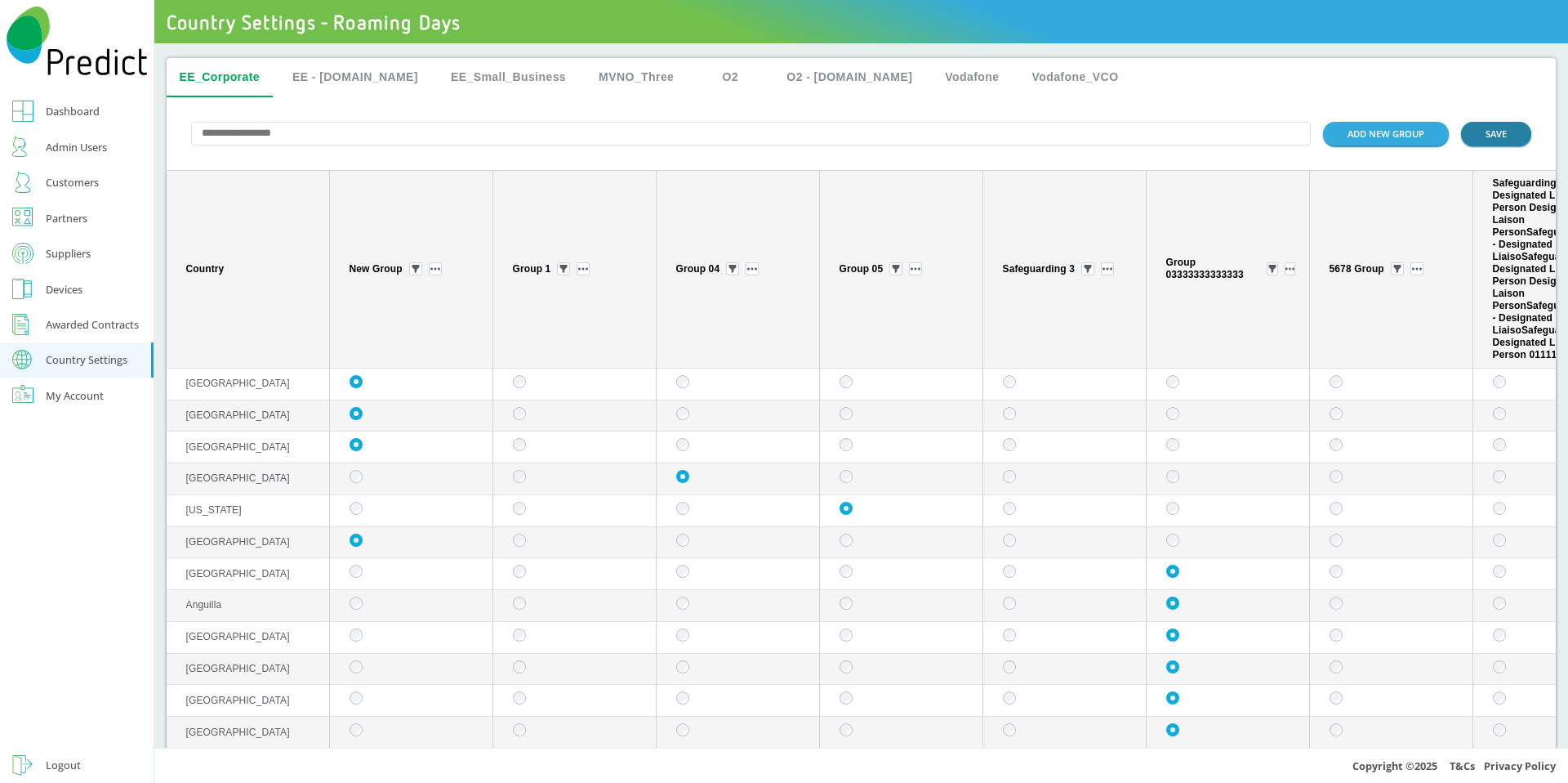
click at [1485, 133] on button "SAVE" at bounding box center [1496, 134] width 70 height 24
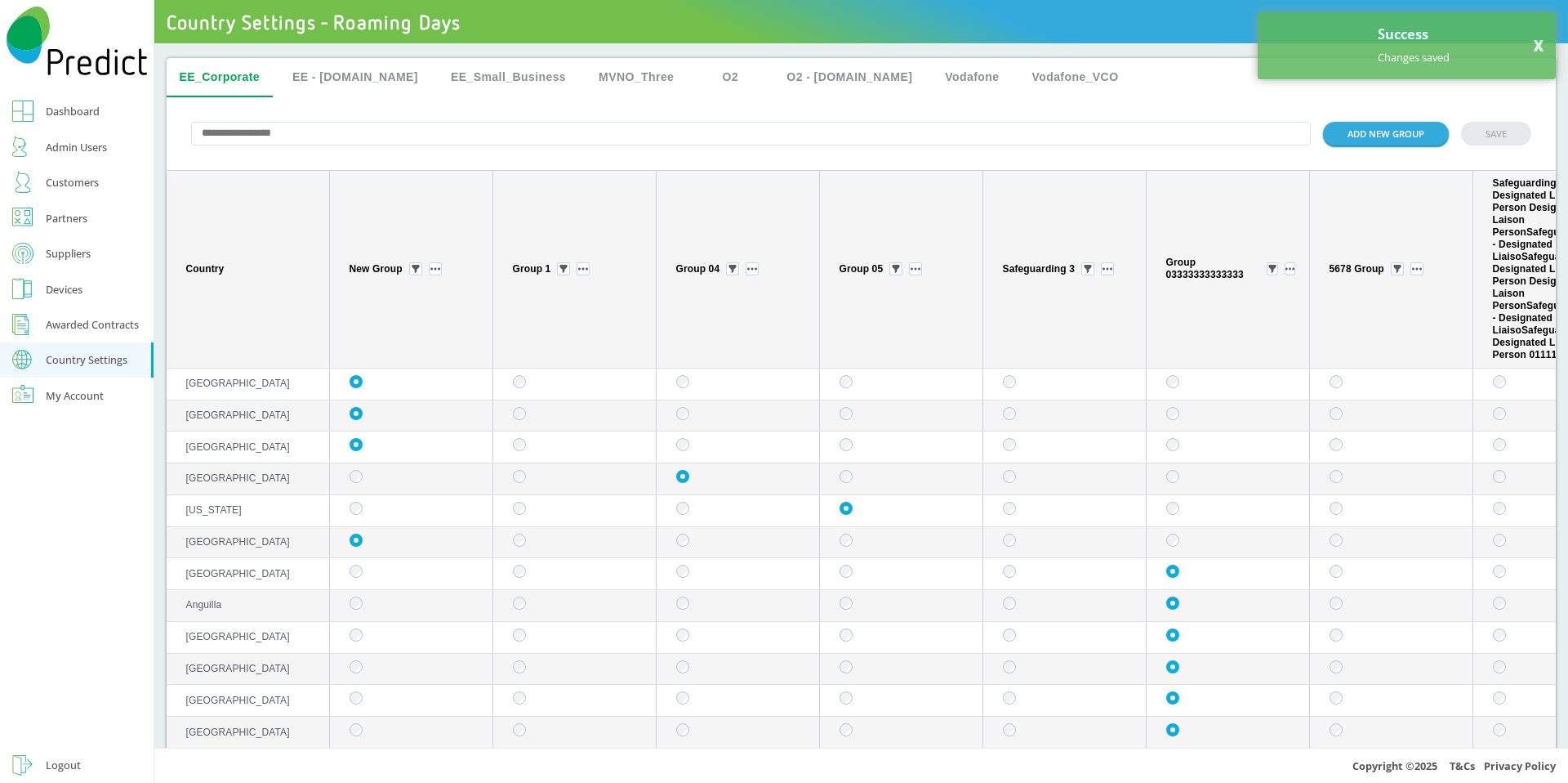
click at [599, 82] on button "MVNO_Three" at bounding box center [636, 78] width 102 height 39
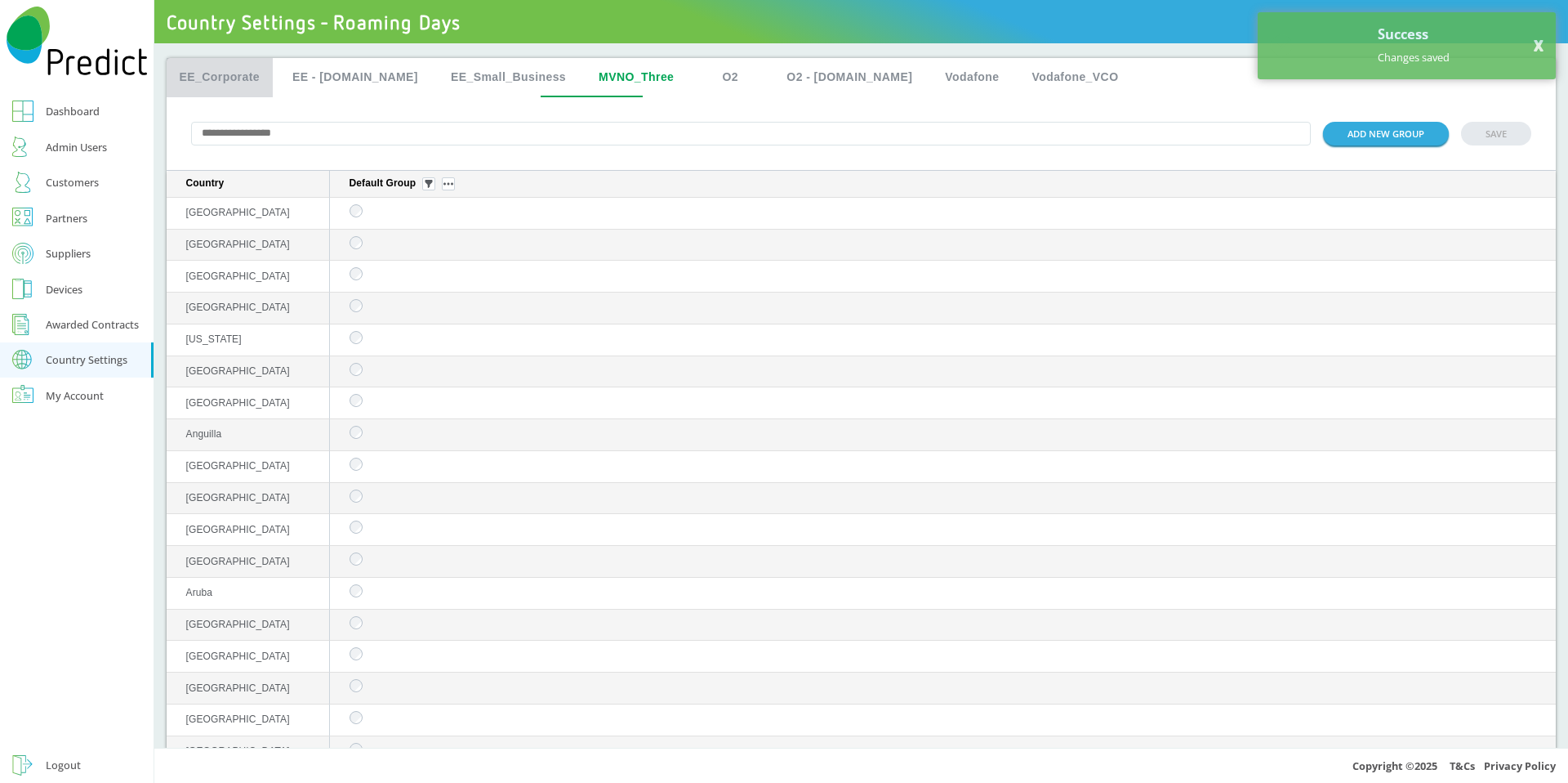
click at [243, 75] on button "EE_Corporate" at bounding box center [220, 78] width 107 height 39
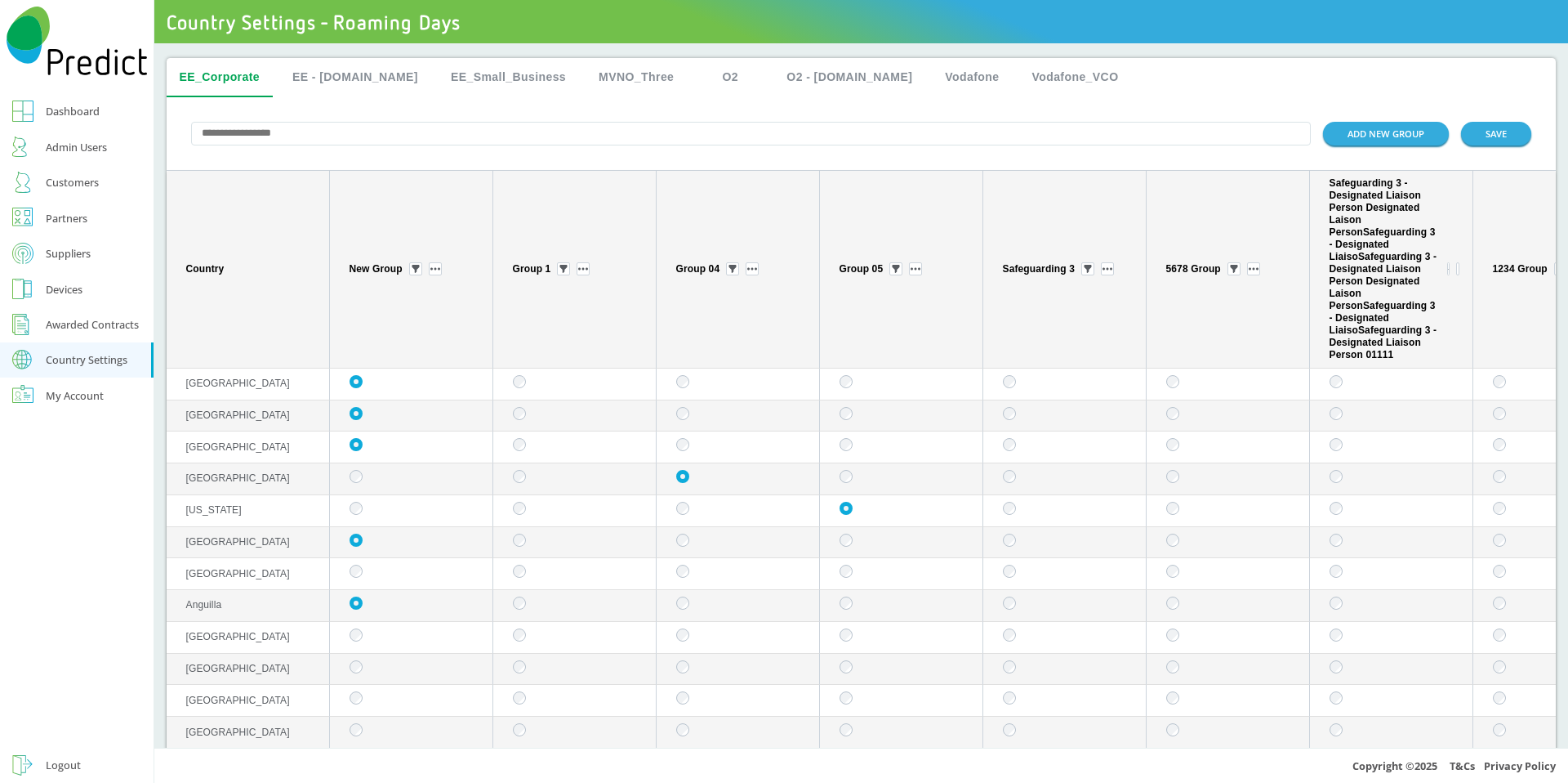
click at [358, 581] on td "sticky table" at bounding box center [411, 574] width 163 height 32
click at [1473, 143] on button "SAVE" at bounding box center [1496, 134] width 70 height 24
click at [331, 80] on button "EE - [DOMAIN_NAME]" at bounding box center [355, 78] width 152 height 39
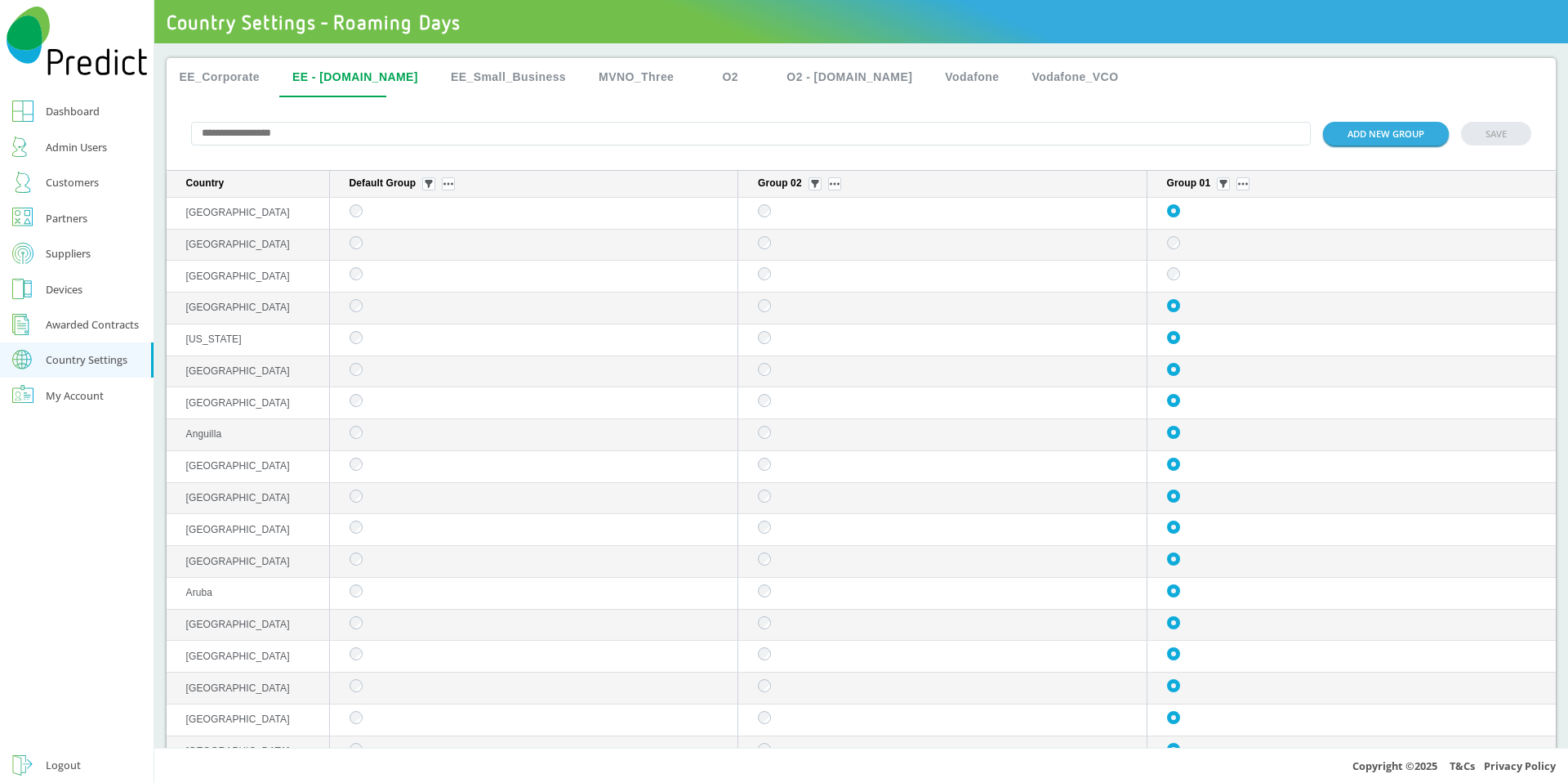
click at [230, 68] on button "EE_Corporate" at bounding box center [220, 78] width 107 height 39
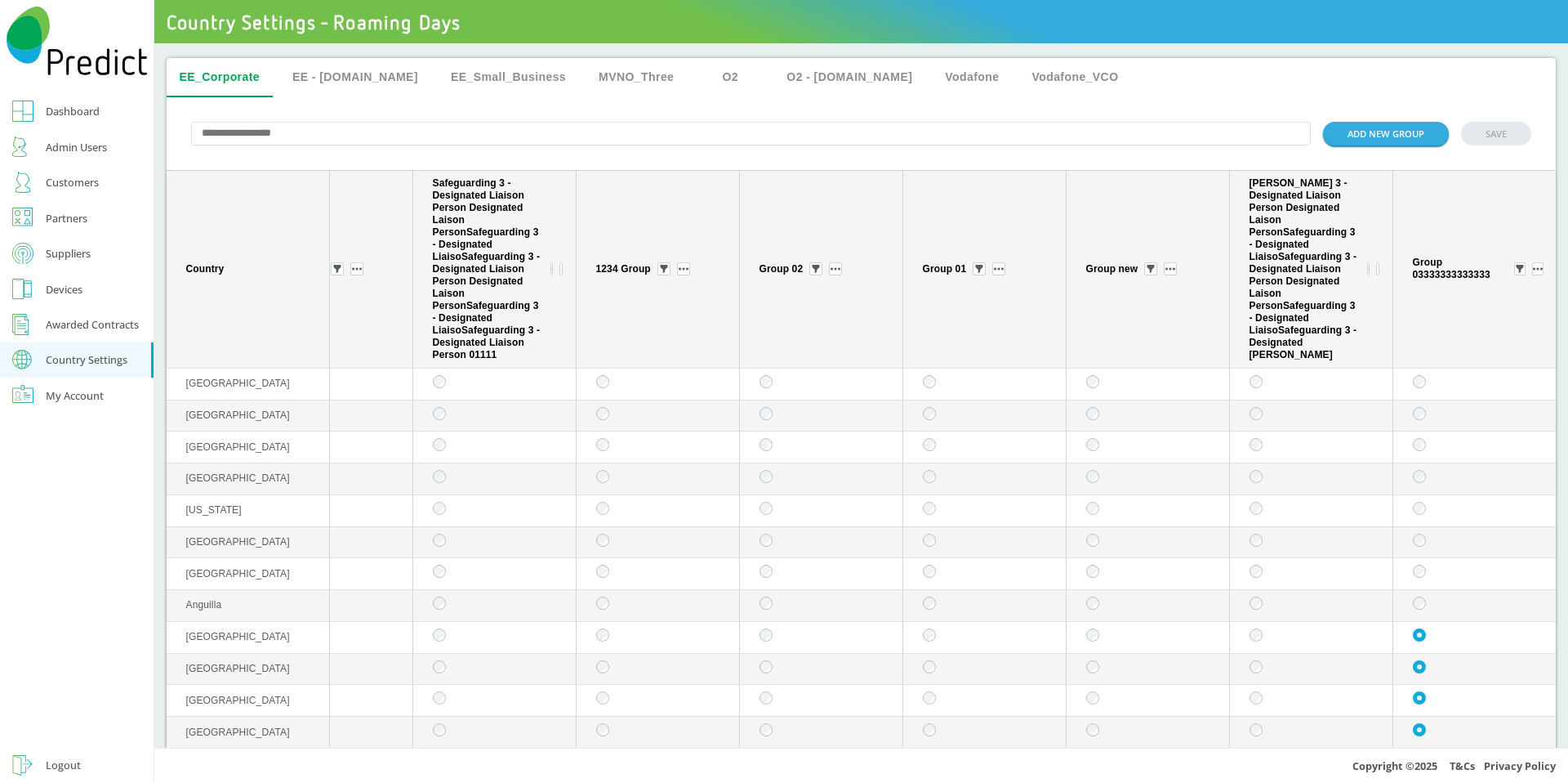
scroll to position [0, 923]
drag, startPoint x: 1387, startPoint y: 259, endPoint x: 1481, endPoint y: 297, distance: 101.4
click at [1481, 297] on th "Group 03333333333333" at bounding box center [1474, 269] width 163 height 198
copy div "Group 03333333333333"
click at [928, 371] on td "sticky table" at bounding box center [984, 384] width 163 height 32
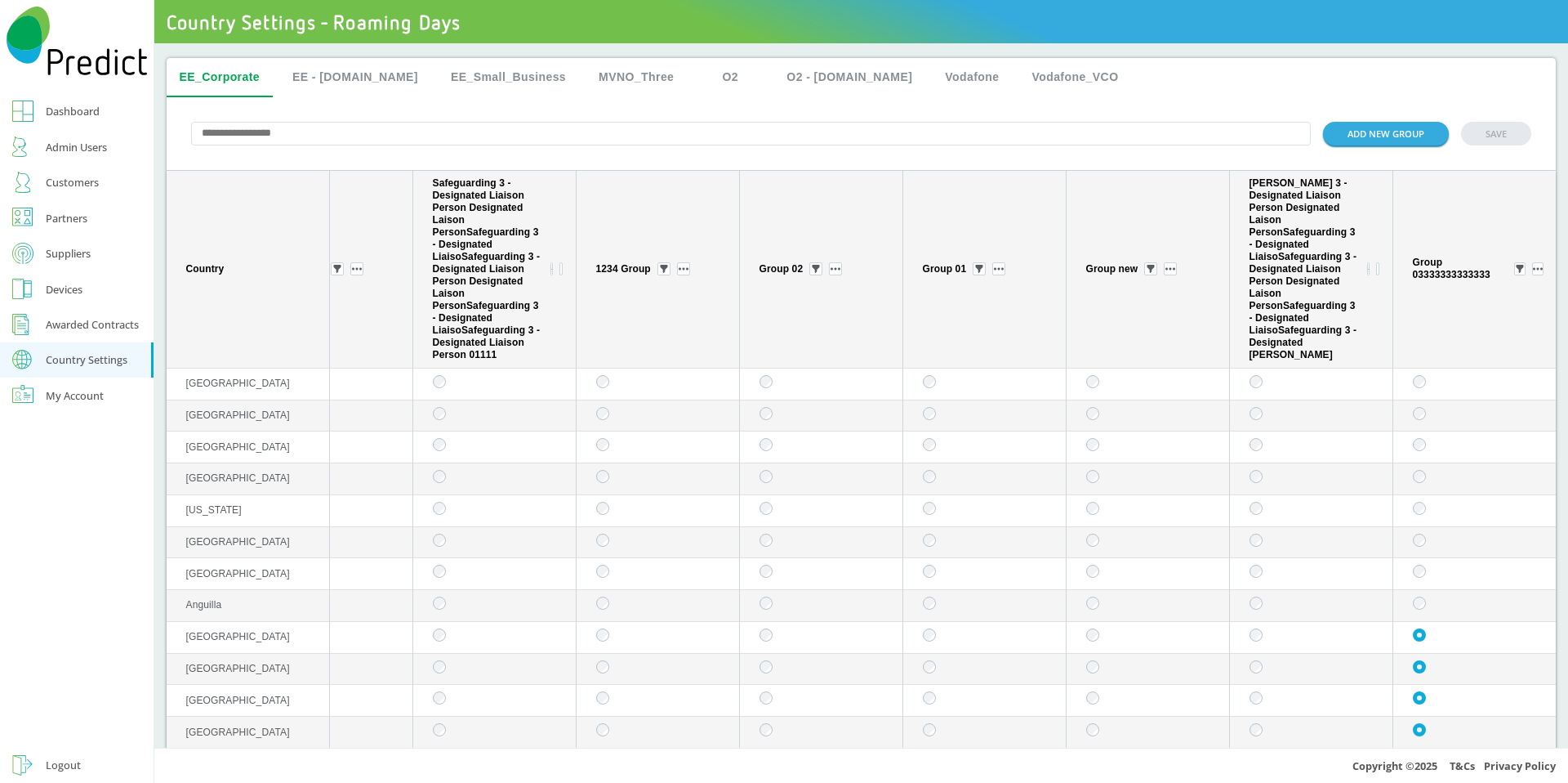
click at [964, 359] on th "Group 01" at bounding box center [984, 269] width 163 height 198
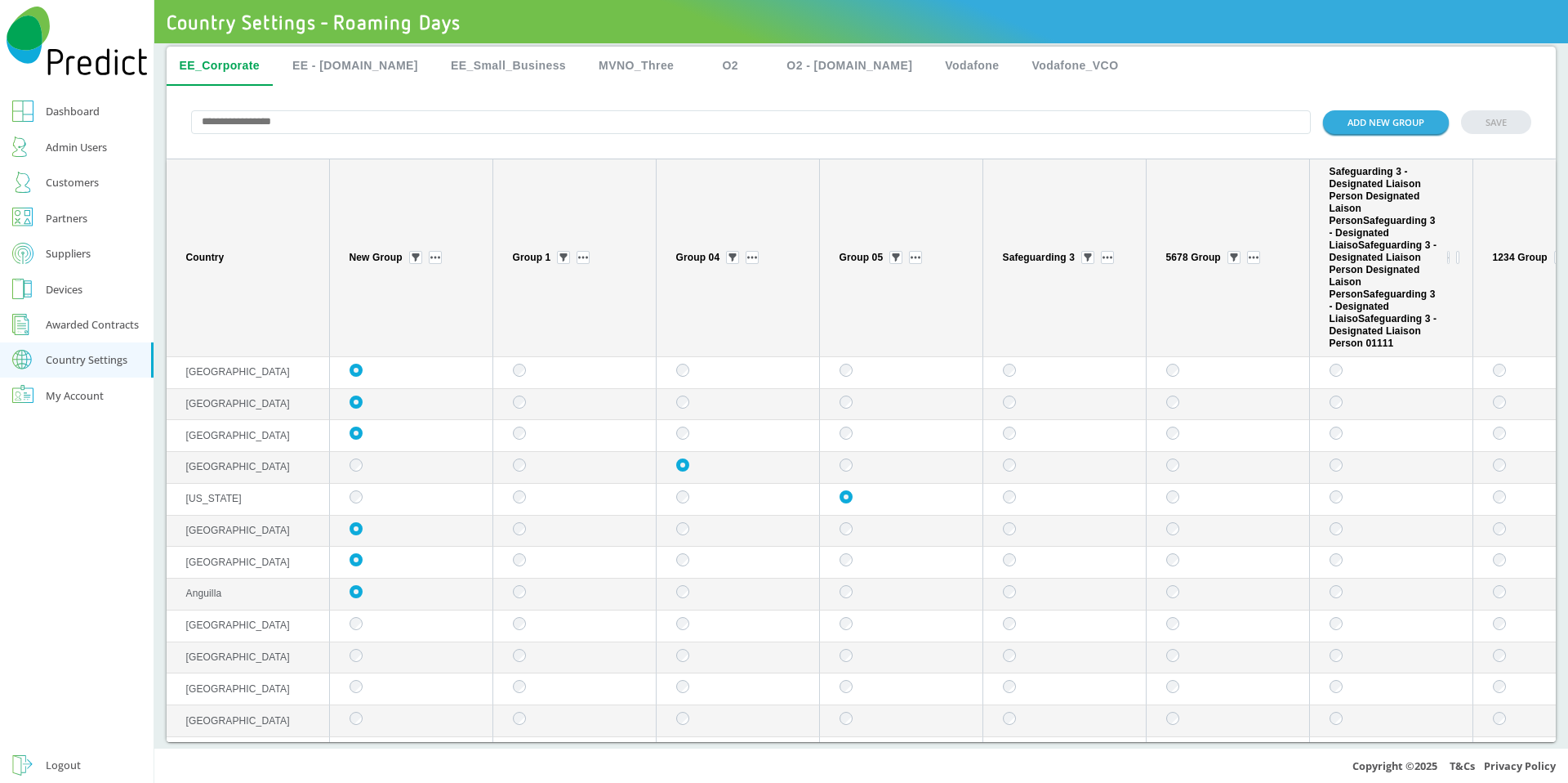
scroll to position [0, 0]
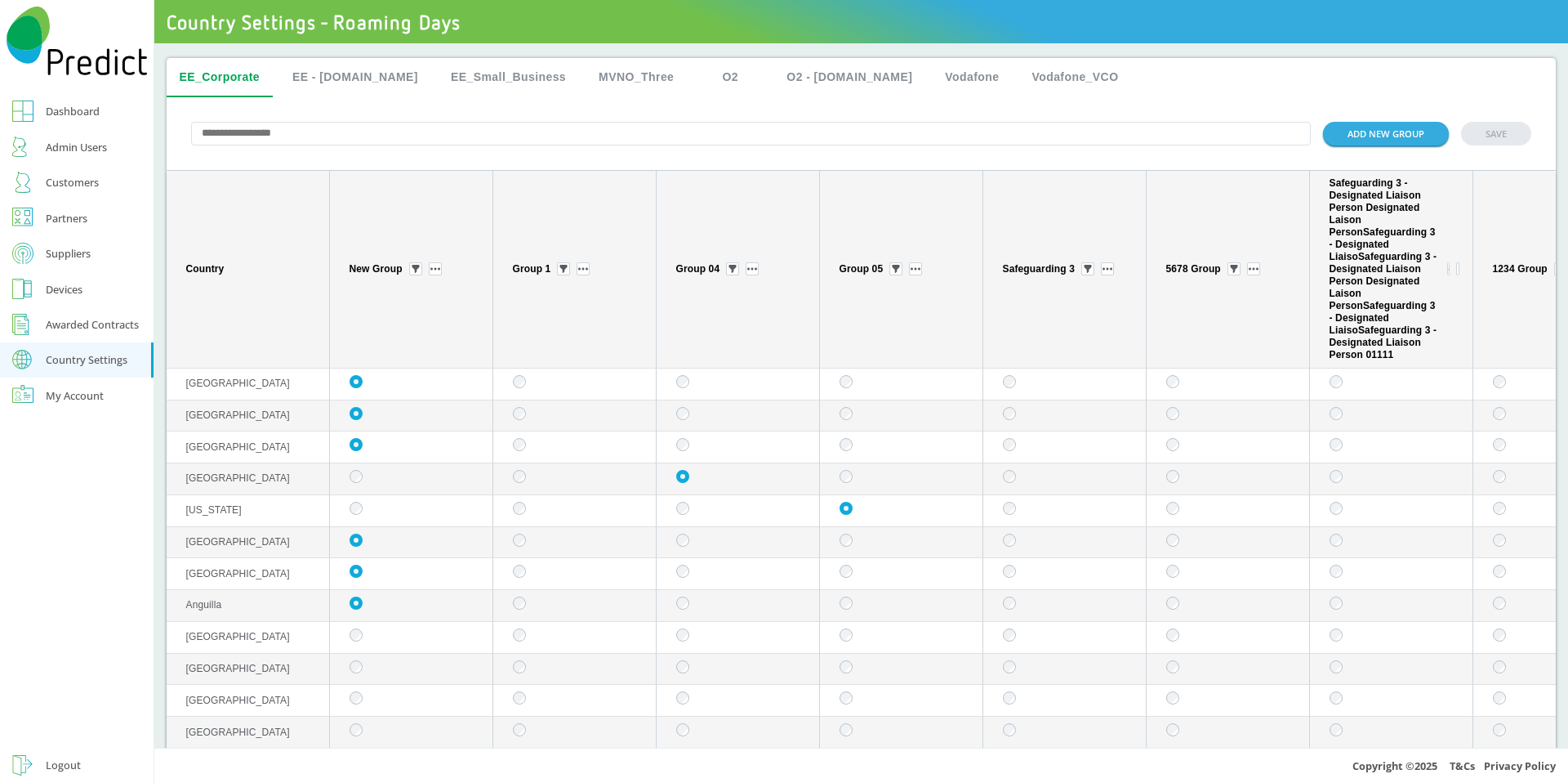
click at [356, 77] on button "EE - [DOMAIN_NAME]" at bounding box center [355, 78] width 152 height 39
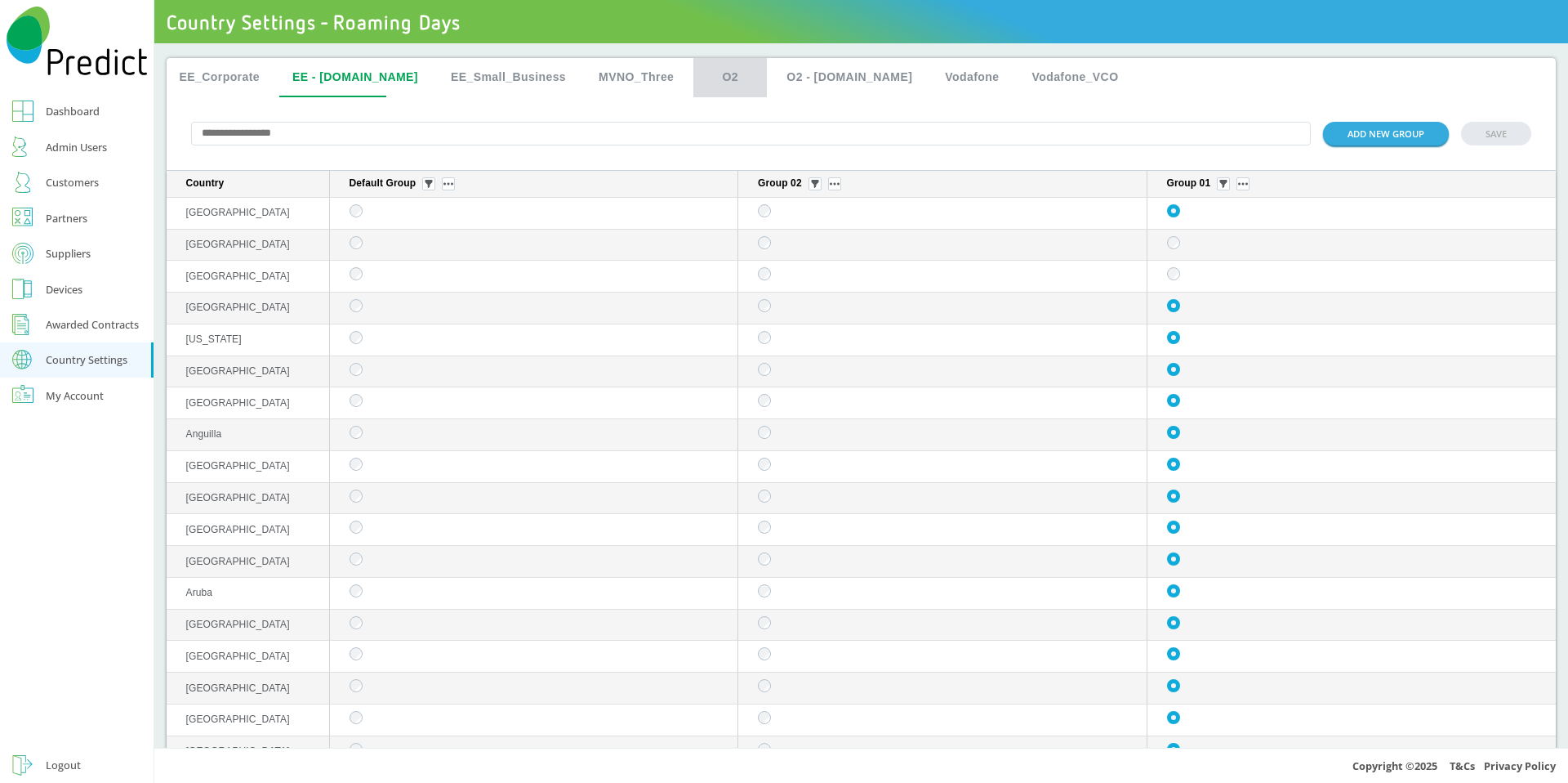
click at [696, 63] on button "O2" at bounding box center [730, 78] width 73 height 39
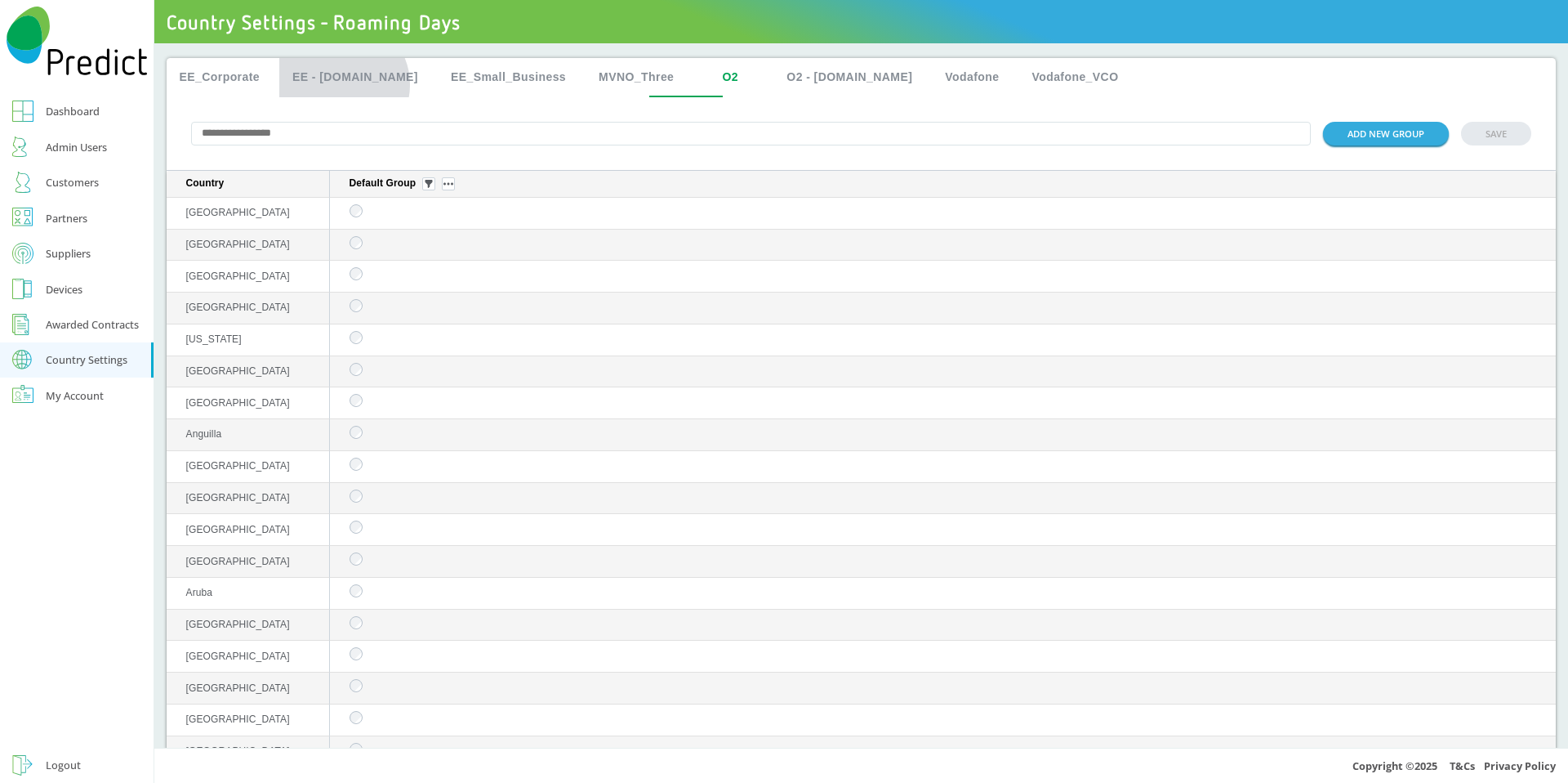
click at [343, 84] on button "EE - [DOMAIN_NAME]" at bounding box center [355, 78] width 152 height 39
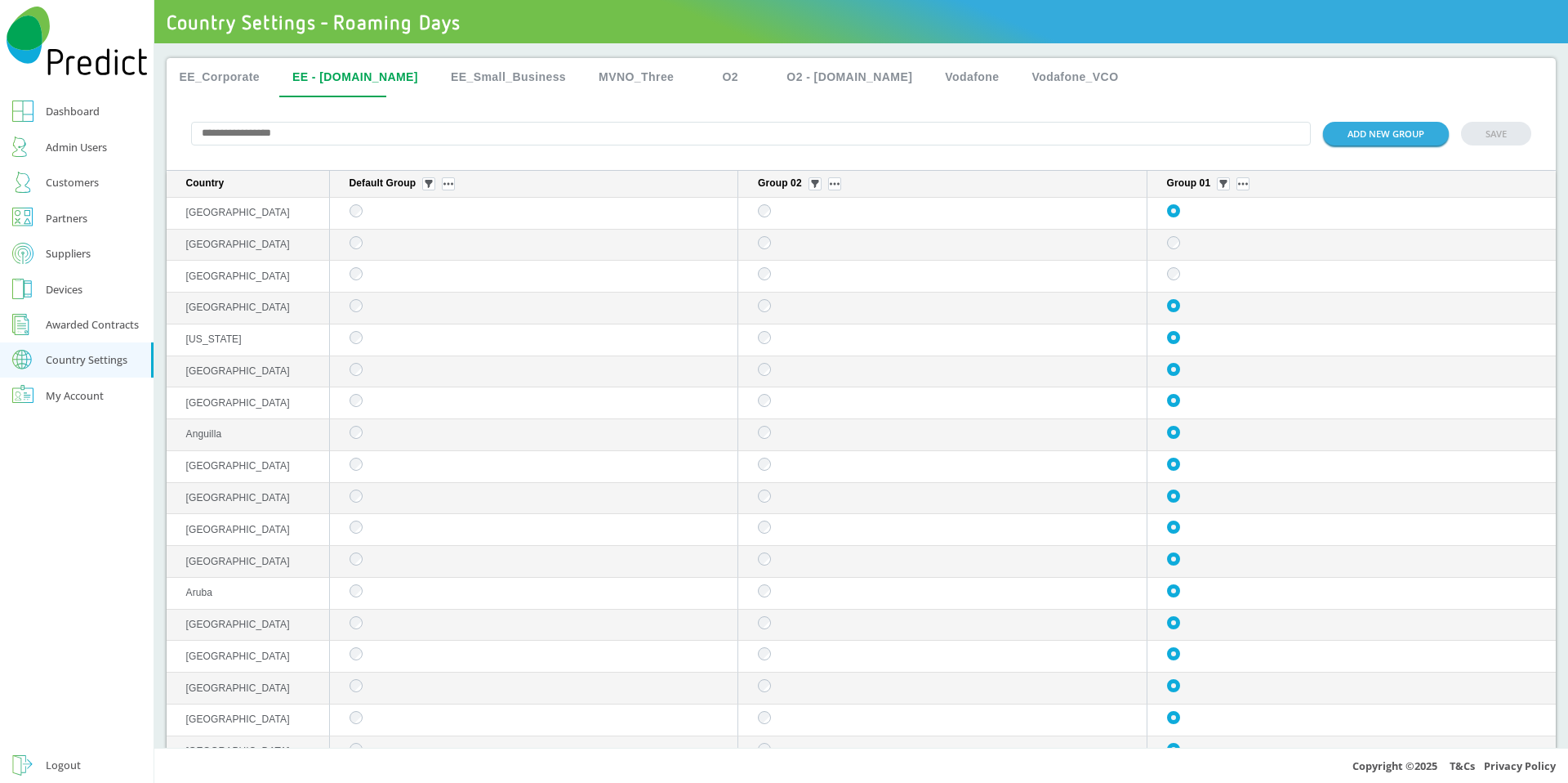
click at [230, 80] on button "EE_Corporate" at bounding box center [220, 78] width 107 height 39
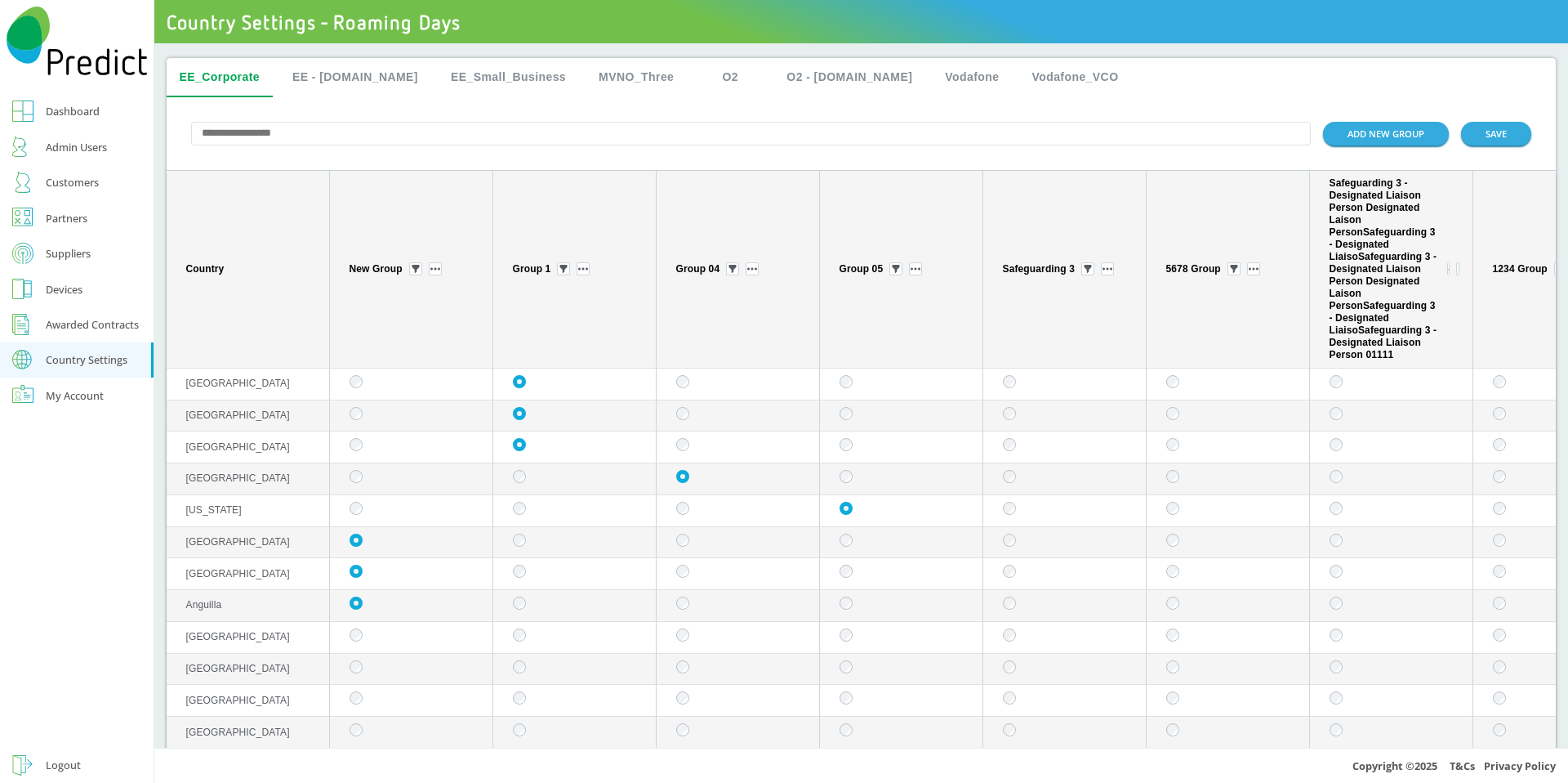
click at [586, 83] on button "MVNO_Three" at bounding box center [636, 78] width 102 height 39
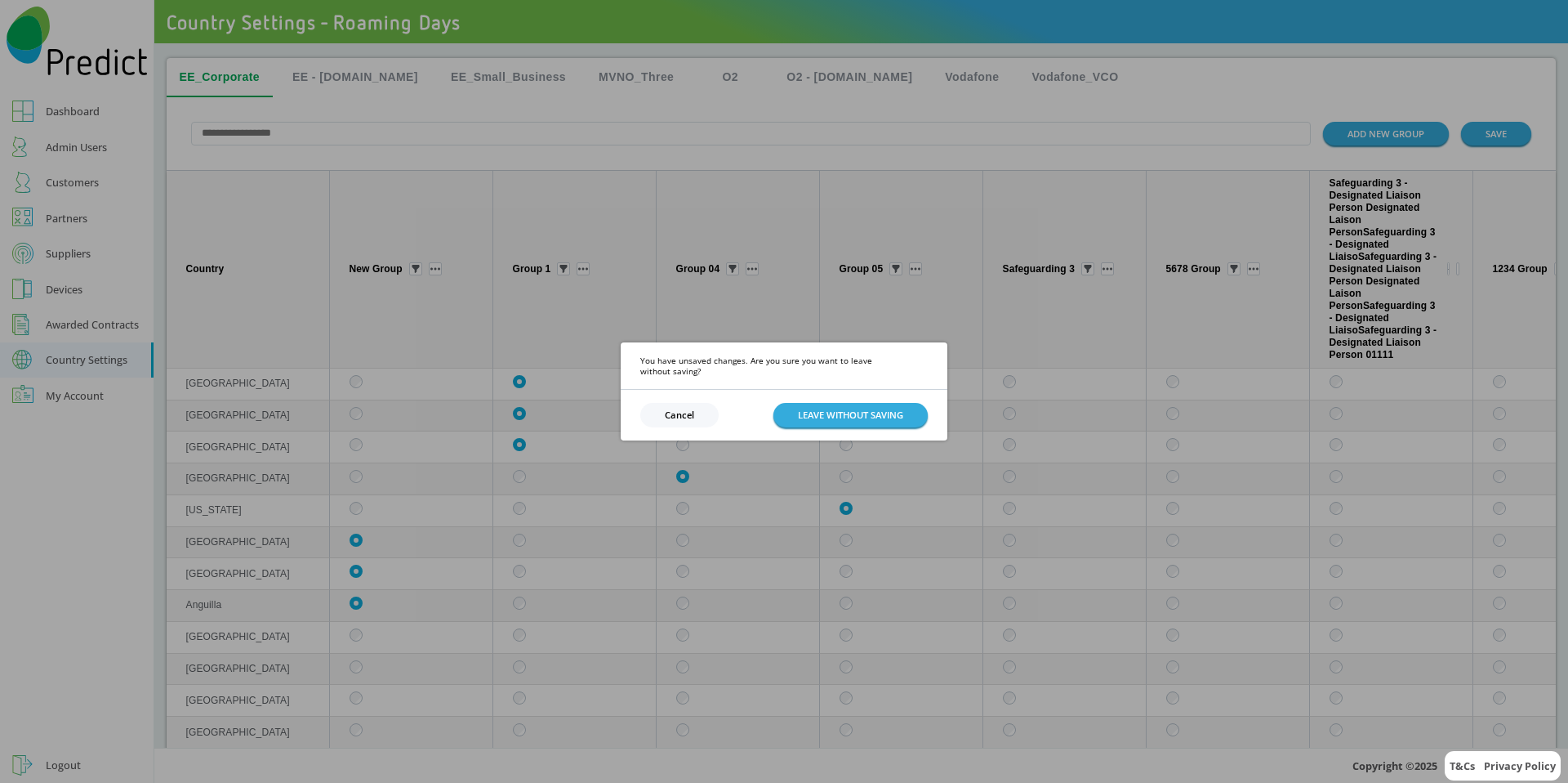
click at [686, 416] on button "Cancel" at bounding box center [679, 415] width 78 height 24
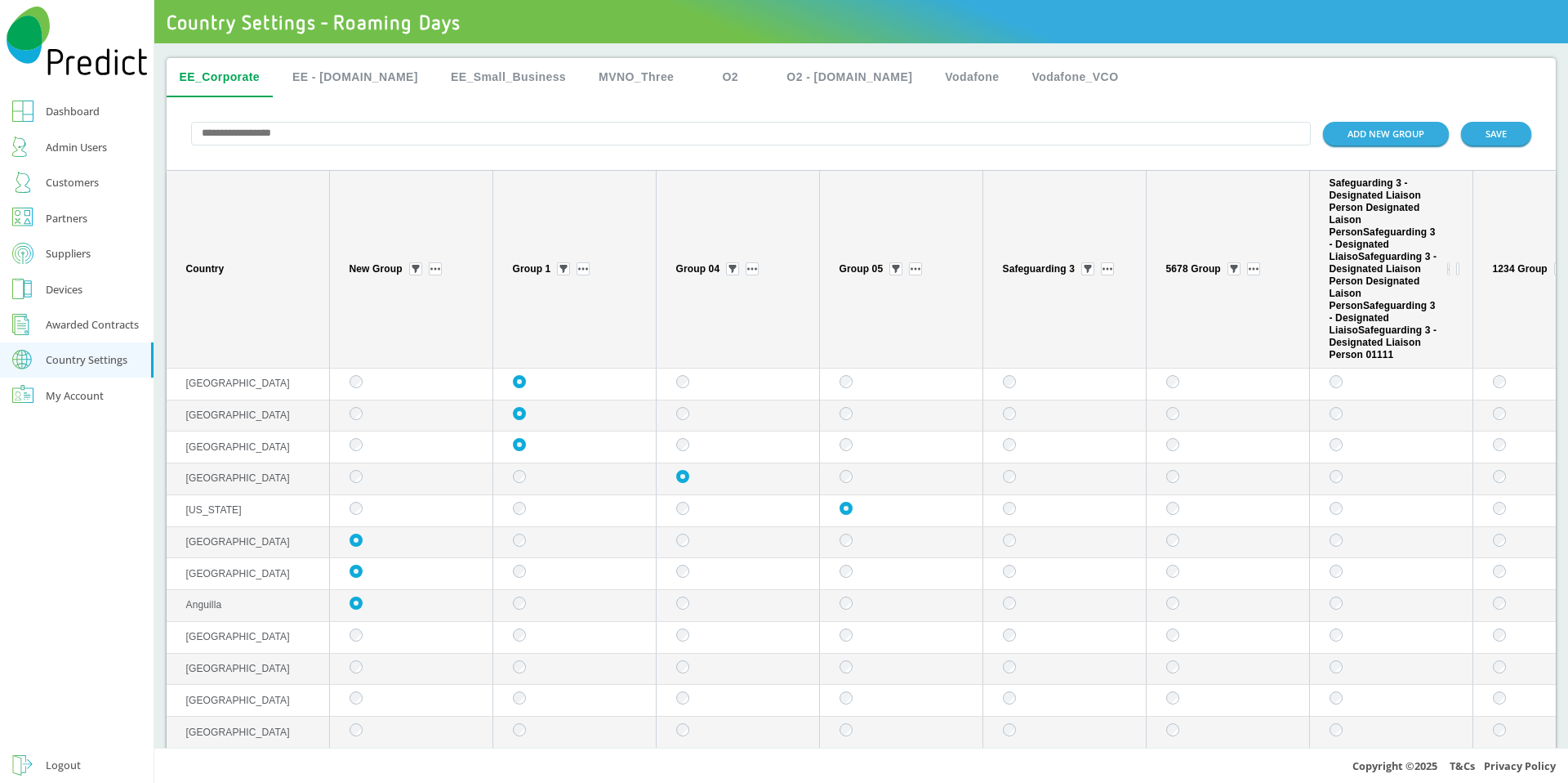
click at [611, 85] on button "MVNO_Three" at bounding box center [636, 78] width 102 height 39
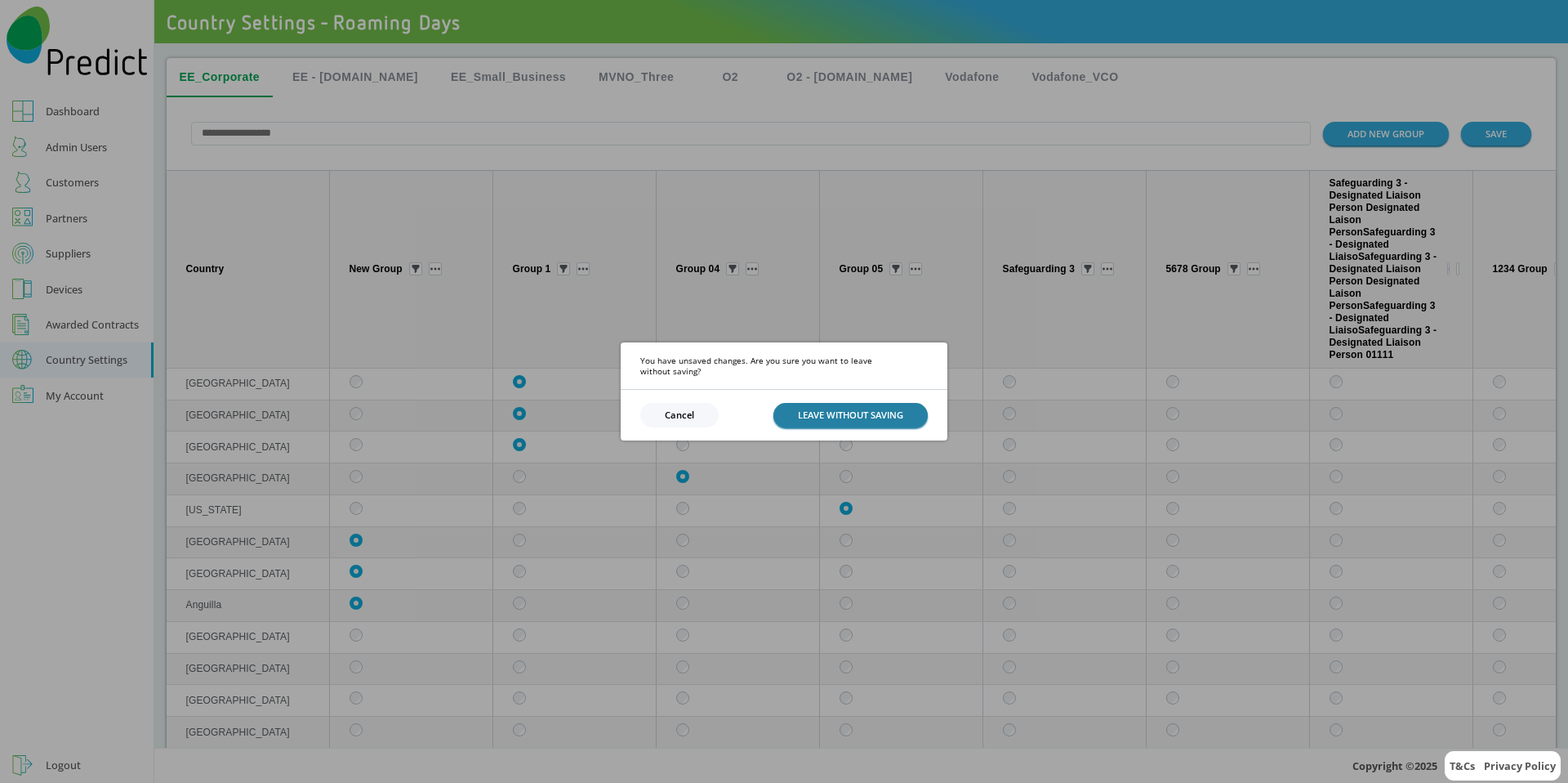
click at [815, 410] on button "LEAVE WITHOUT SAVING" at bounding box center [850, 415] width 154 height 24
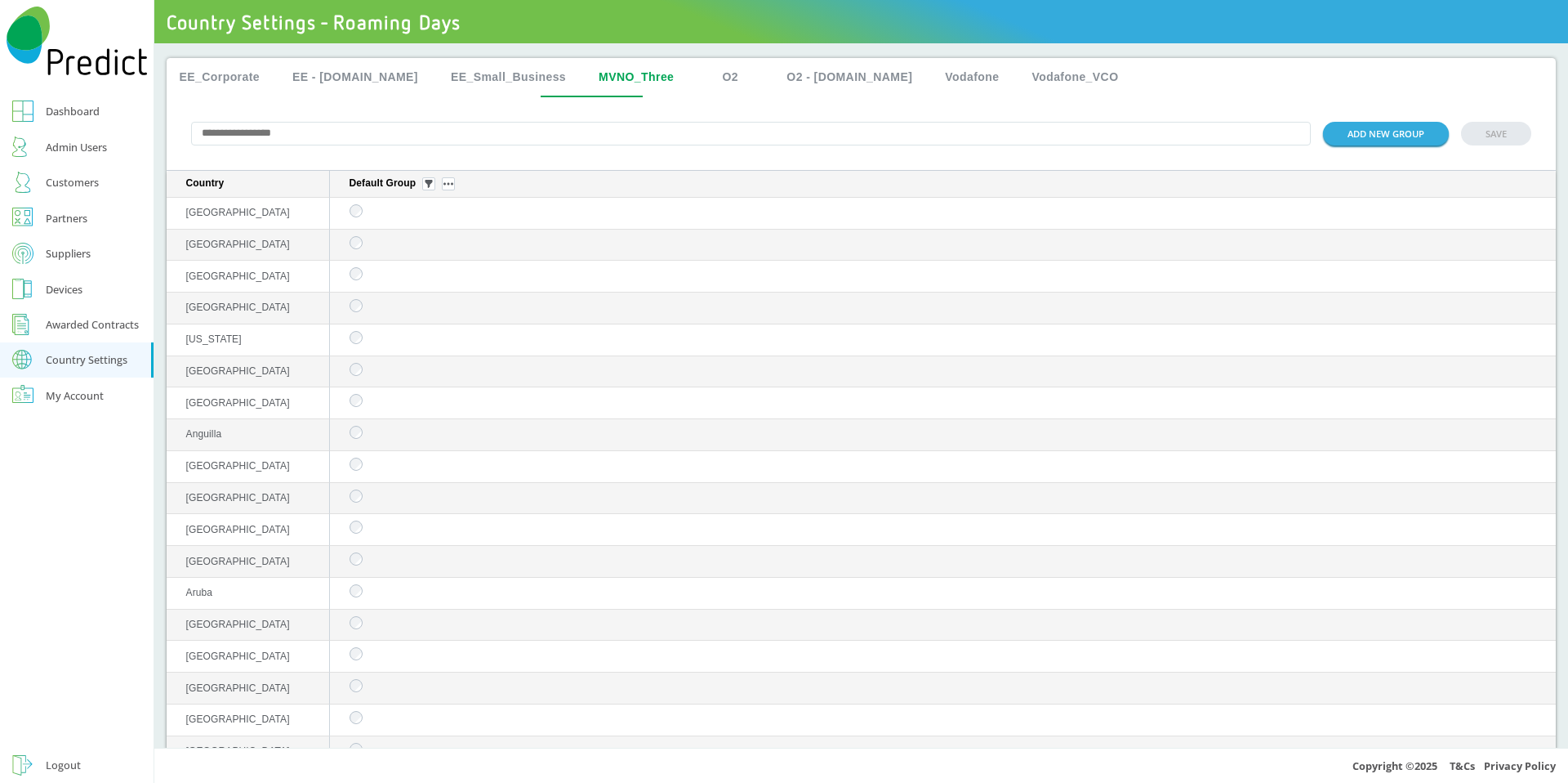
click at [242, 77] on button "EE_Corporate" at bounding box center [220, 78] width 107 height 39
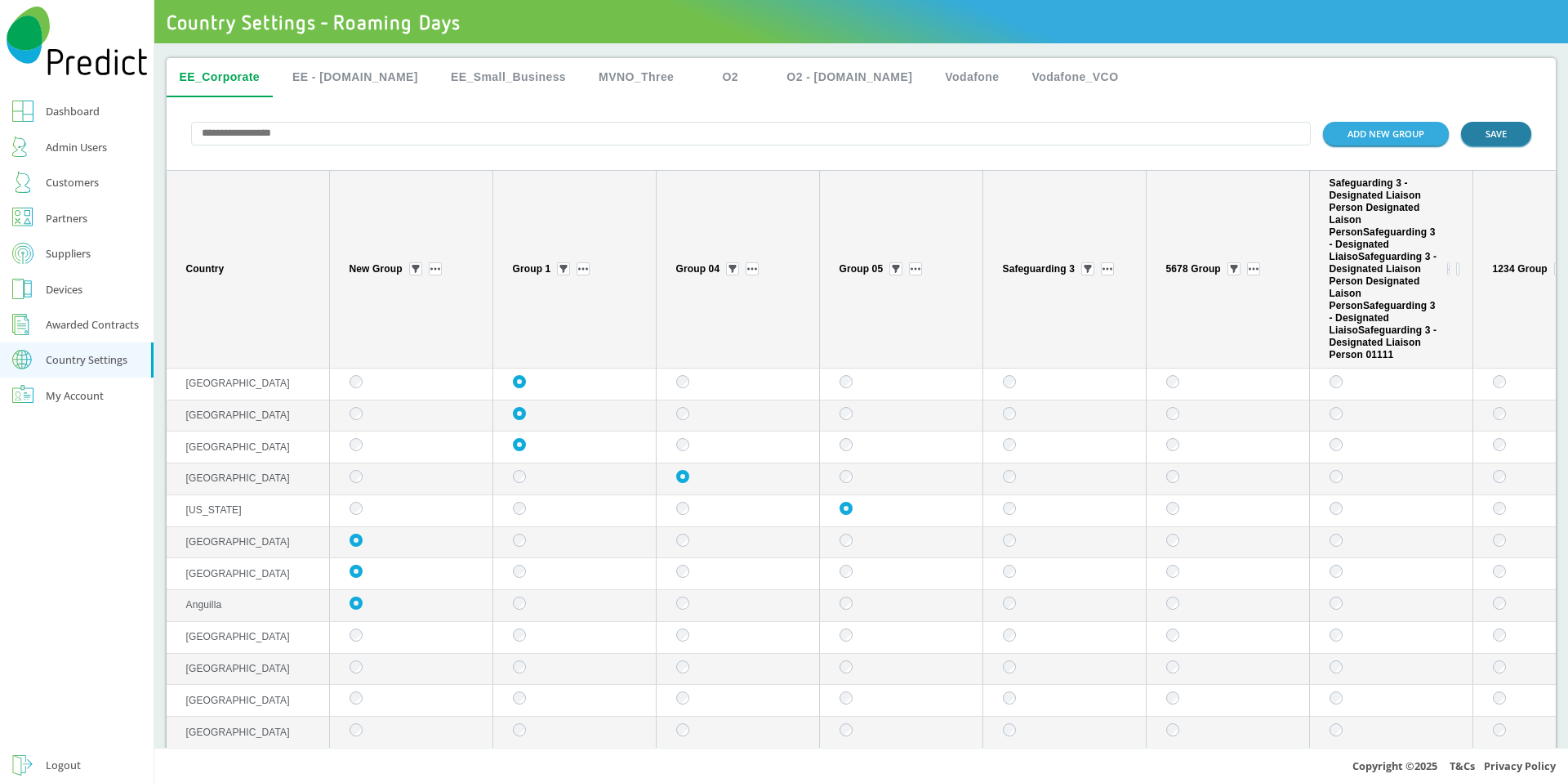
click at [1466, 141] on button "SAVE" at bounding box center [1496, 134] width 70 height 24
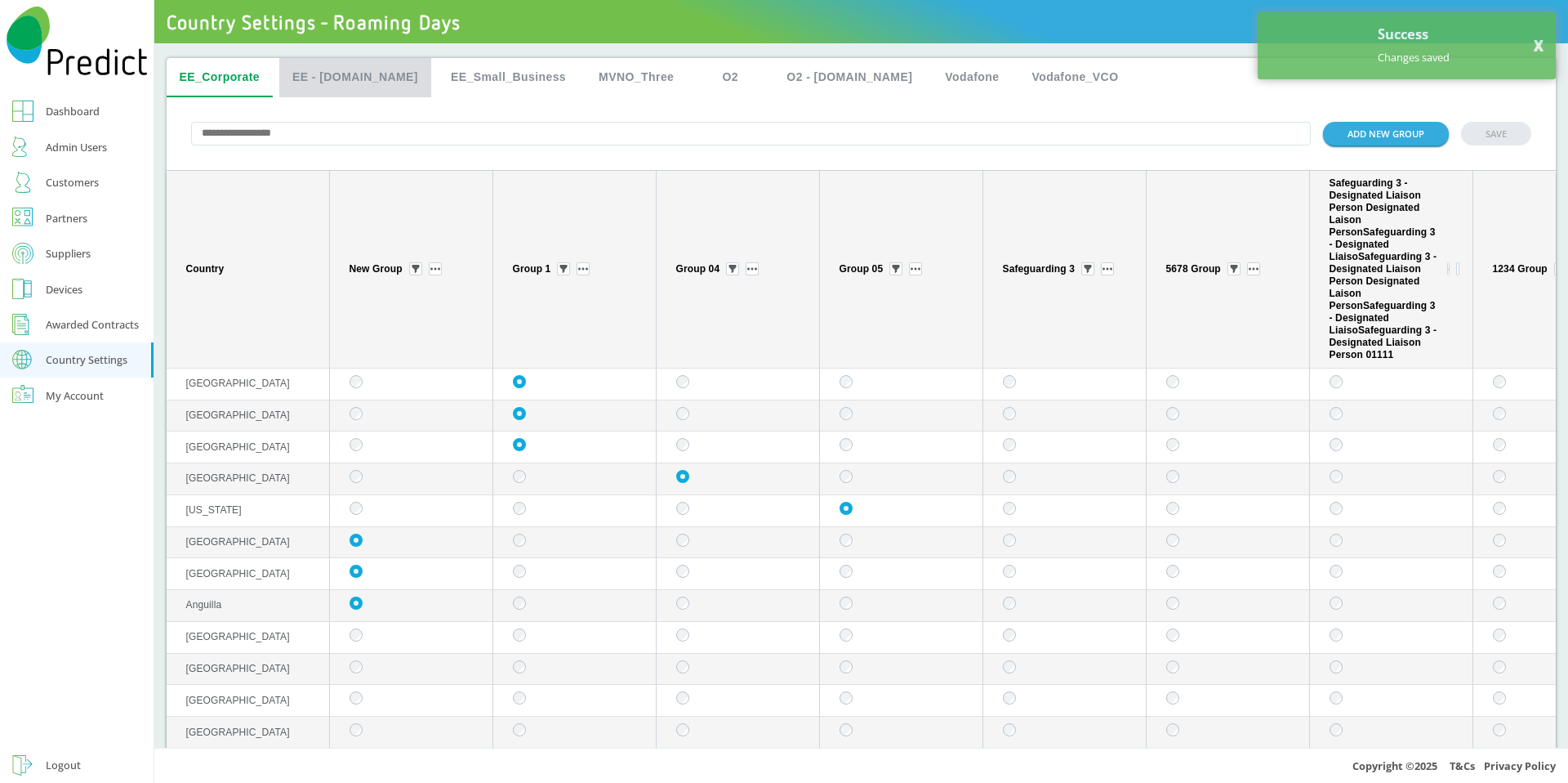
click at [357, 79] on button "EE - [DOMAIN_NAME]" at bounding box center [355, 78] width 152 height 39
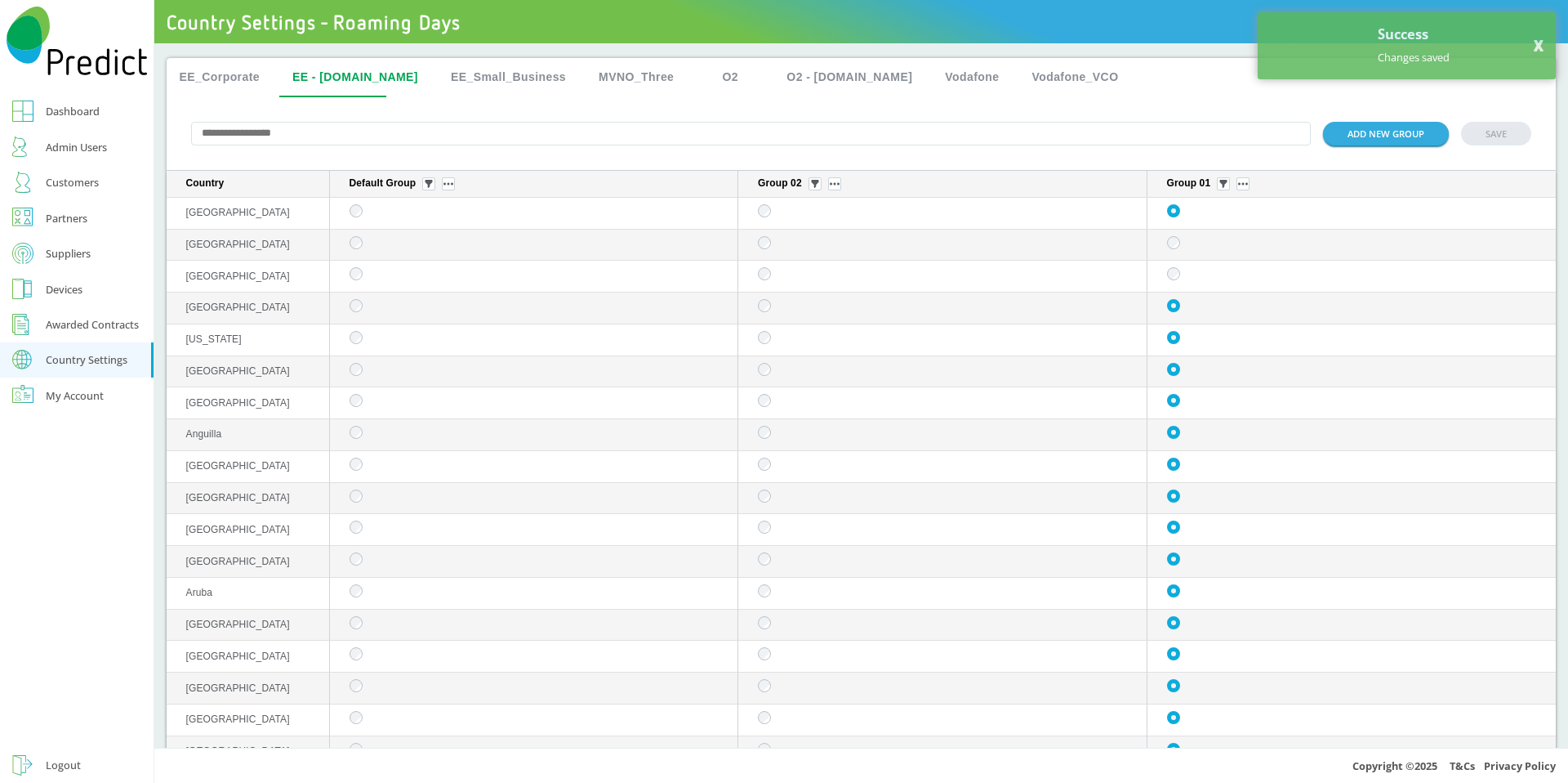
click at [213, 76] on button "EE_Corporate" at bounding box center [220, 78] width 107 height 39
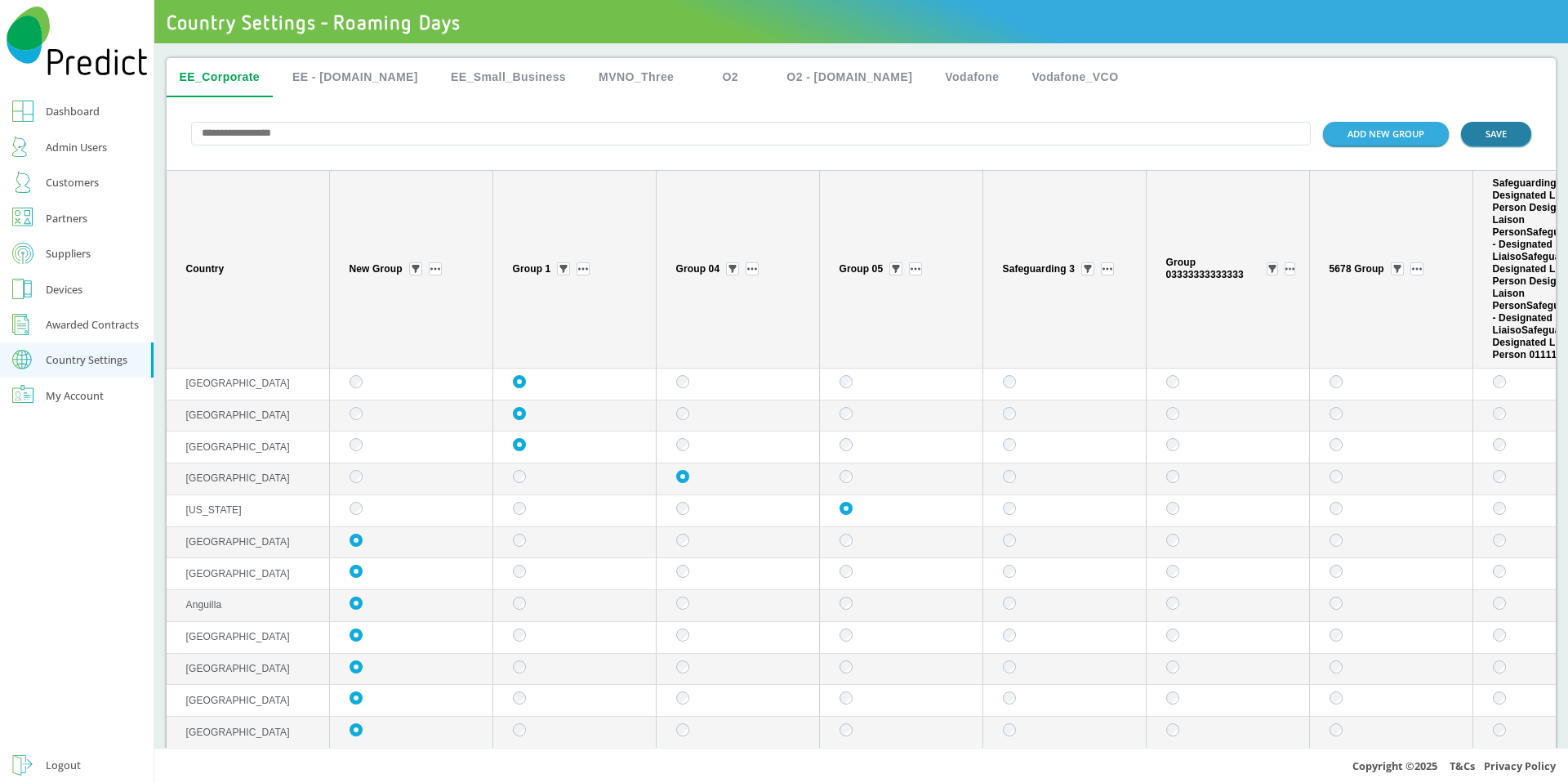
click at [1482, 128] on button "SAVE" at bounding box center [1496, 134] width 70 height 24
click at [63, 251] on div "Suppliers" at bounding box center [68, 253] width 45 height 20
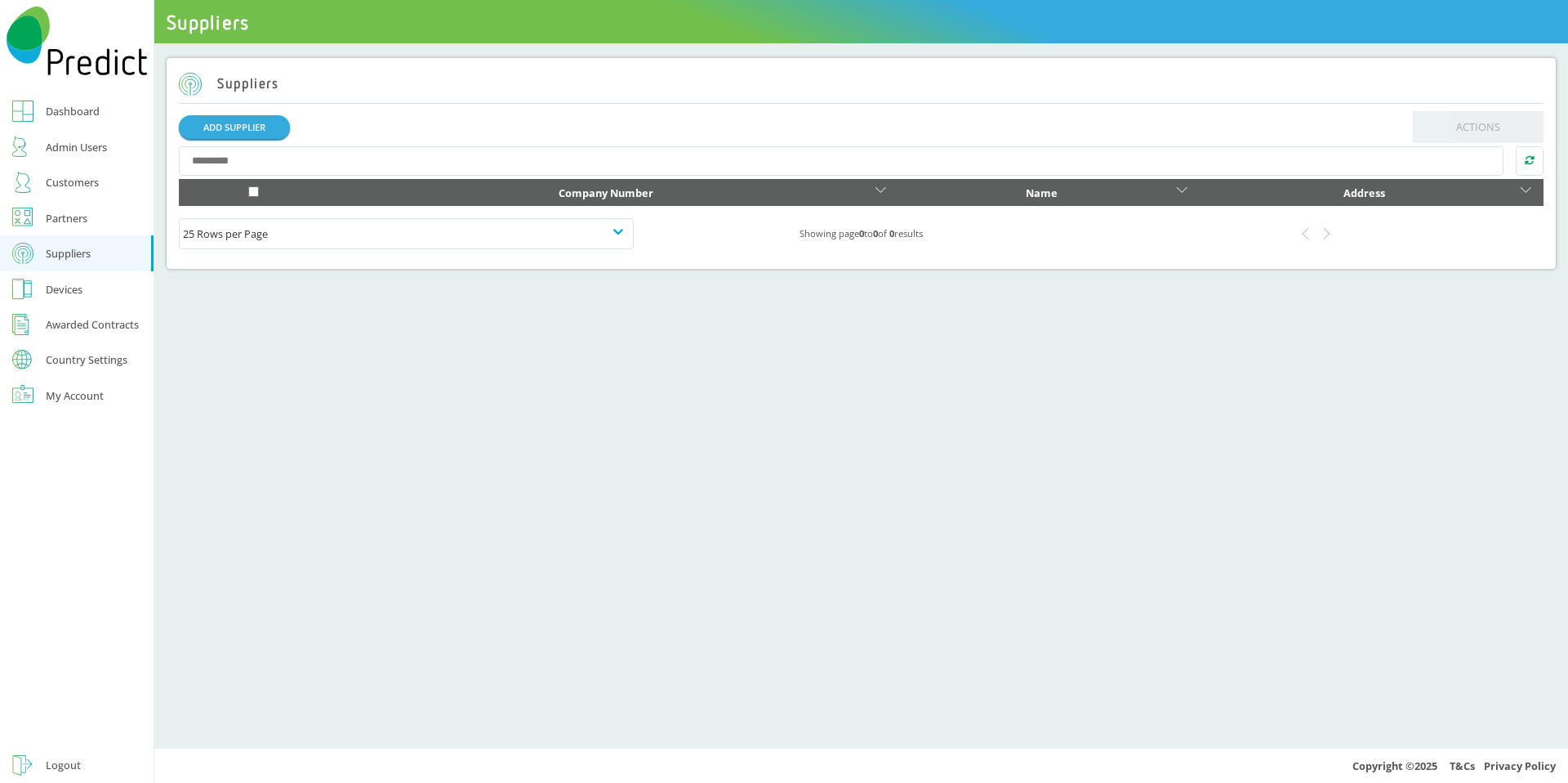
click at [59, 366] on div "Country Settings" at bounding box center [86, 360] width 82 height 11
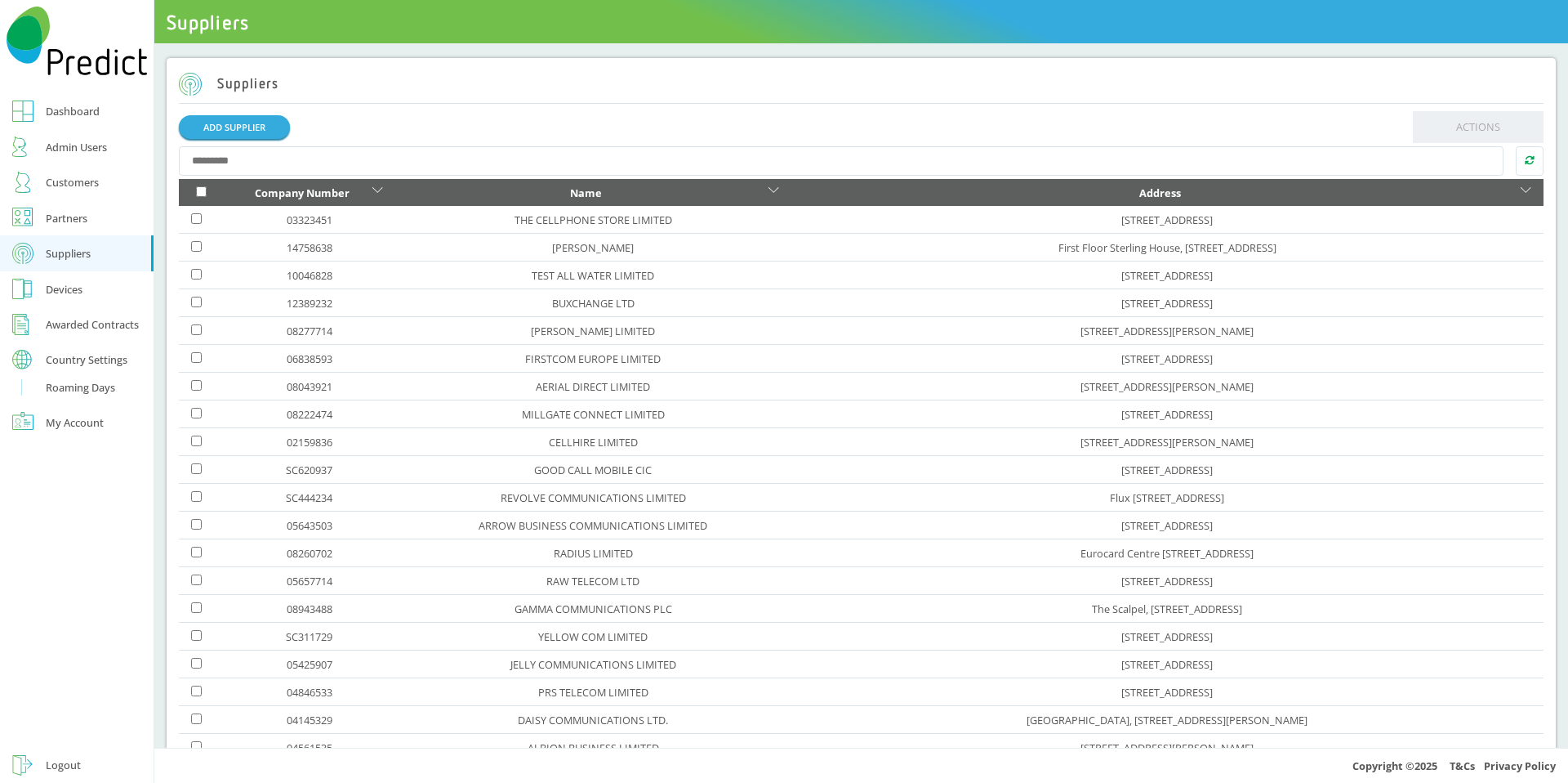
click at [73, 395] on div "Roaming Days" at bounding box center [80, 387] width 70 height 20
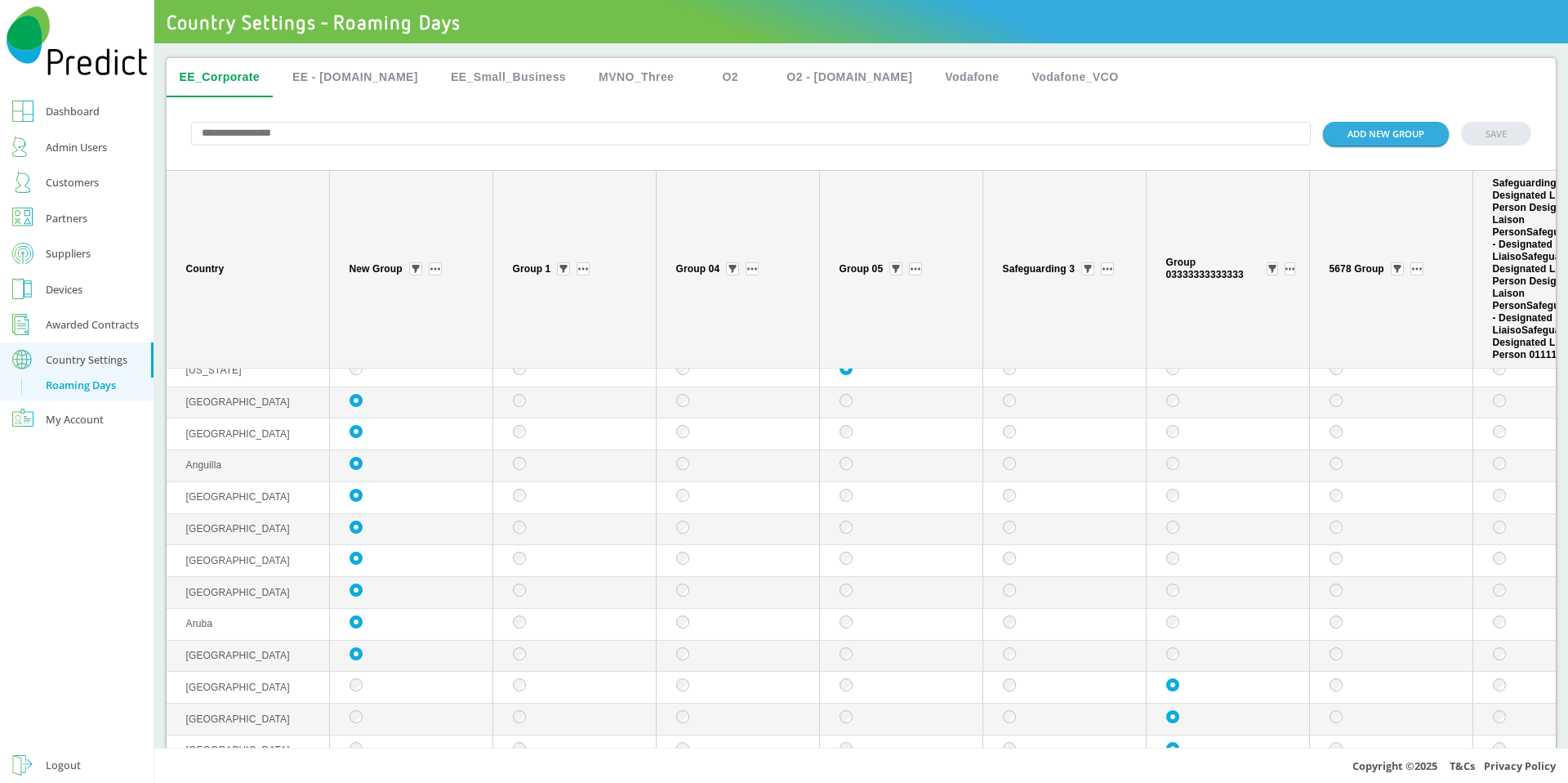
scroll to position [141, 0]
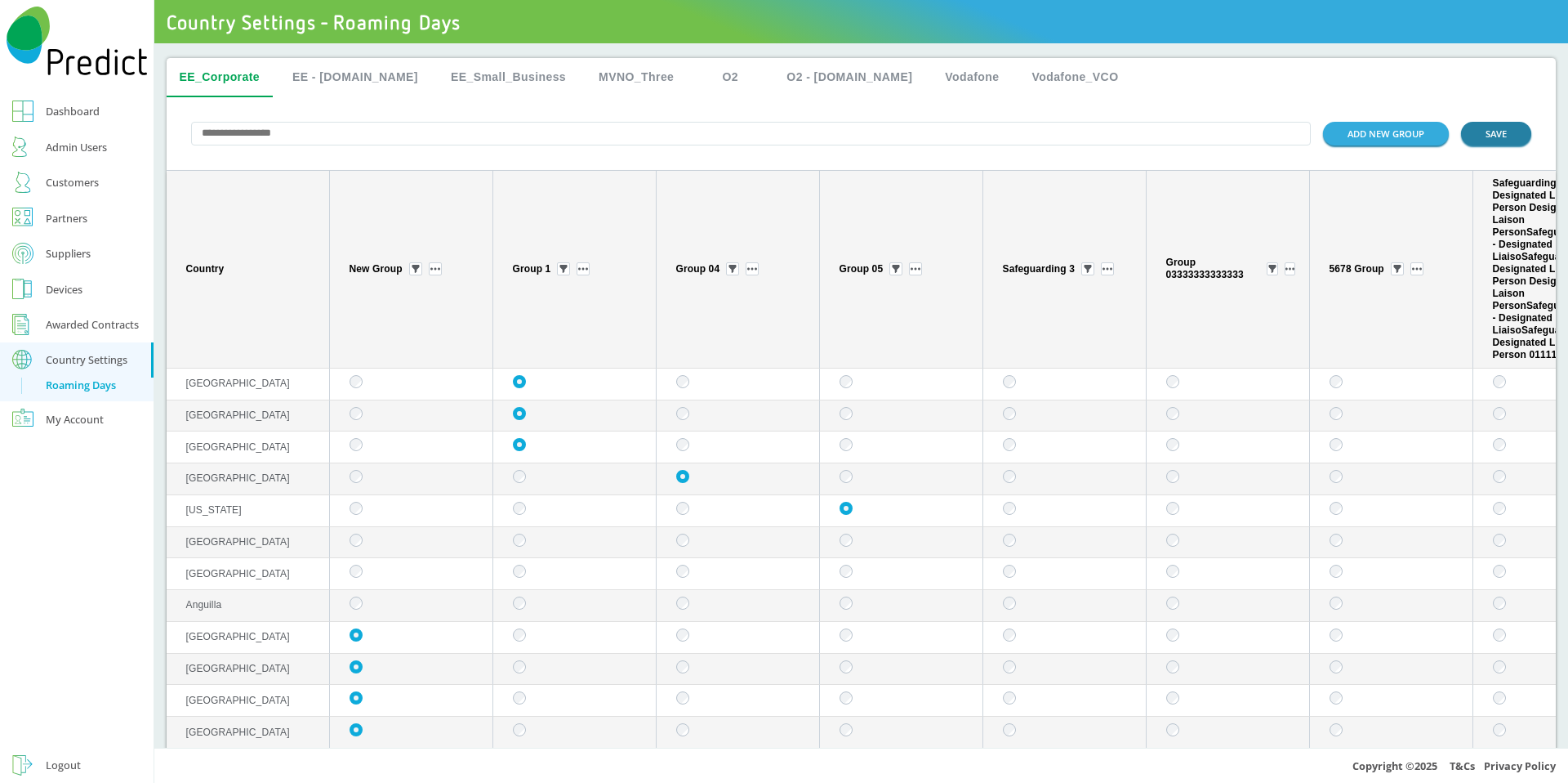
click at [1496, 141] on button "SAVE" at bounding box center [1496, 134] width 70 height 24
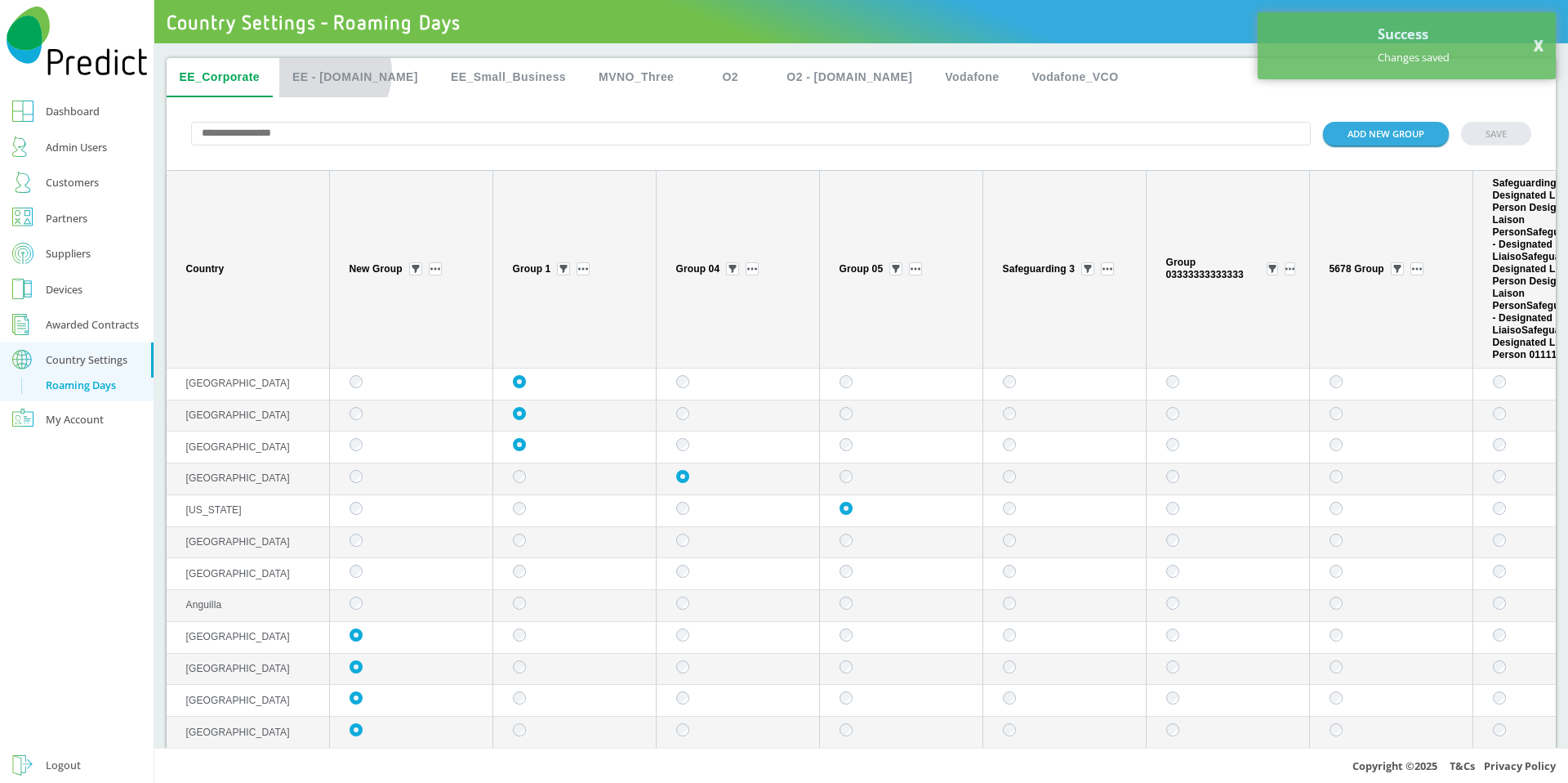
click at [324, 72] on button "EE - [DOMAIN_NAME]" at bounding box center [355, 78] width 152 height 39
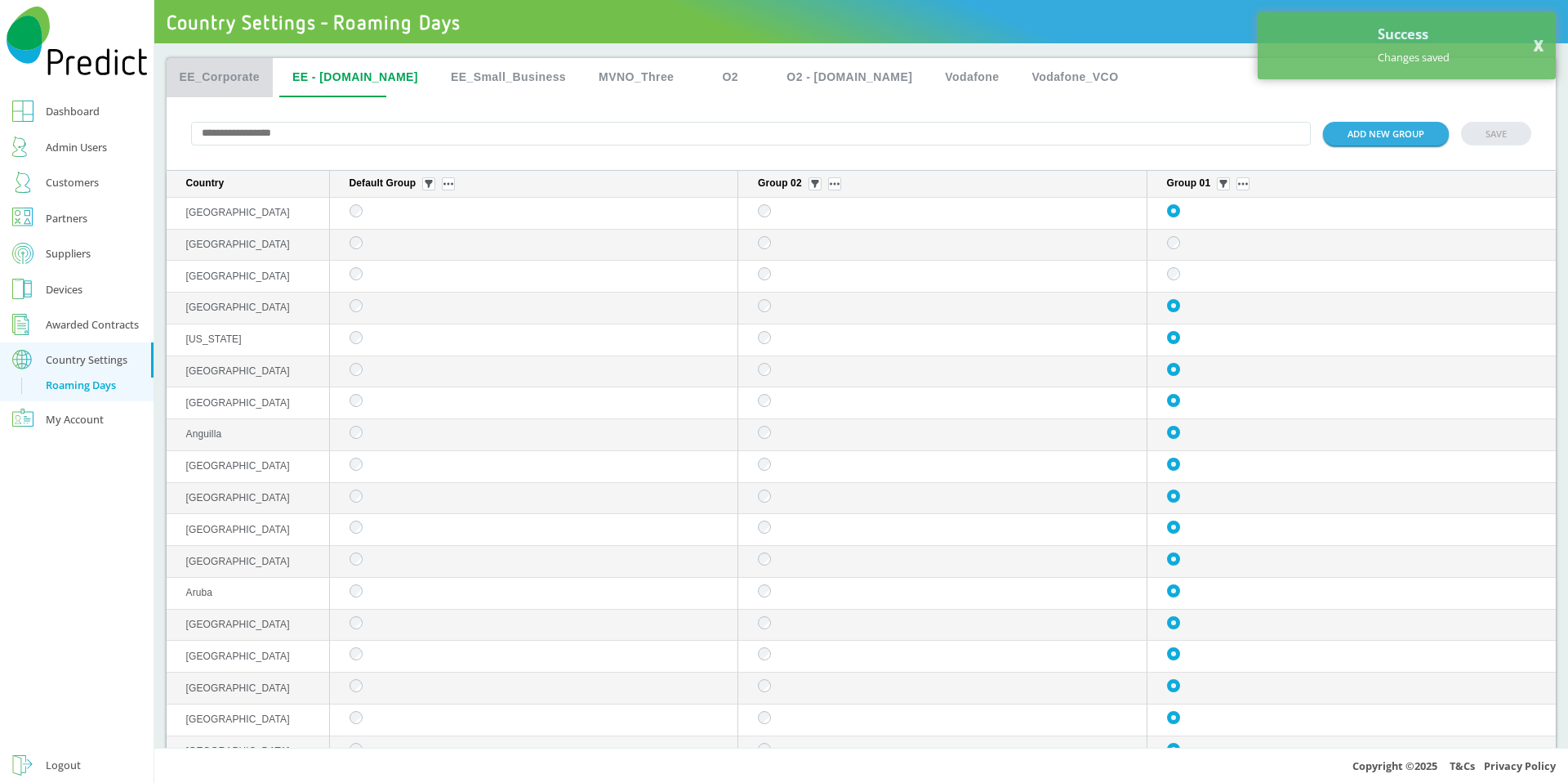
click at [237, 84] on button "EE_Corporate" at bounding box center [220, 78] width 107 height 39
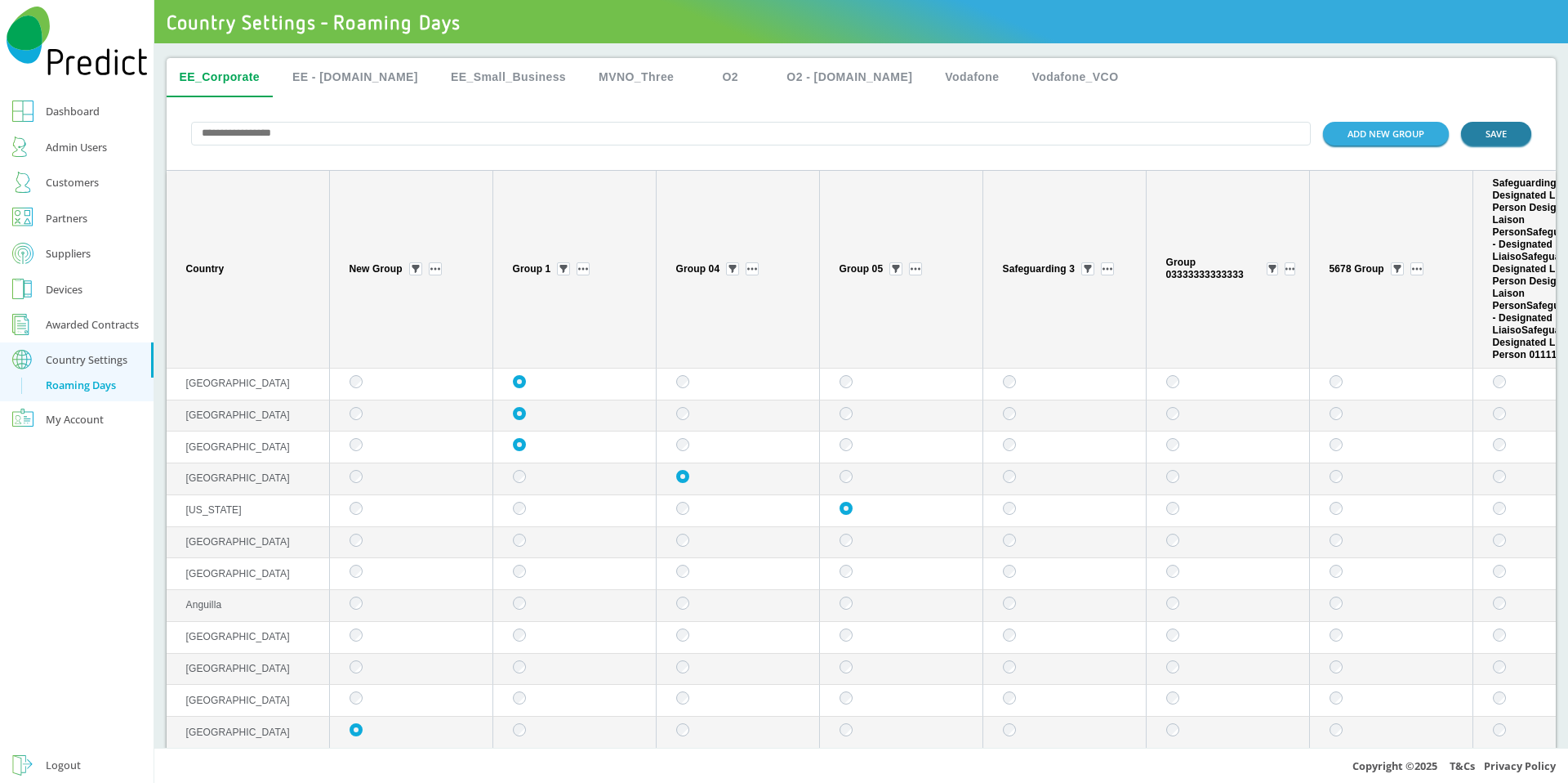
click at [1490, 136] on button "SAVE" at bounding box center [1496, 134] width 70 height 24
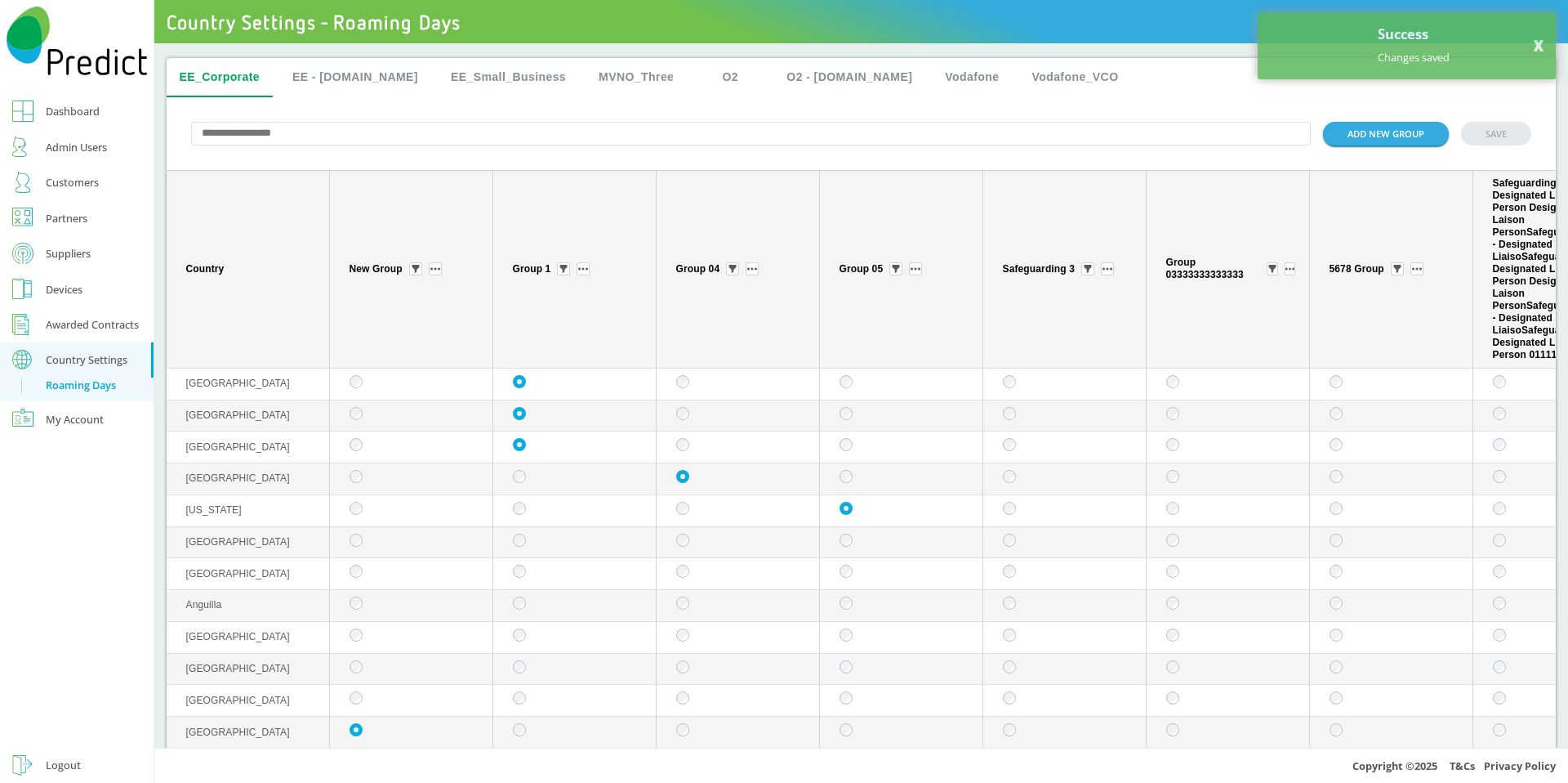
click at [341, 86] on button "EE - [DOMAIN_NAME]" at bounding box center [355, 78] width 152 height 39
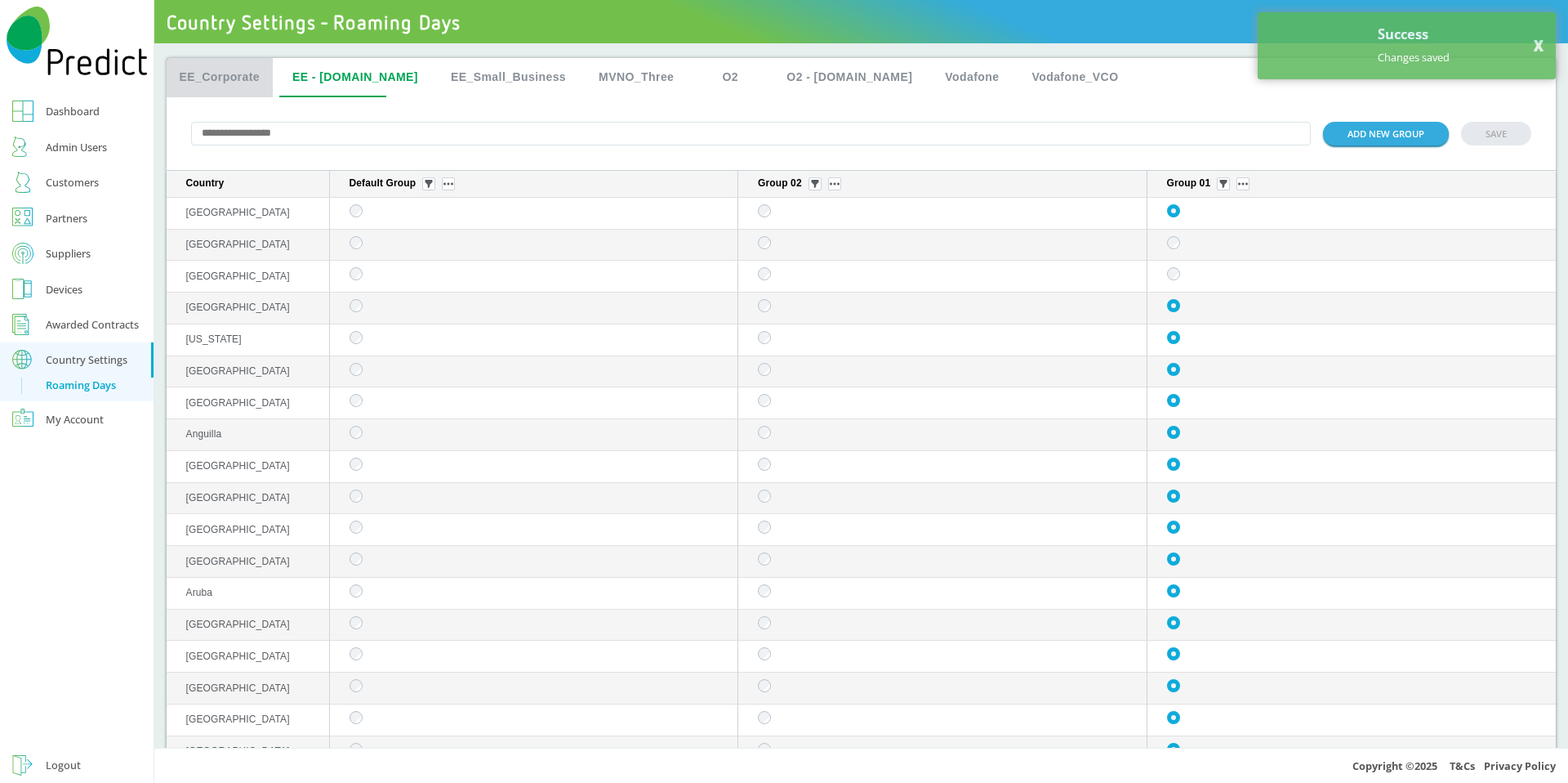
click at [245, 81] on button "EE_Corporate" at bounding box center [220, 78] width 107 height 39
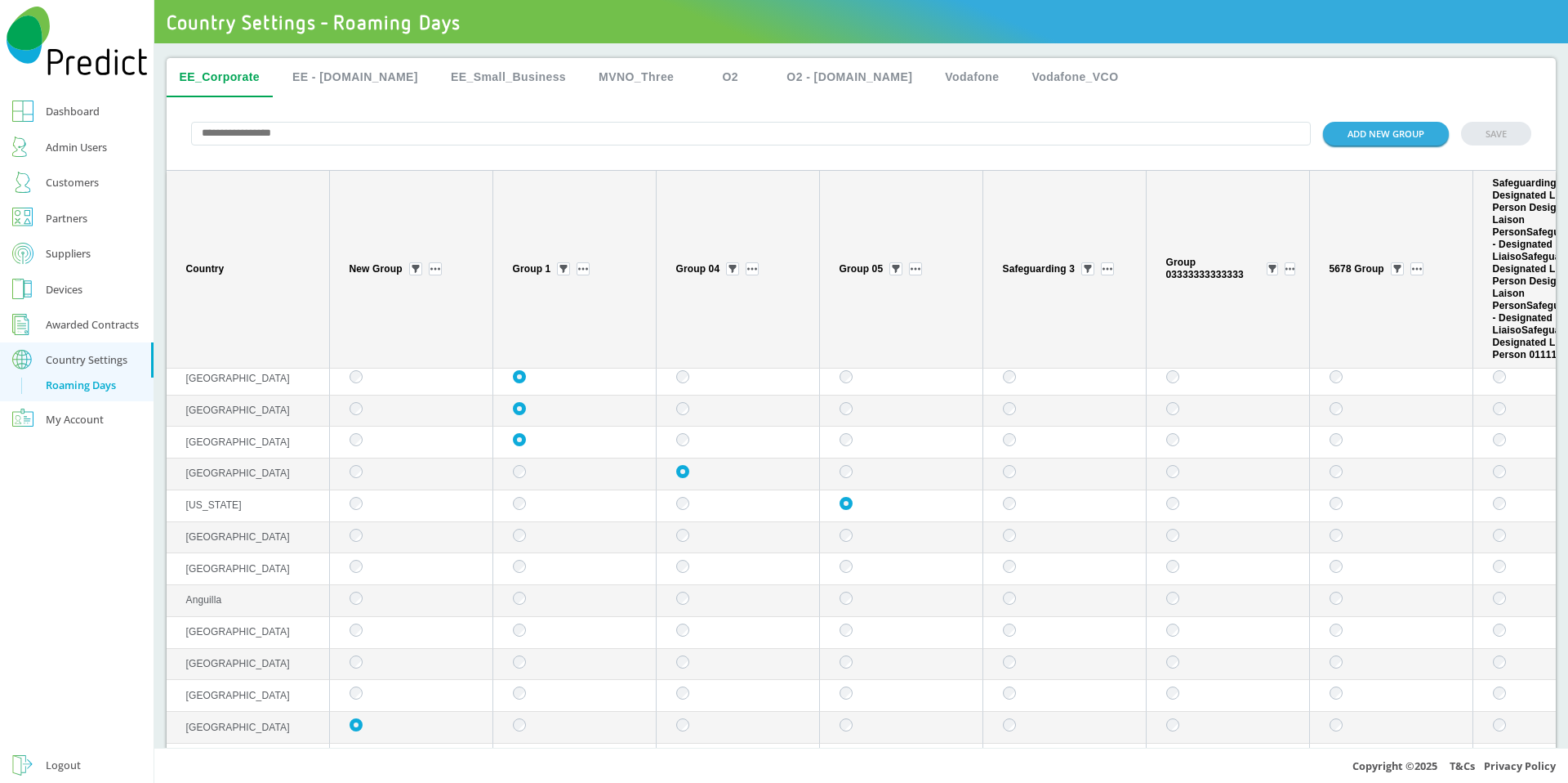
scroll to position [25, 0]
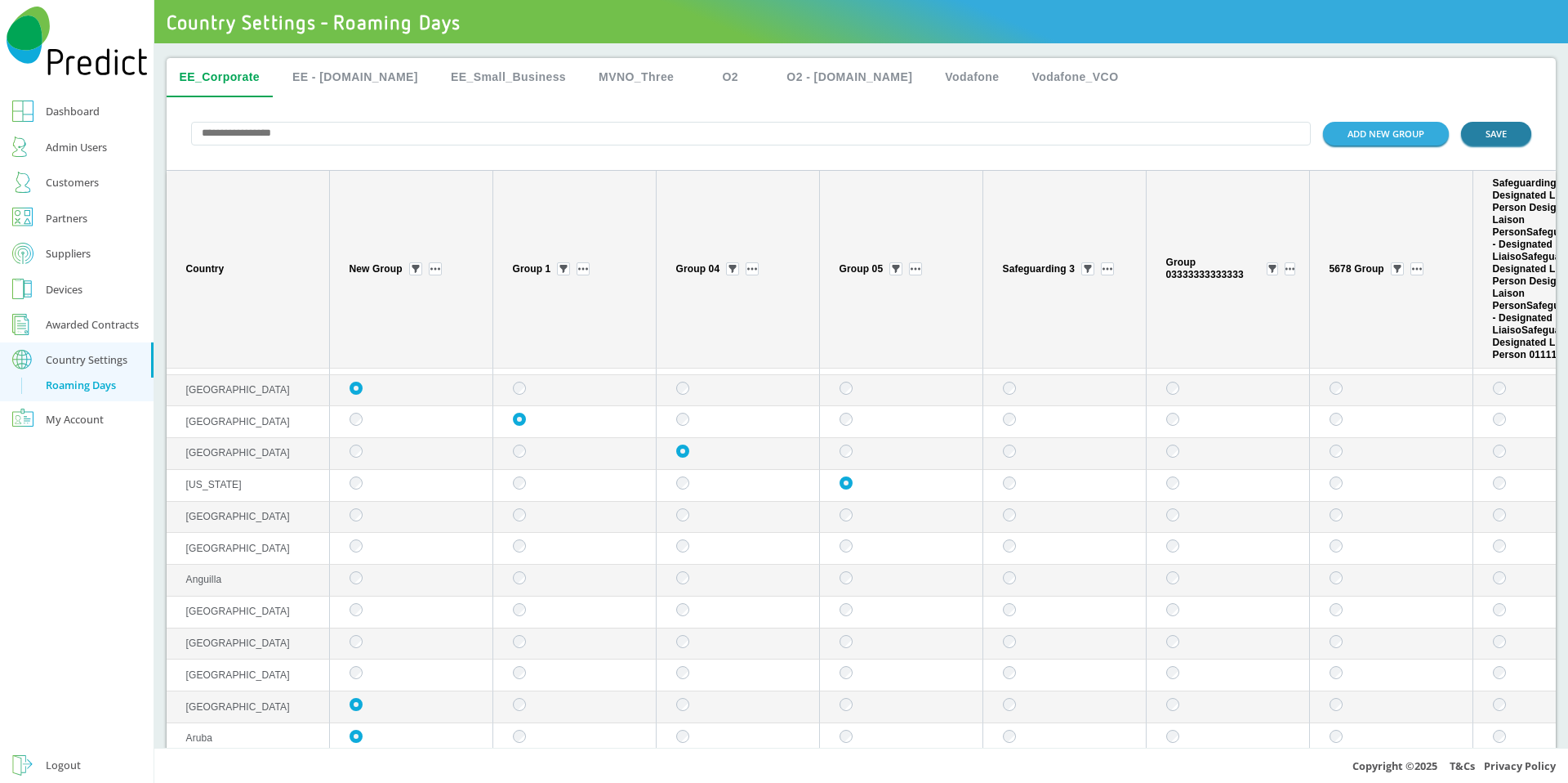
click at [1464, 136] on button "SAVE" at bounding box center [1496, 134] width 70 height 24
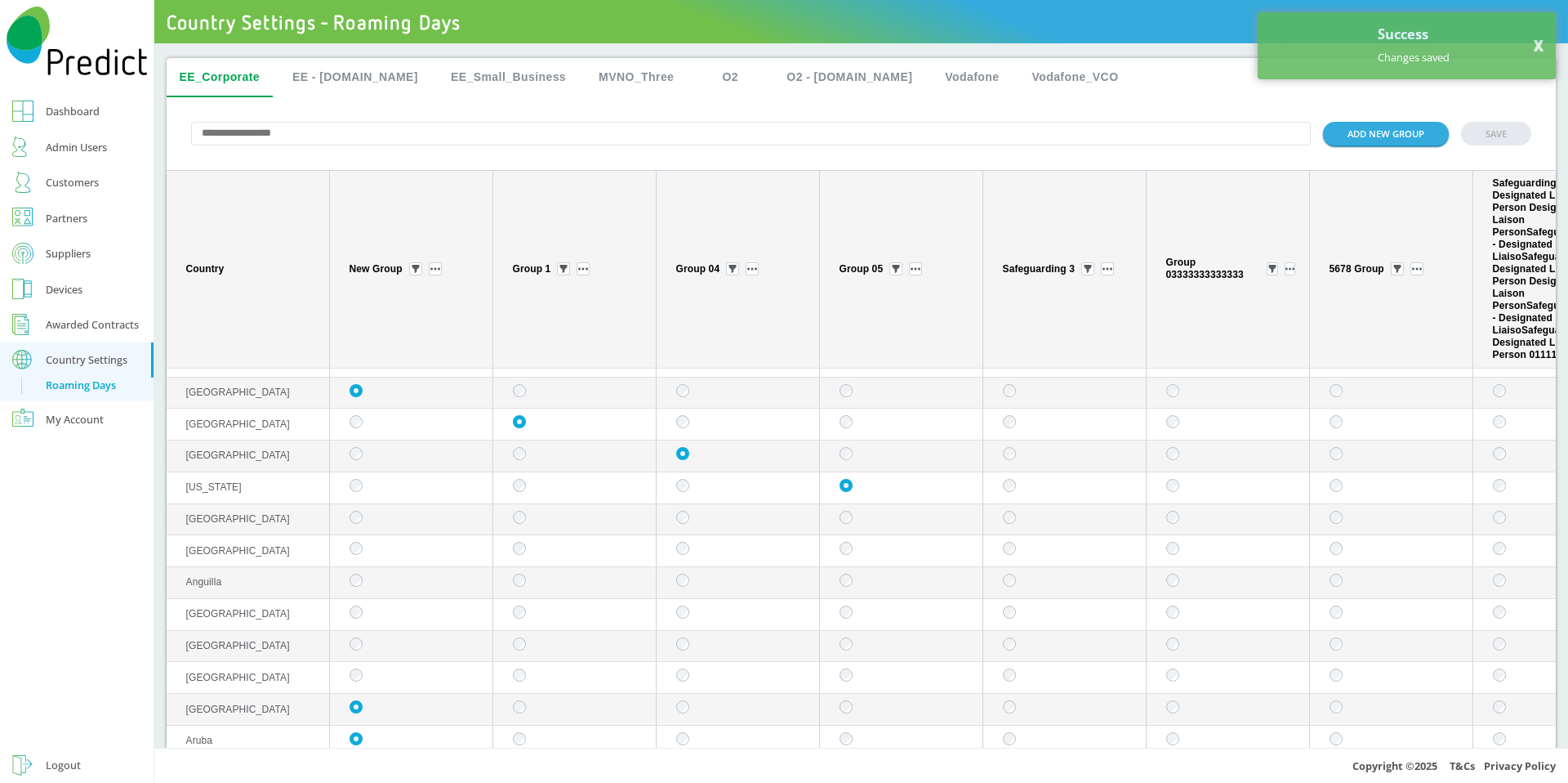
scroll to position [22, 0]
click at [369, 83] on button "EE - [DOMAIN_NAME]" at bounding box center [355, 78] width 152 height 39
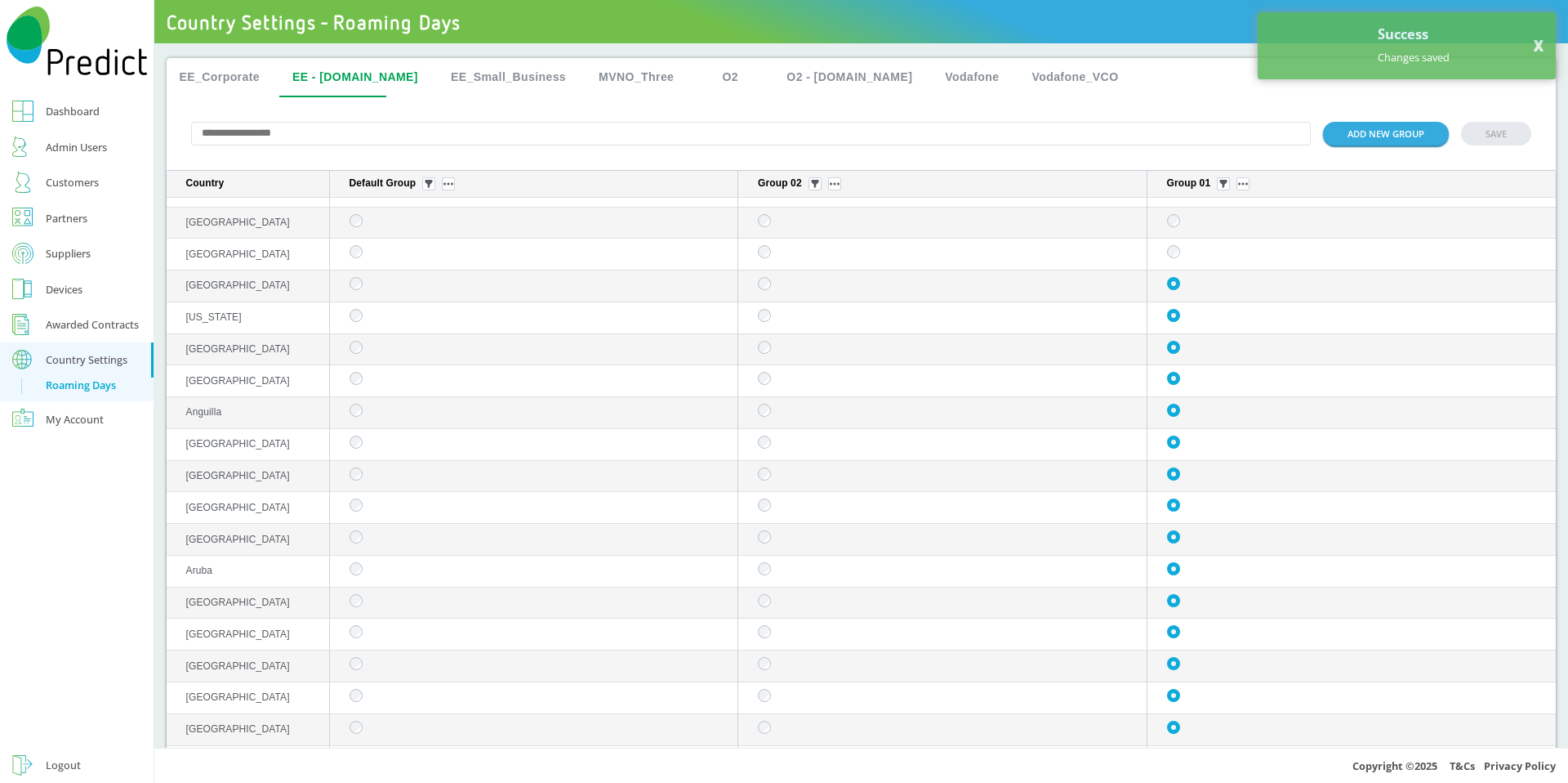
click at [239, 81] on button "EE_Corporate" at bounding box center [220, 78] width 107 height 39
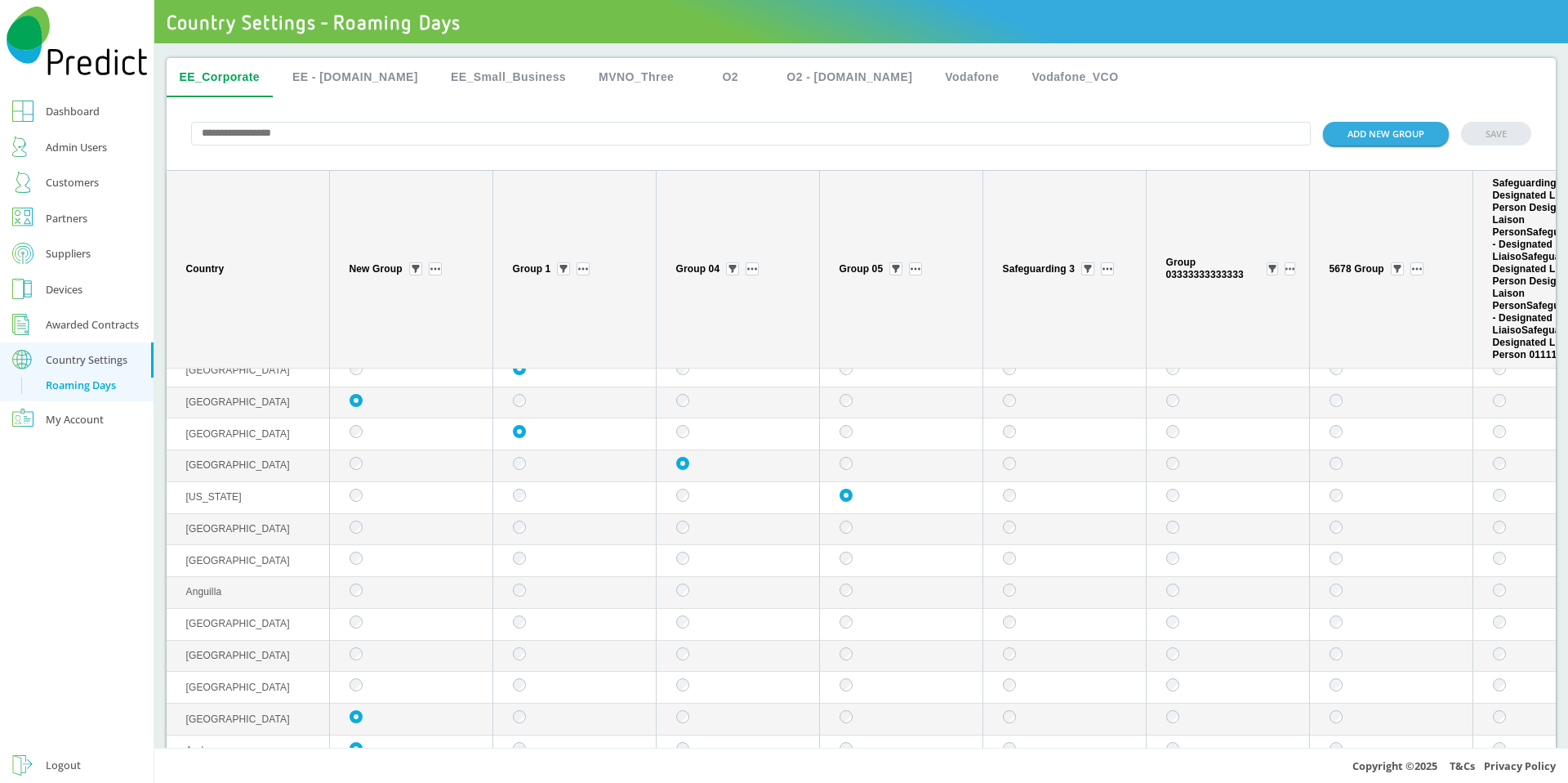
scroll to position [0, 0]
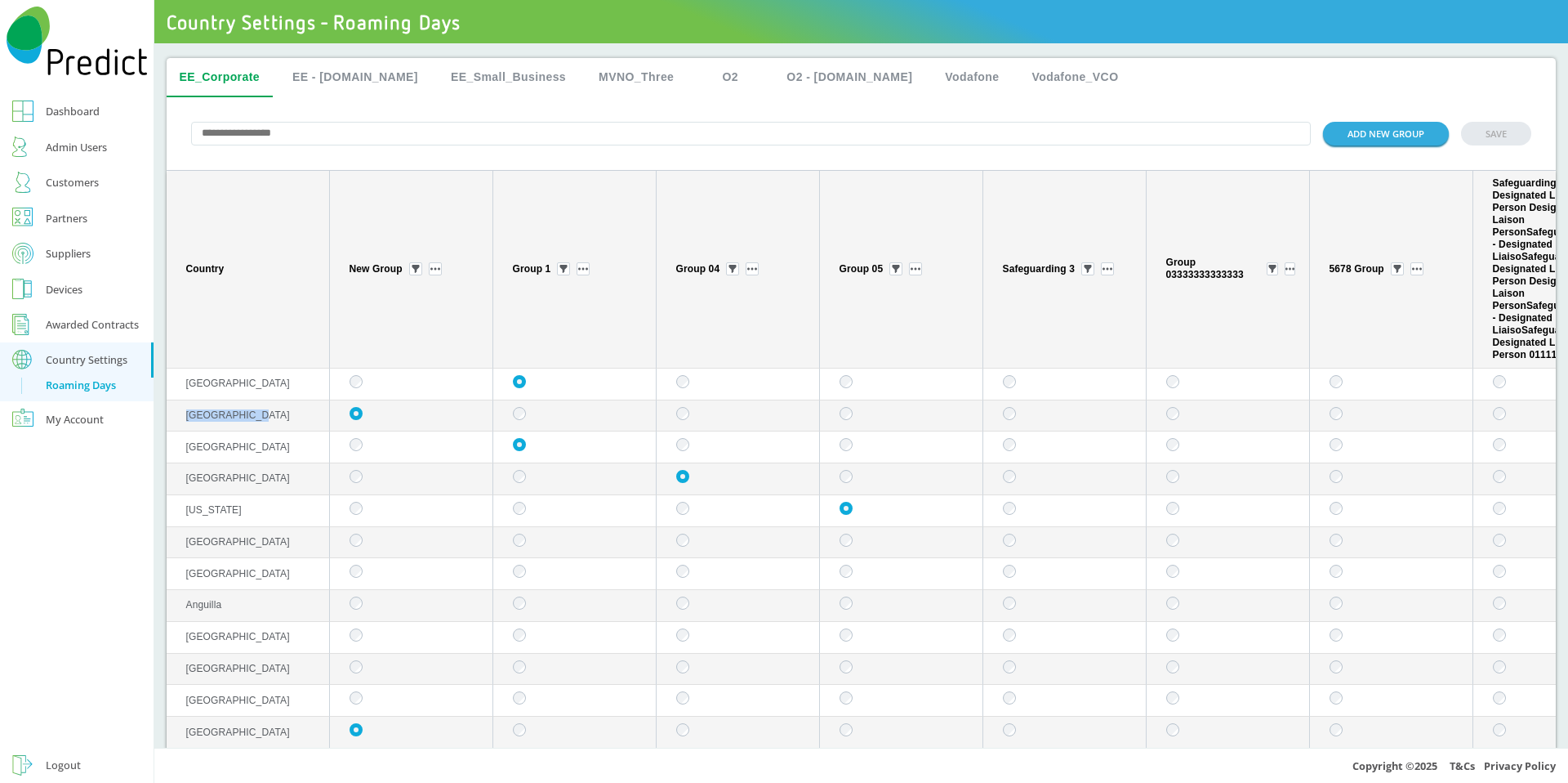
drag, startPoint x: 280, startPoint y: 416, endPoint x: 172, endPoint y: 411, distance: 108.1
click at [172, 411] on td "[GEOGRAPHIC_DATA]" at bounding box center [248, 416] width 163 height 32
click at [68, 137] on div "Admin Users" at bounding box center [76, 147] width 62 height 20
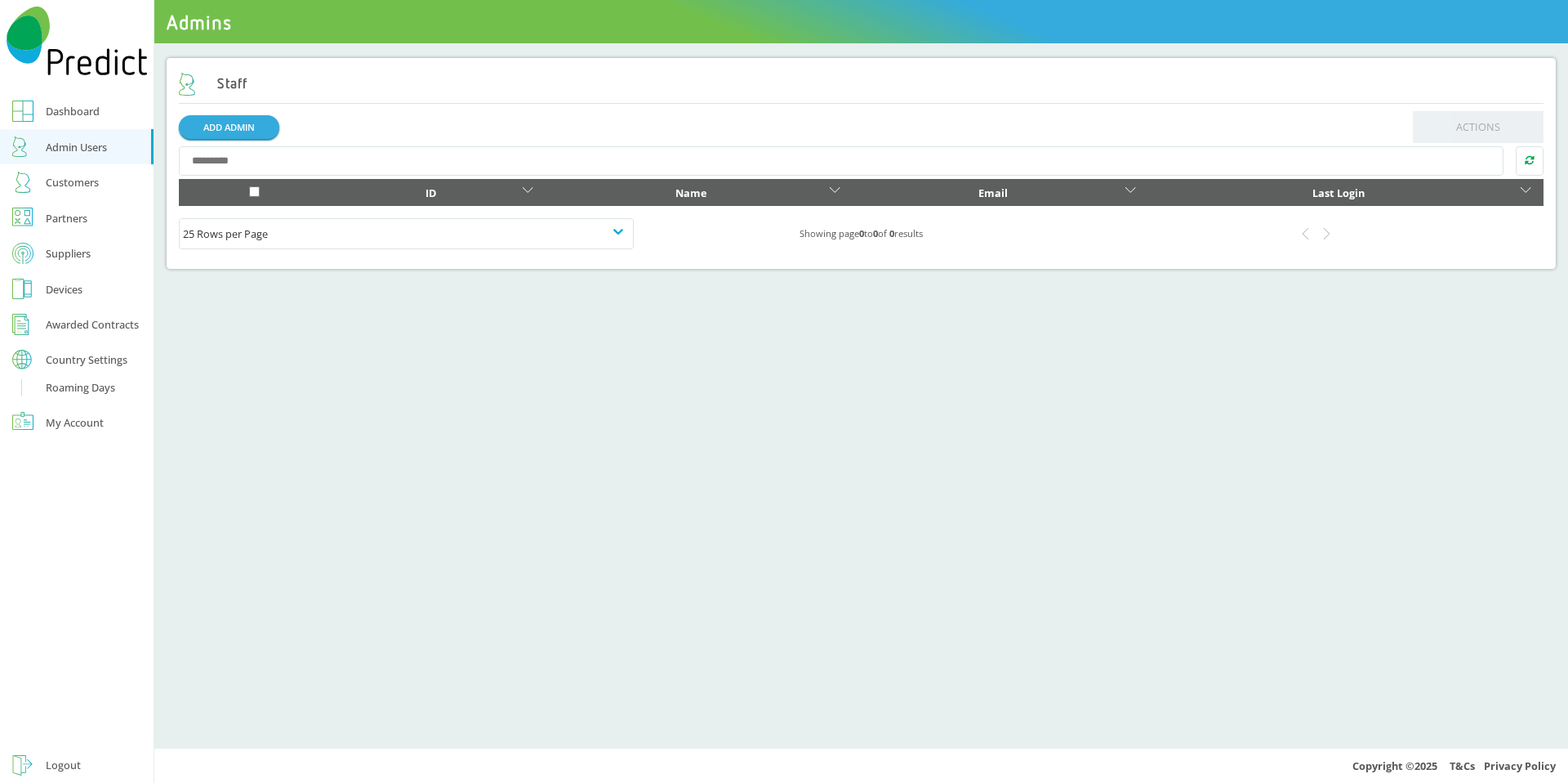
click at [81, 358] on div "Country Settings" at bounding box center [86, 360] width 82 height 11
click at [76, 361] on div "Country Settings" at bounding box center [86, 360] width 82 height 11
click at [77, 388] on div "Roaming Days" at bounding box center [80, 387] width 70 height 20
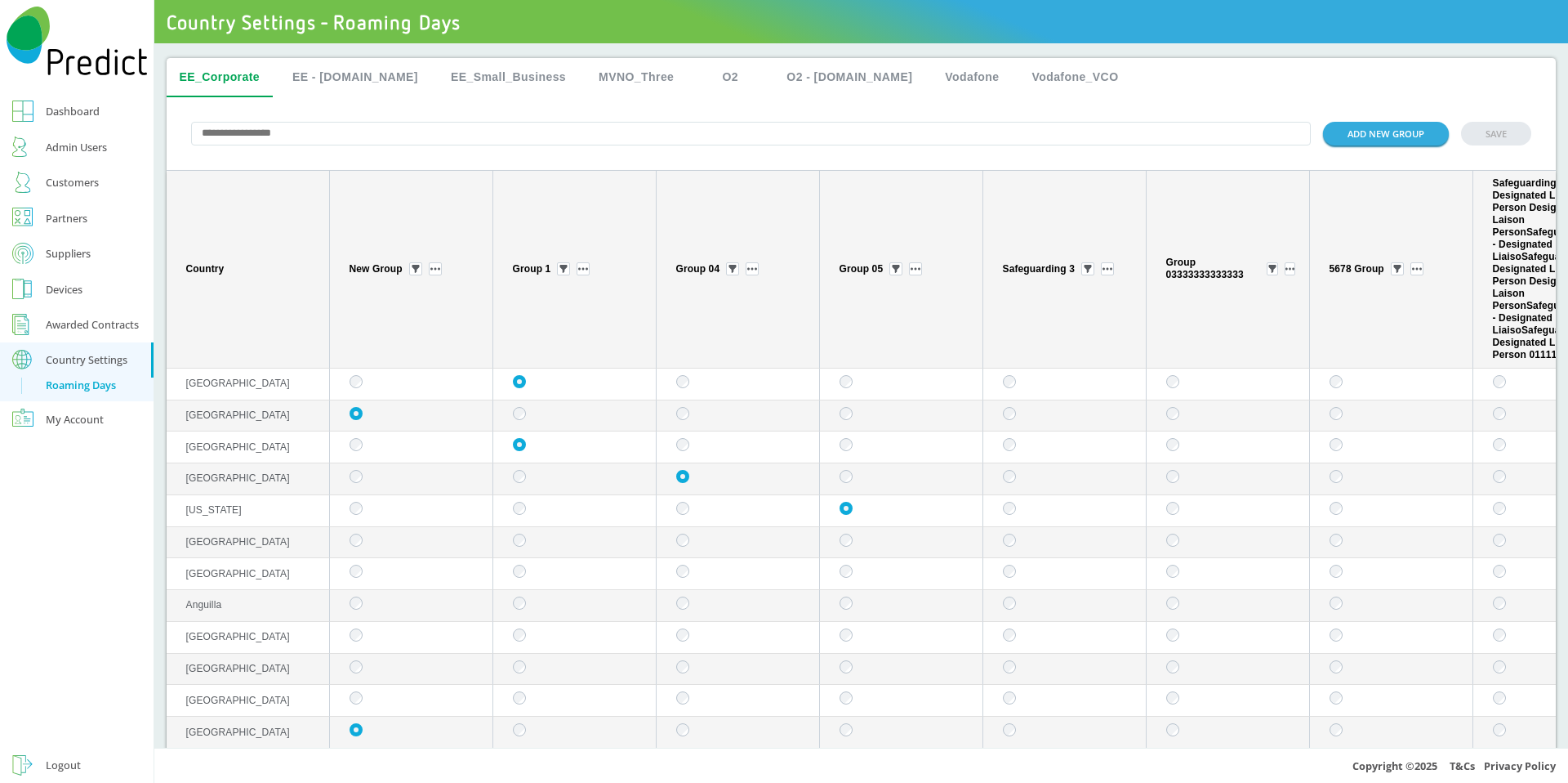
click at [364, 78] on button "EE - [DOMAIN_NAME]" at bounding box center [355, 78] width 152 height 39
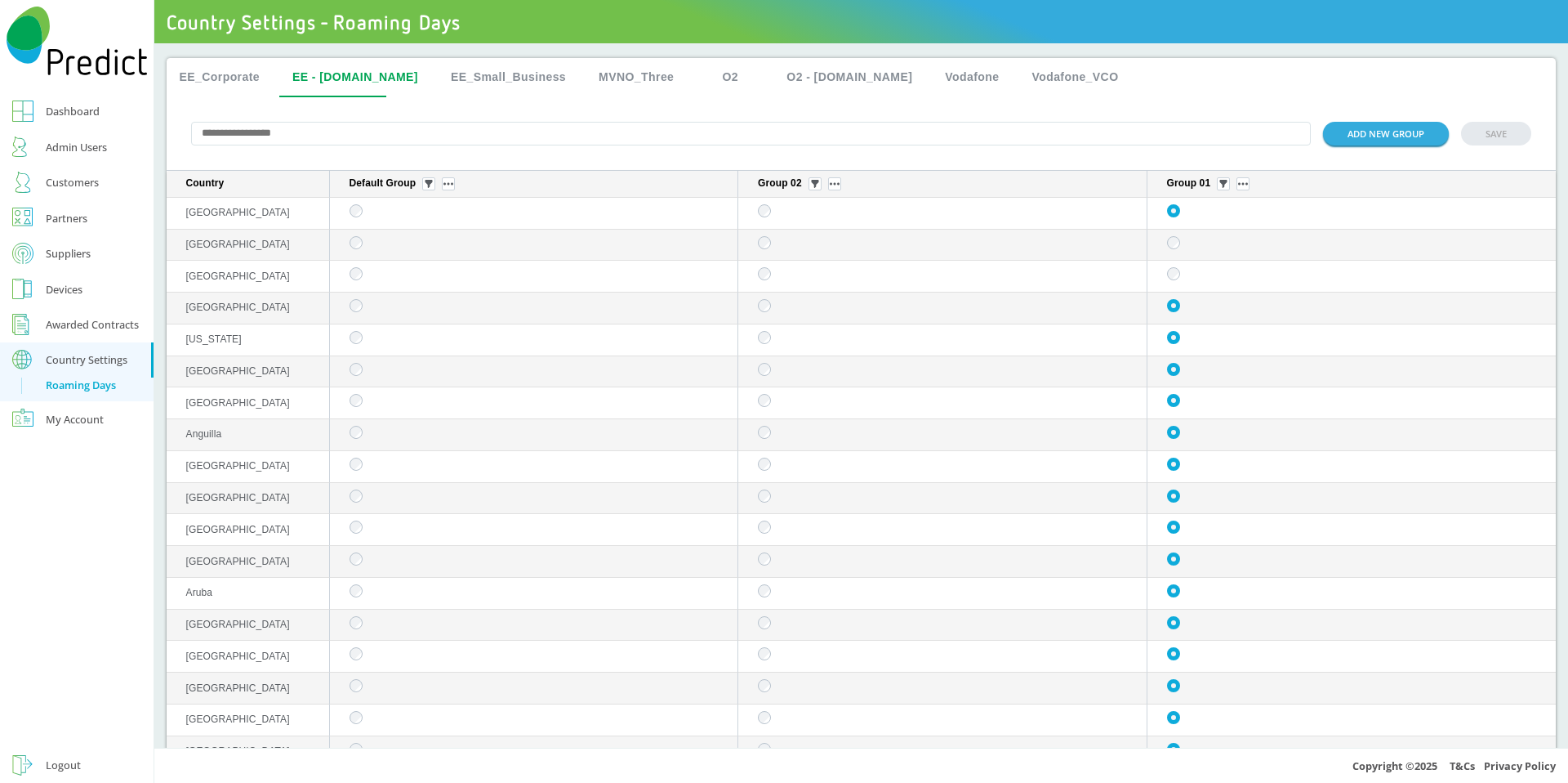
click at [454, 80] on button "EE_Small_Business" at bounding box center [508, 78] width 142 height 39
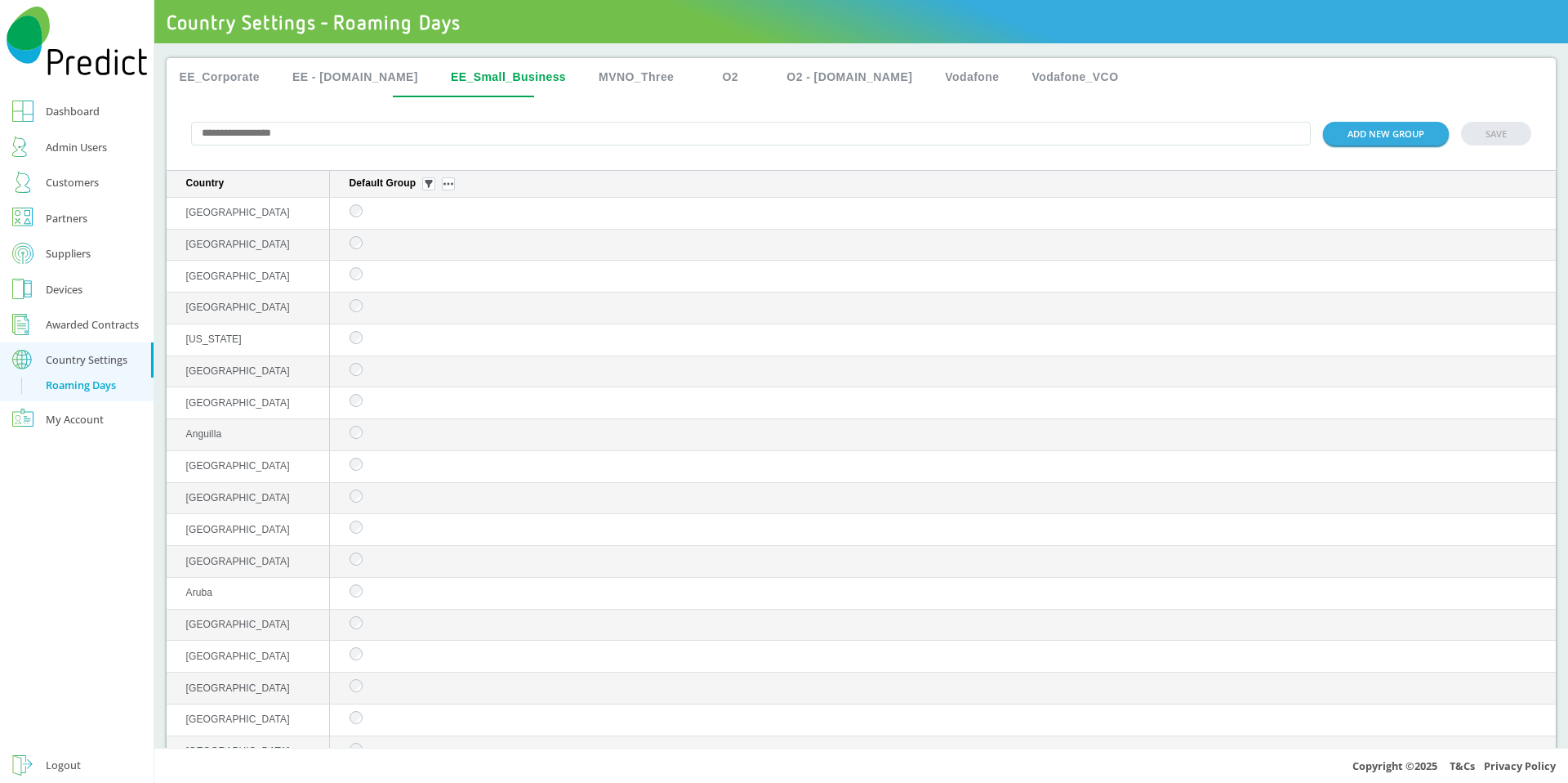
click at [586, 75] on button "MVNO_Three" at bounding box center [636, 78] width 102 height 39
click at [234, 75] on button "EE_Corporate" at bounding box center [220, 78] width 107 height 39
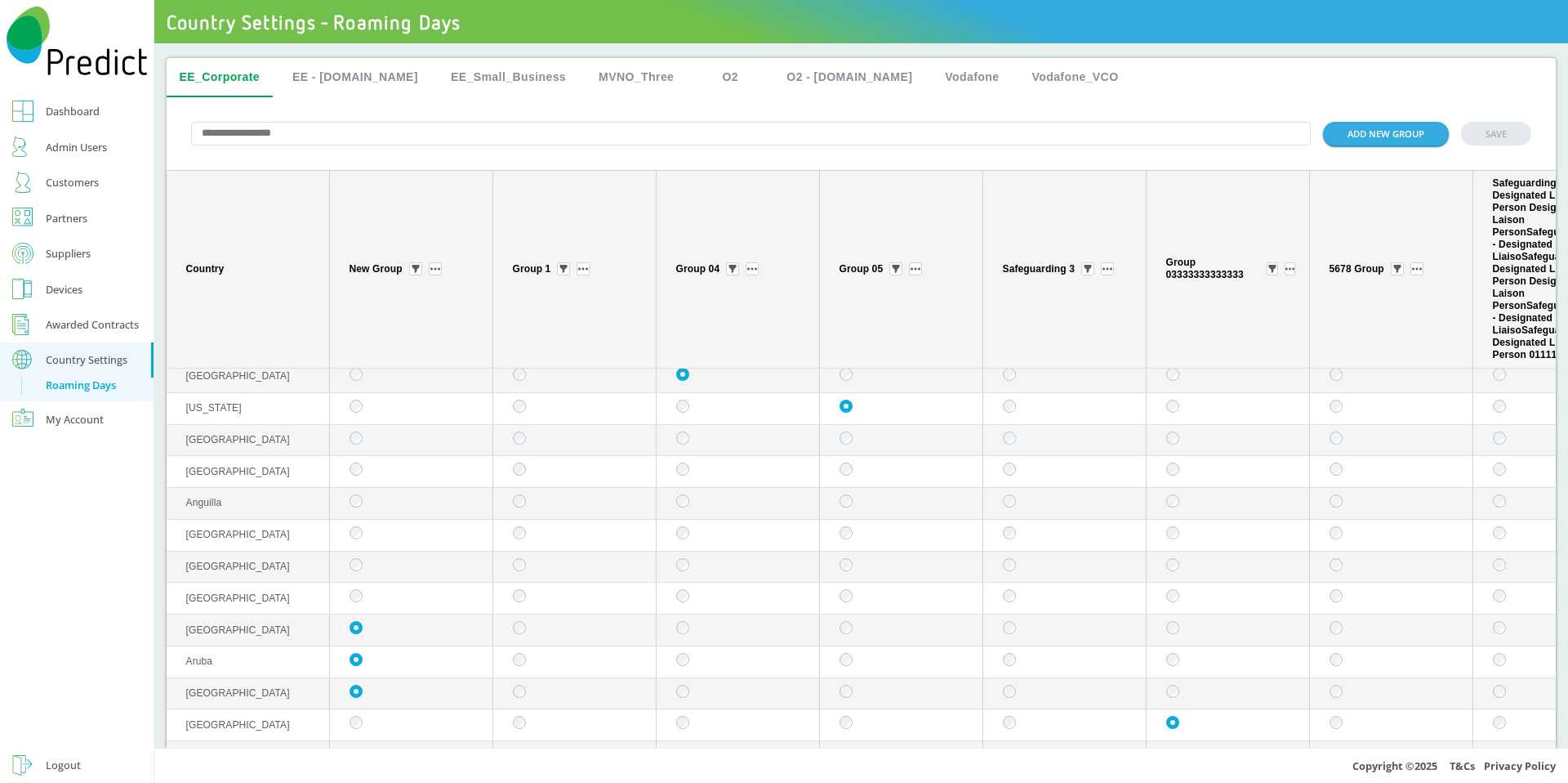
scroll to position [161, 0]
click at [694, 76] on button "O2" at bounding box center [730, 78] width 73 height 39
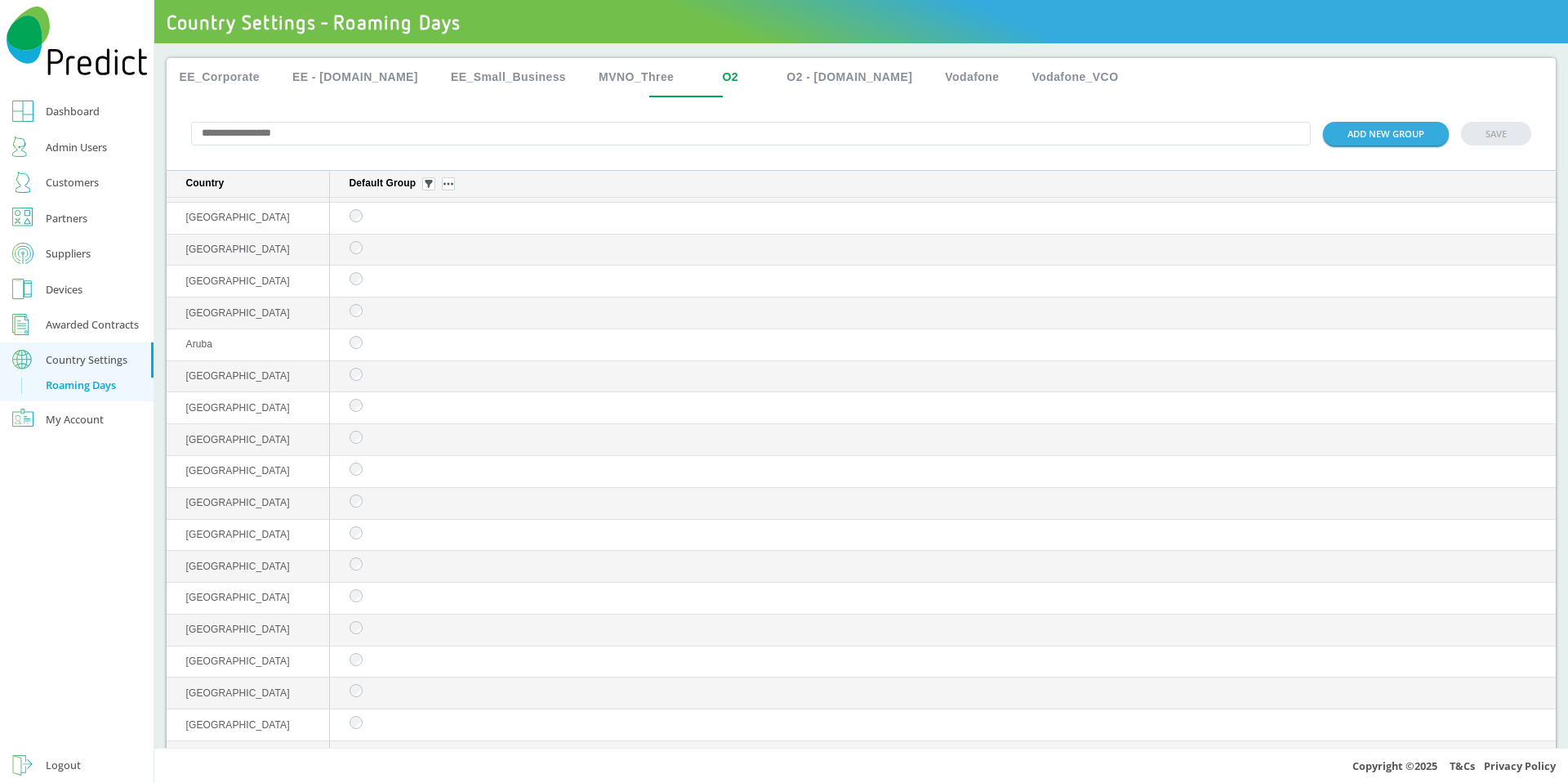
scroll to position [0, 0]
click at [228, 71] on button "EE_Corporate" at bounding box center [220, 78] width 107 height 39
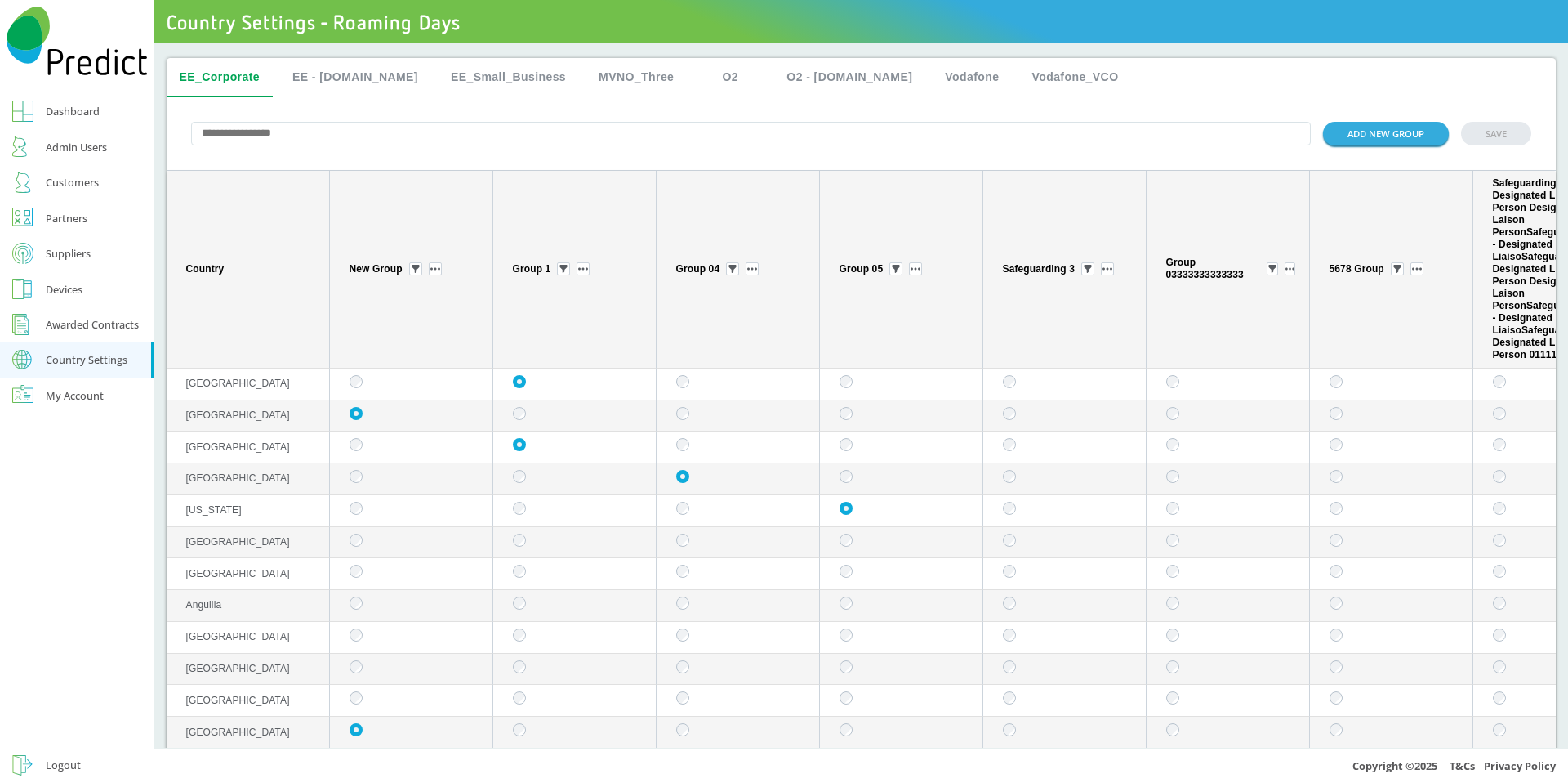
click at [315, 139] on input "text" at bounding box center [751, 134] width 1121 height 24
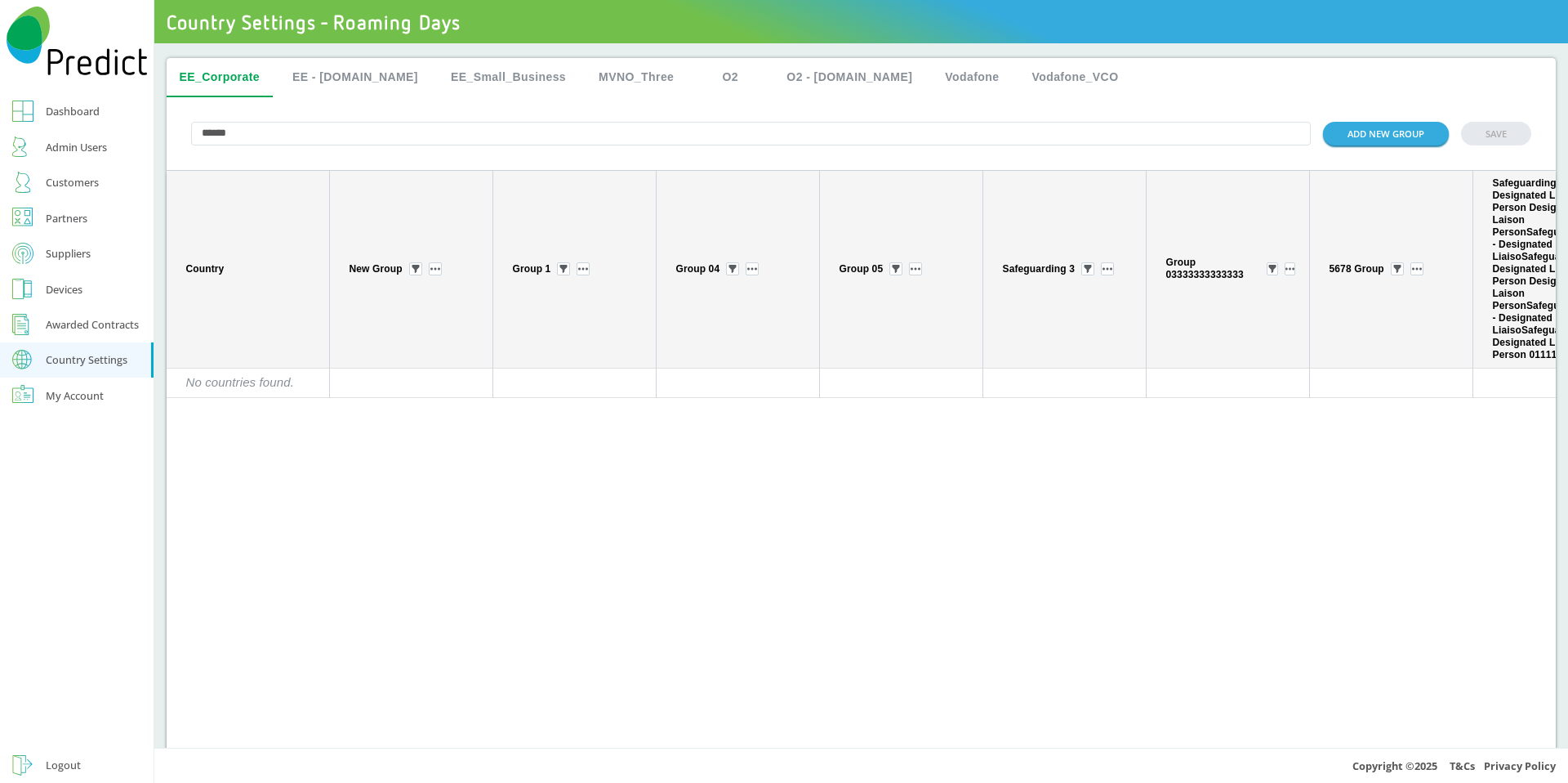
type input "******"
click at [1213, 132] on input "******" at bounding box center [751, 134] width 1121 height 24
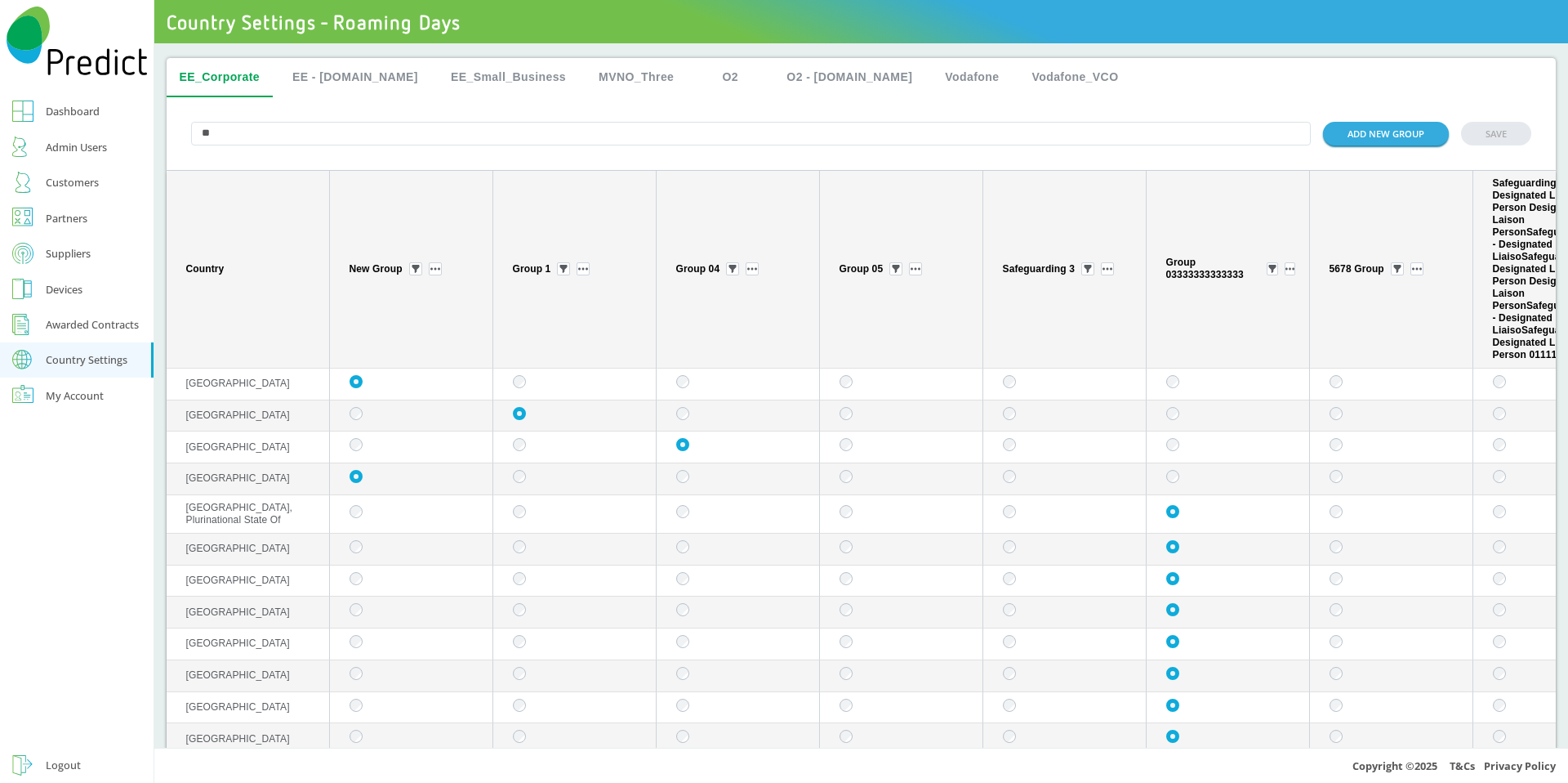
type input "*"
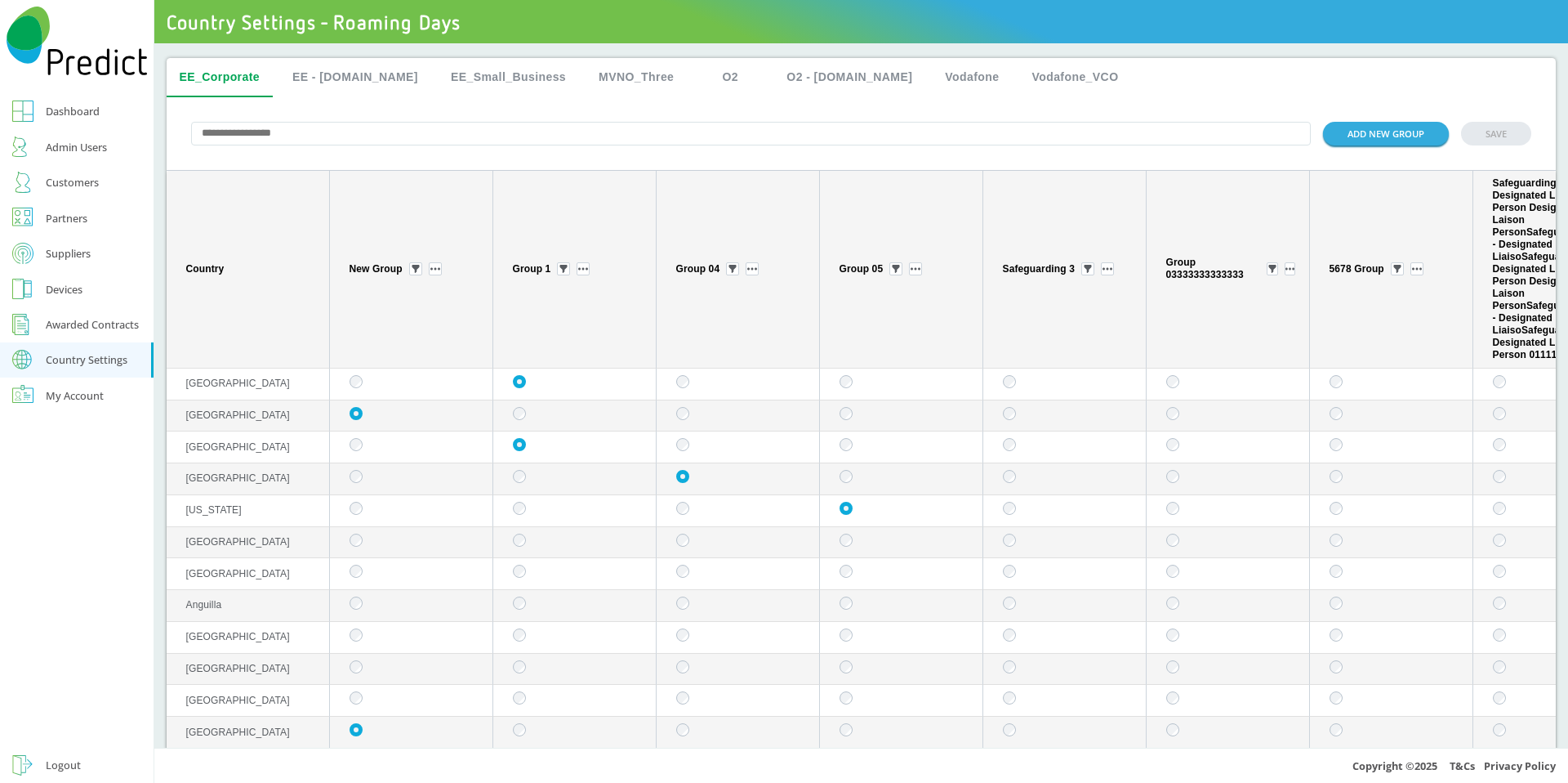
drag, startPoint x: 272, startPoint y: 520, endPoint x: 232, endPoint y: 514, distance: 40.4
click at [232, 514] on td "[US_STATE]" at bounding box center [248, 511] width 163 height 32
copy span "[GEOGRAPHIC_DATA]"
click at [426, 133] on input "text" at bounding box center [751, 134] width 1121 height 24
paste input "*****"
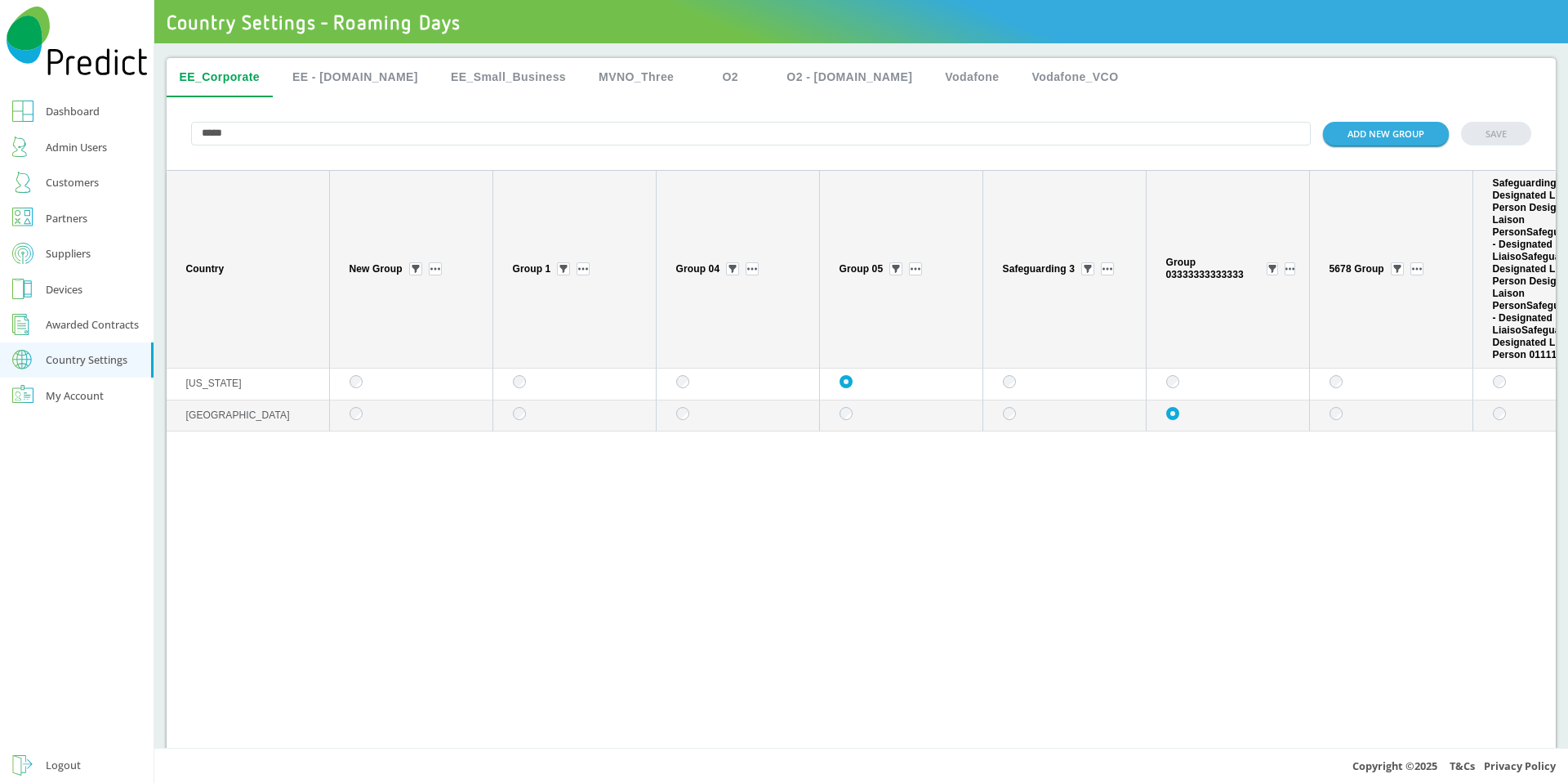
click at [415, 135] on input "*****" at bounding box center [751, 134] width 1121 height 24
type input "*****"
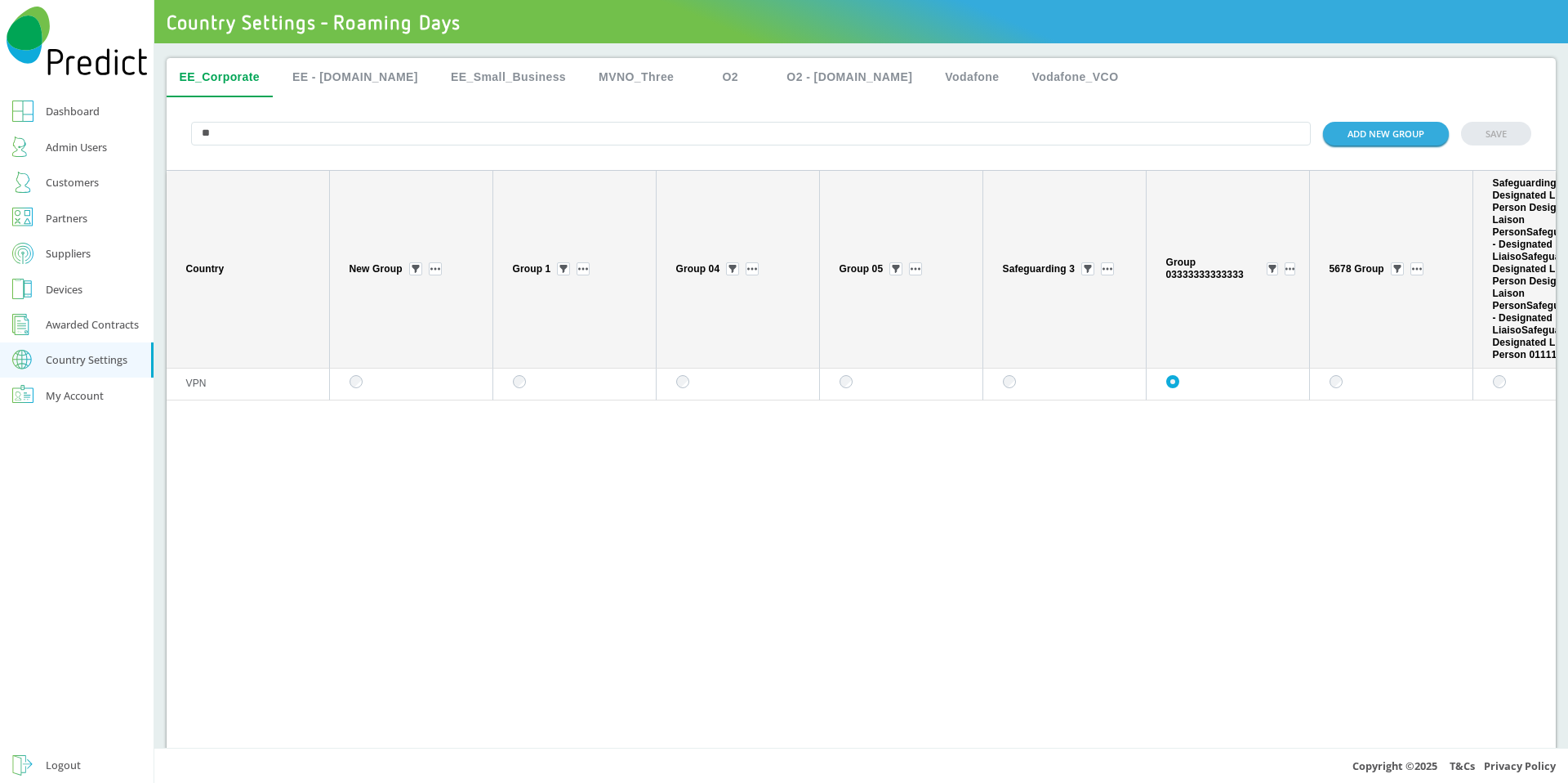
type input "*"
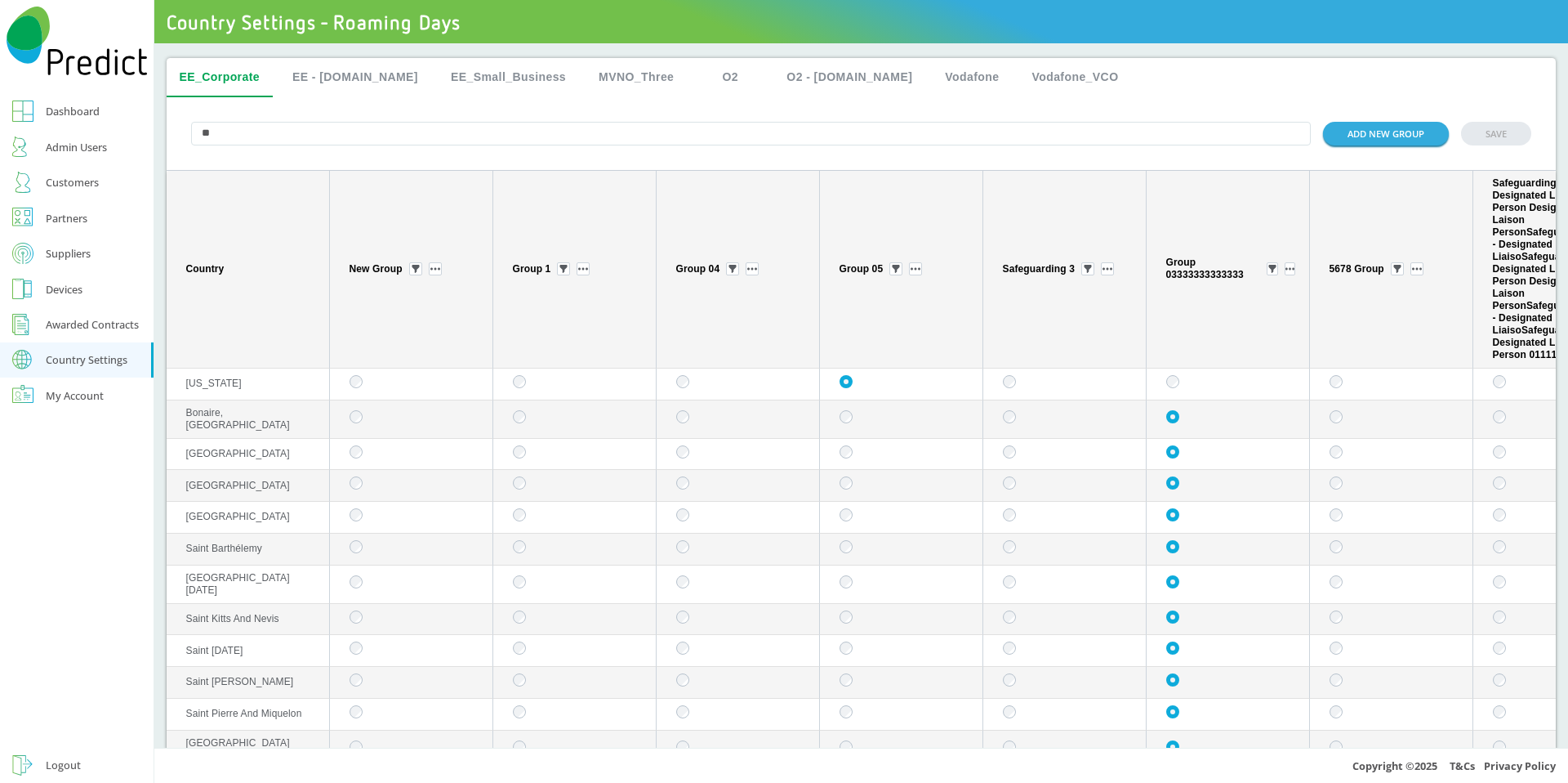
type input "*"
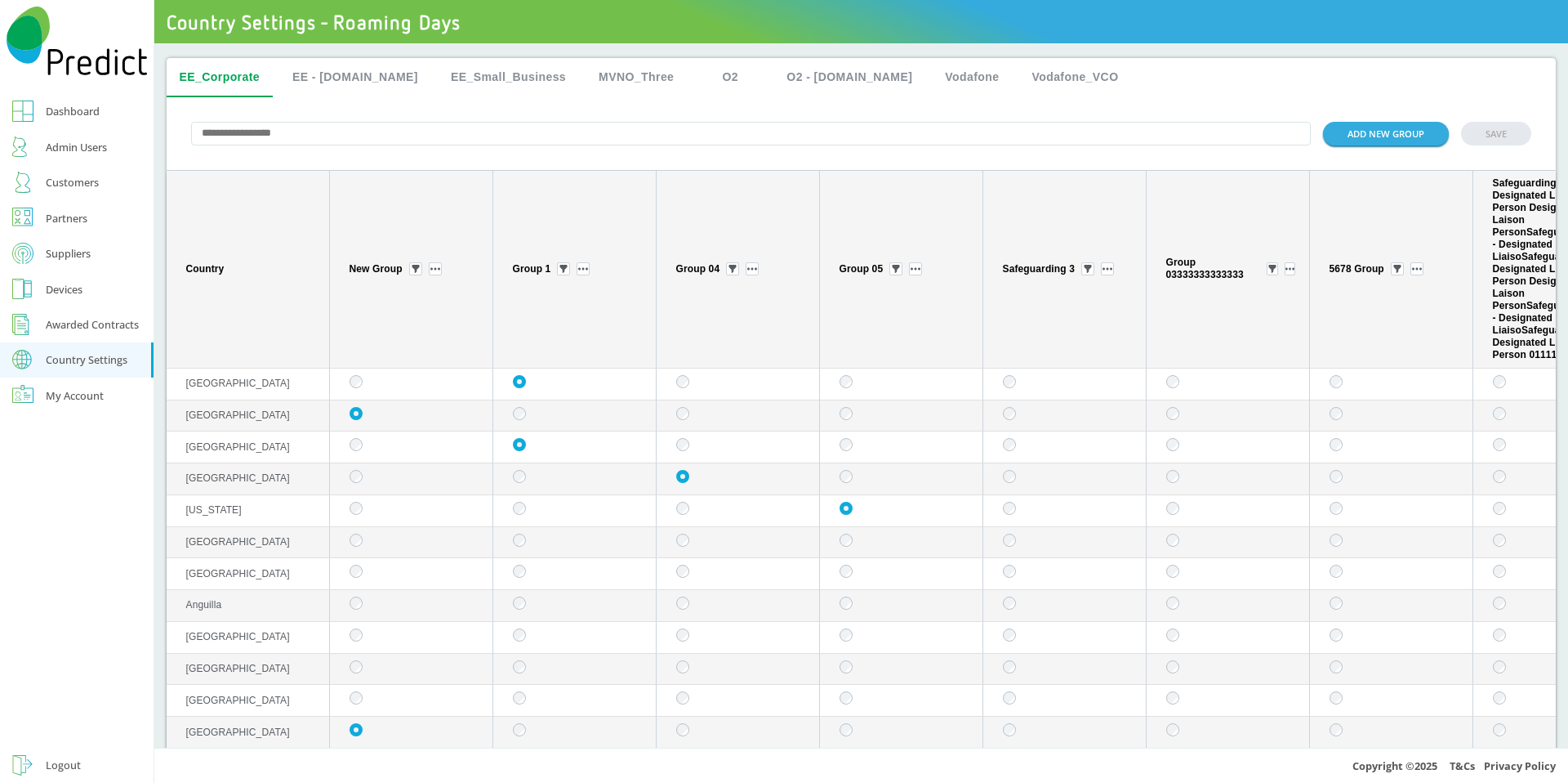
click at [624, 136] on input "text" at bounding box center [751, 134] width 1121 height 24
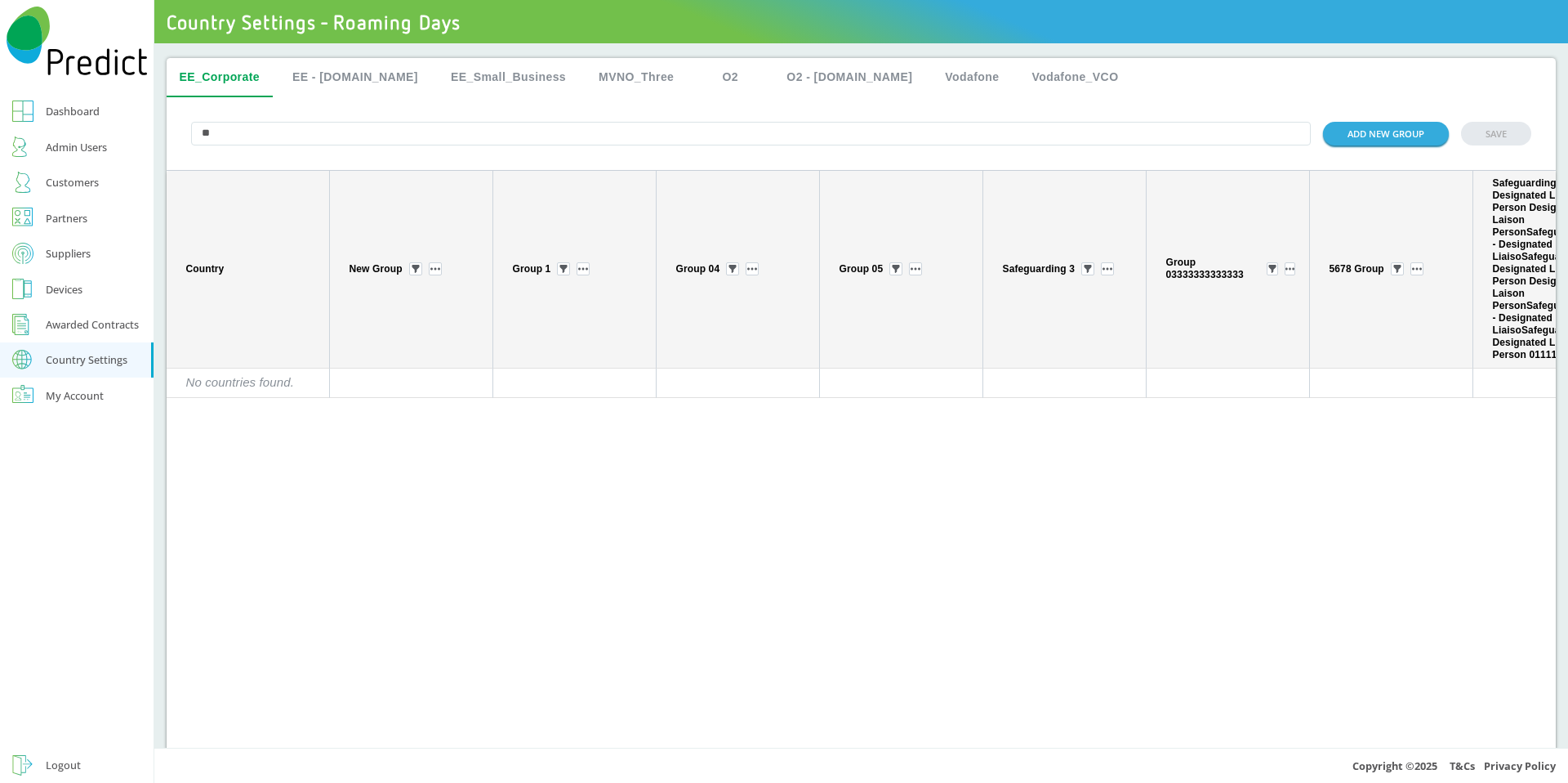
type input "*"
type input "***"
click at [1479, 132] on button "SAVE" at bounding box center [1496, 134] width 70 height 24
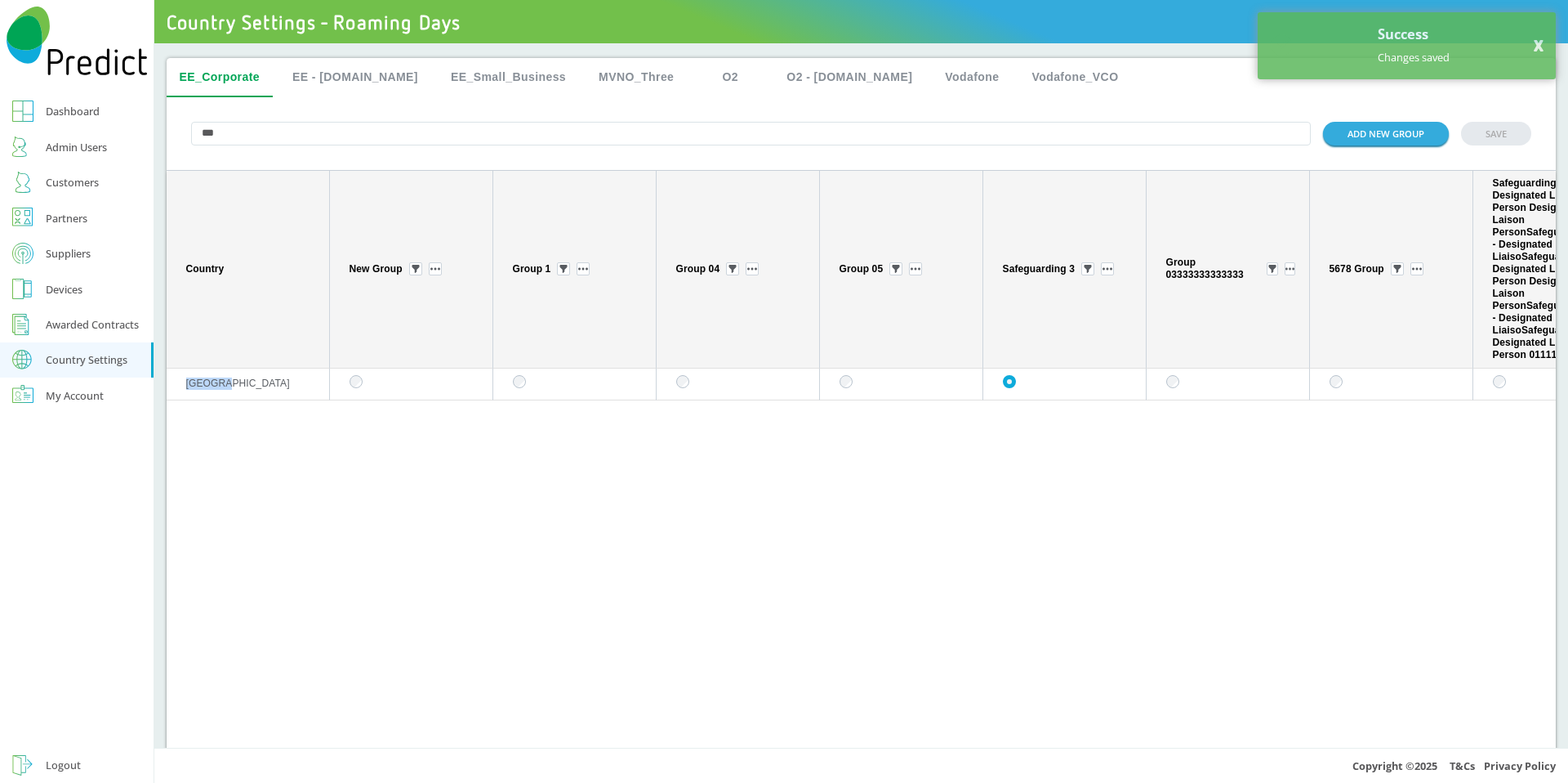
drag, startPoint x: 261, startPoint y: 386, endPoint x: 182, endPoint y: 387, distance: 79.0
click at [182, 387] on td "[GEOGRAPHIC_DATA]" at bounding box center [248, 384] width 163 height 32
copy span "[GEOGRAPHIC_DATA]"
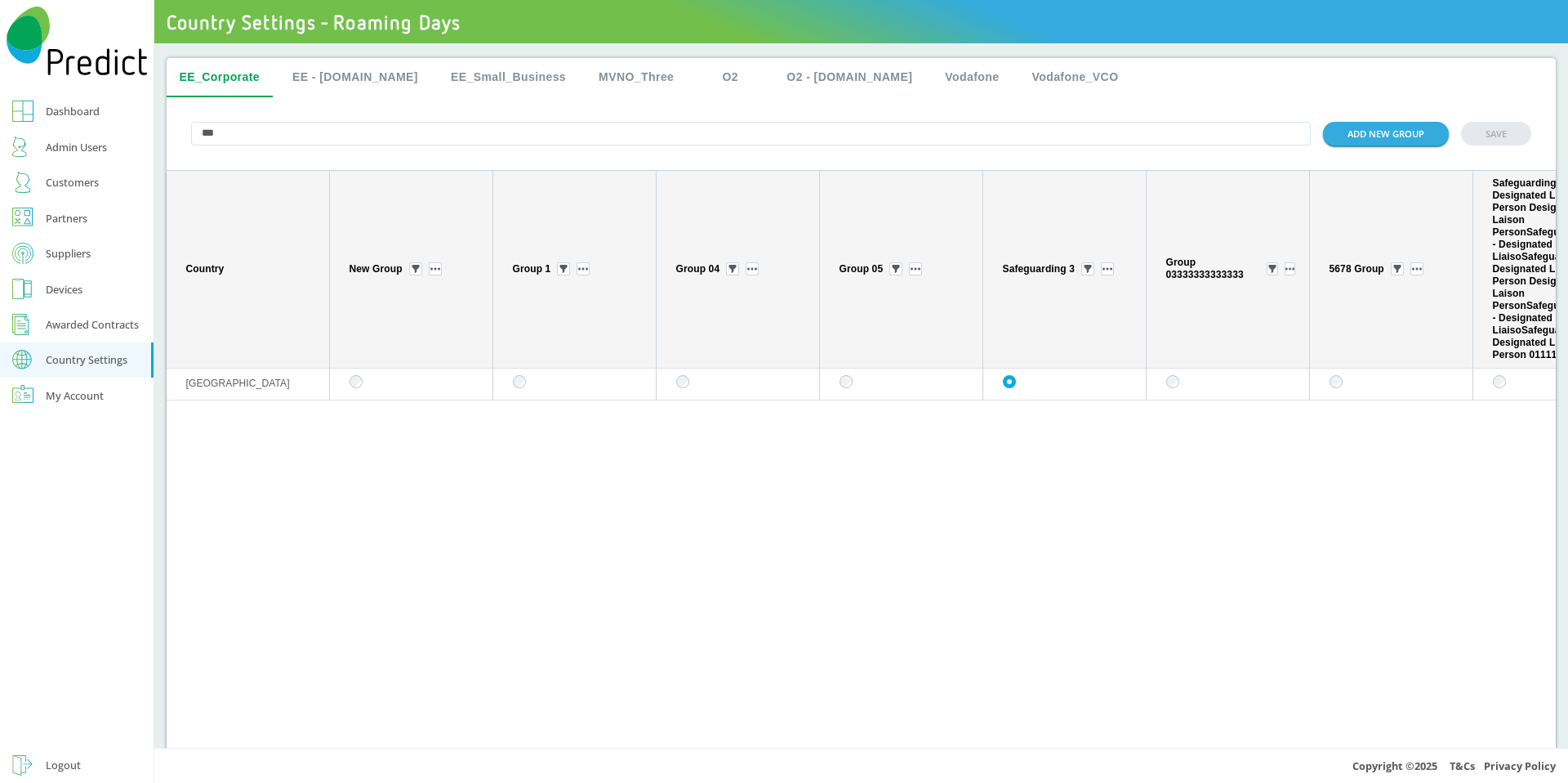
click at [309, 131] on input "***" at bounding box center [751, 134] width 1121 height 24
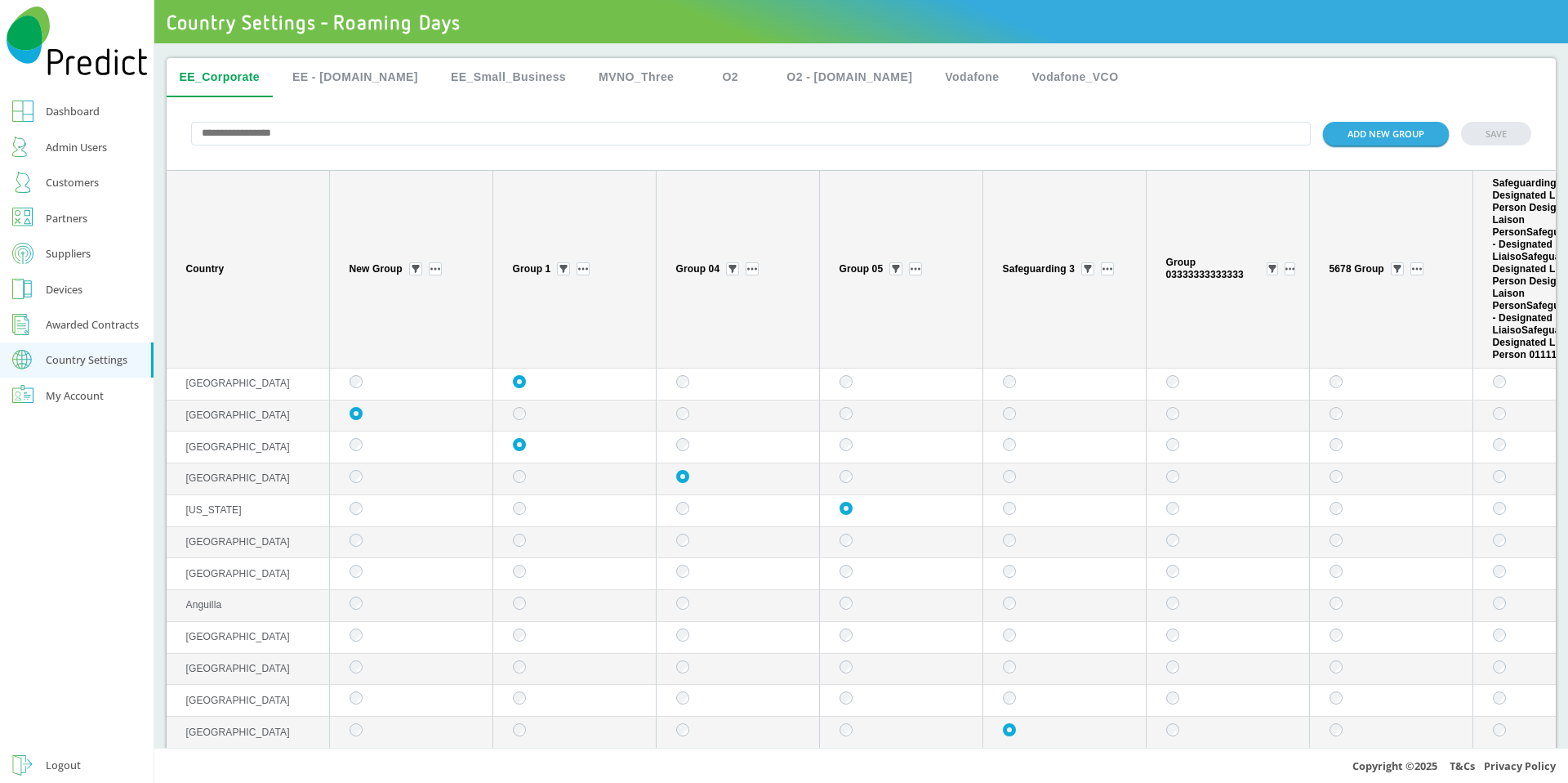
click at [112, 583] on div at bounding box center [77, 581] width 153 height 334
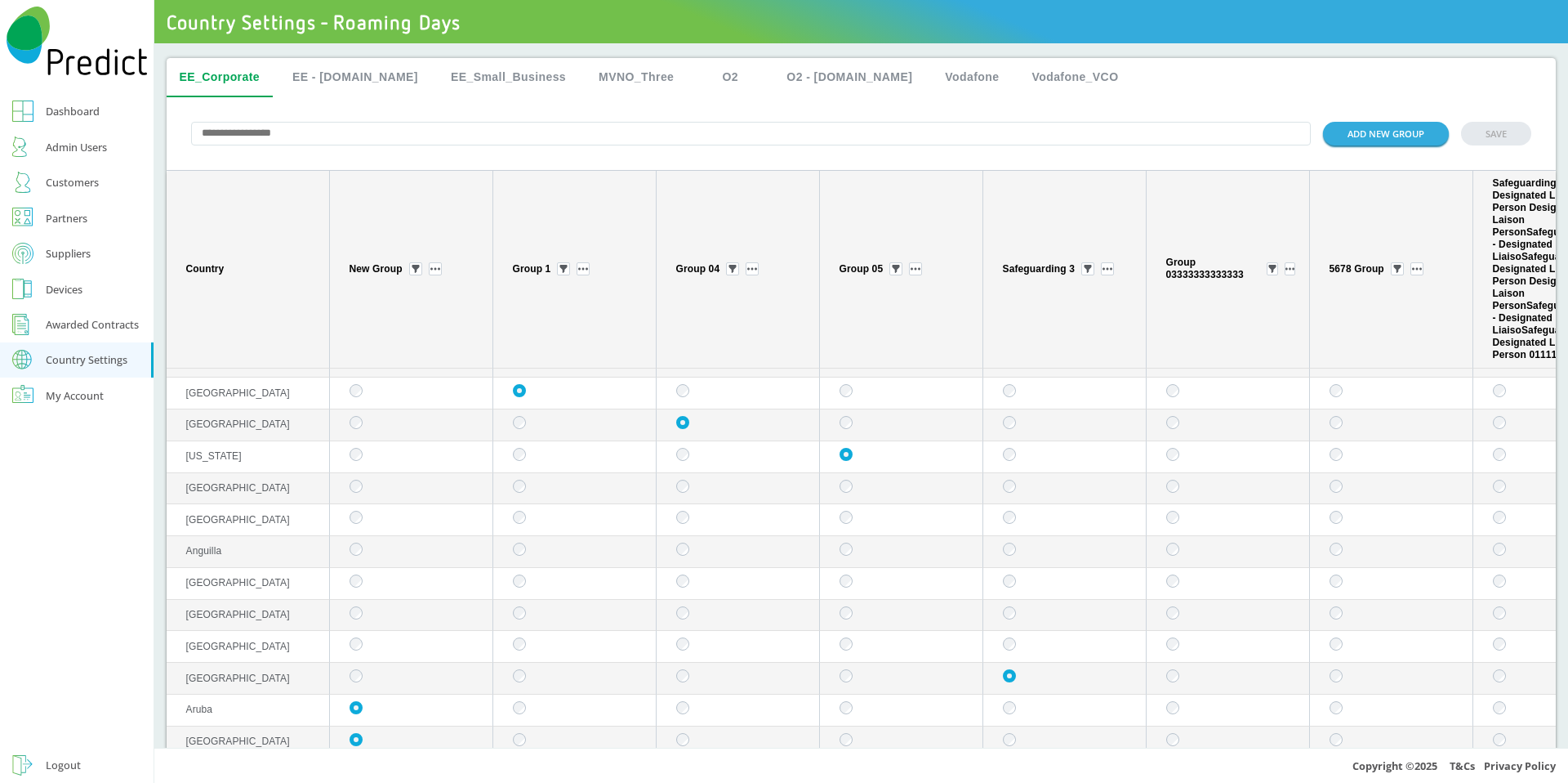
scroll to position [103, 0]
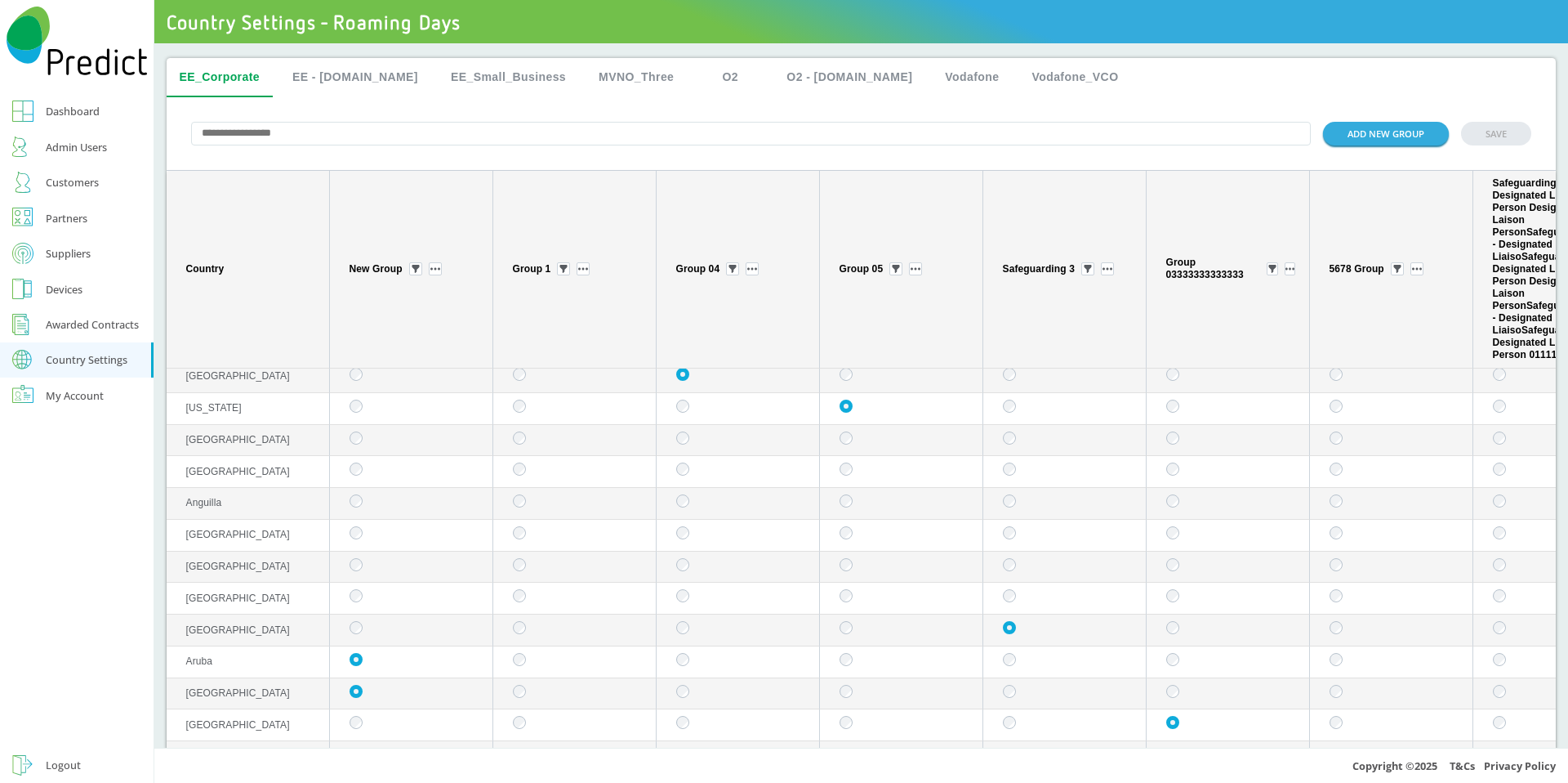
click at [571, 127] on input "text" at bounding box center [751, 134] width 1121 height 24
paste input "*******"
type input "*******"
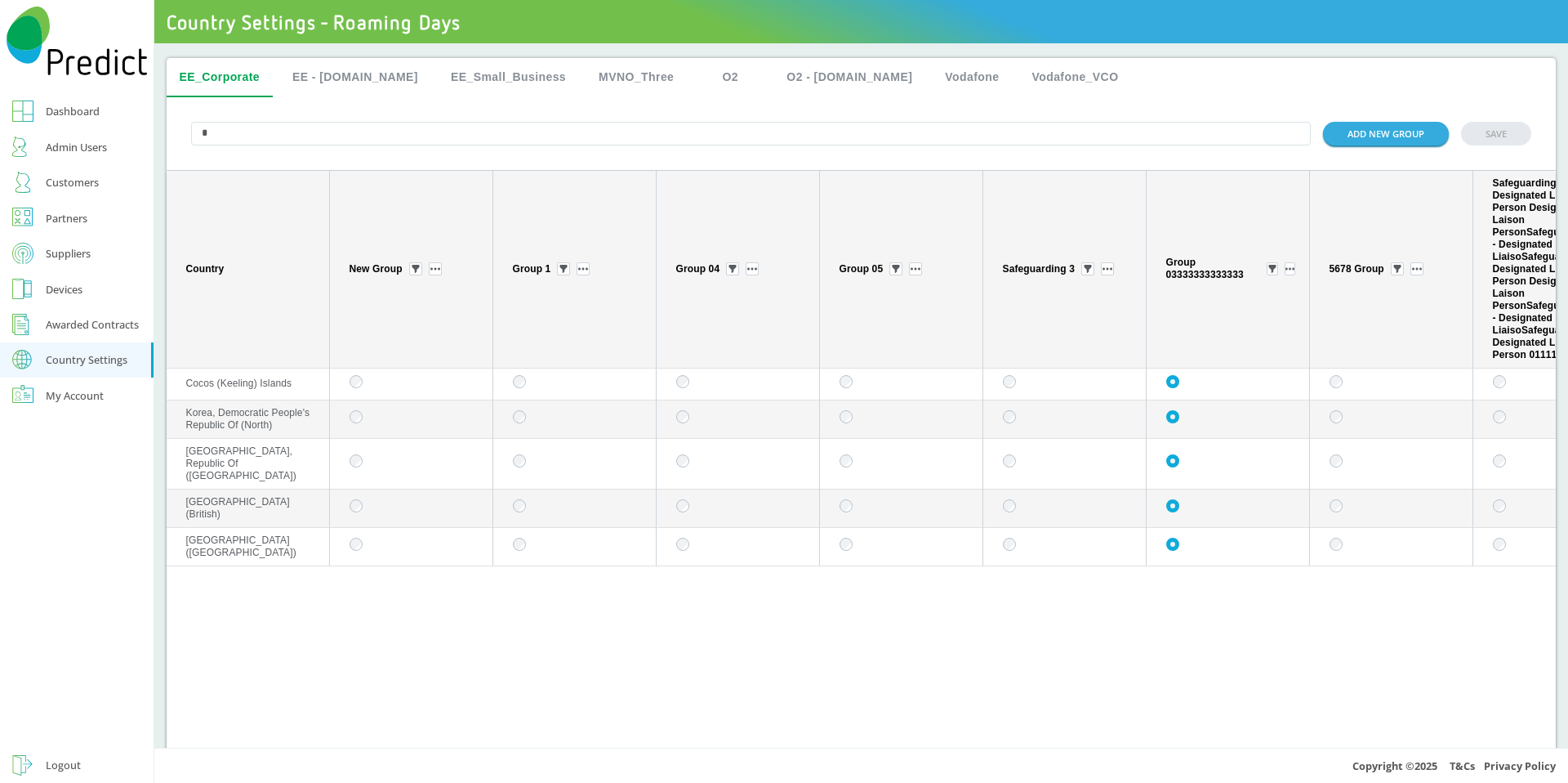
scroll to position [0, 0]
type input "*"
click at [853, 490] on td "sticky table" at bounding box center [901, 508] width 163 height 38
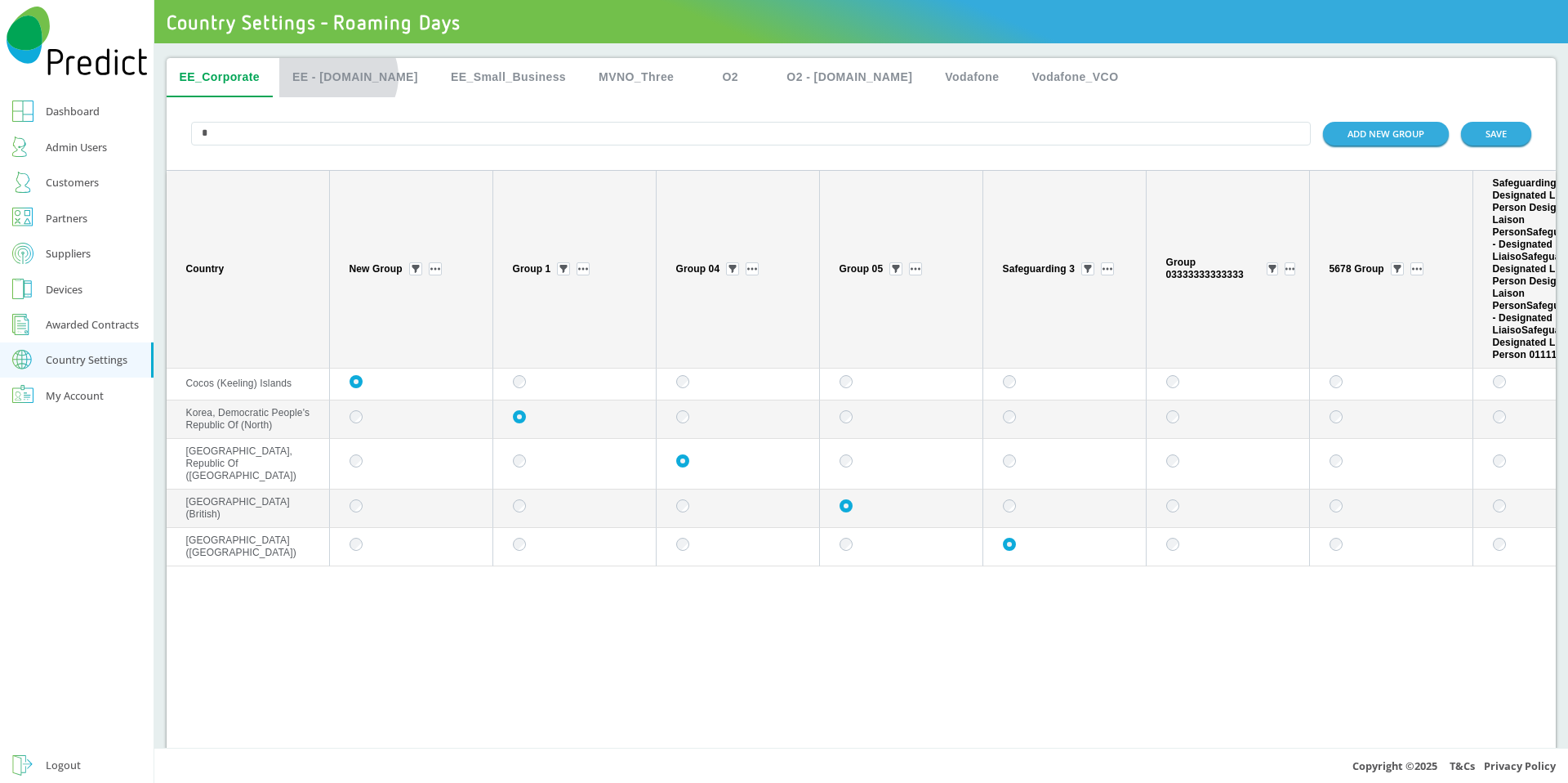
click at [338, 76] on button "EE - [DOMAIN_NAME]" at bounding box center [355, 78] width 152 height 39
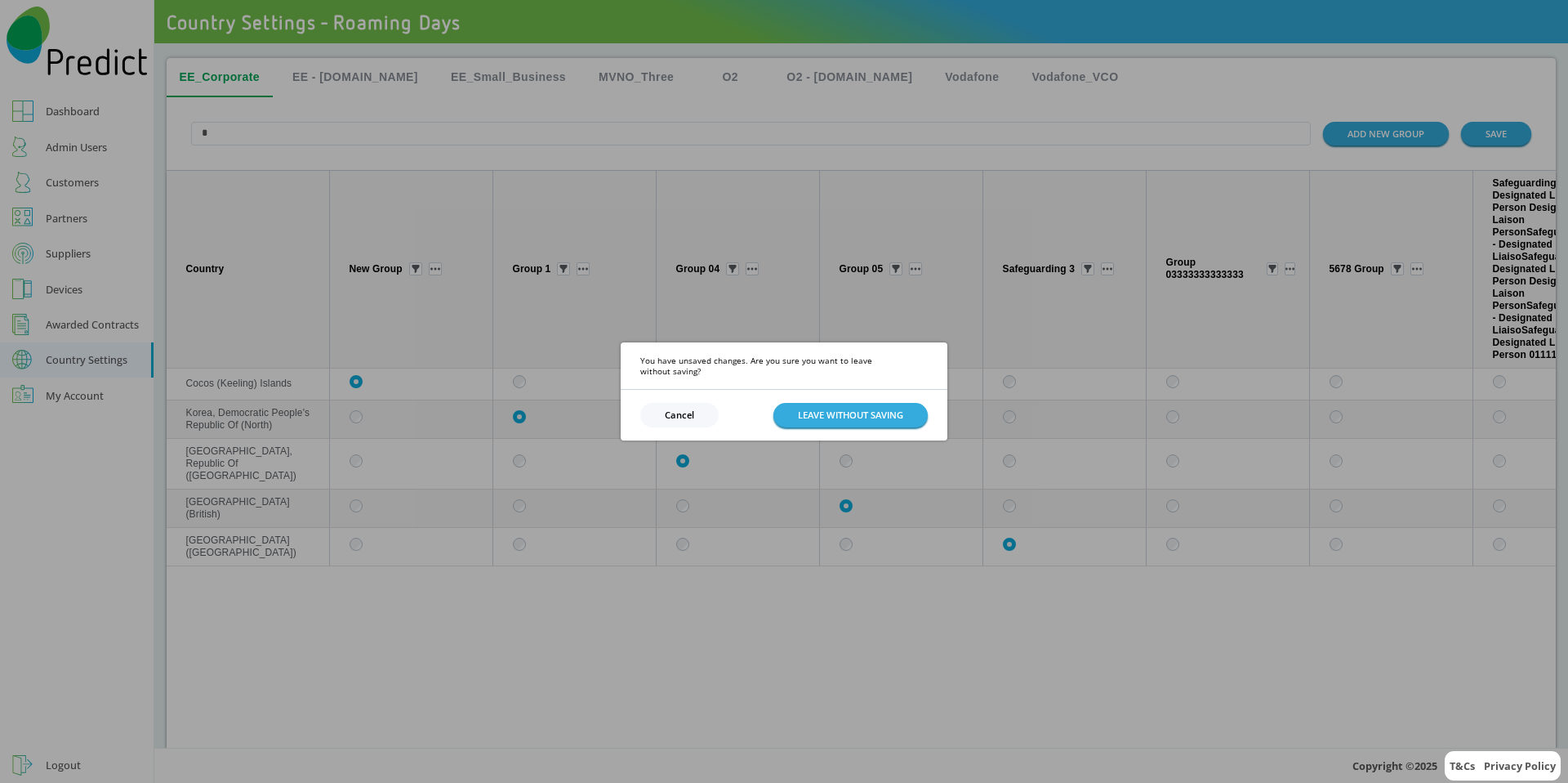
click at [673, 407] on button "Cancel" at bounding box center [679, 415] width 78 height 24
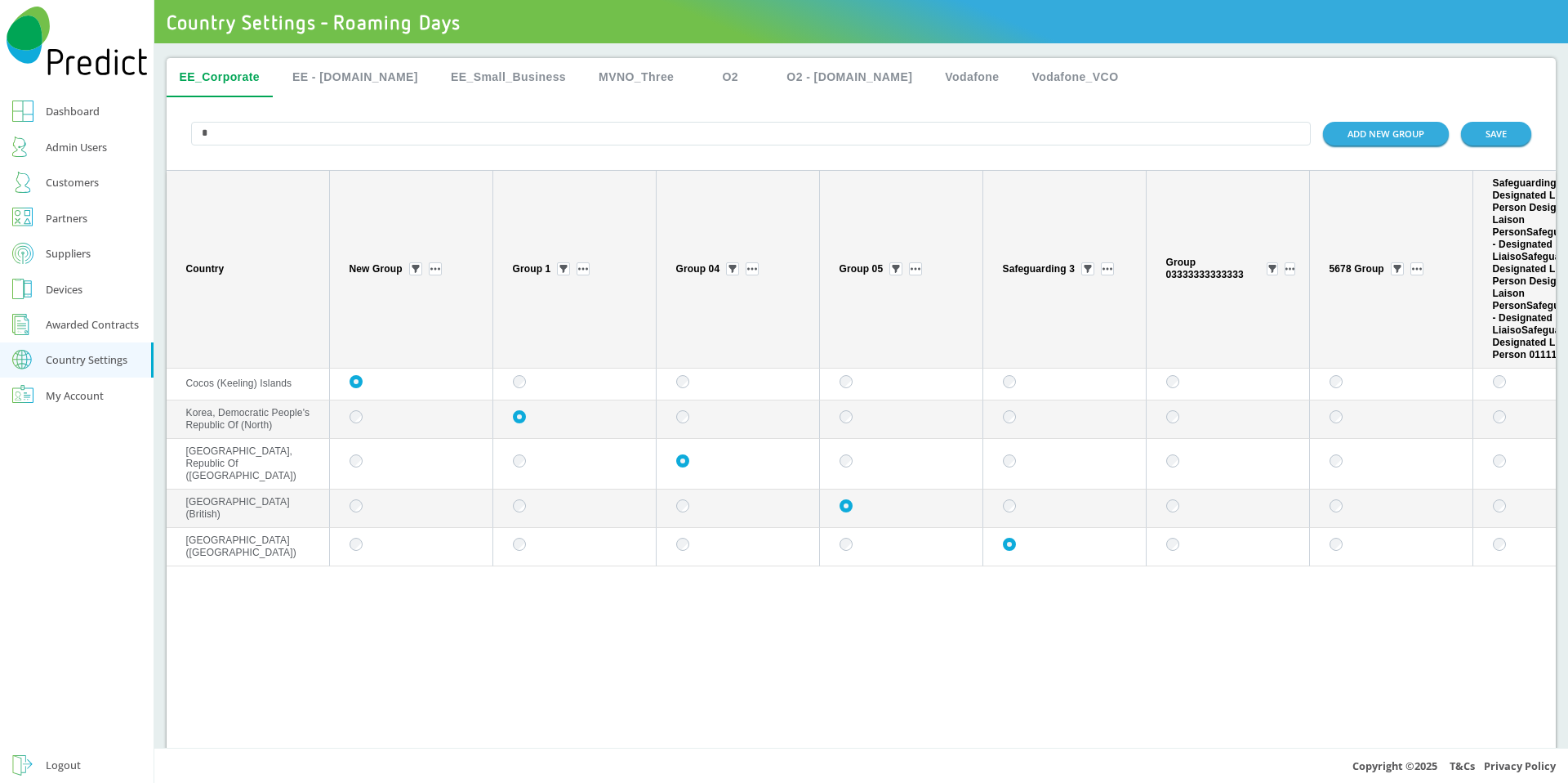
click at [804, 131] on input "*" at bounding box center [751, 134] width 1121 height 24
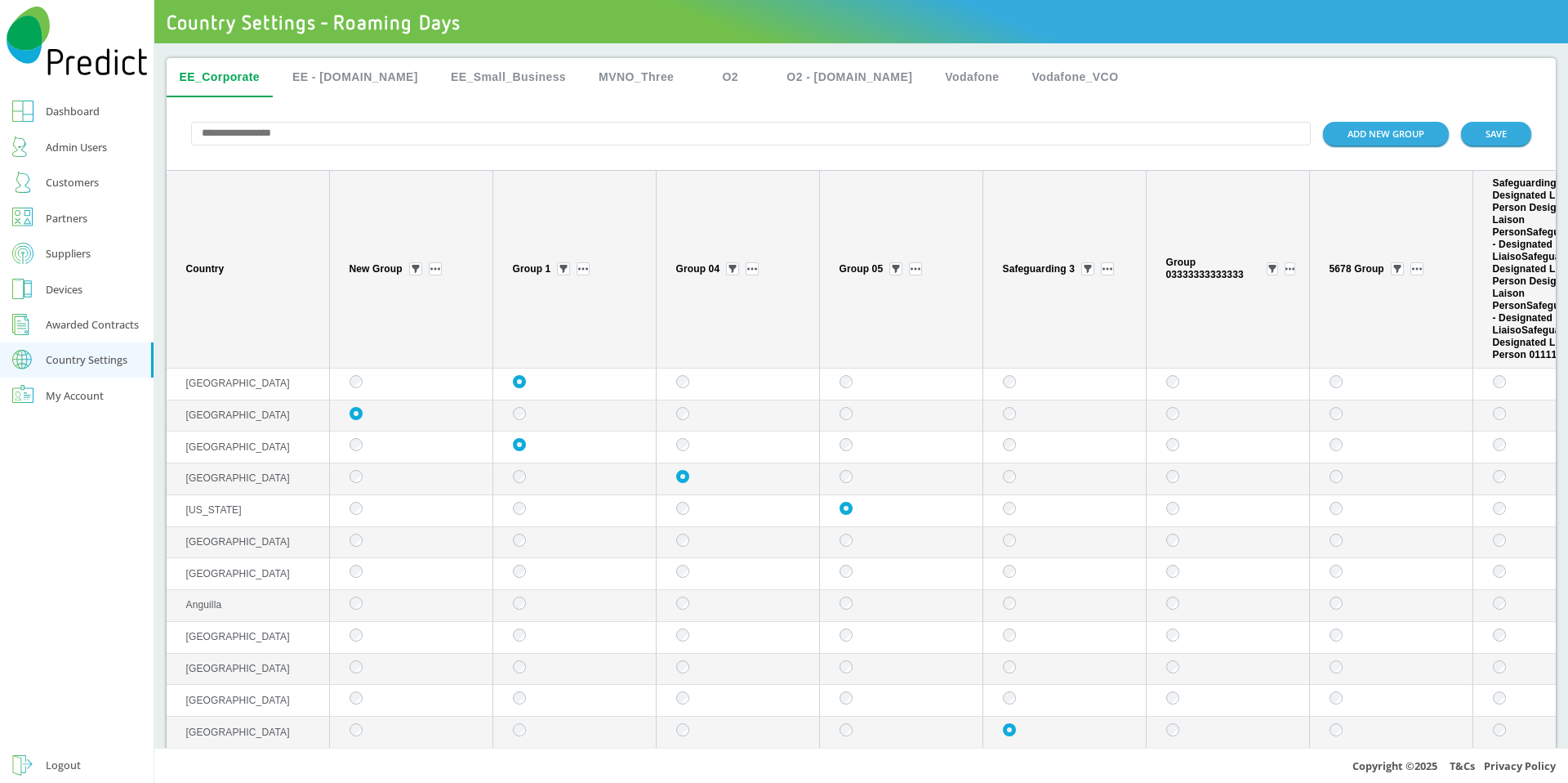
type input "*"
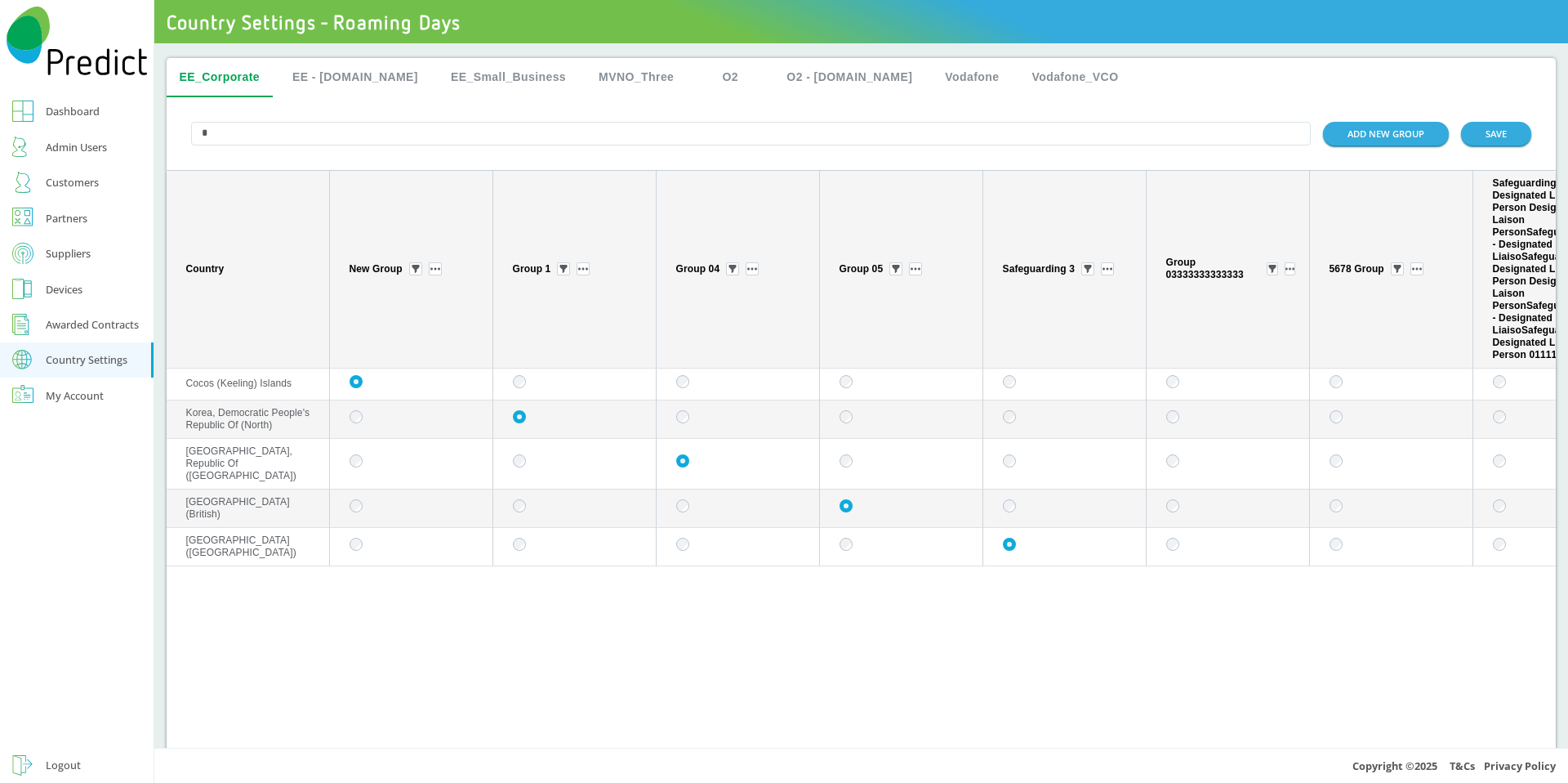
click at [361, 79] on button "EE - [DOMAIN_NAME]" at bounding box center [355, 78] width 152 height 39
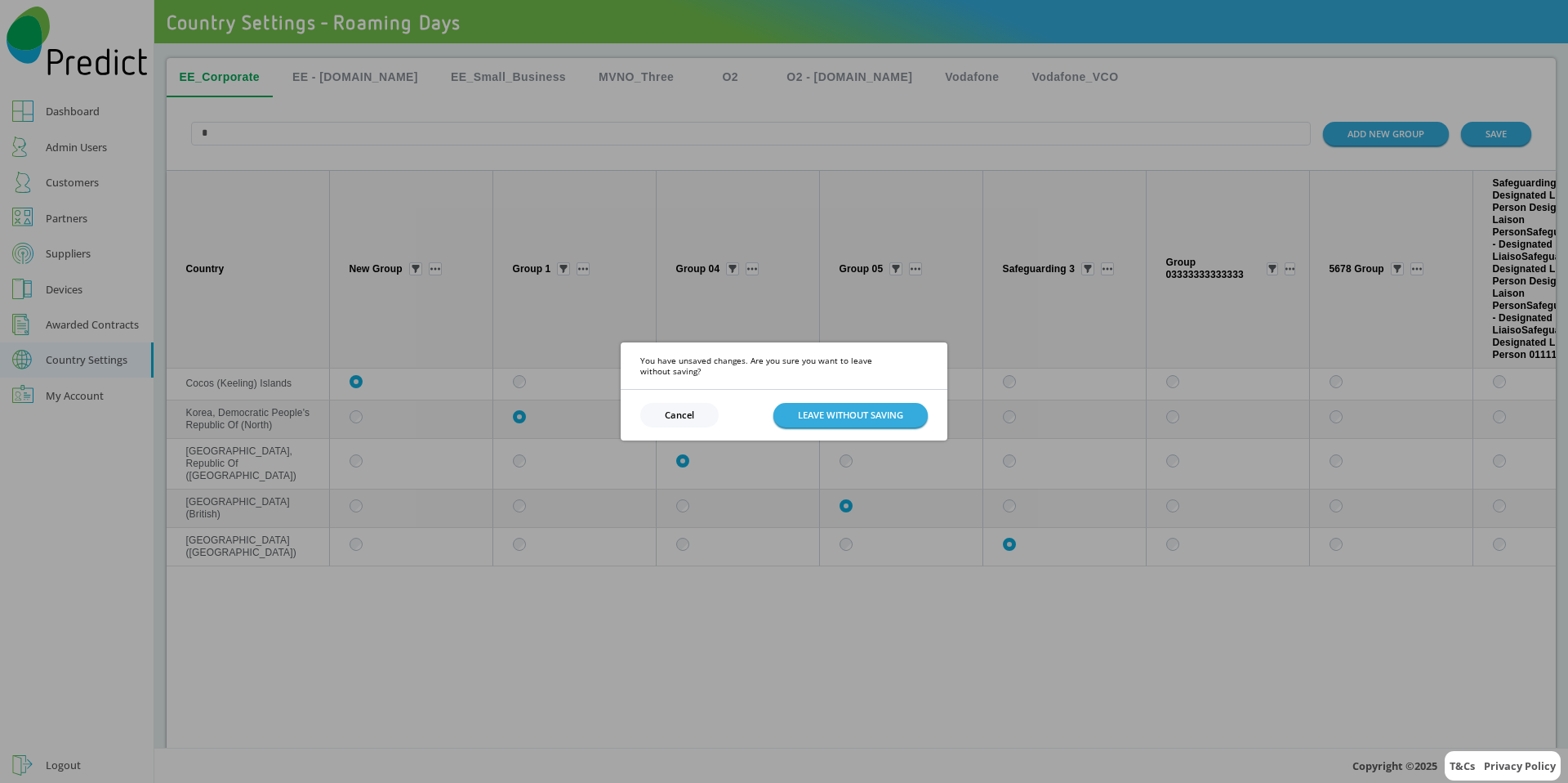
click at [687, 405] on button "Cancel" at bounding box center [679, 415] width 78 height 24
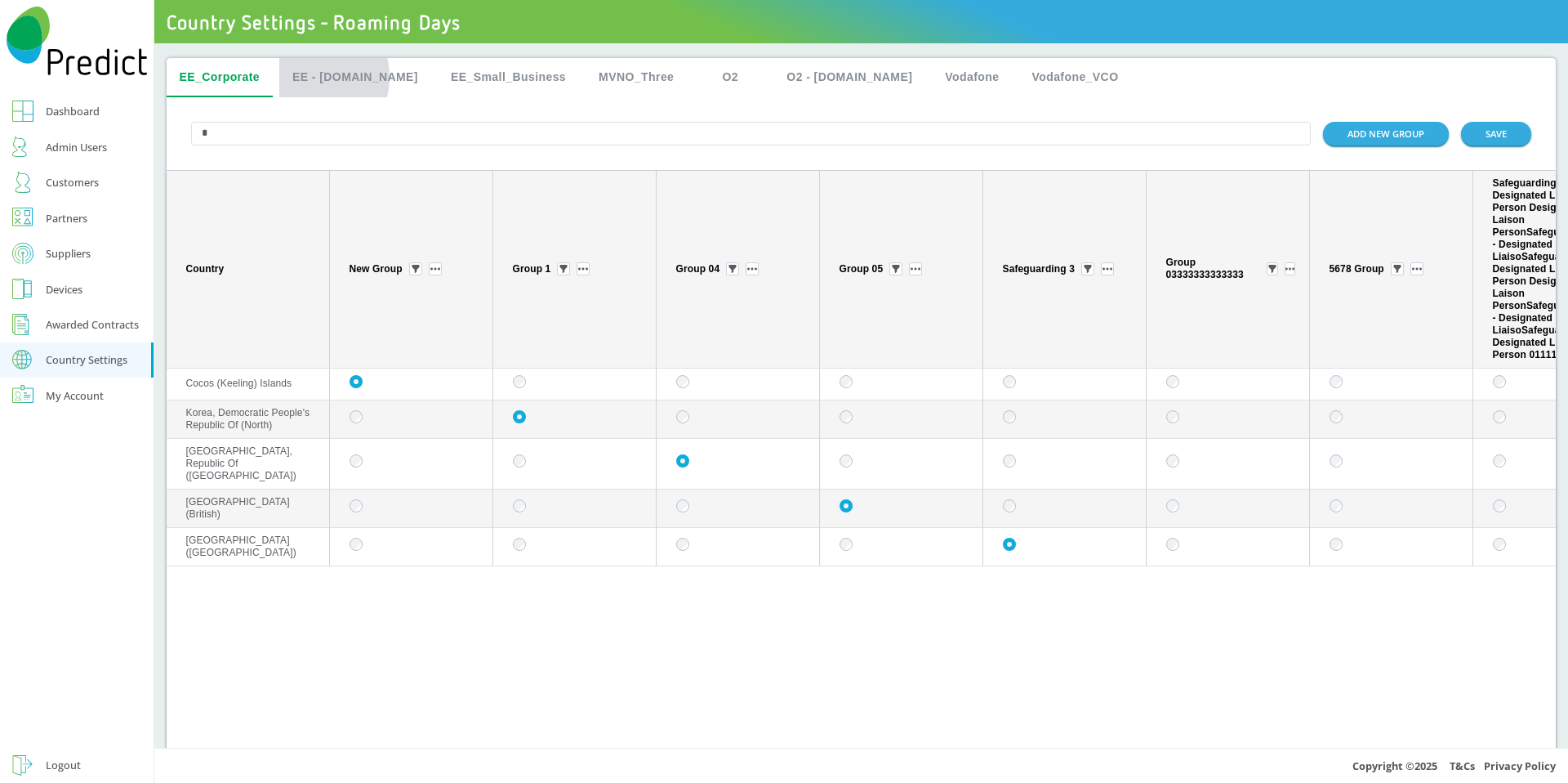
click at [313, 77] on button "EE - [DOMAIN_NAME]" at bounding box center [355, 78] width 152 height 39
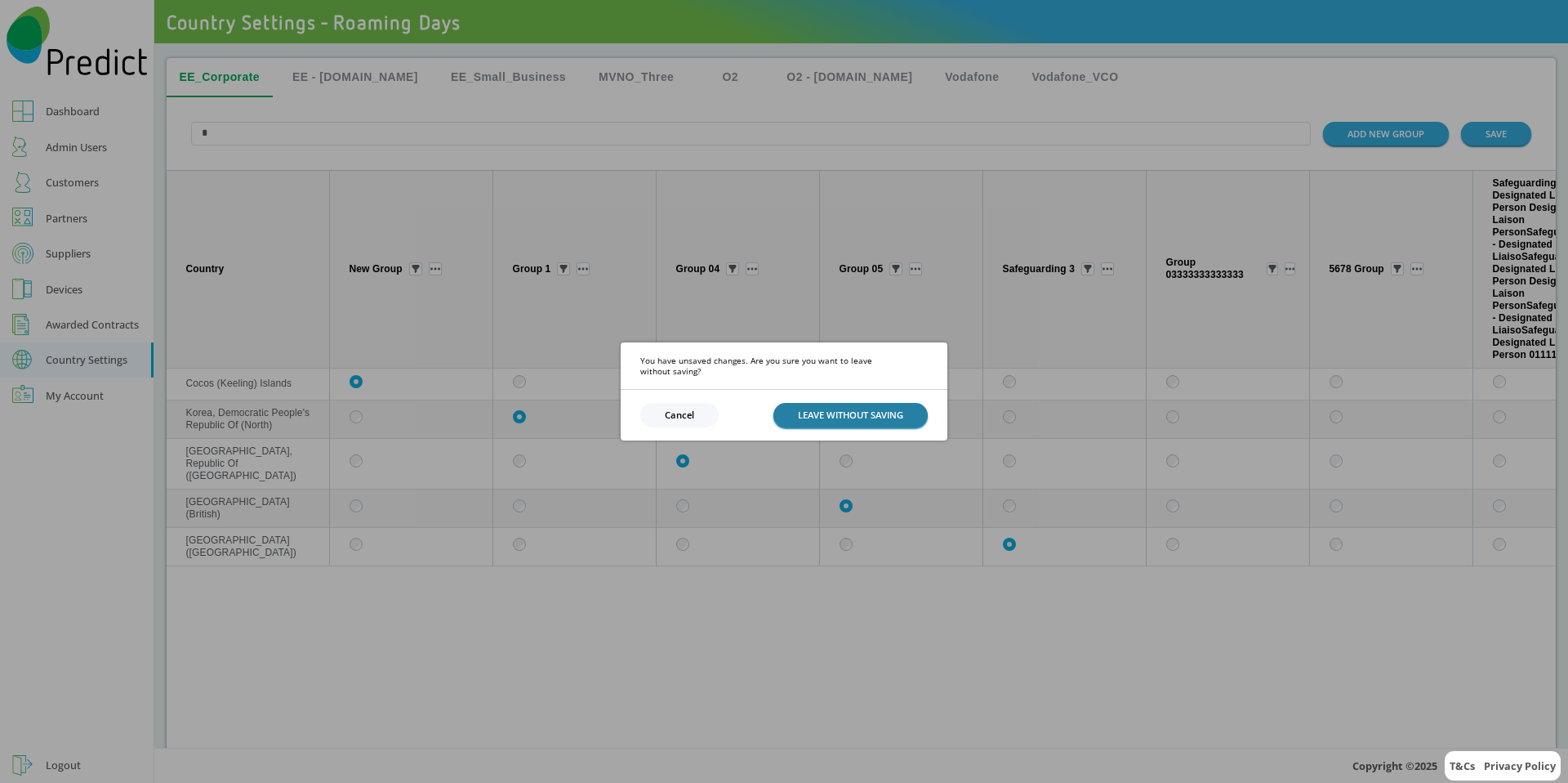
click at [810, 408] on button "LEAVE WITHOUT SAVING" at bounding box center [850, 415] width 154 height 24
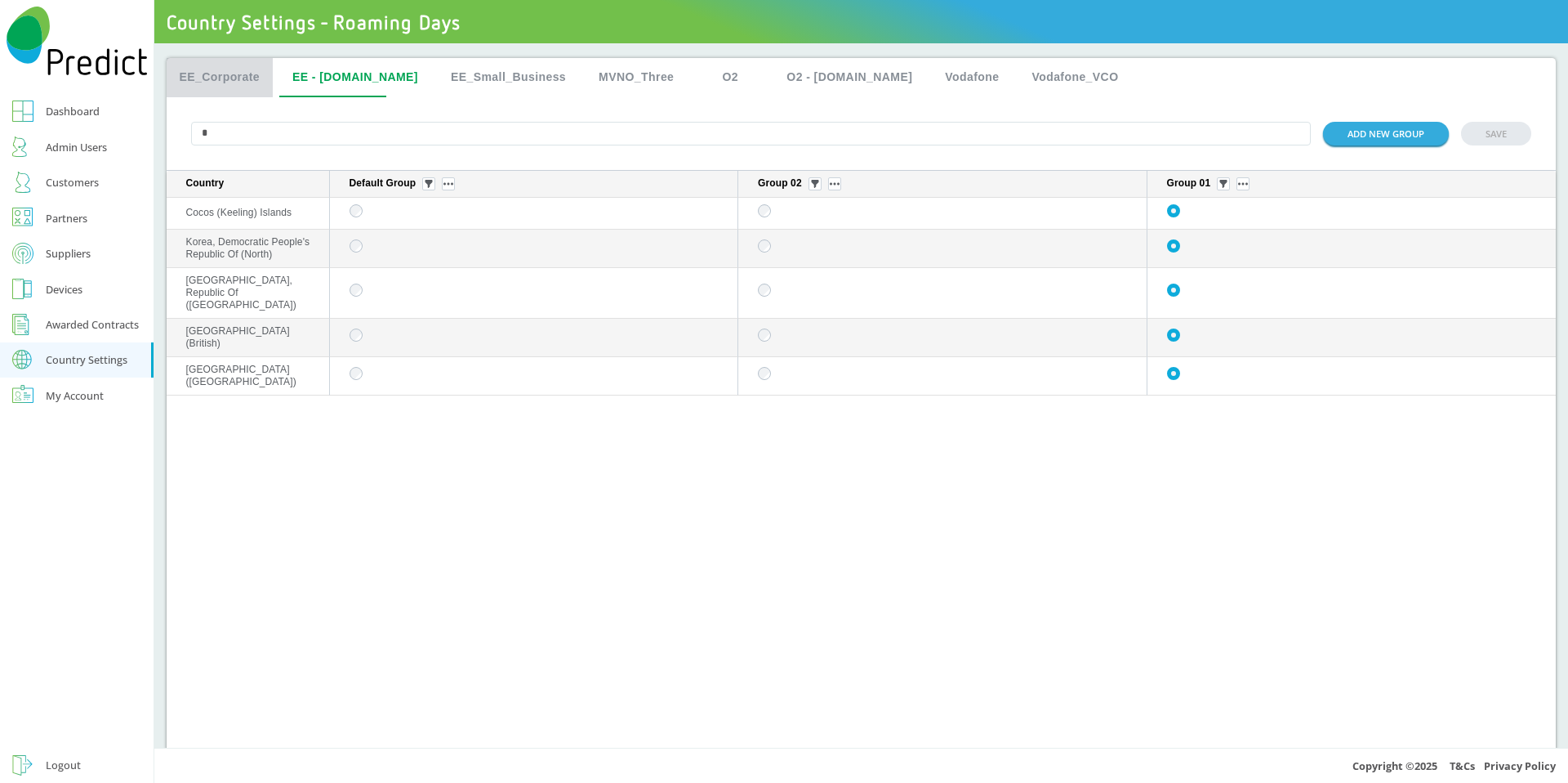
click at [242, 73] on button "EE_Corporate" at bounding box center [220, 78] width 107 height 39
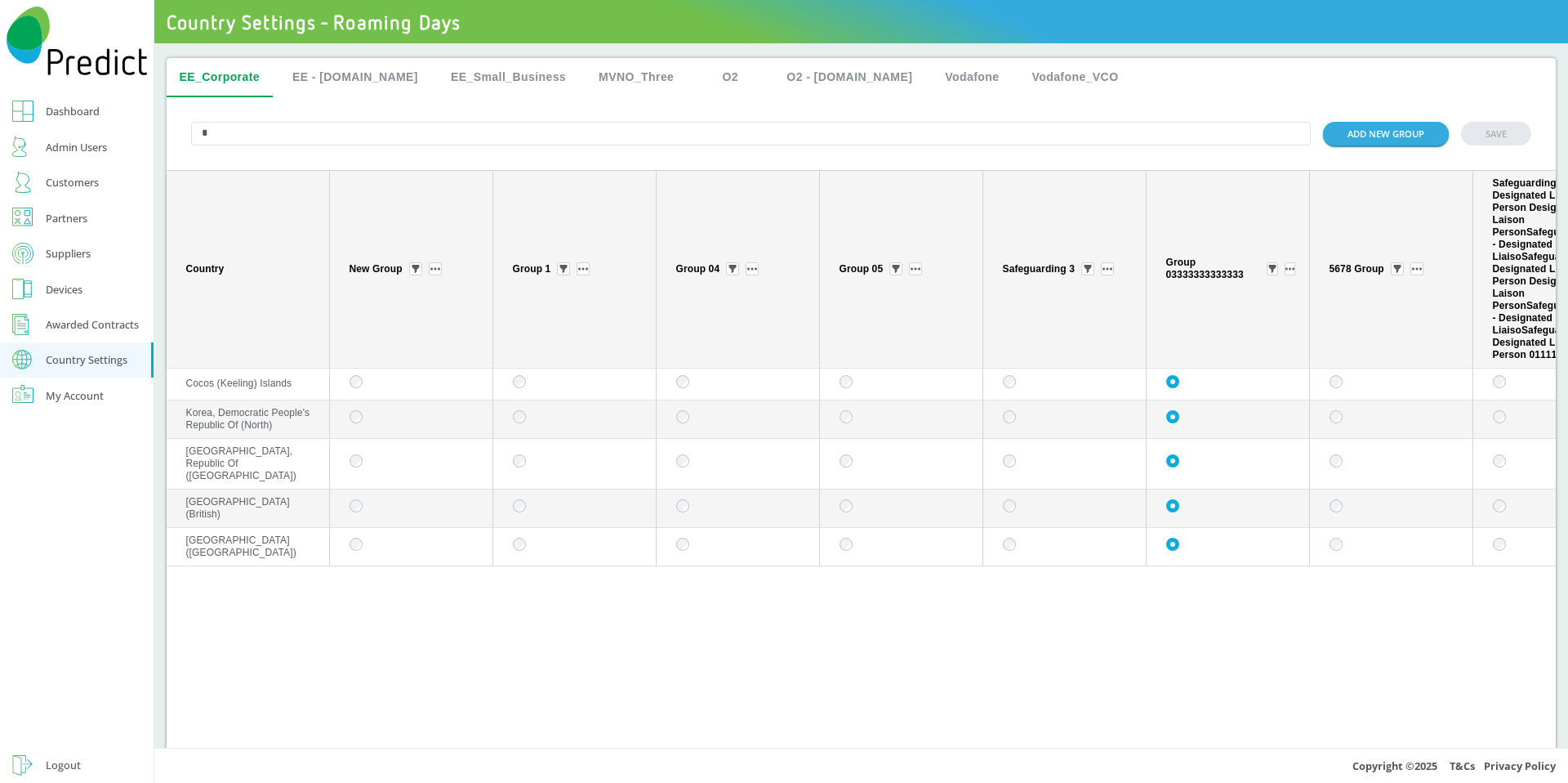
click at [323, 78] on button "EE - [DOMAIN_NAME]" at bounding box center [355, 78] width 152 height 39
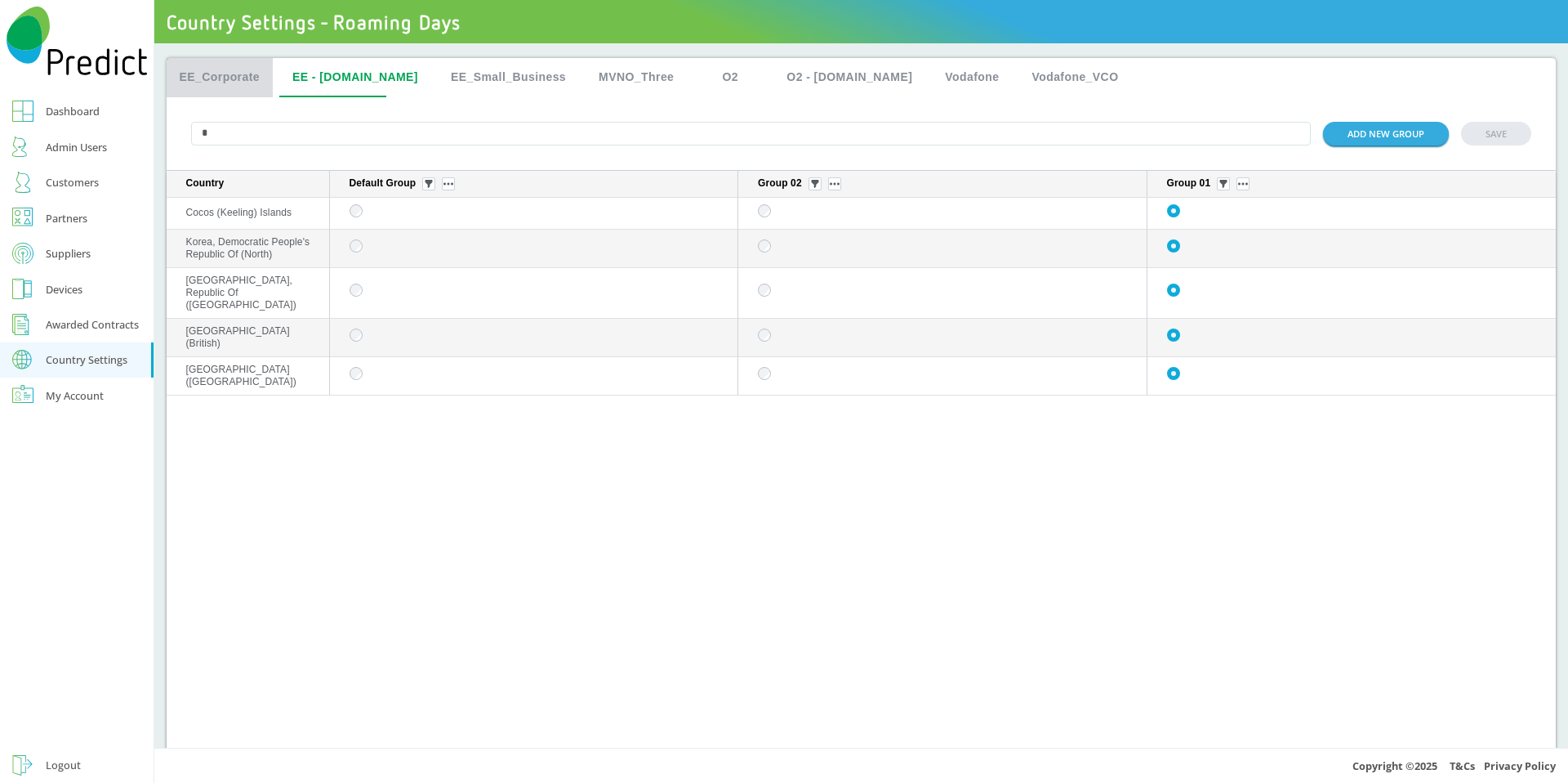
click at [232, 78] on button "EE_Corporate" at bounding box center [220, 78] width 107 height 39
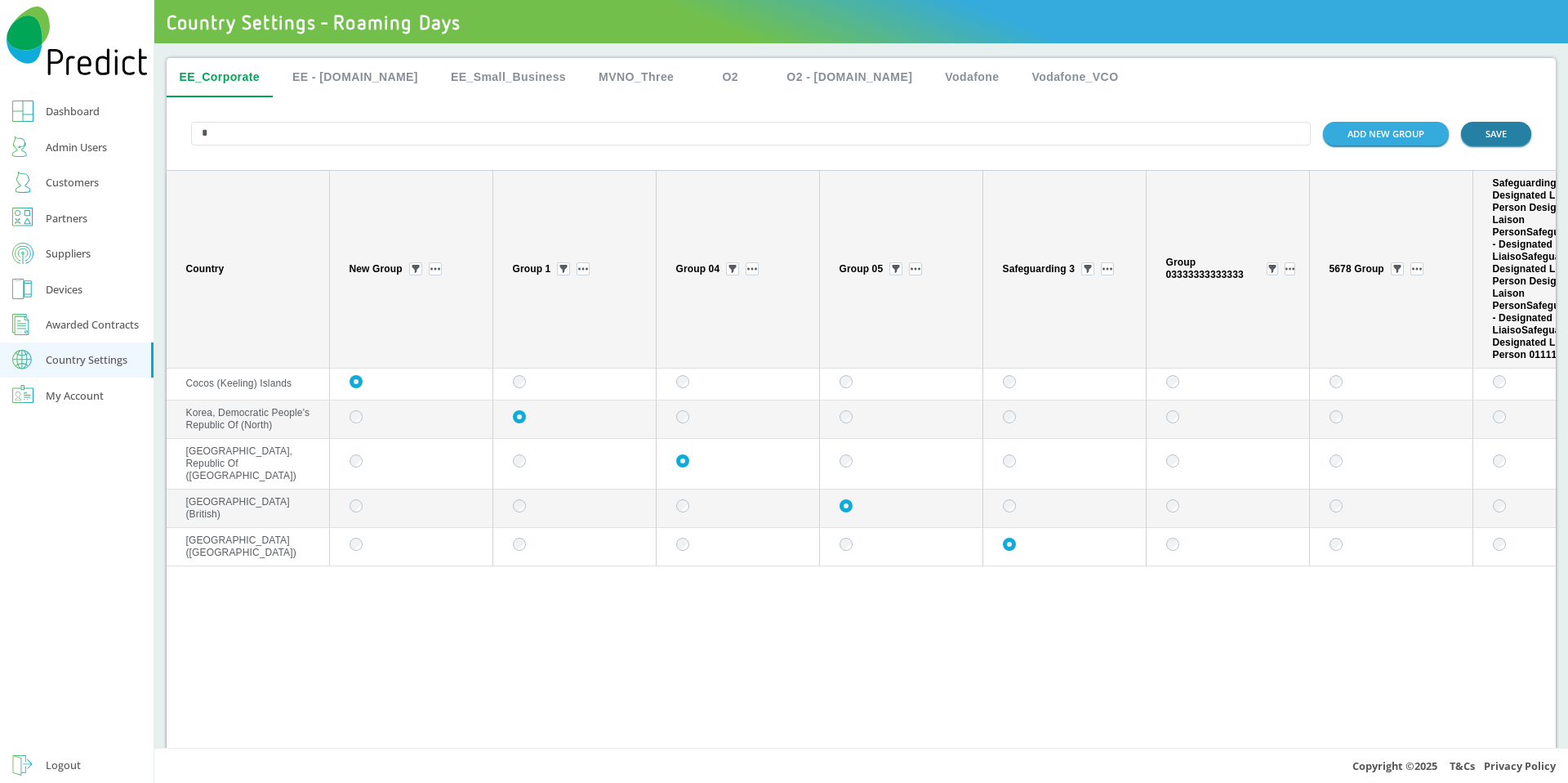
click at [1478, 141] on button "SAVE" at bounding box center [1496, 134] width 70 height 24
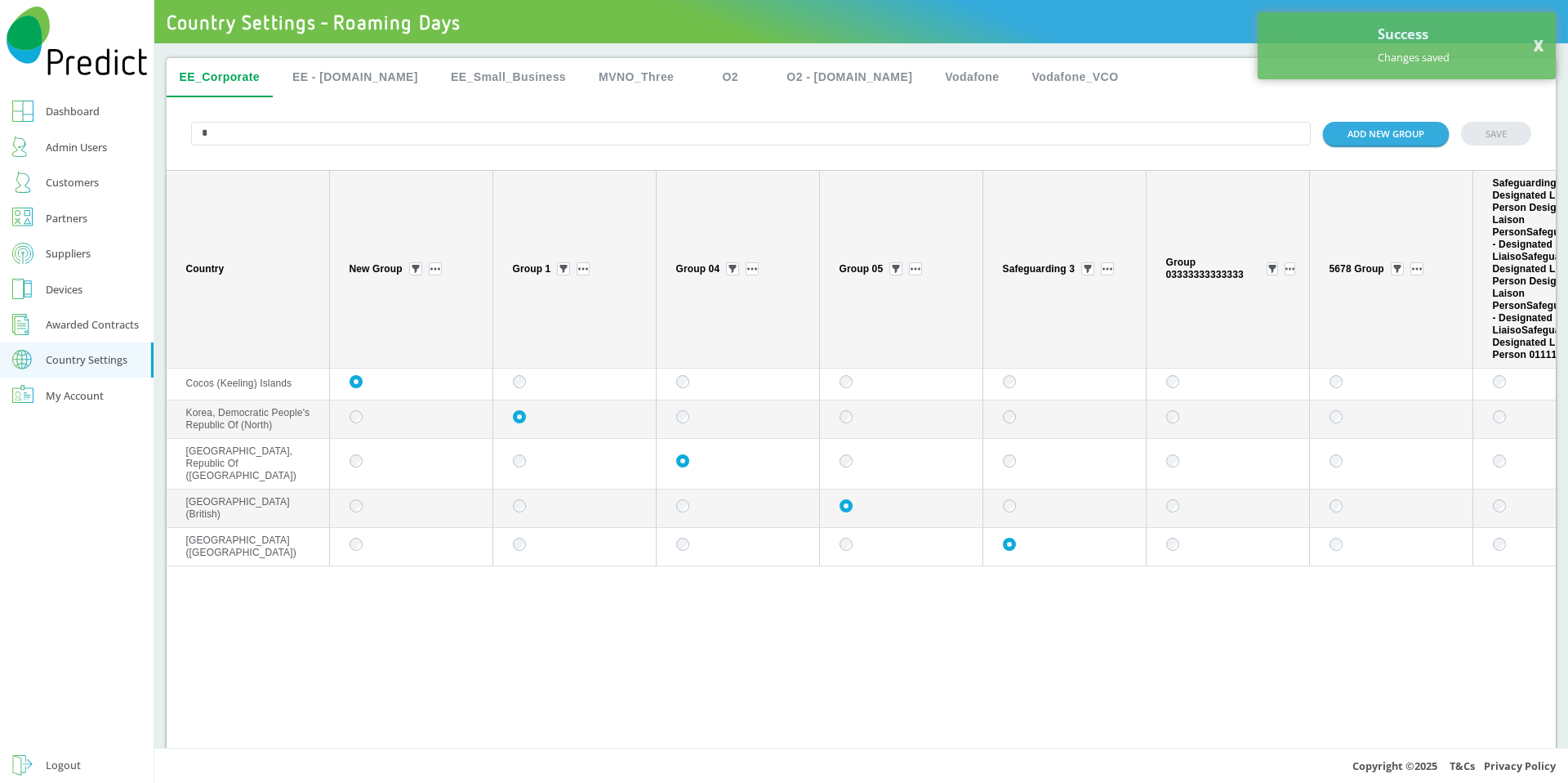
click at [408, 127] on input "*" at bounding box center [751, 134] width 1121 height 24
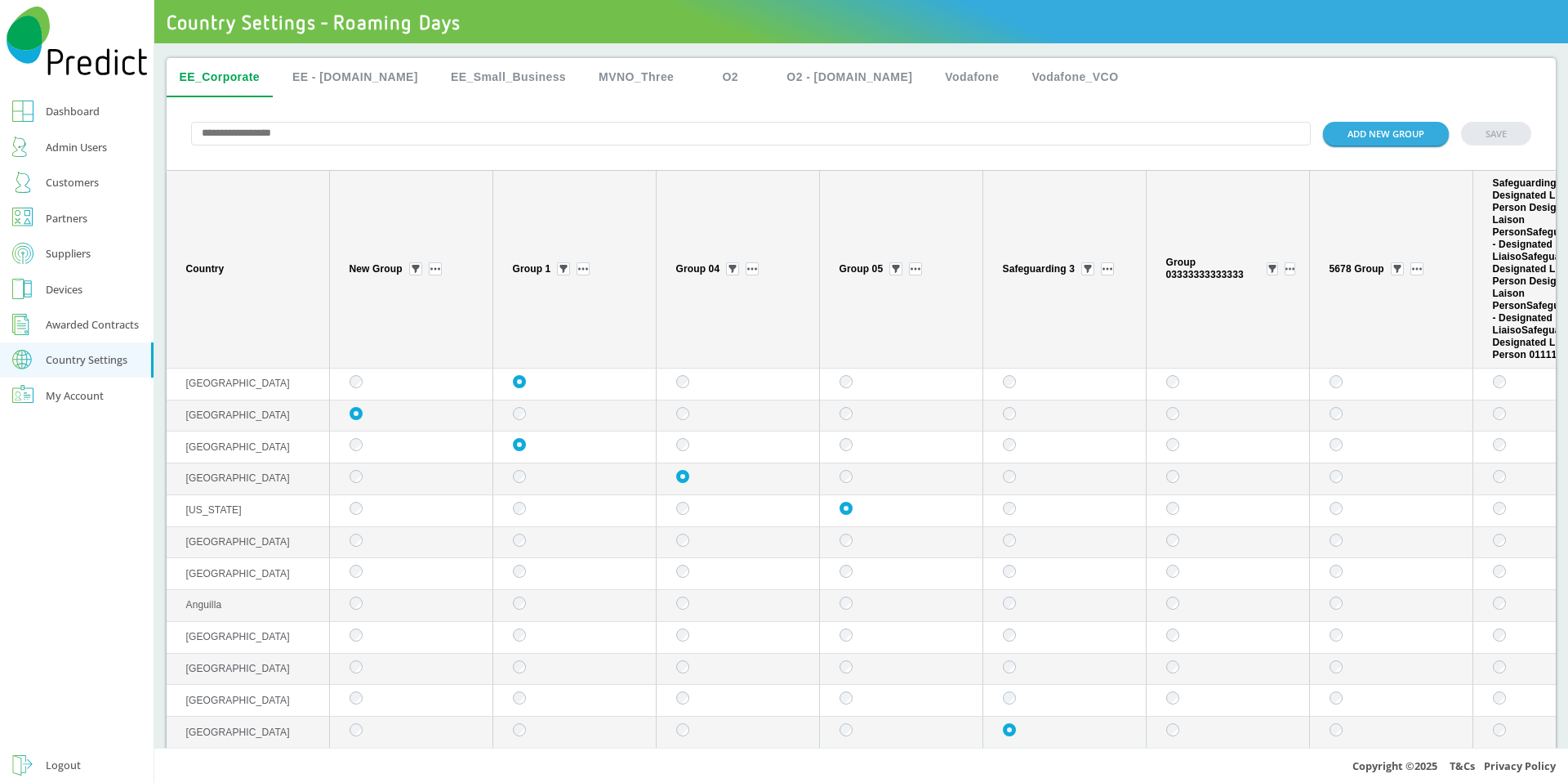
click at [395, 138] on input "text" at bounding box center [751, 134] width 1121 height 24
type input "*"
click at [372, 69] on button "EE - [DOMAIN_NAME]" at bounding box center [355, 78] width 152 height 39
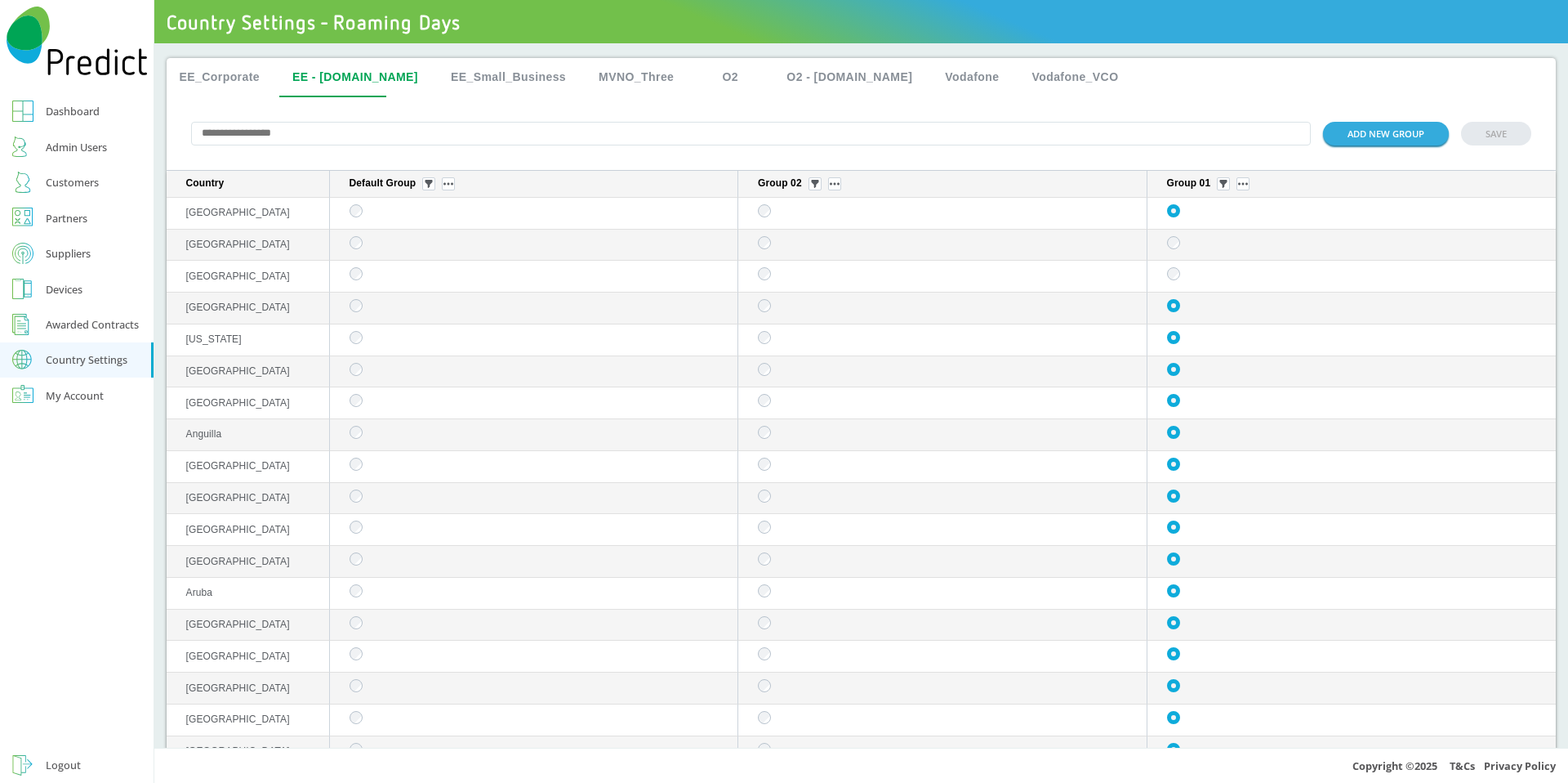
click at [382, 141] on input "text" at bounding box center [751, 134] width 1121 height 24
type input "*"
click at [222, 85] on button "EE_Corporate" at bounding box center [220, 78] width 107 height 39
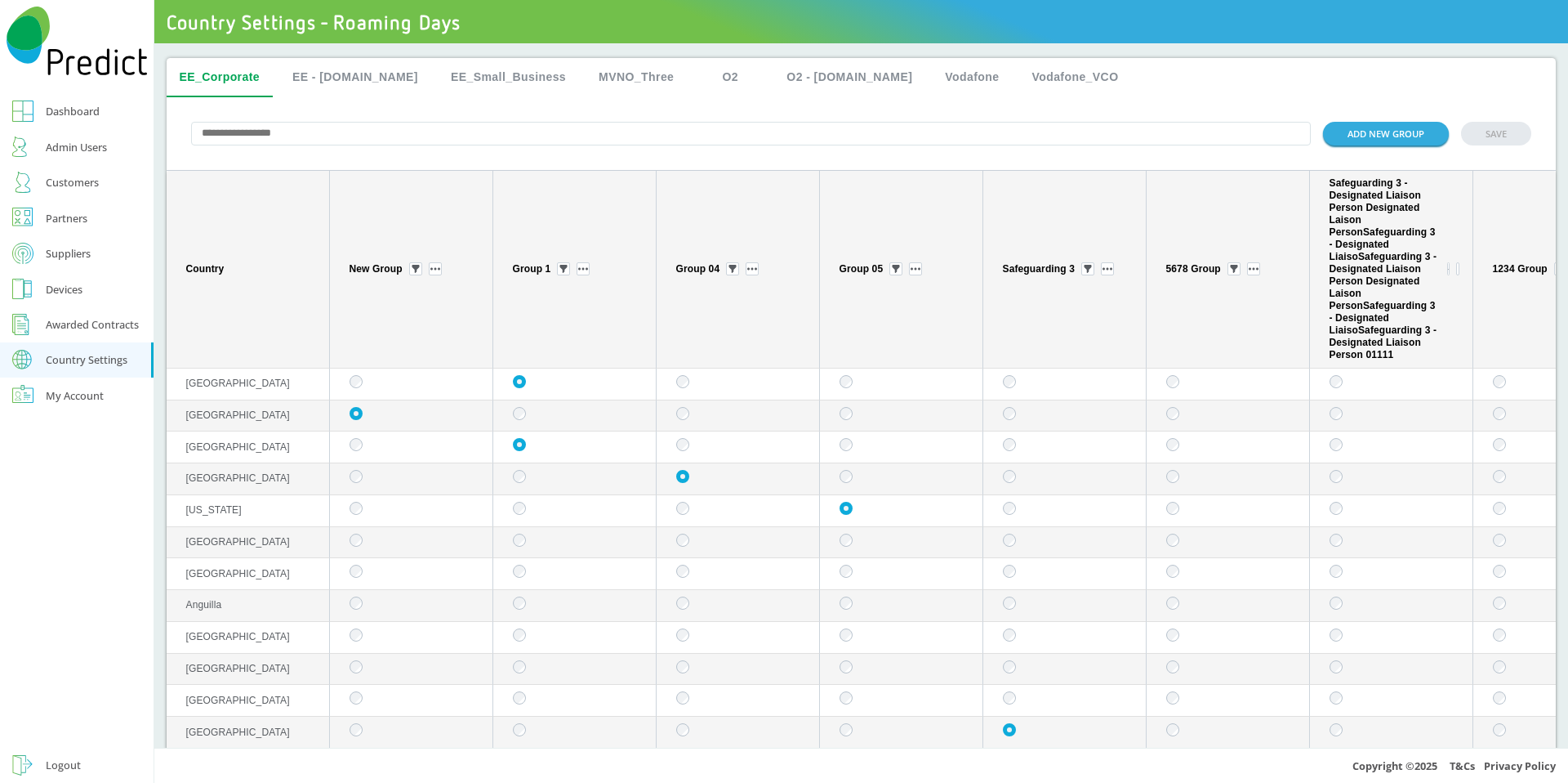
click at [248, 134] on input "text" at bounding box center [751, 134] width 1121 height 24
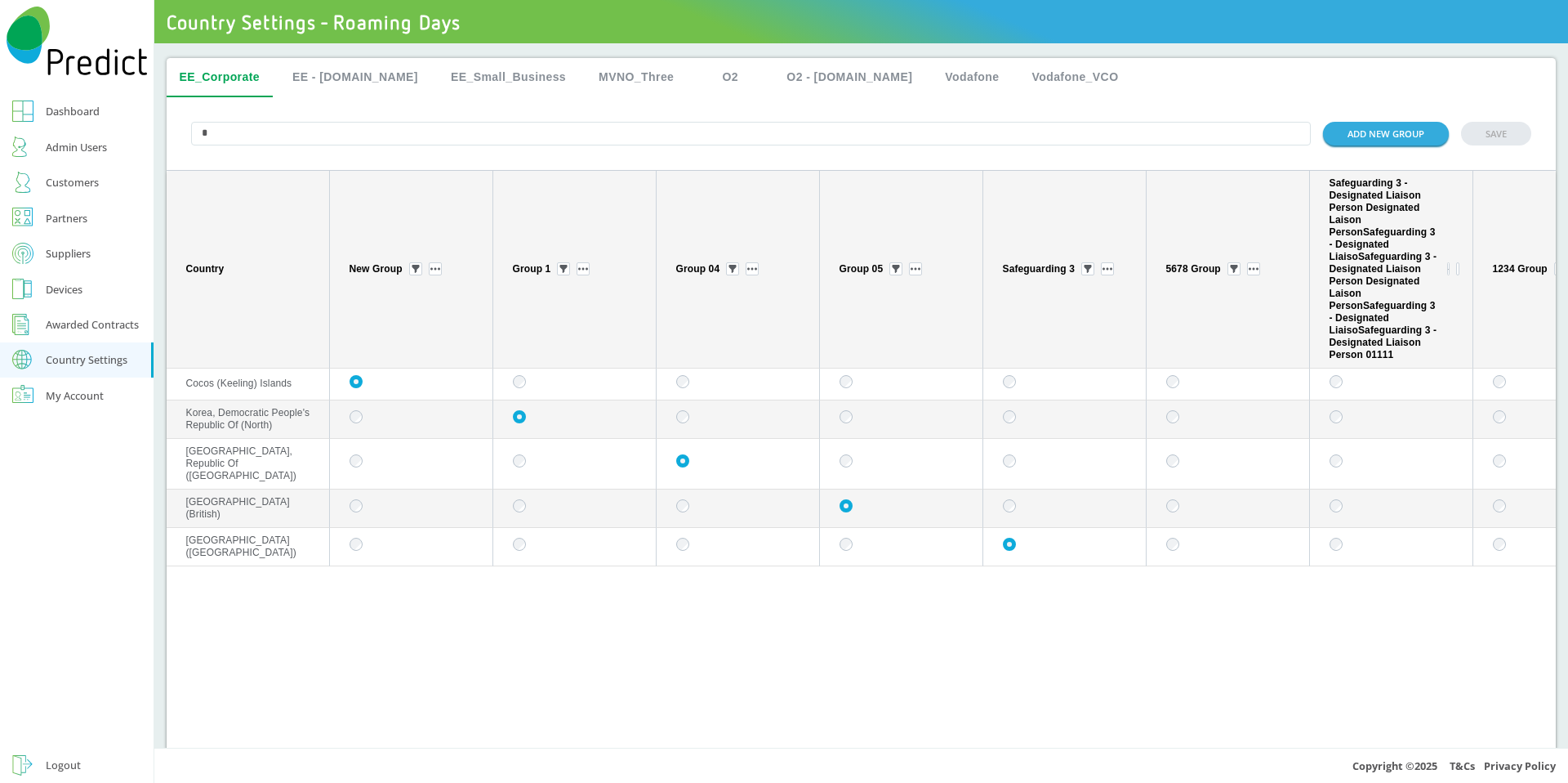
type input "*"
drag, startPoint x: 259, startPoint y: 422, endPoint x: 188, endPoint y: 413, distance: 71.6
click at [188, 413] on td "Korea, Democratic People's Republic Of (North)" at bounding box center [248, 419] width 163 height 38
copy span "Korea, Democratic People's Republic Of (North)"
click at [346, 145] on input "*" at bounding box center [751, 134] width 1121 height 24
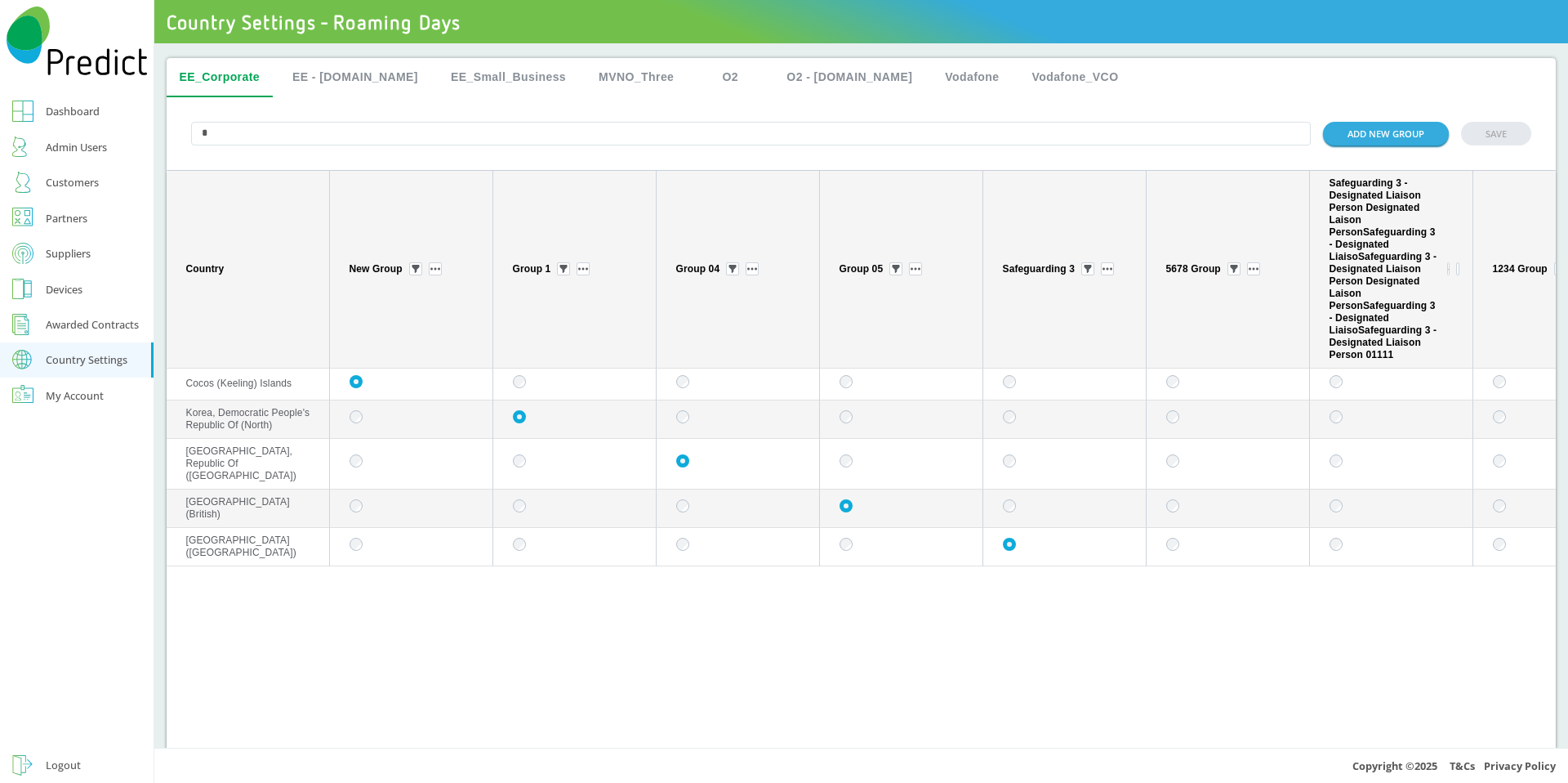
click at [346, 145] on input "*" at bounding box center [751, 134] width 1121 height 24
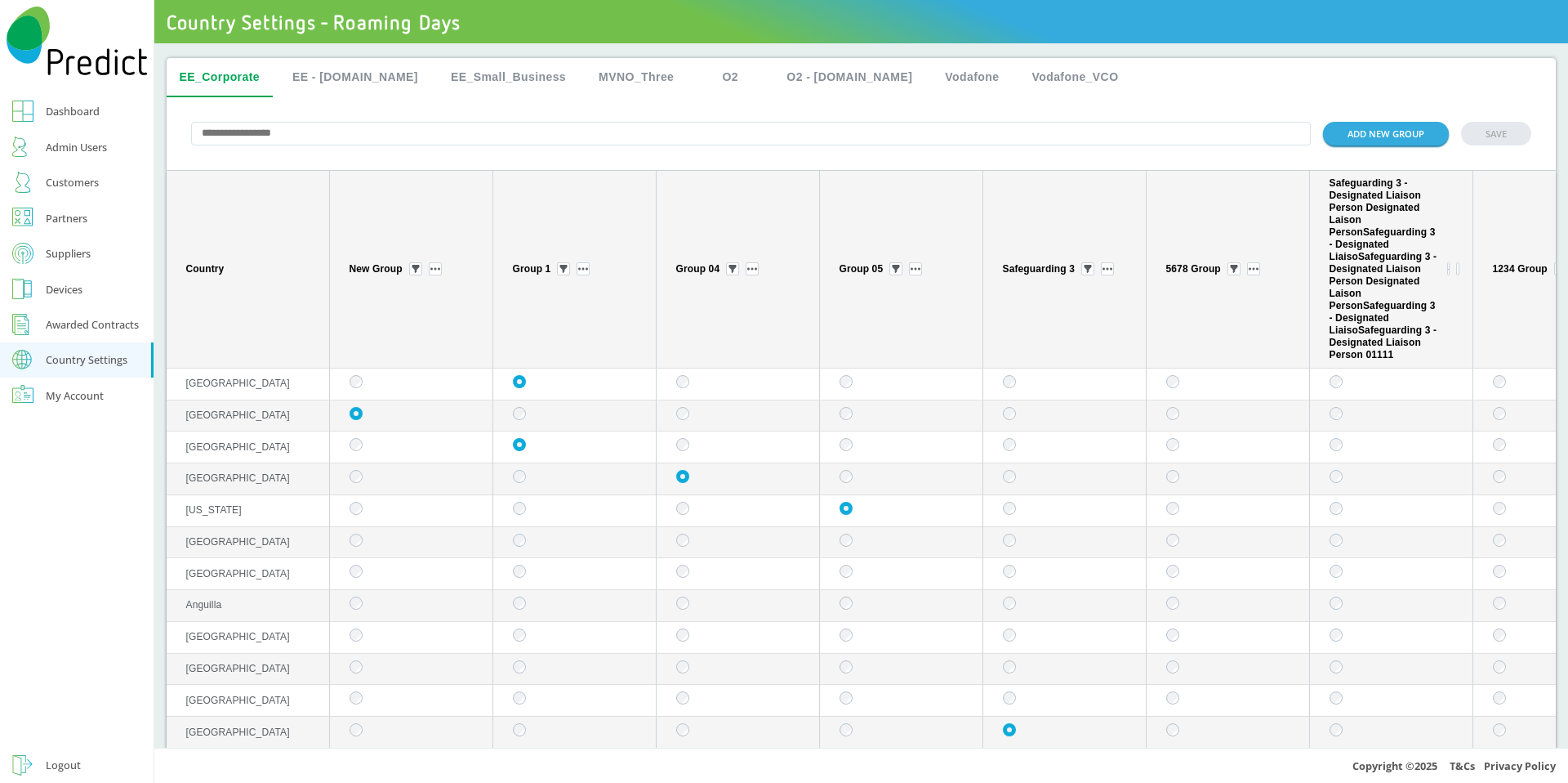
paste input "**********"
type input "**********"
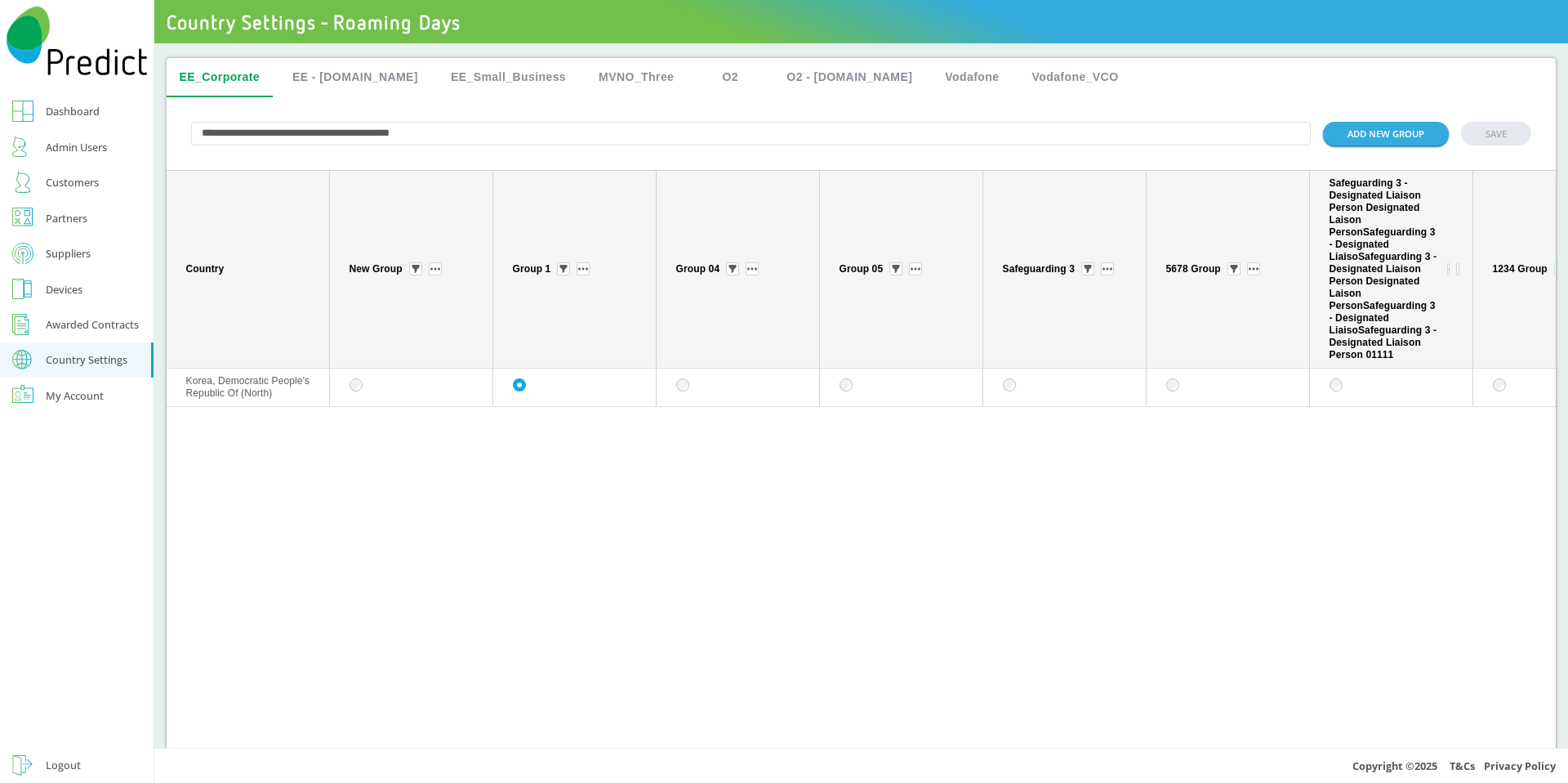
click at [283, 132] on input "**********" at bounding box center [751, 134] width 1121 height 24
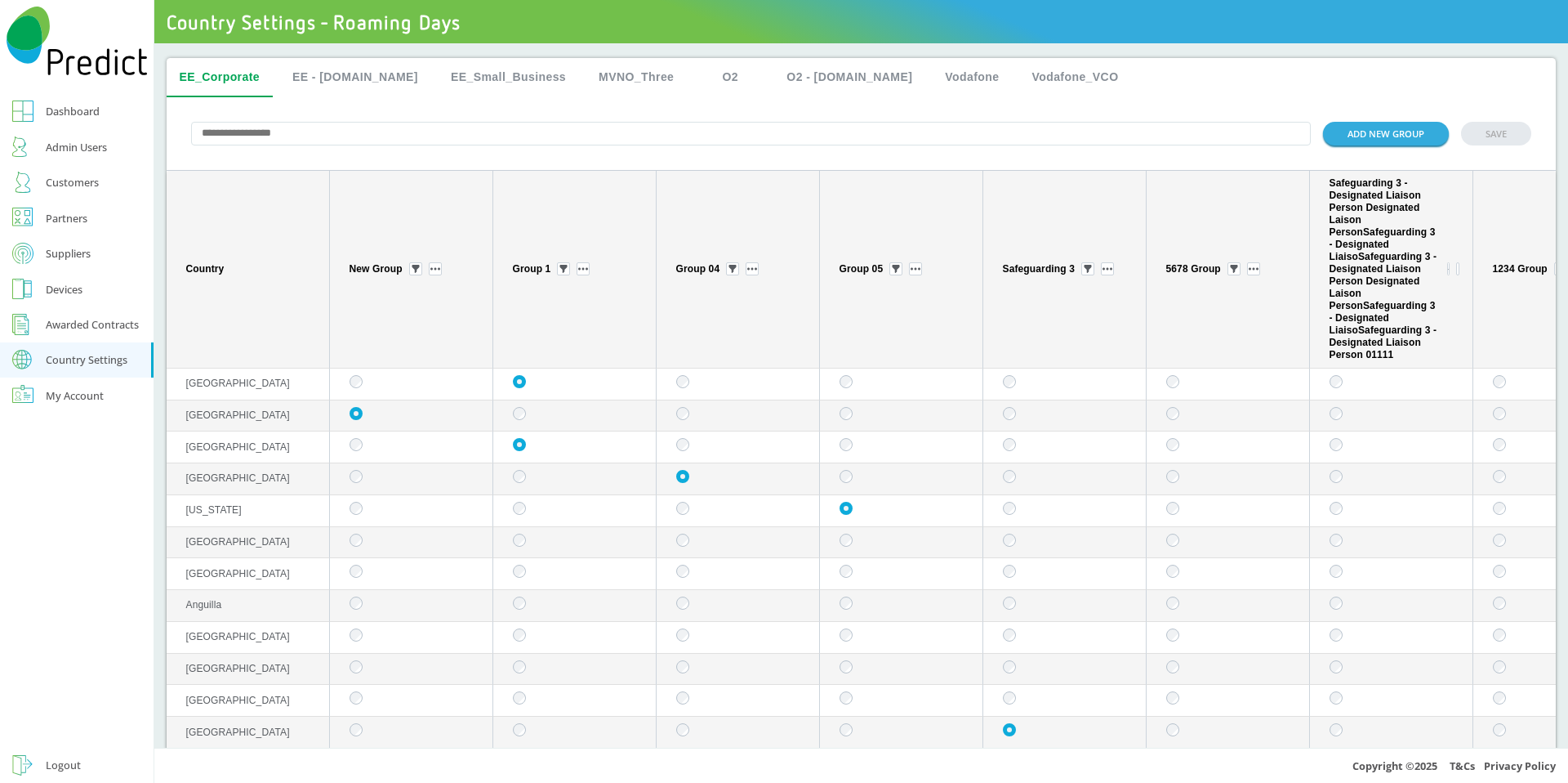
type input "*"
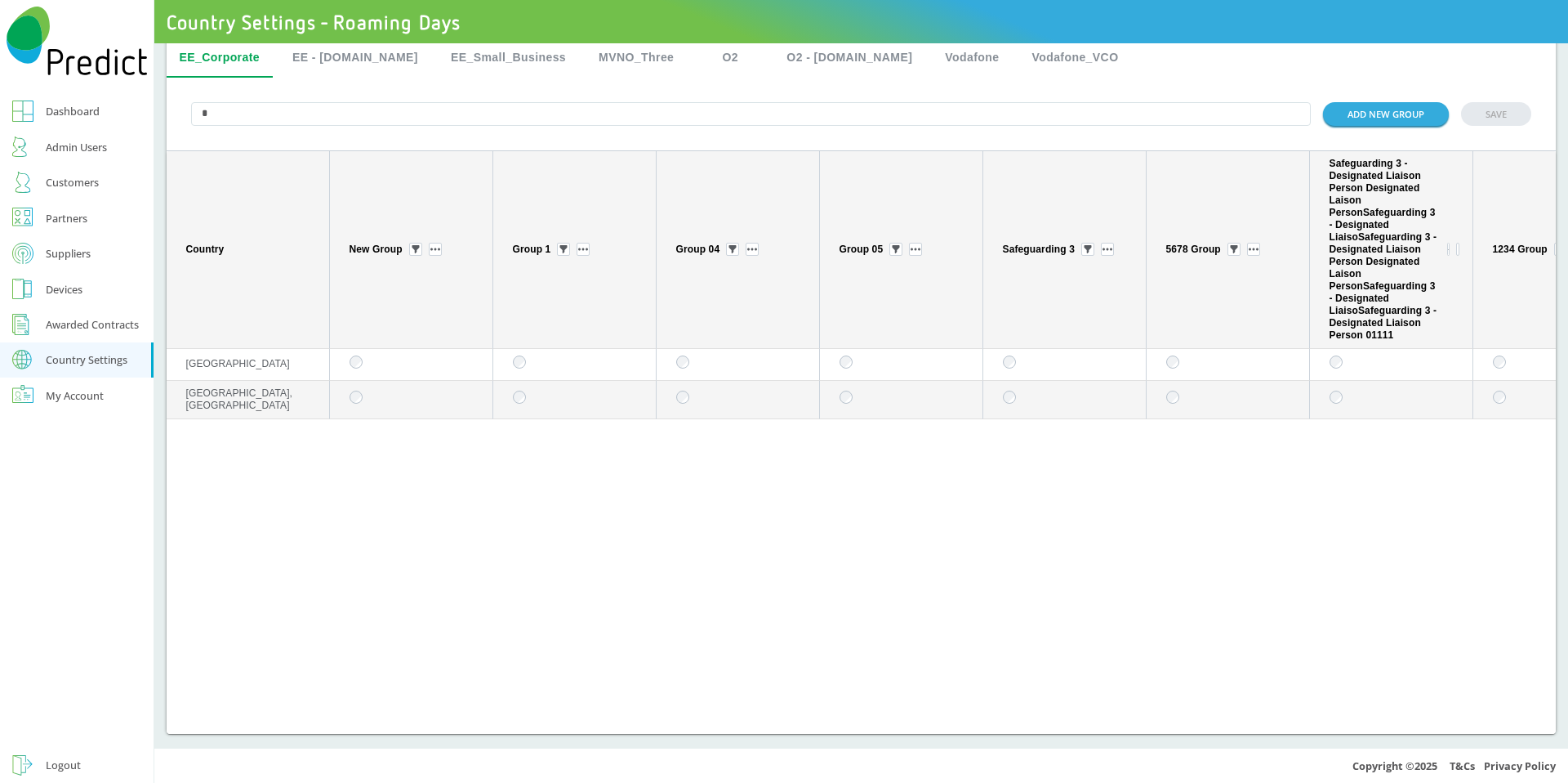
type input "*"
click at [1487, 103] on button "SAVE" at bounding box center [1496, 114] width 70 height 24
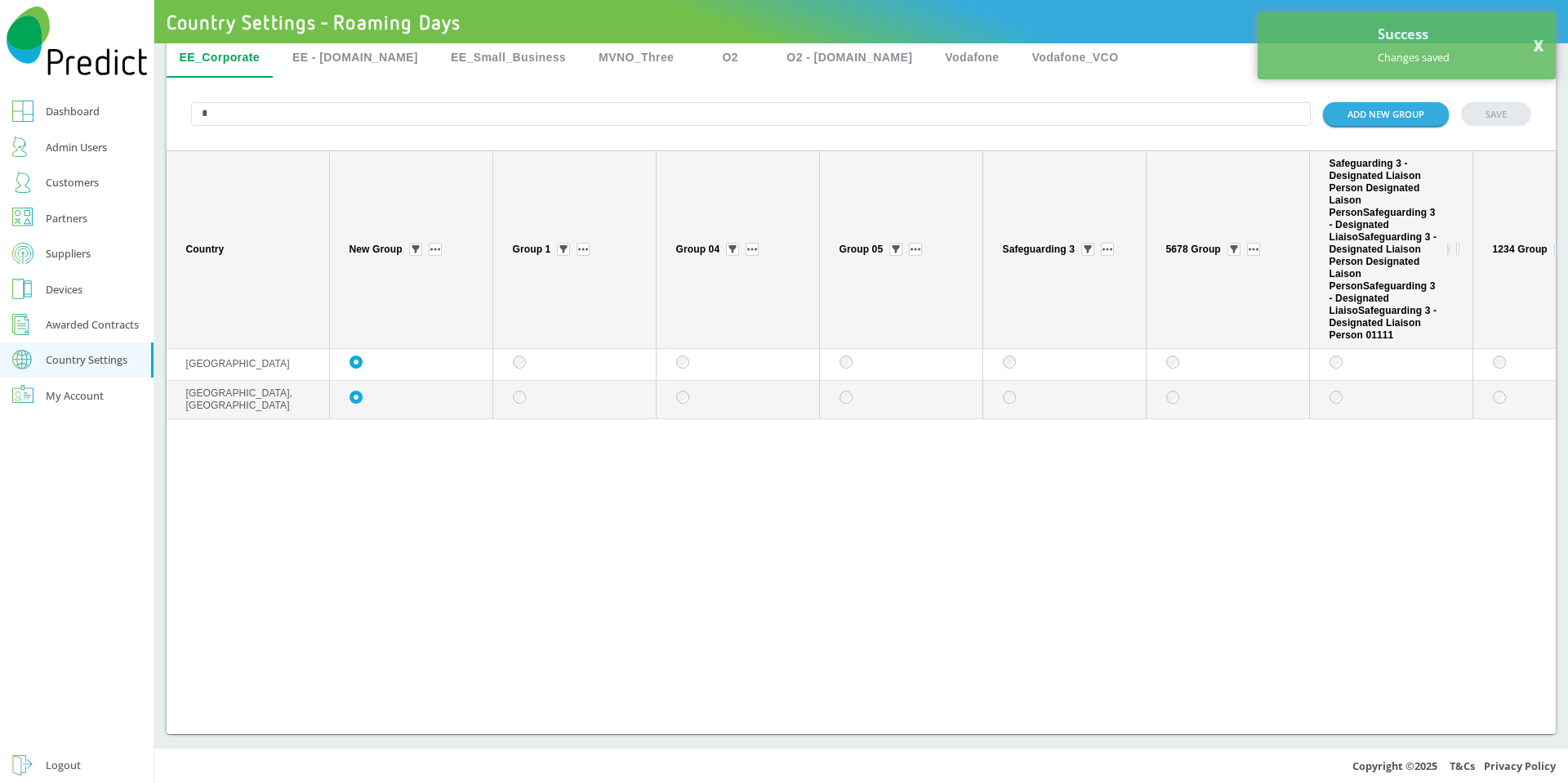
click at [356, 52] on button "EE - [DOMAIN_NAME]" at bounding box center [355, 58] width 152 height 39
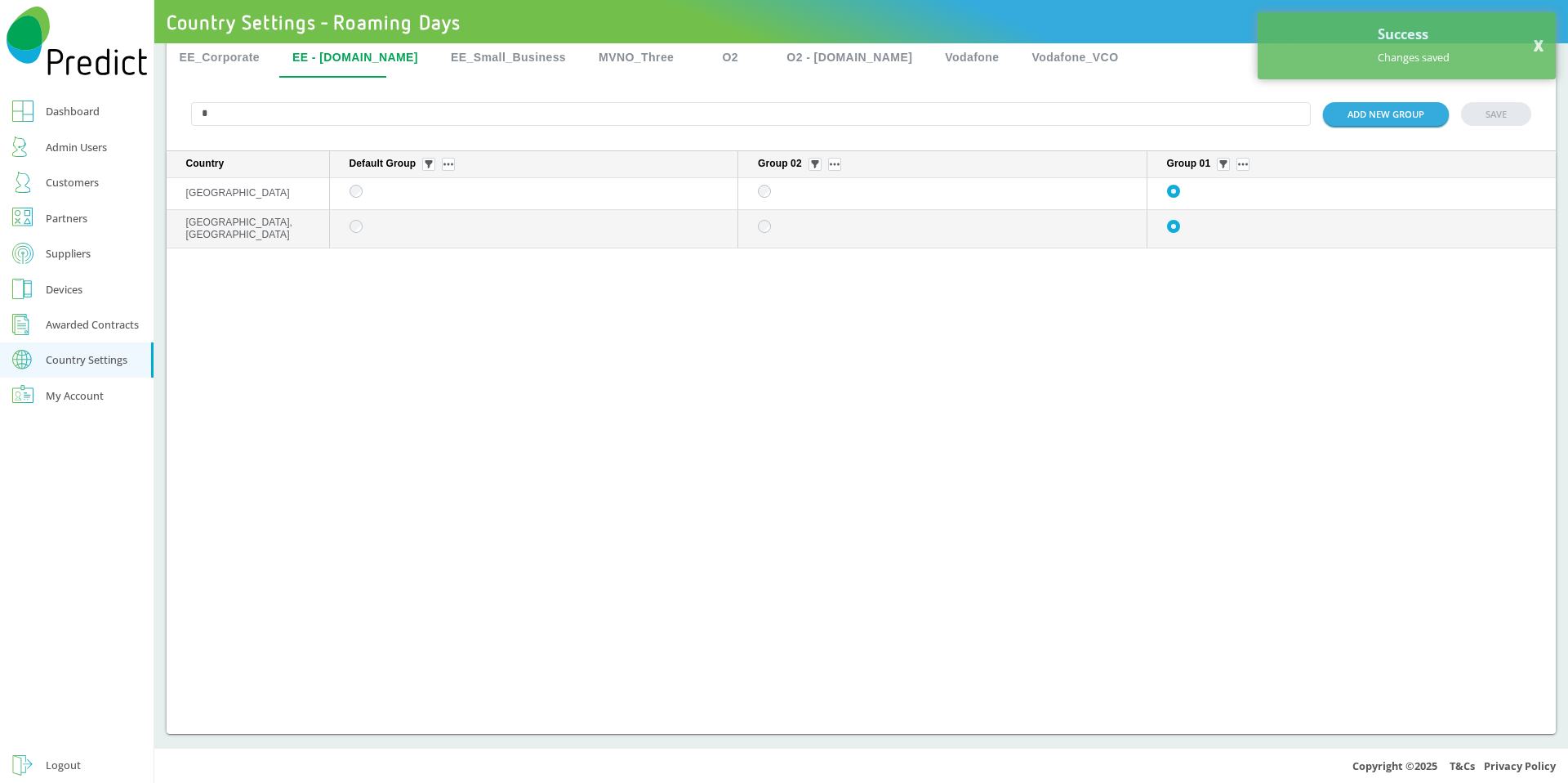
click at [239, 62] on button "EE_Corporate" at bounding box center [220, 58] width 107 height 39
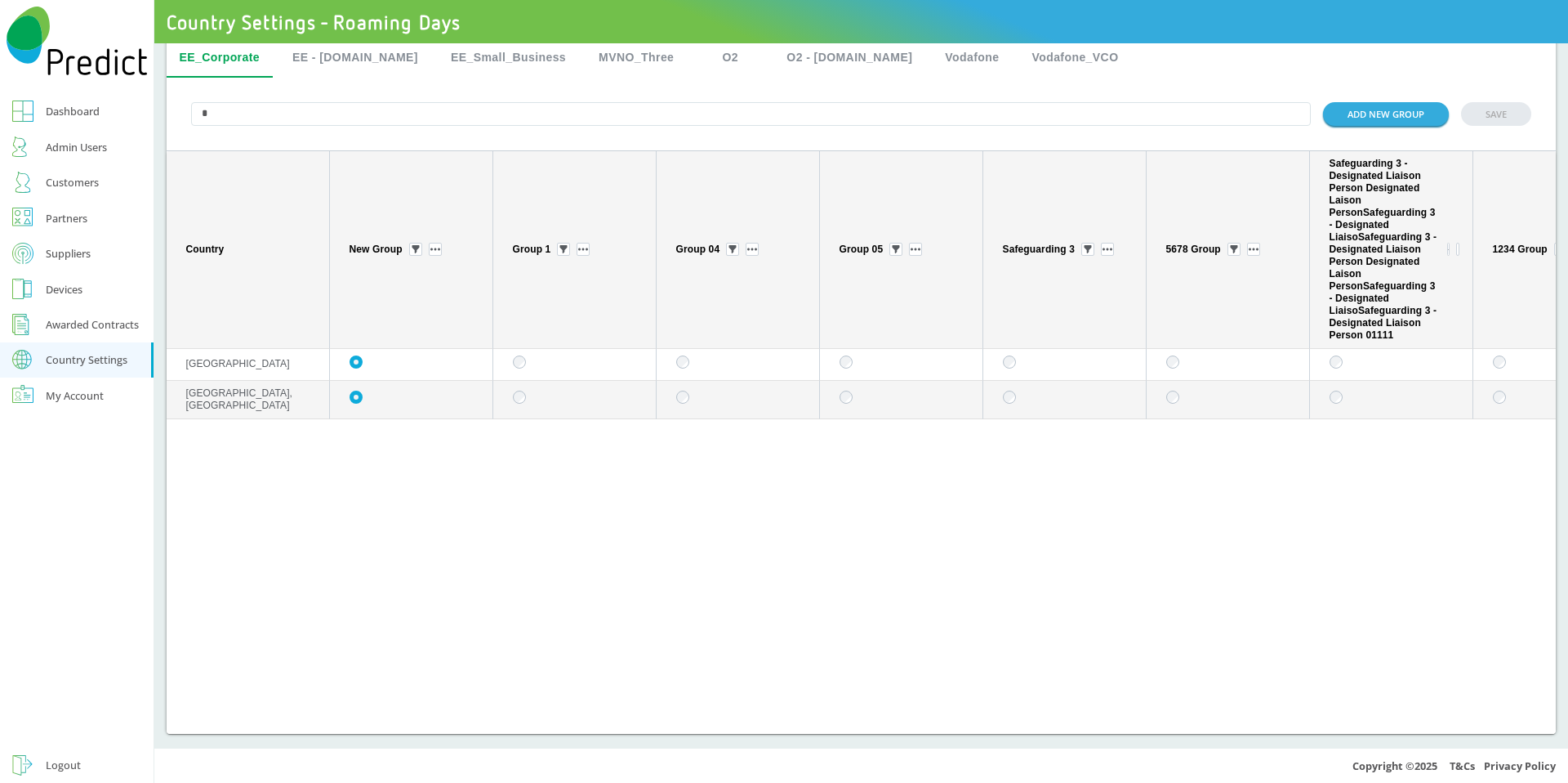
click at [350, 61] on button "EE - [DOMAIN_NAME]" at bounding box center [355, 58] width 152 height 39
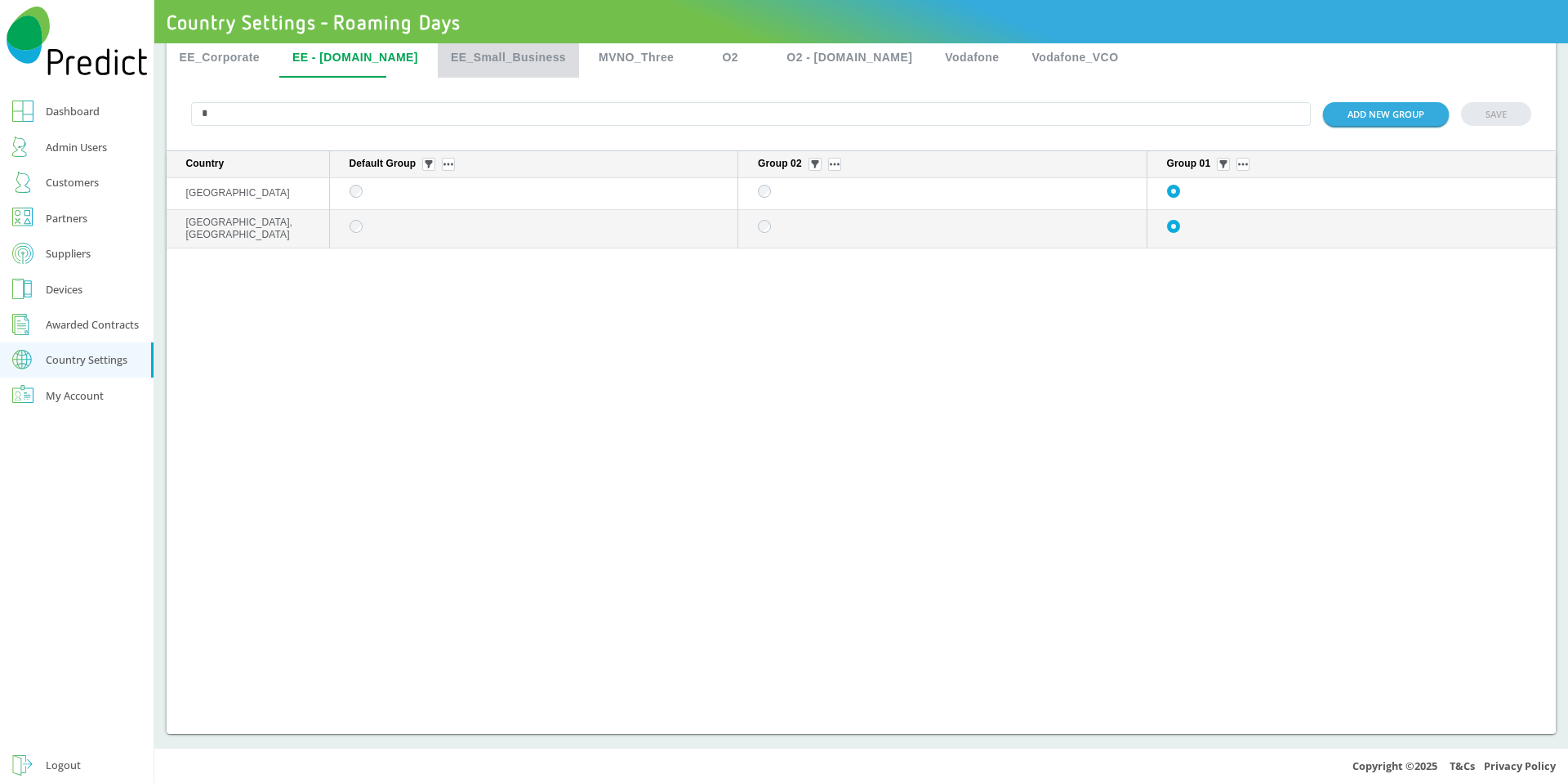
click at [465, 58] on button "EE_Small_Business" at bounding box center [508, 58] width 142 height 39
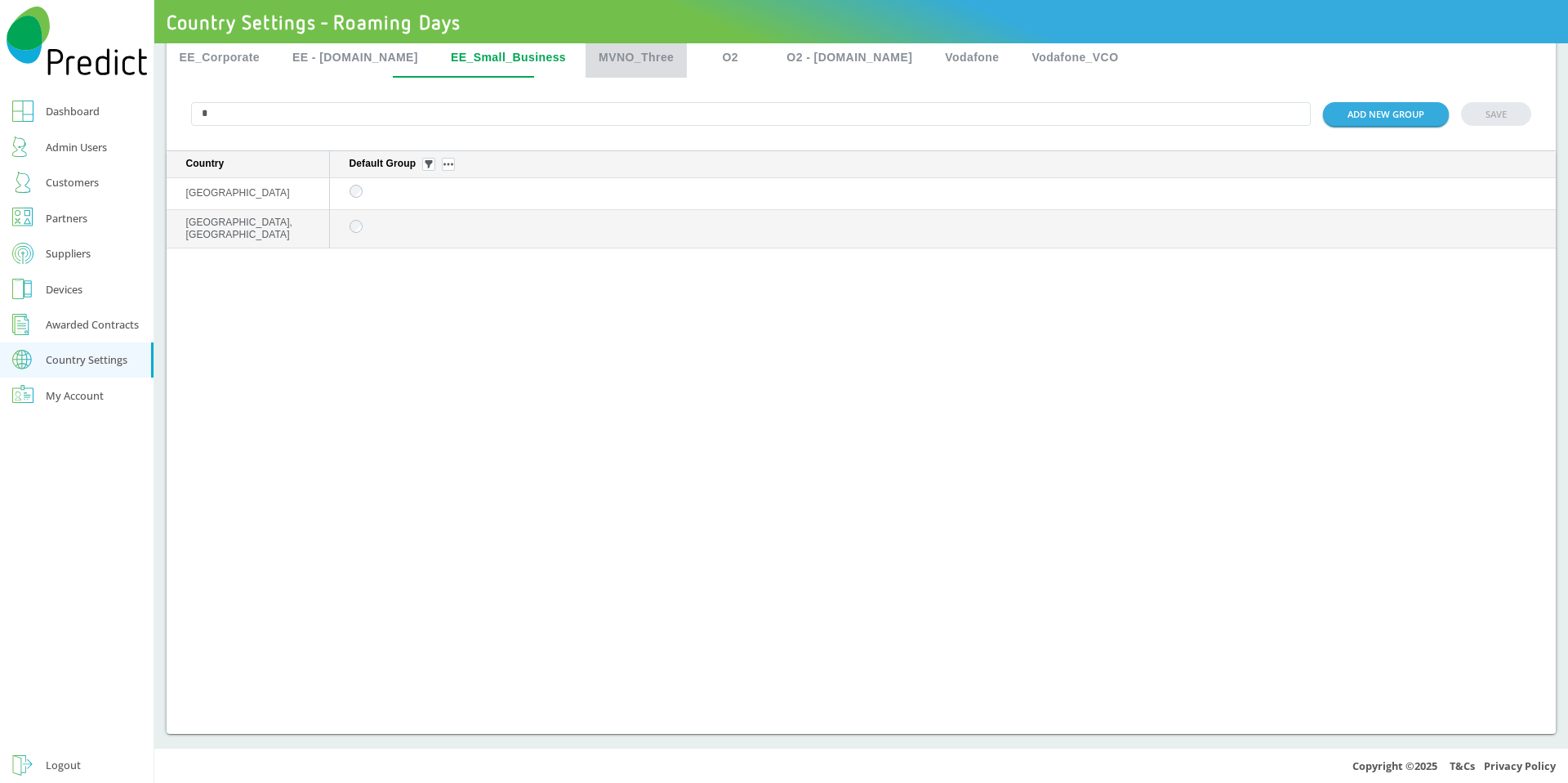
click at [624, 59] on button "MVNO_Three" at bounding box center [636, 58] width 102 height 39
click at [774, 54] on button "O2 - [DOMAIN_NAME]" at bounding box center [850, 58] width 152 height 39
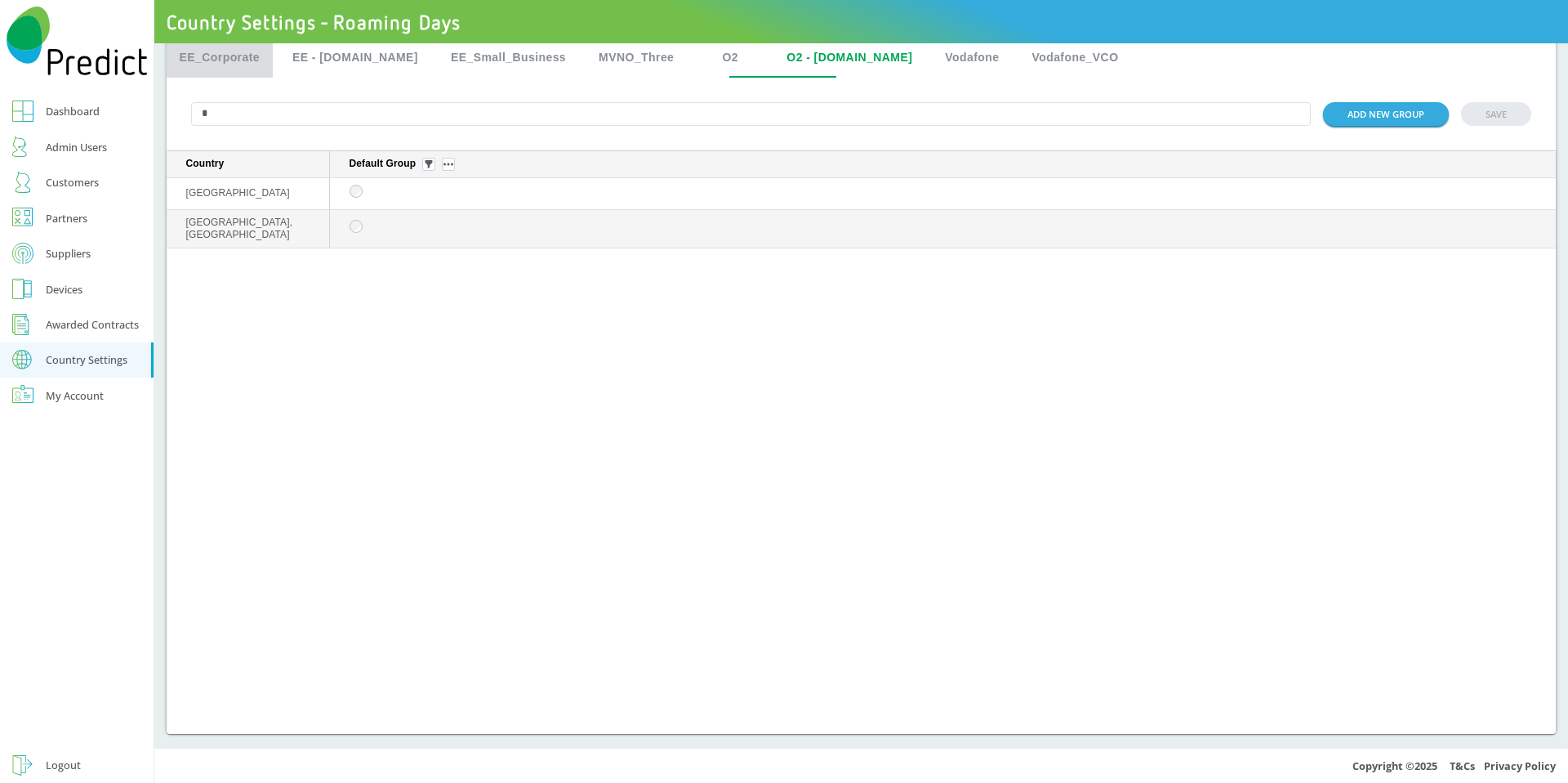
click at [227, 50] on button "EE_Corporate" at bounding box center [220, 58] width 107 height 39
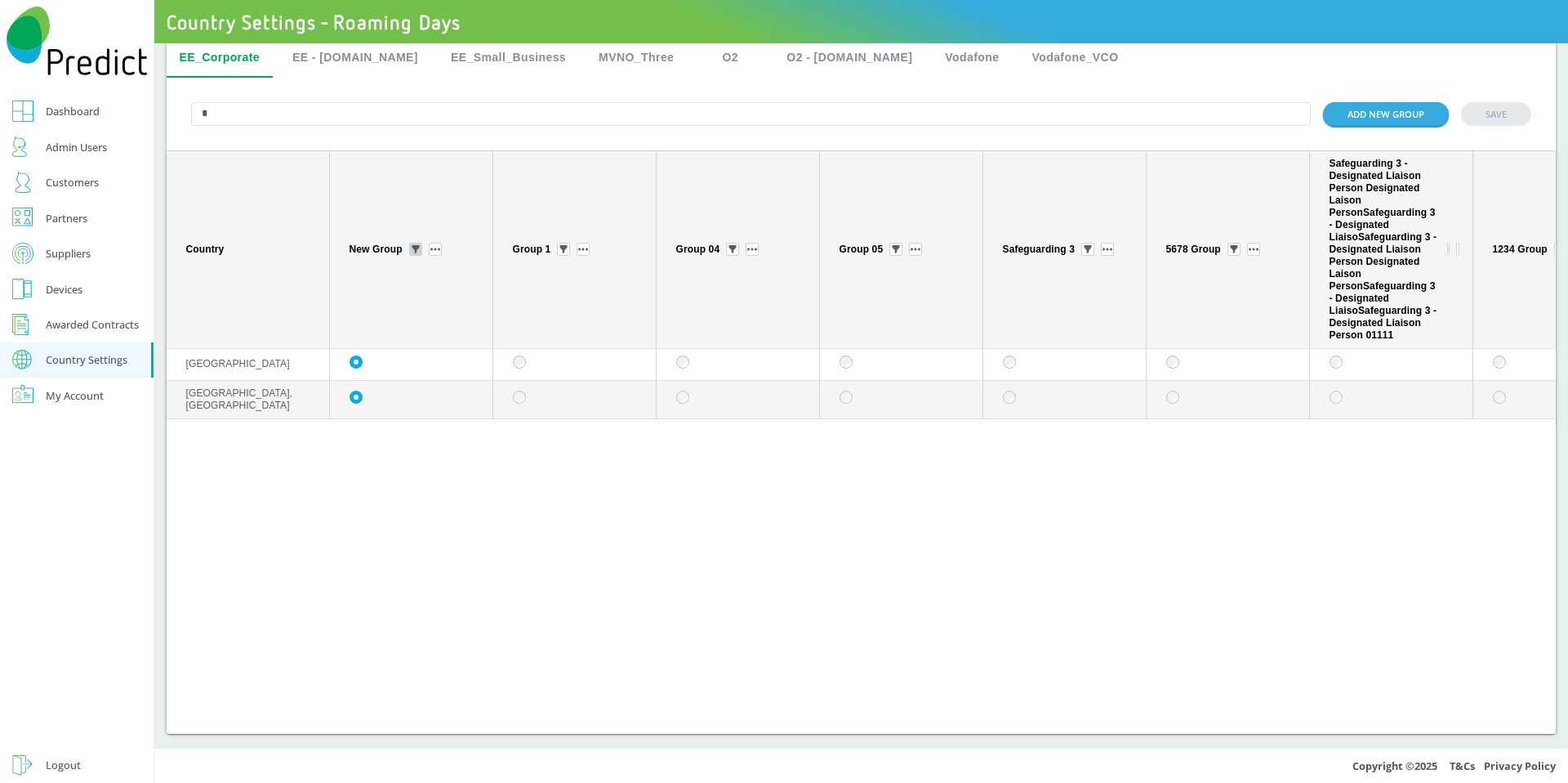
click at [415, 252] on button "sticky table" at bounding box center [415, 249] width 13 height 13
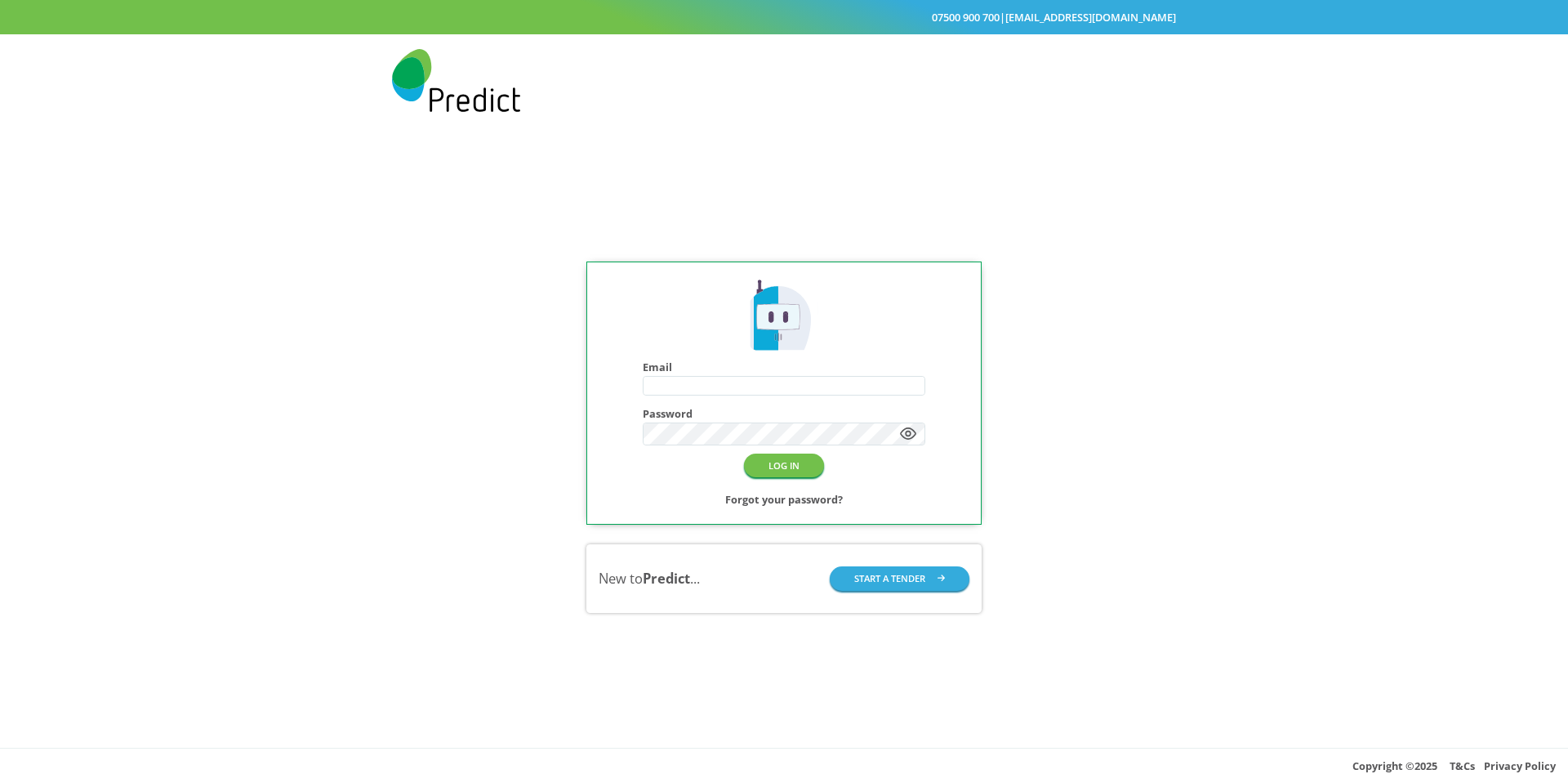
type input "**********"
click at [398, 499] on div "**********" at bounding box center [784, 437] width 1568 height 621
click at [808, 463] on button "LOG IN" at bounding box center [784, 465] width 80 height 24
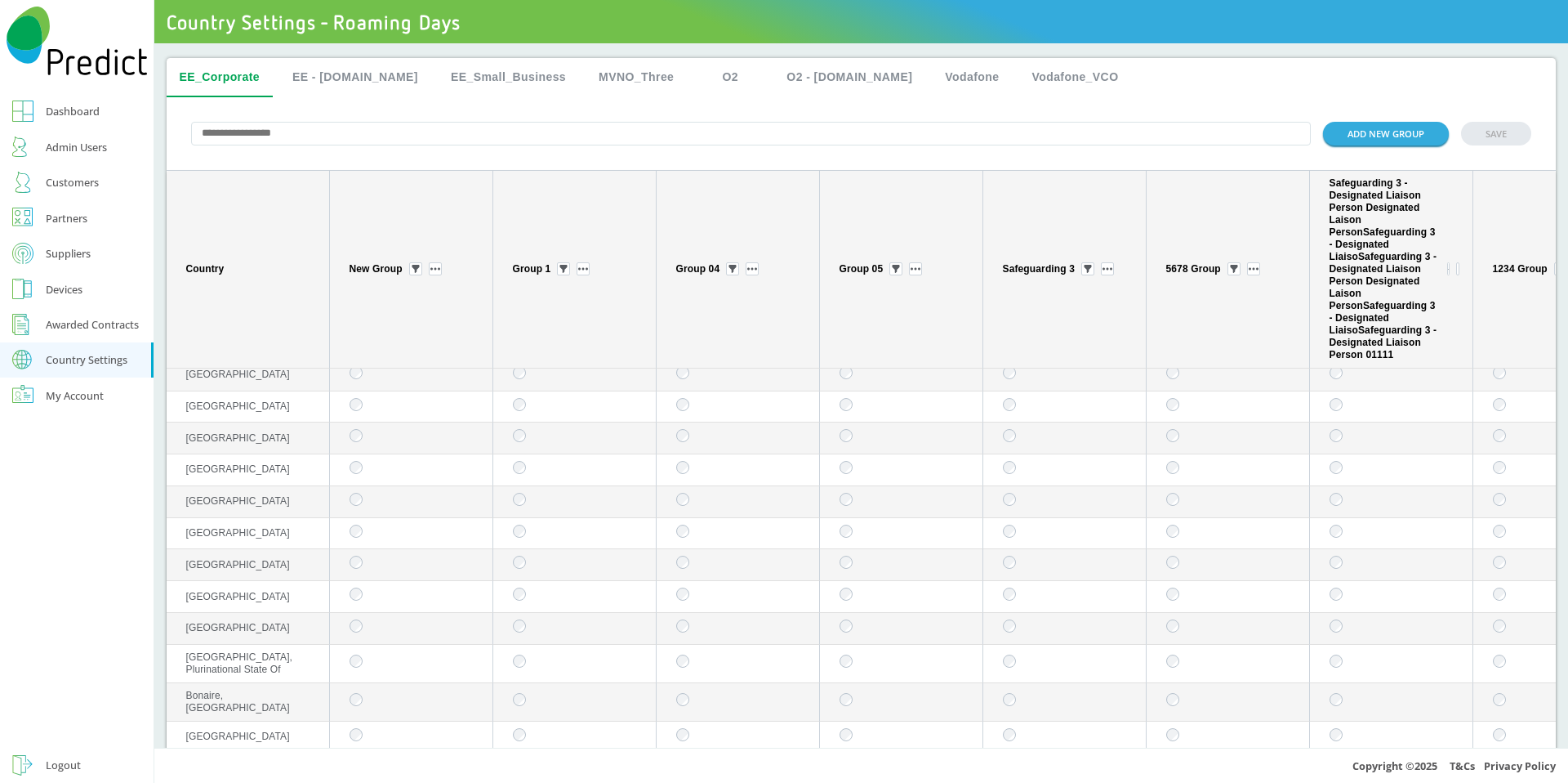
scroll to position [550, 0]
